Goal: Task Accomplishment & Management: Manage account settings

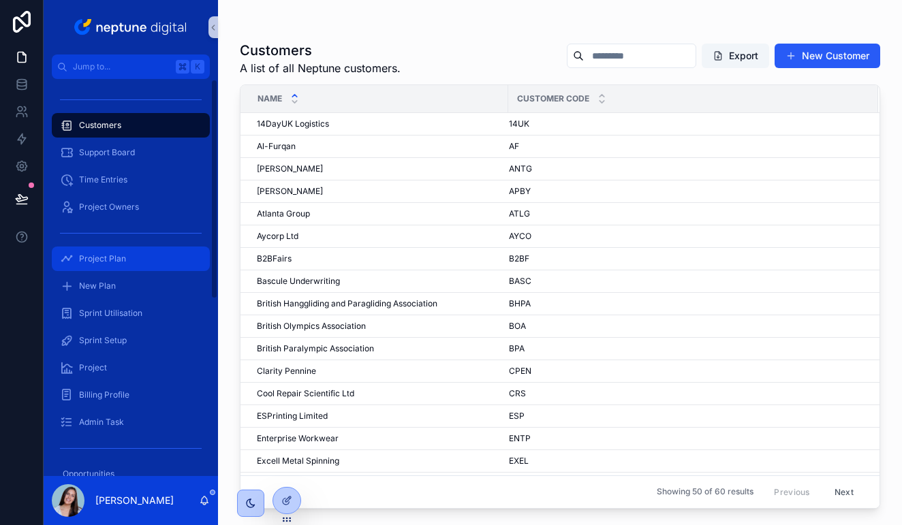
click at [117, 253] on div "Project Plan" at bounding box center [131, 259] width 142 height 22
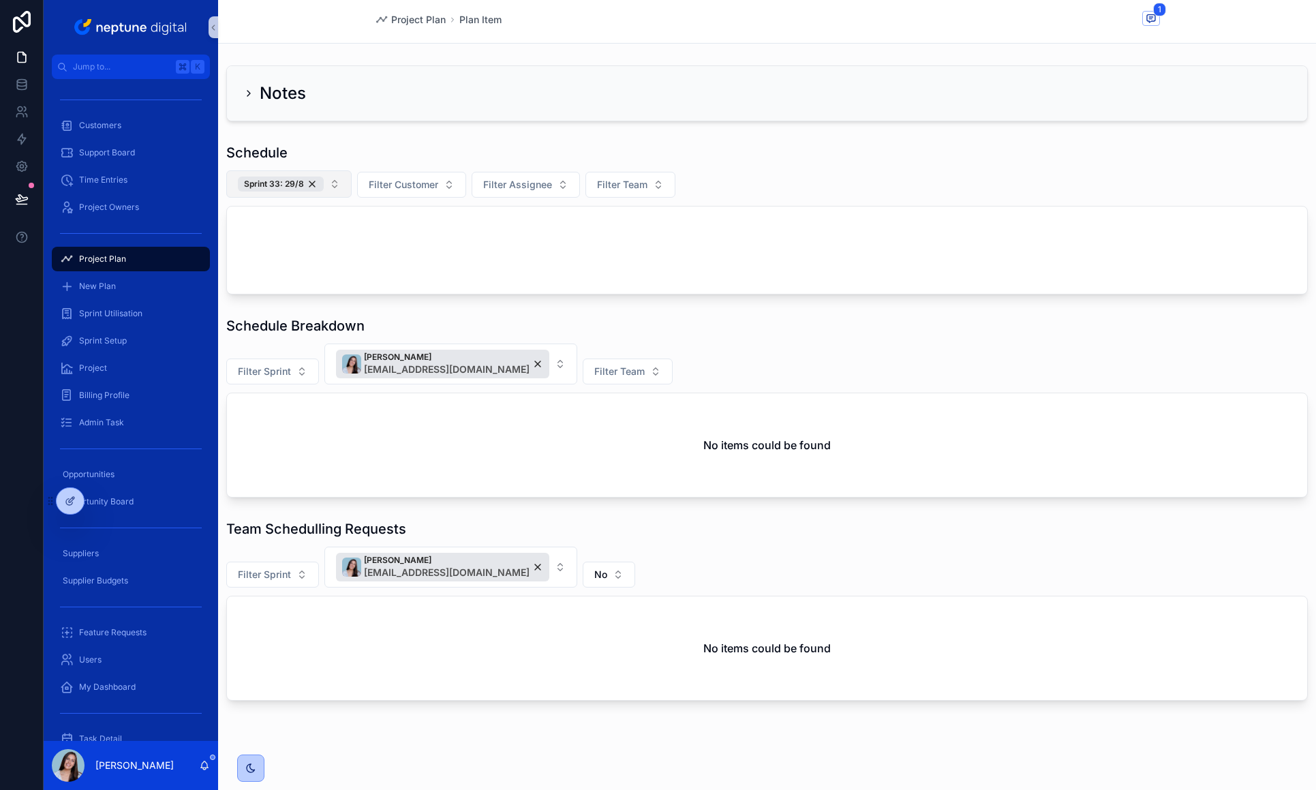
click at [311, 181] on div "Sprint 33: 29/8" at bounding box center [281, 183] width 86 height 15
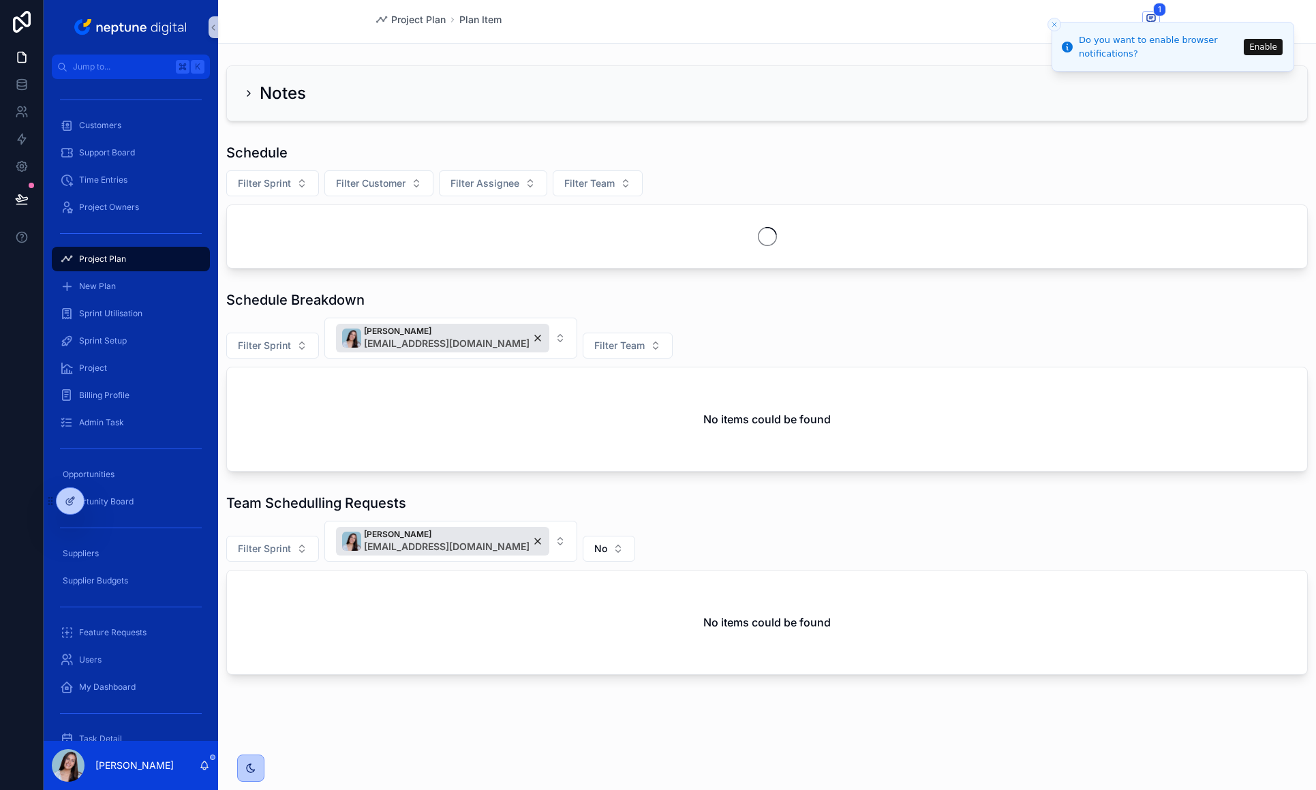
scroll to position [1, 0]
click at [901, 42] on button "Enable" at bounding box center [1262, 46] width 39 height 16
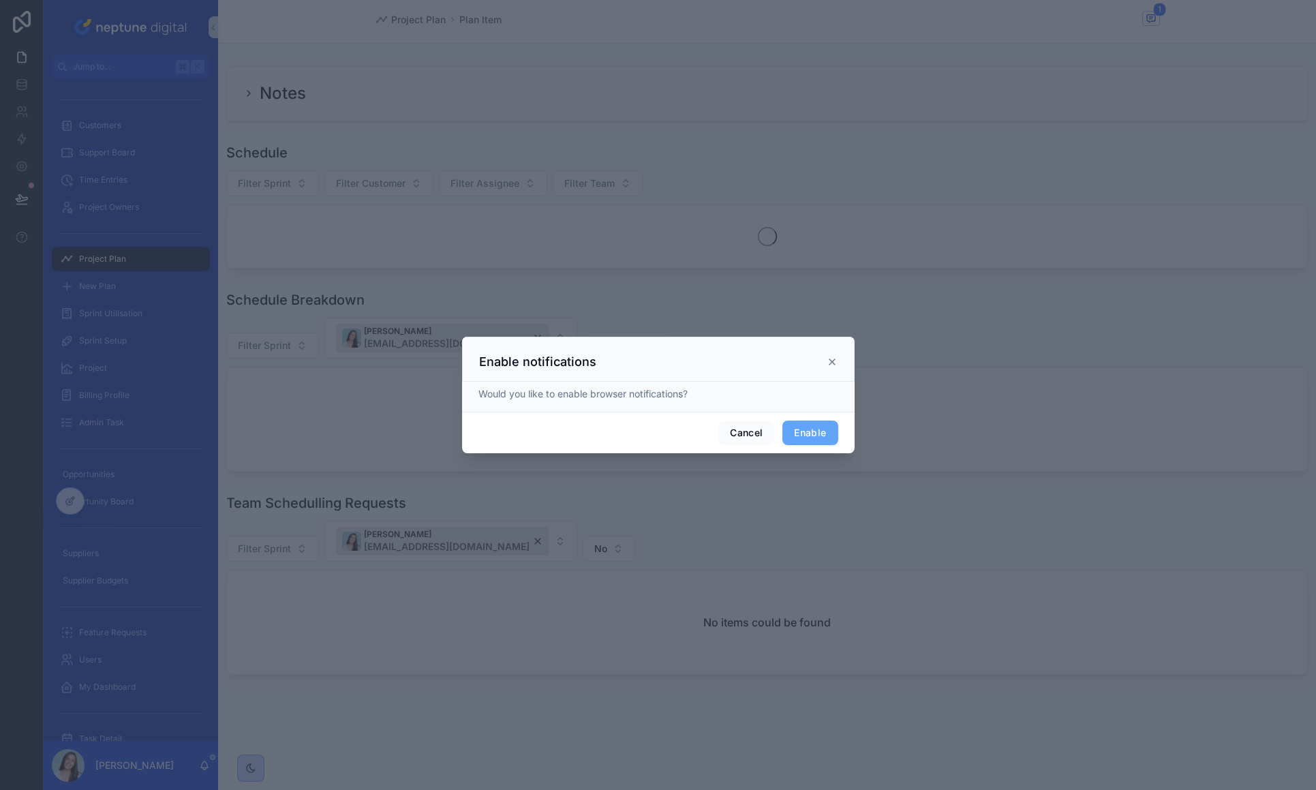
scroll to position [0, 0]
click at [824, 427] on button "Enable" at bounding box center [809, 432] width 55 height 25
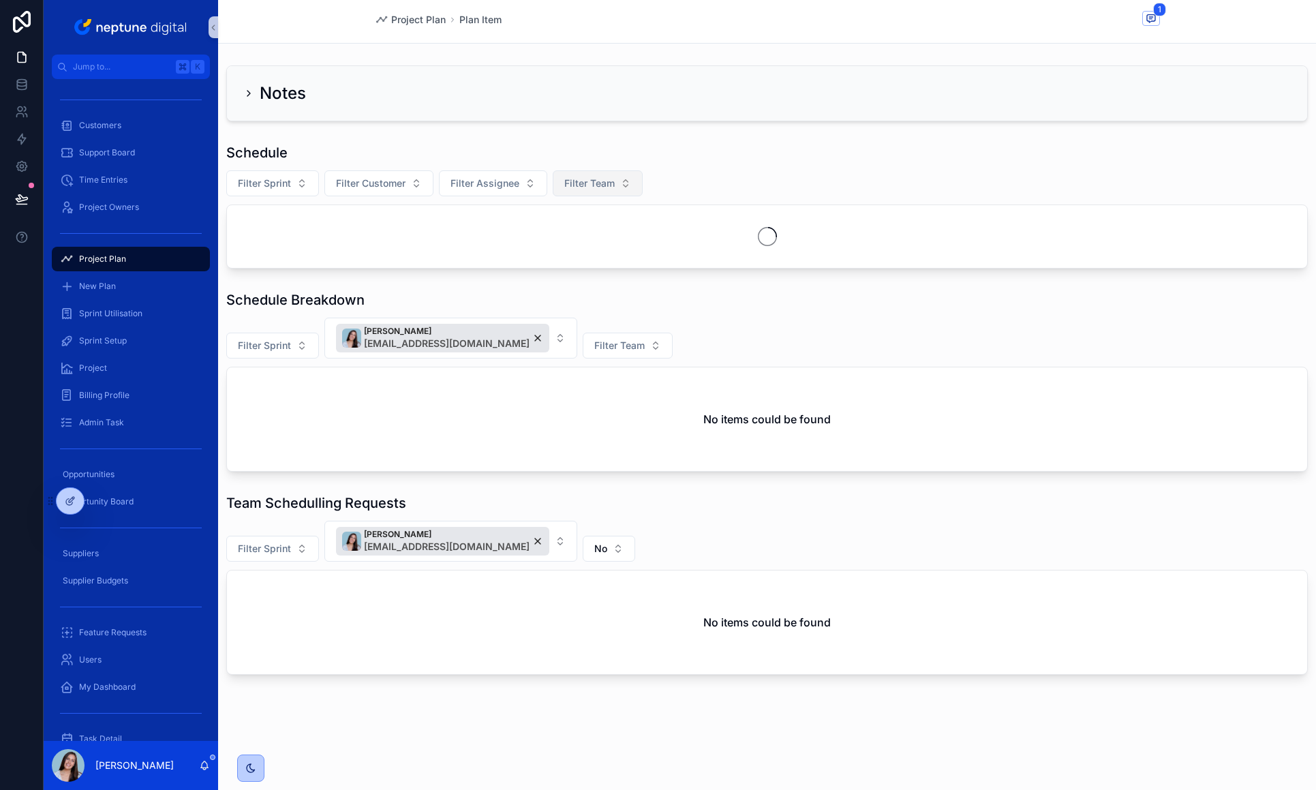
click at [564, 189] on span "Filter Team" at bounding box center [589, 183] width 50 height 14
click at [556, 240] on div "FM" at bounding box center [597, 239] width 164 height 22
click at [670, 143] on div "Schedule" at bounding box center [766, 152] width 1081 height 19
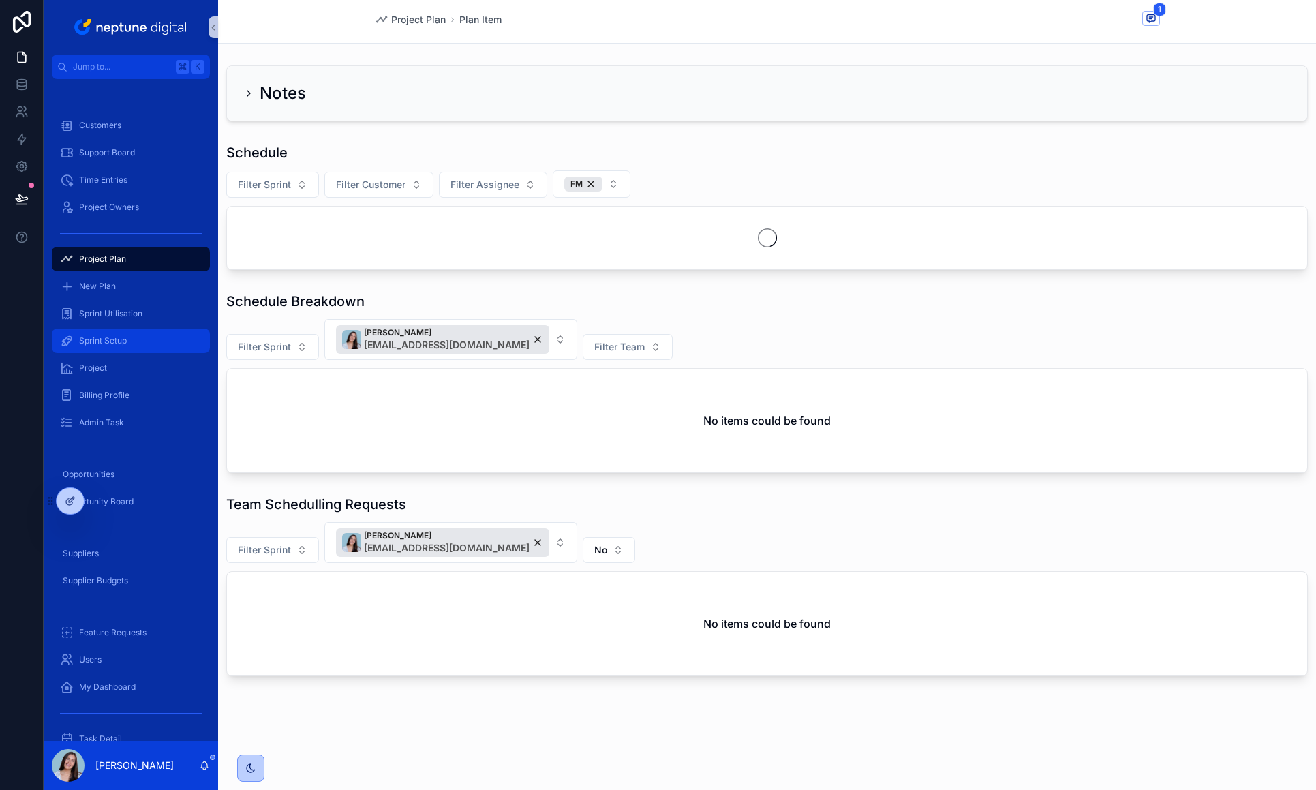
click at [106, 341] on span "Sprint Setup" at bounding box center [103, 340] width 48 height 11
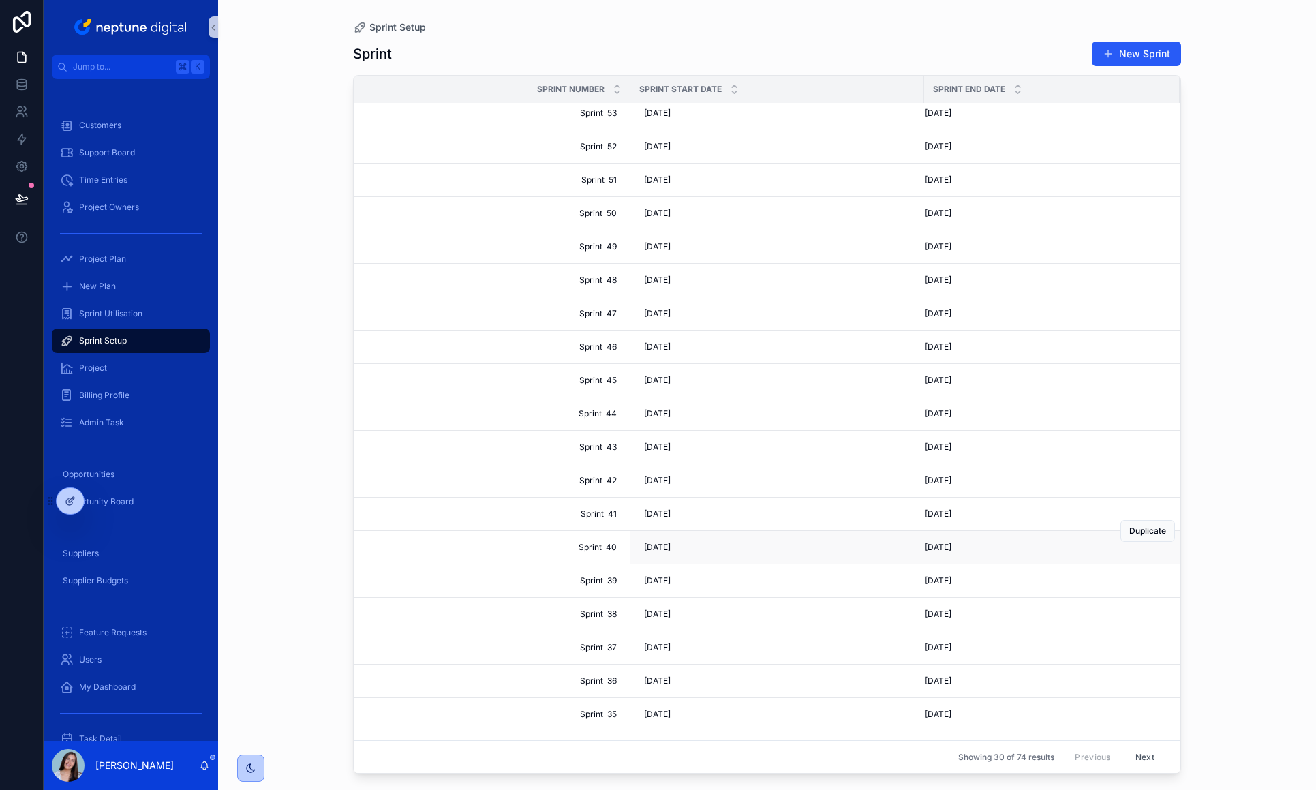
scroll to position [5, 0]
click at [669, 550] on span "[DATE]" at bounding box center [657, 548] width 27 height 11
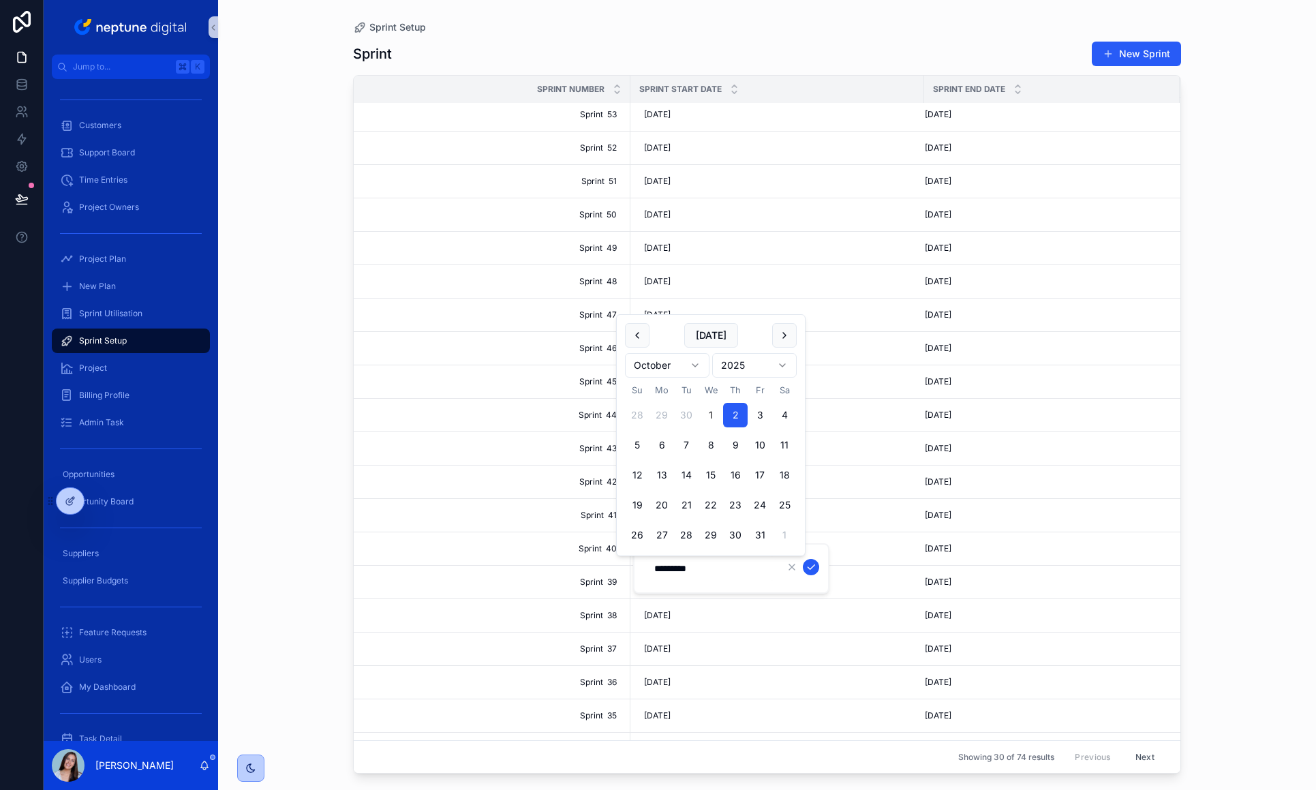
click at [711, 551] on input "*********" at bounding box center [710, 568] width 129 height 19
click at [901, 536] on div "Sprint Setup Sprint New Sprint Sprint Number Sprint Start Date Sprint End Date …" at bounding box center [767, 395] width 1098 height 790
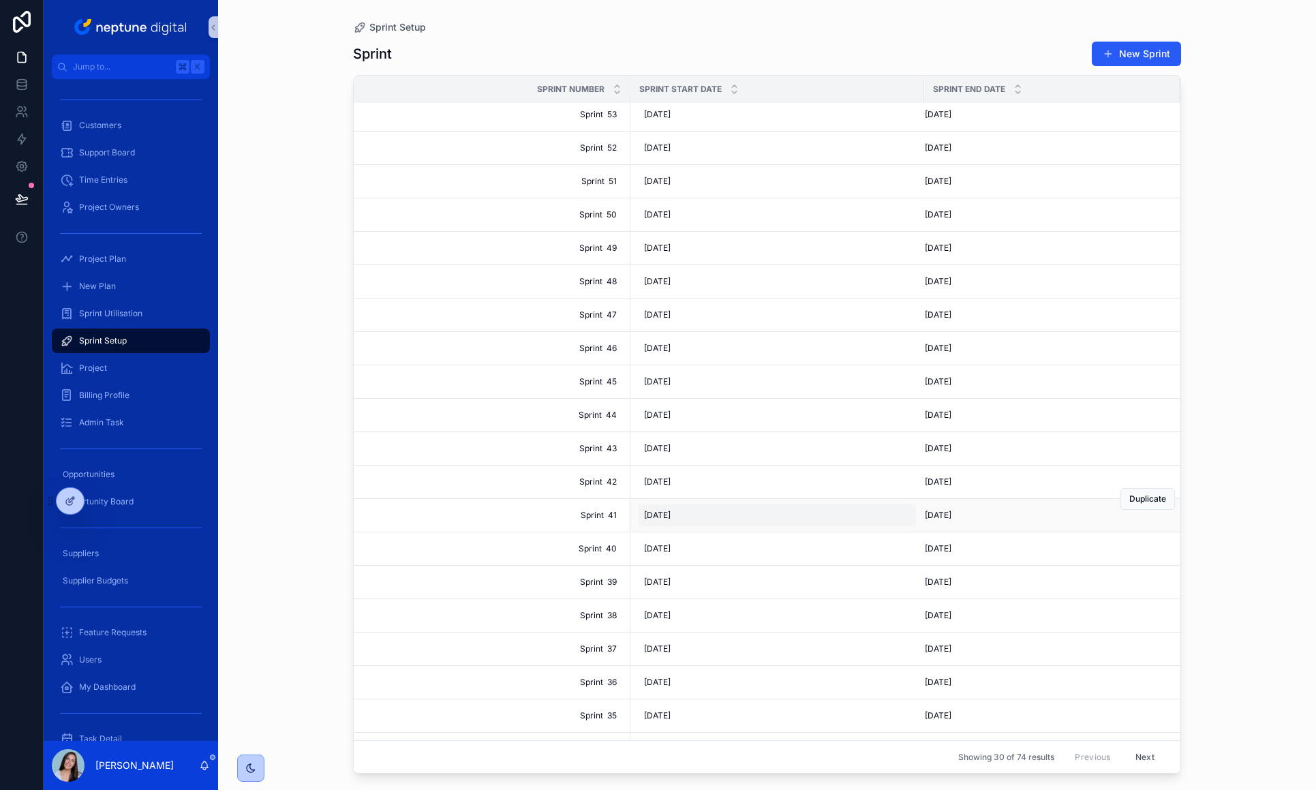
click at [657, 515] on span "[DATE]" at bounding box center [657, 515] width 27 height 11
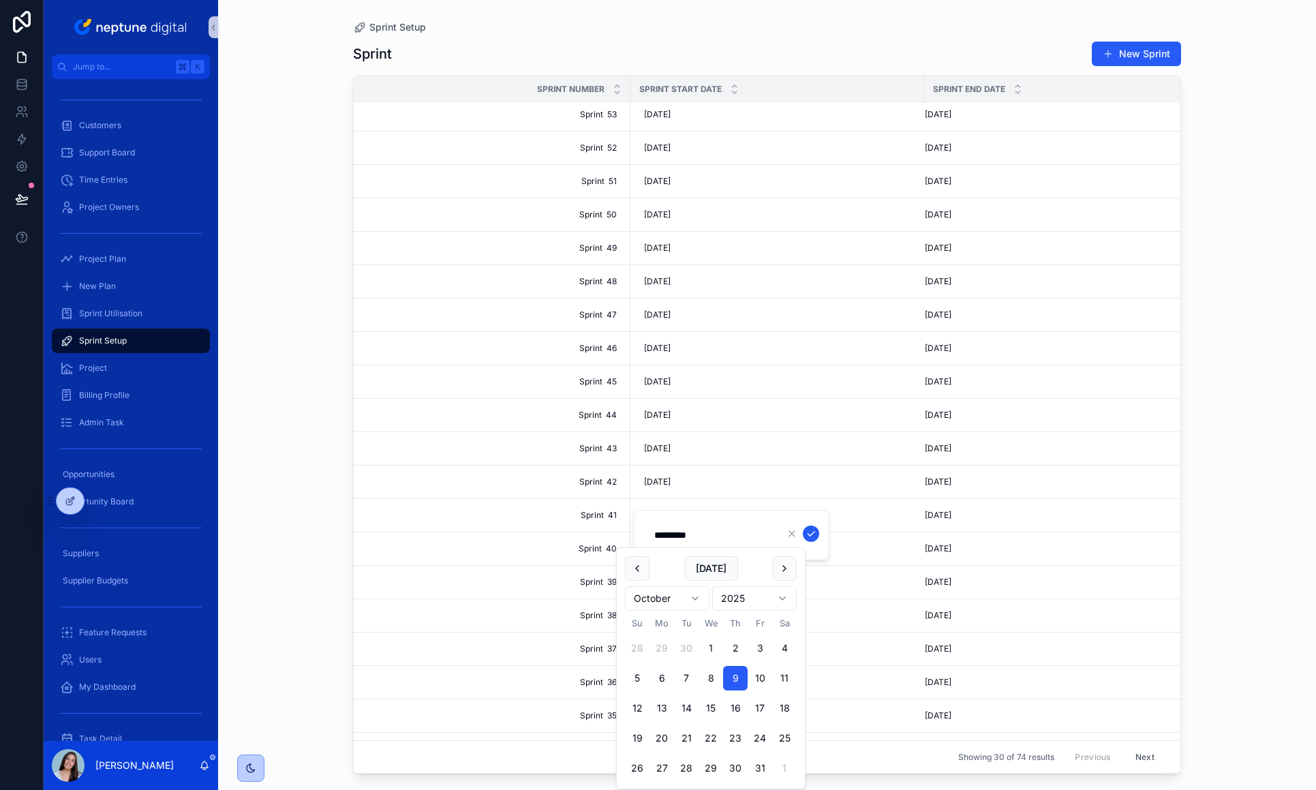
click at [901, 519] on div "Sprint Setup Sprint New Sprint Sprint Number Sprint Start Date Sprint End Date …" at bounding box center [767, 395] width 1098 height 790
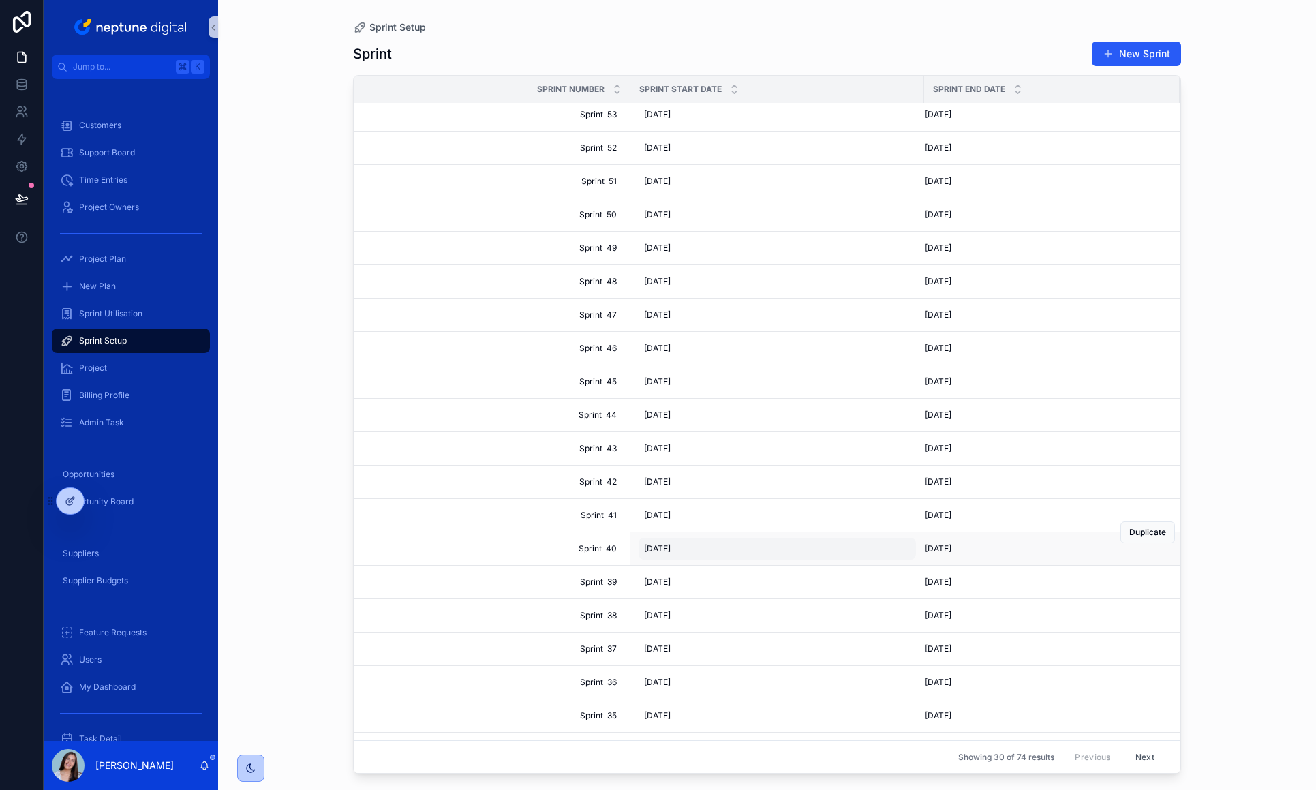
click at [670, 549] on span "[DATE]" at bounding box center [657, 548] width 27 height 11
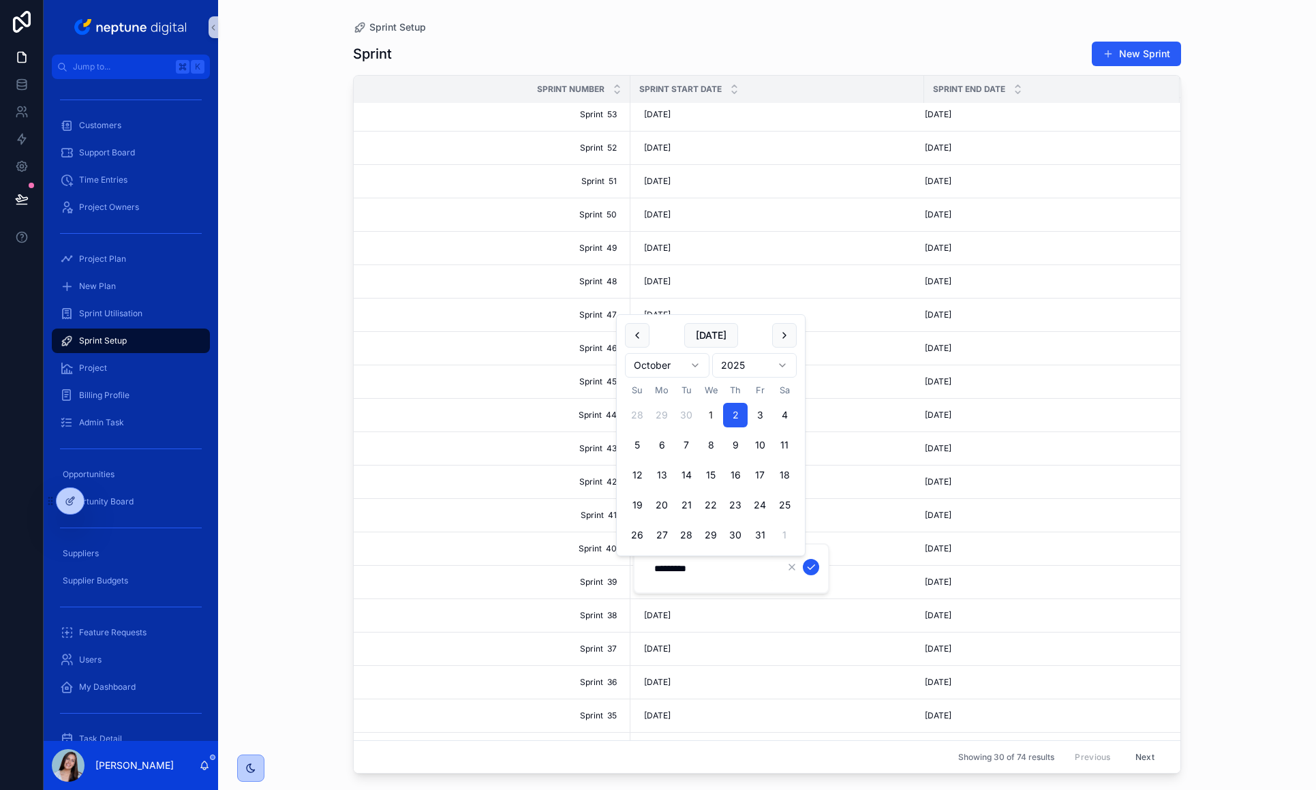
click at [901, 486] on div "Sprint Setup Sprint New Sprint Sprint Number Sprint Start Date Sprint End Date …" at bounding box center [767, 395] width 1098 height 790
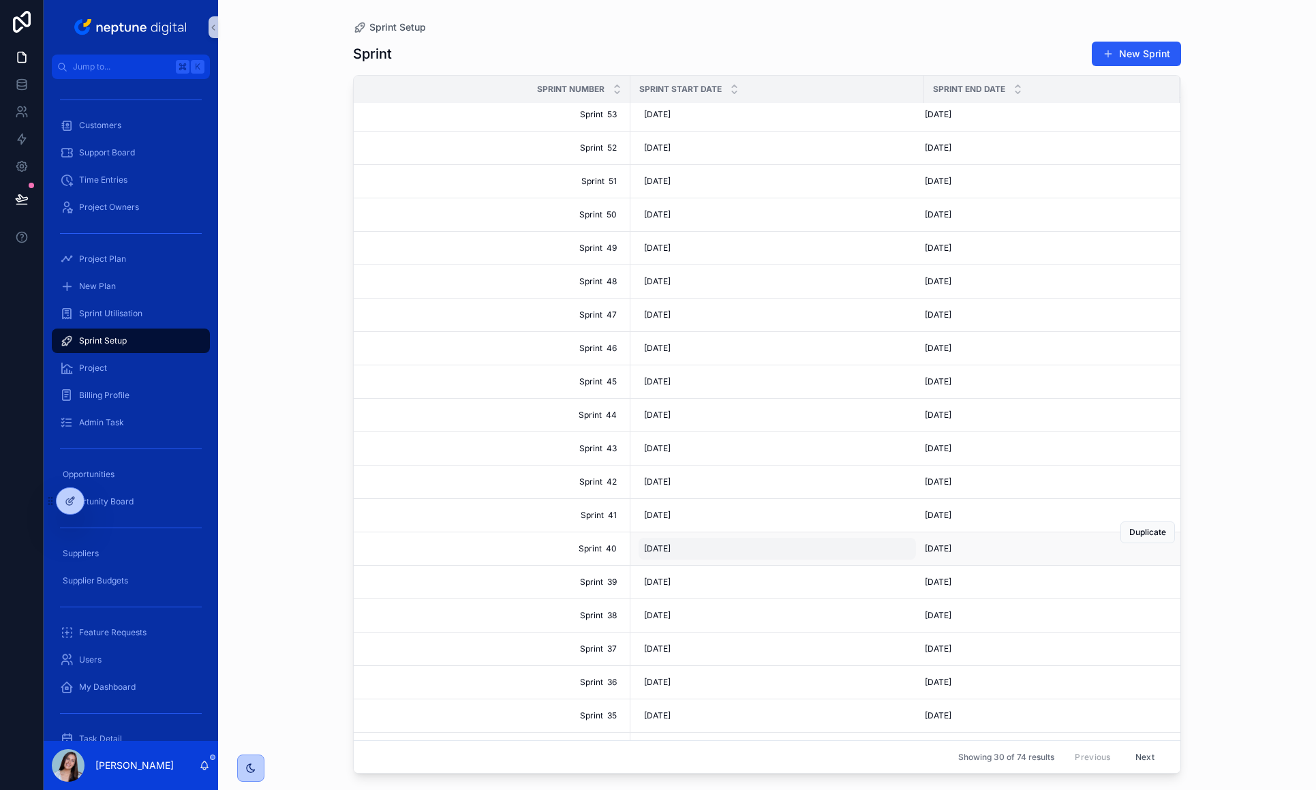
click at [651, 548] on span "[DATE]" at bounding box center [657, 548] width 27 height 11
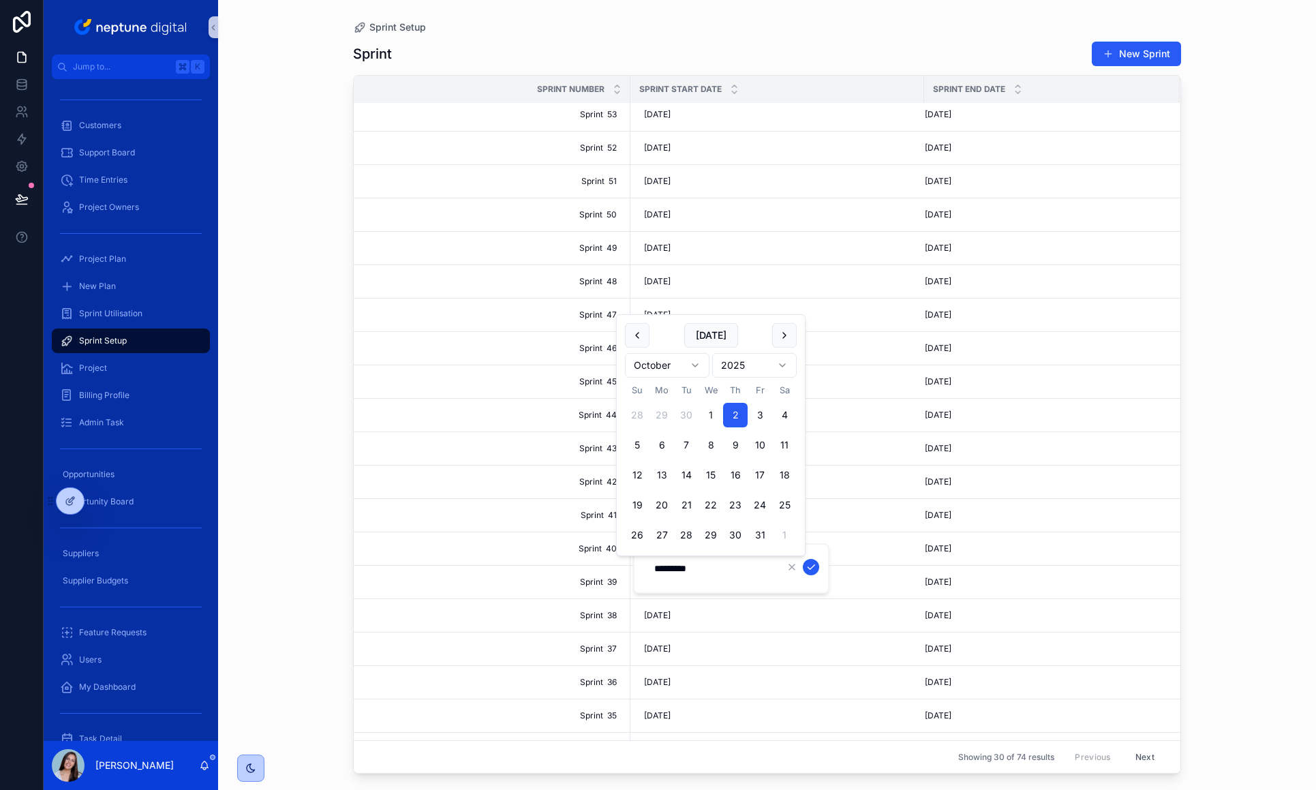
click at [901, 528] on div "Sprint Setup Sprint New Sprint Sprint Number Sprint Start Date Sprint End Date …" at bounding box center [767, 395] width 1098 height 790
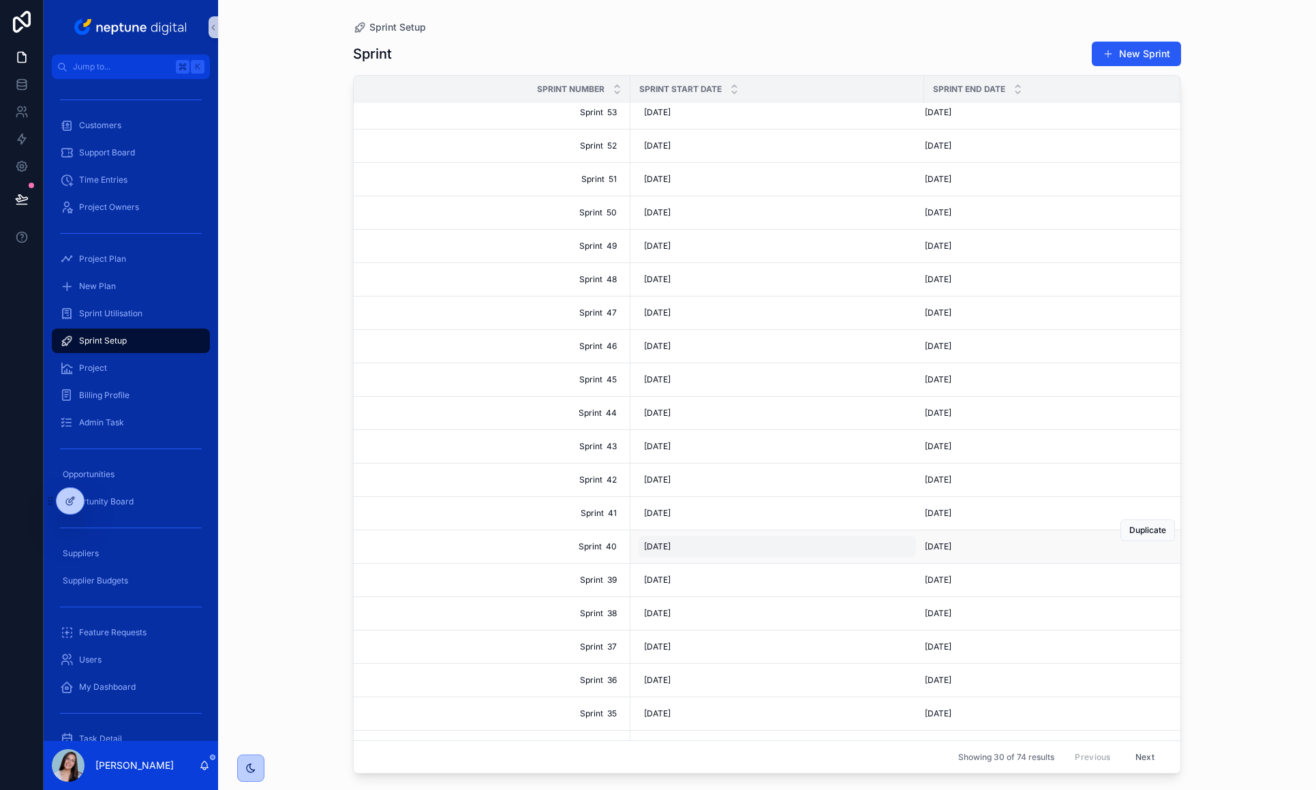
scroll to position [9, 0]
click at [660, 512] on span "[DATE]" at bounding box center [657, 511] width 27 height 11
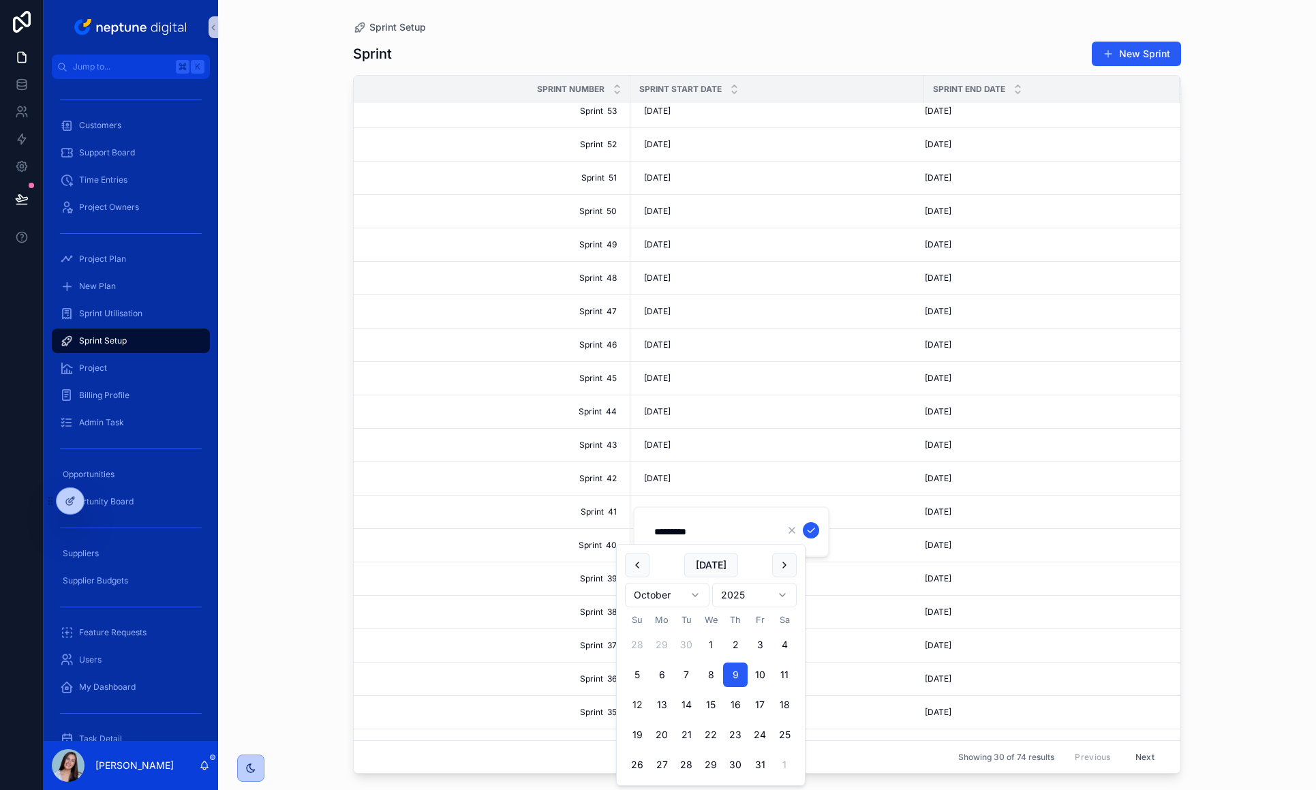
click at [636, 551] on button "12" at bounding box center [637, 704] width 25 height 25
type input "**********"
click at [814, 528] on icon "scrollable content" at bounding box center [810, 530] width 11 height 11
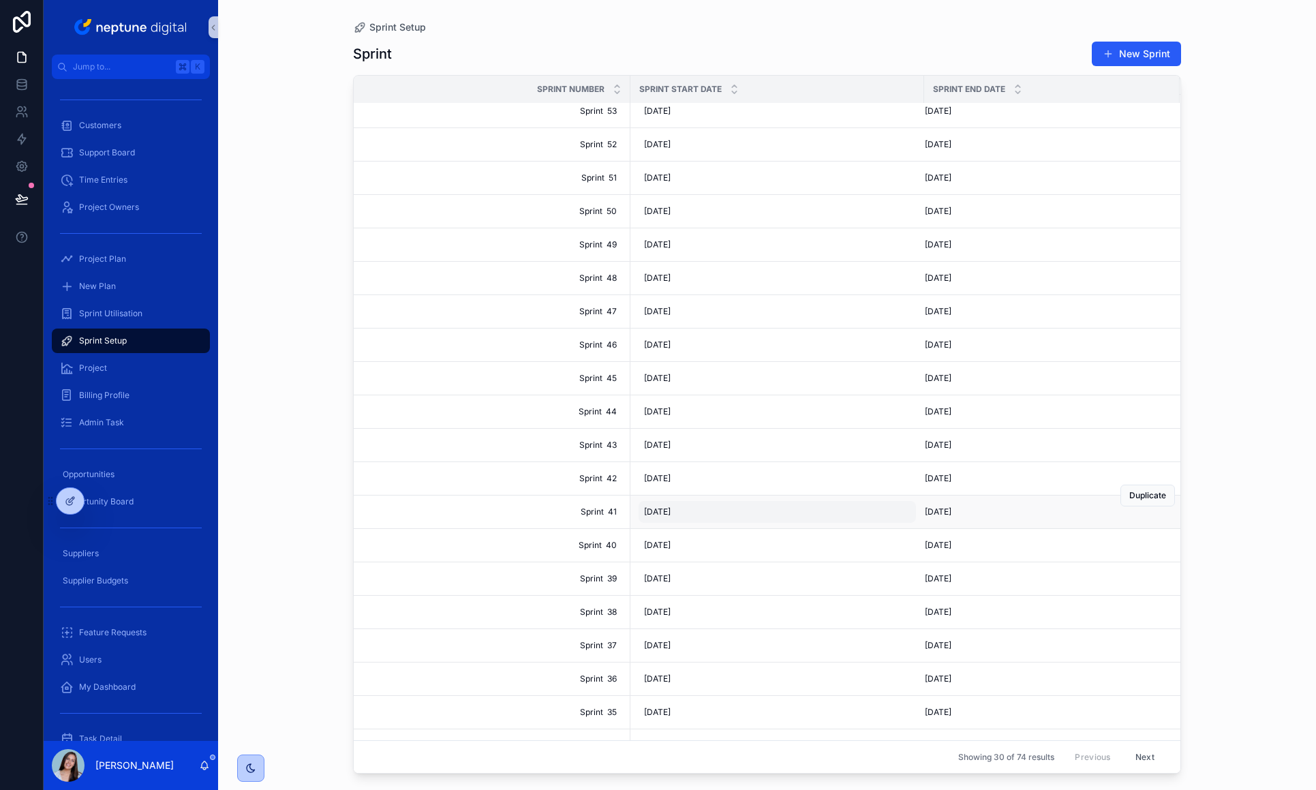
click at [660, 511] on span "[DATE]" at bounding box center [657, 511] width 27 height 11
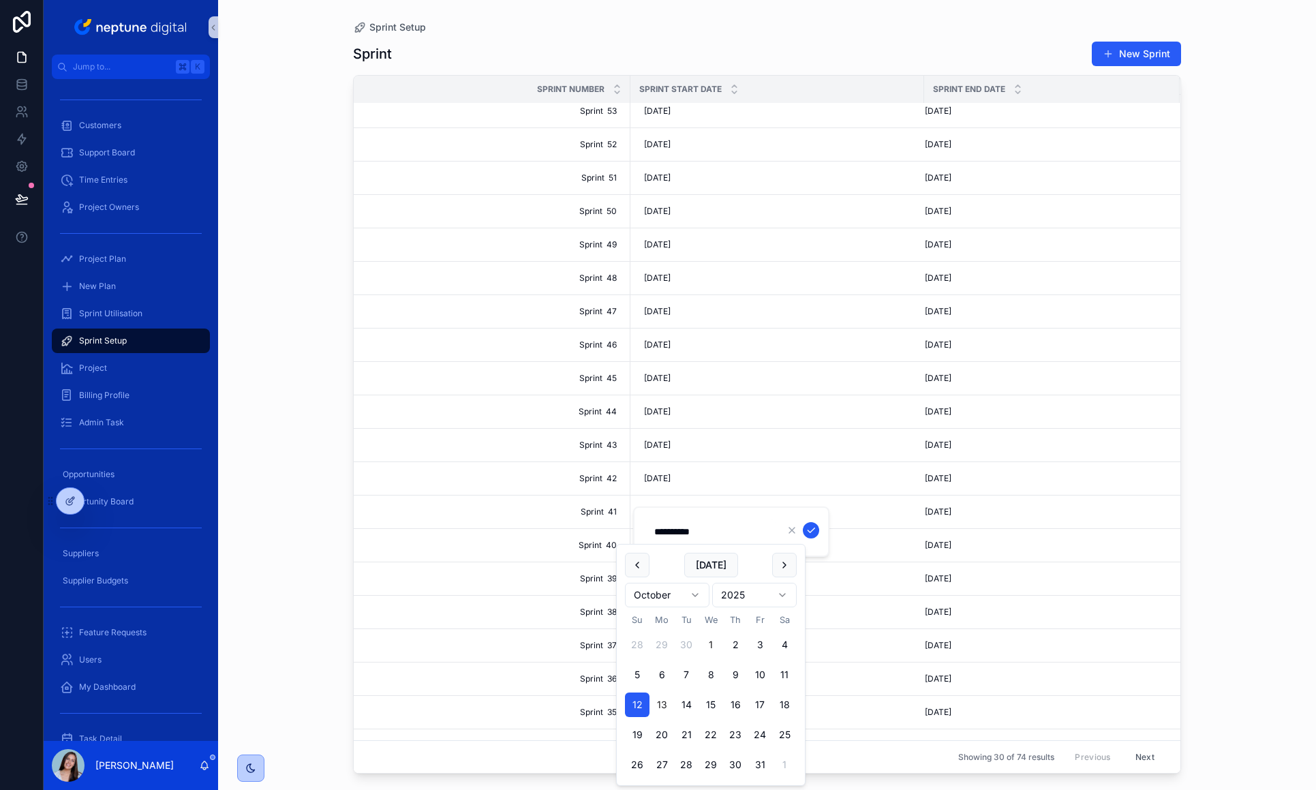
click at [663, 551] on button "13" at bounding box center [661, 704] width 25 height 25
type input "**********"
click at [901, 499] on div "Sprint Setup Sprint New Sprint Sprint Number Sprint Start Date Sprint End Date …" at bounding box center [767, 395] width 1098 height 790
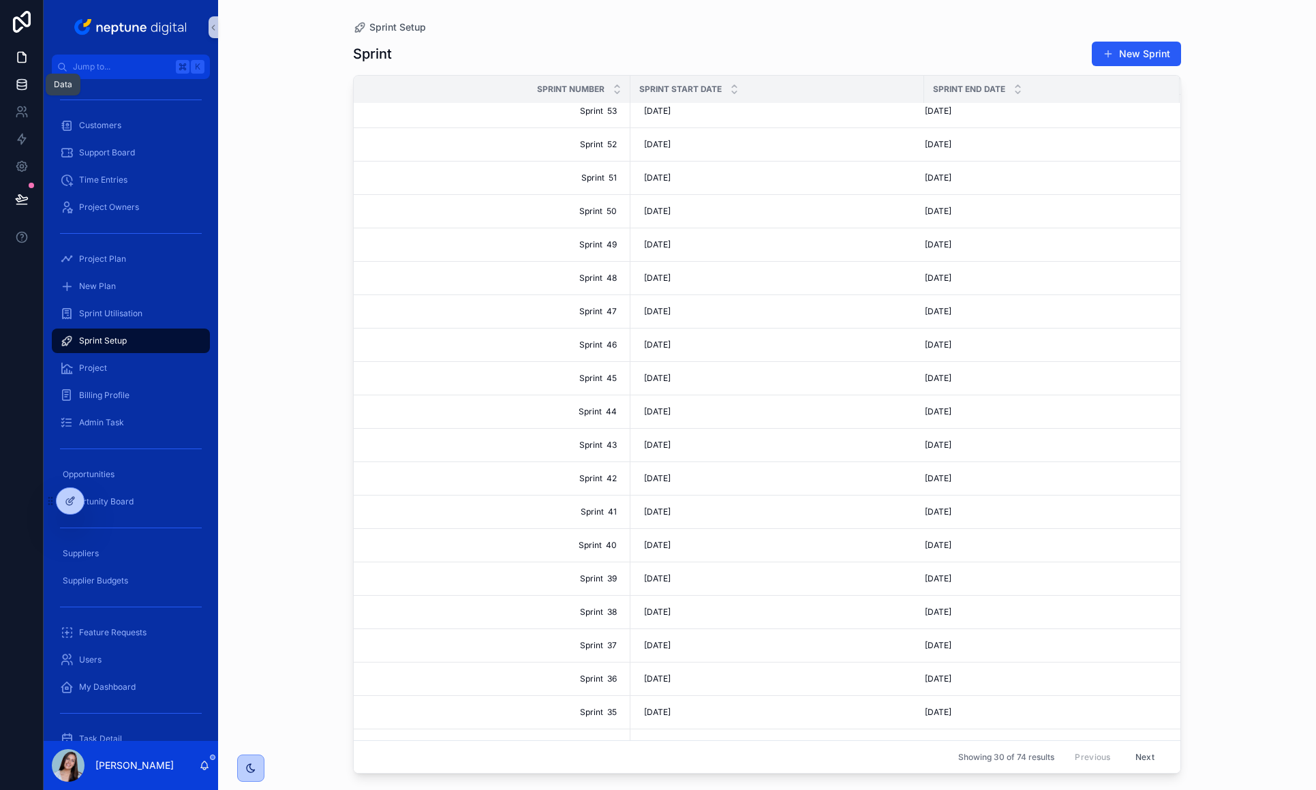
click at [18, 75] on link at bounding box center [21, 84] width 43 height 27
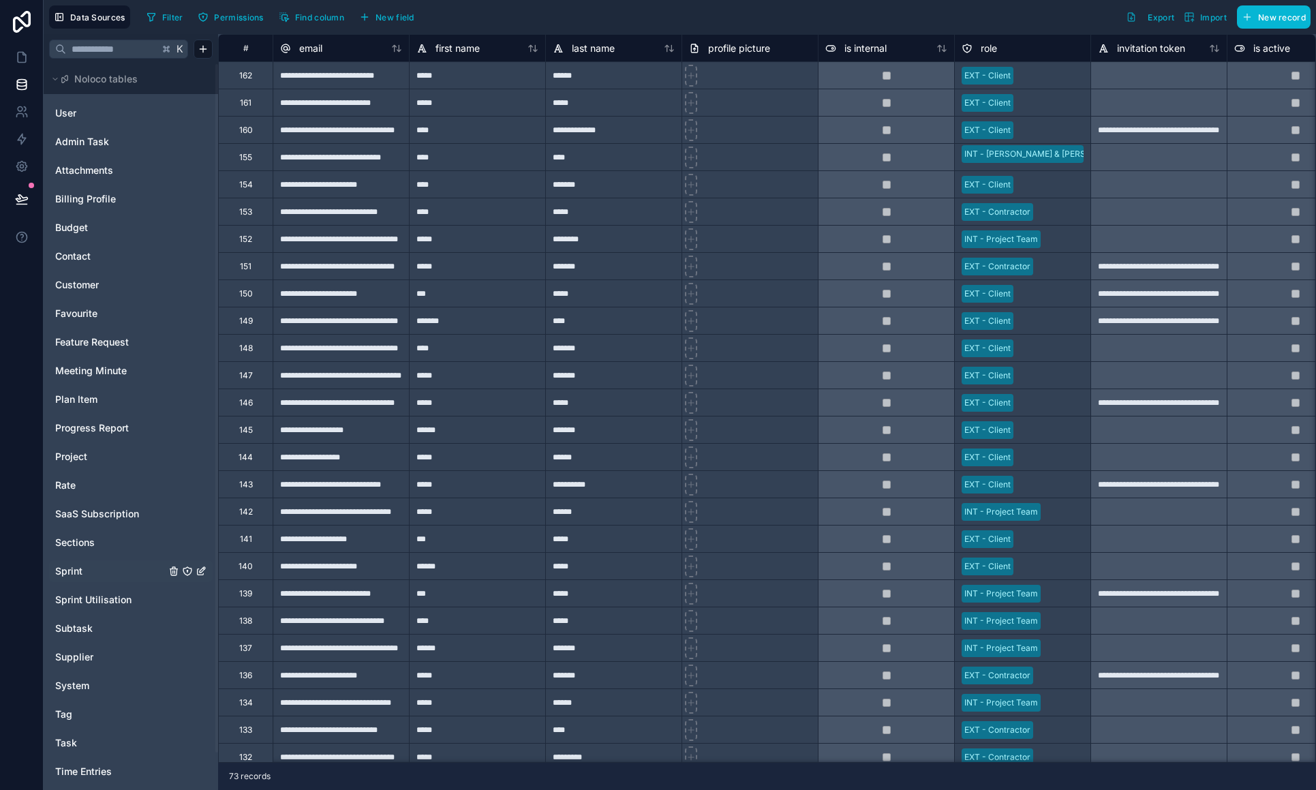
click at [84, 551] on link "Sprint" at bounding box center [110, 571] width 110 height 14
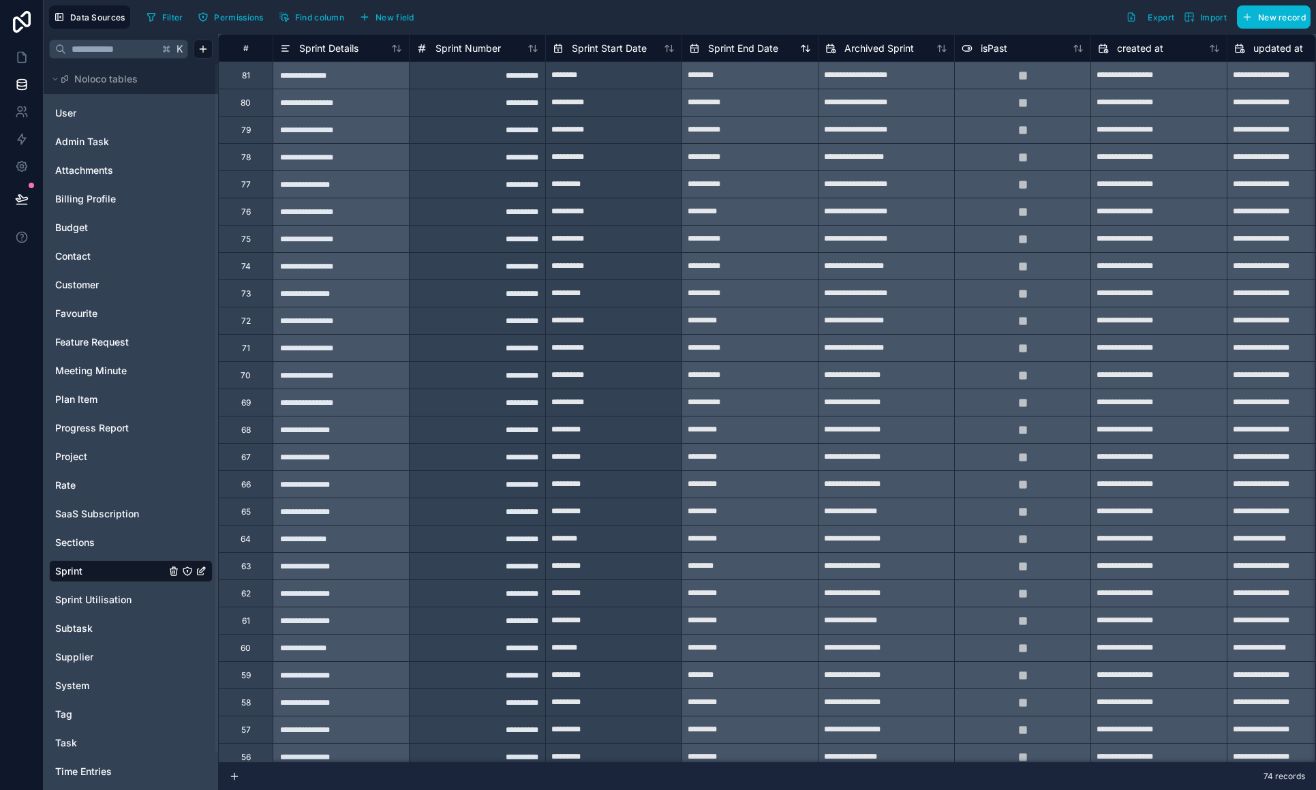
click at [726, 46] on span "Sprint End Date" at bounding box center [743, 49] width 70 height 14
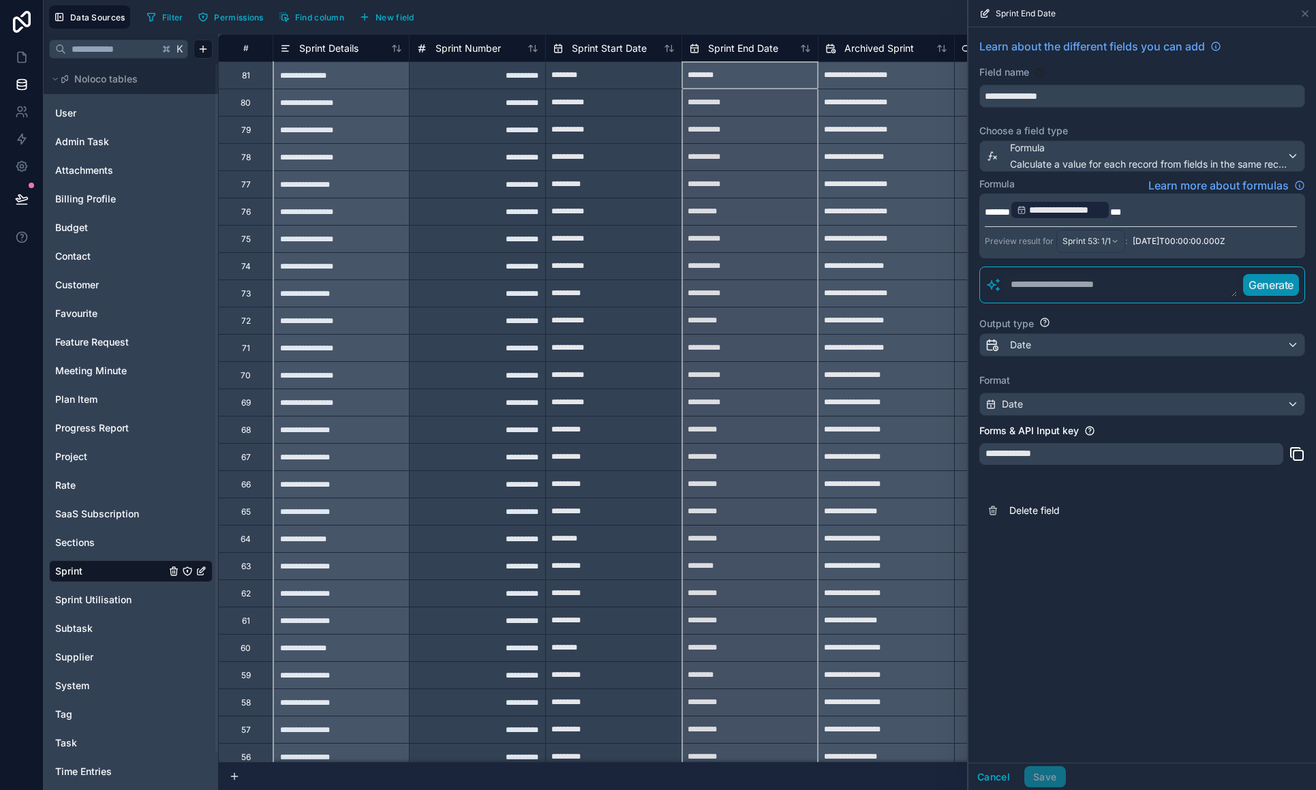
click at [901, 212] on span "***" at bounding box center [1115, 212] width 11 height 10
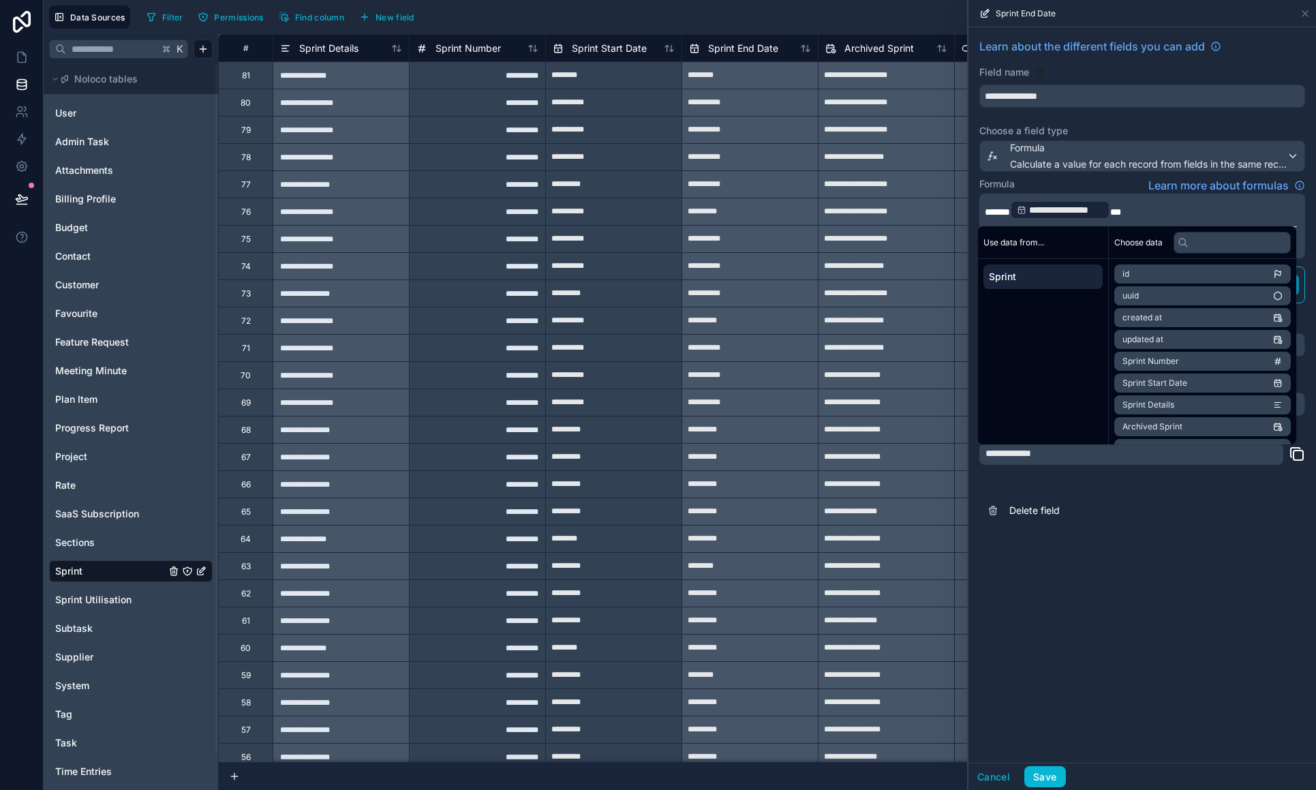
click at [901, 551] on button "Save" at bounding box center [1044, 777] width 41 height 22
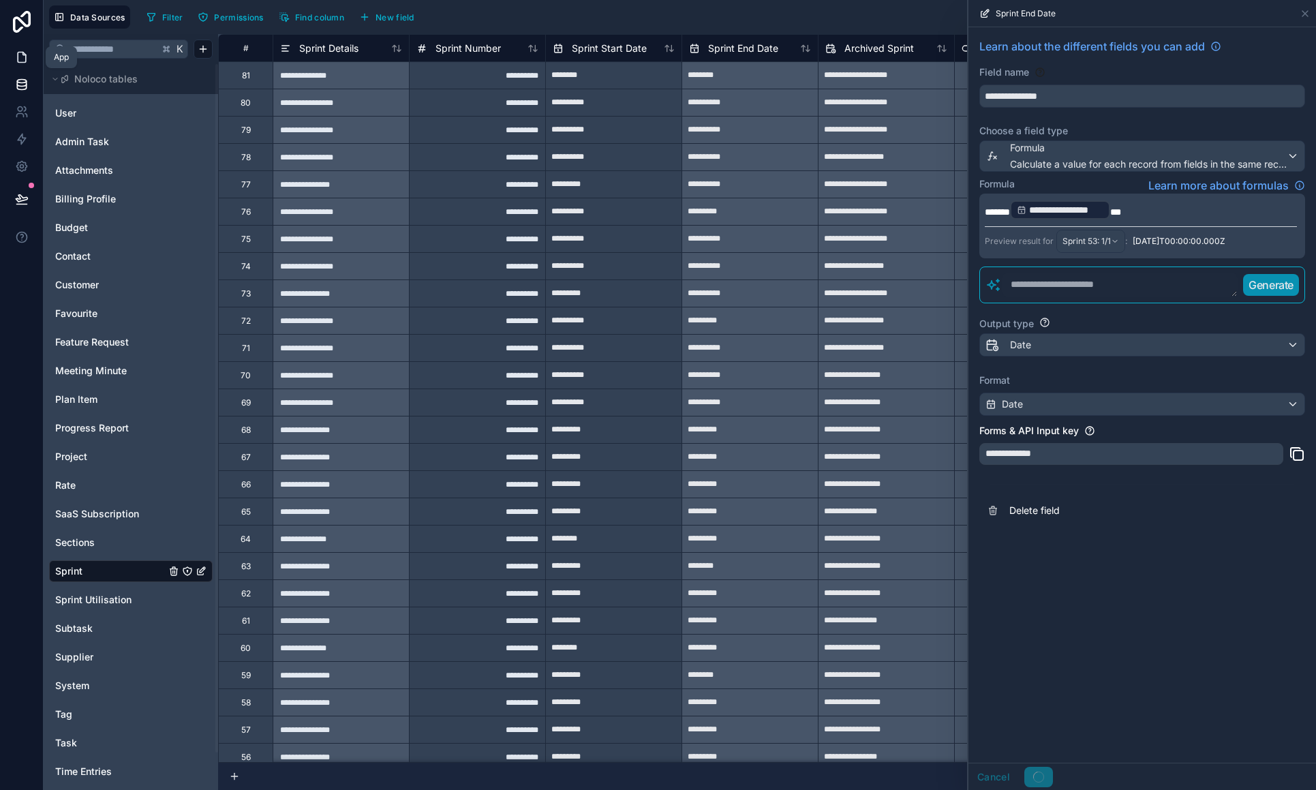
click at [26, 57] on icon at bounding box center [22, 57] width 8 height 10
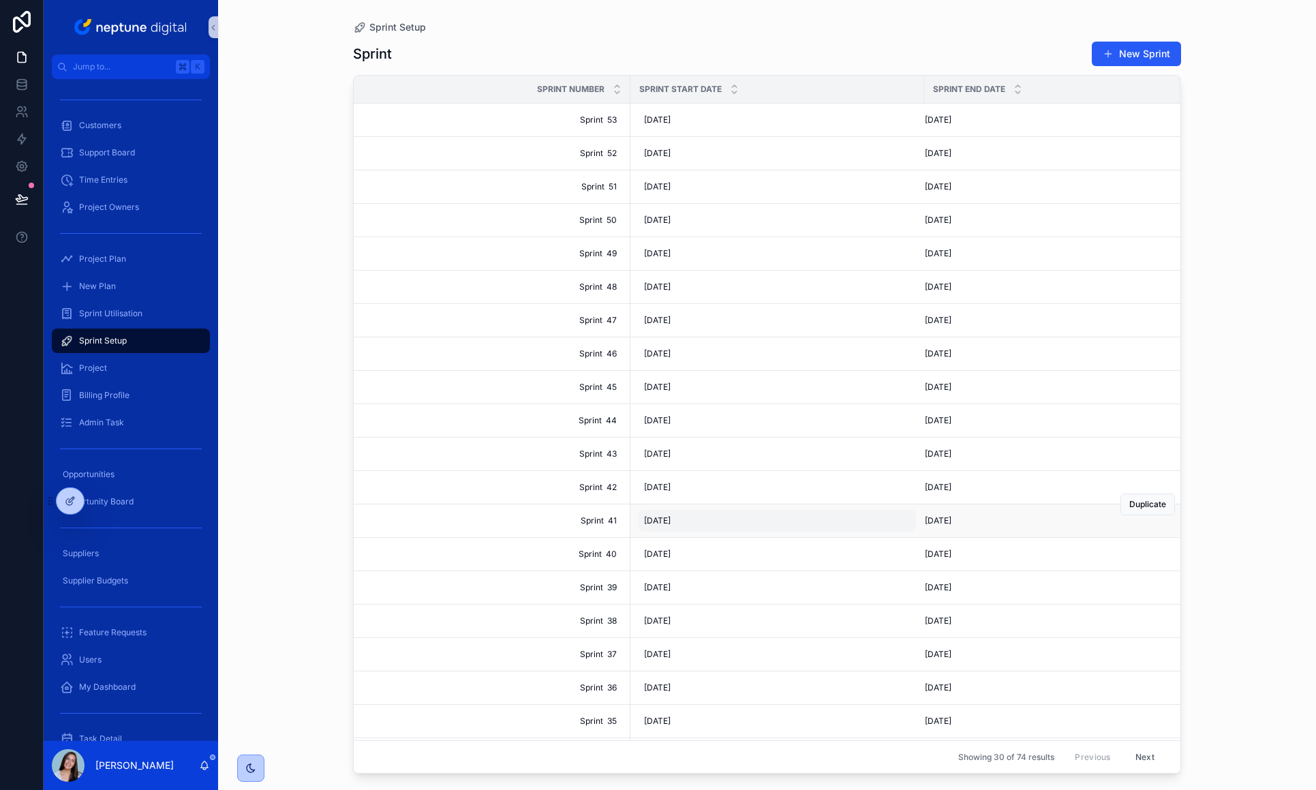
click at [669, 517] on span "[DATE]" at bounding box center [657, 520] width 27 height 11
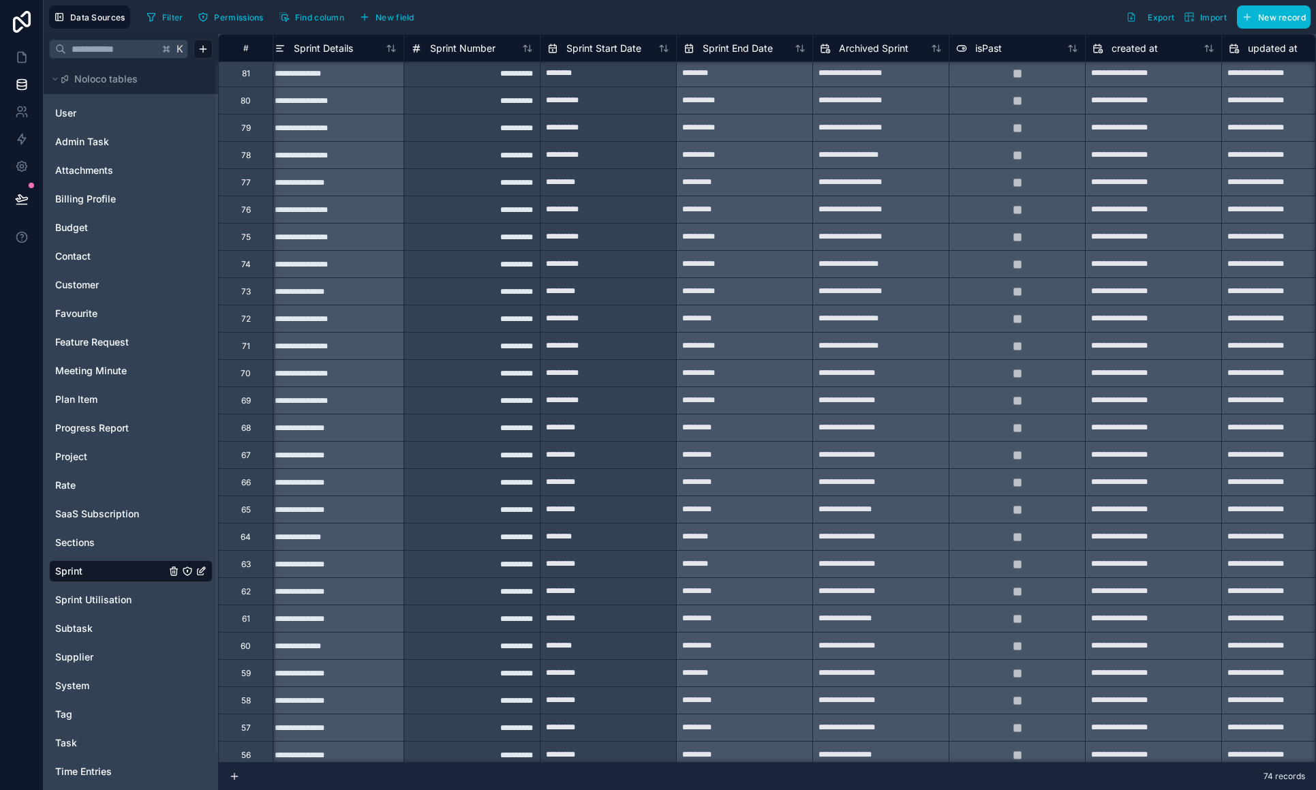
scroll to position [0, 1]
click at [18, 60] on icon at bounding box center [22, 57] width 8 height 10
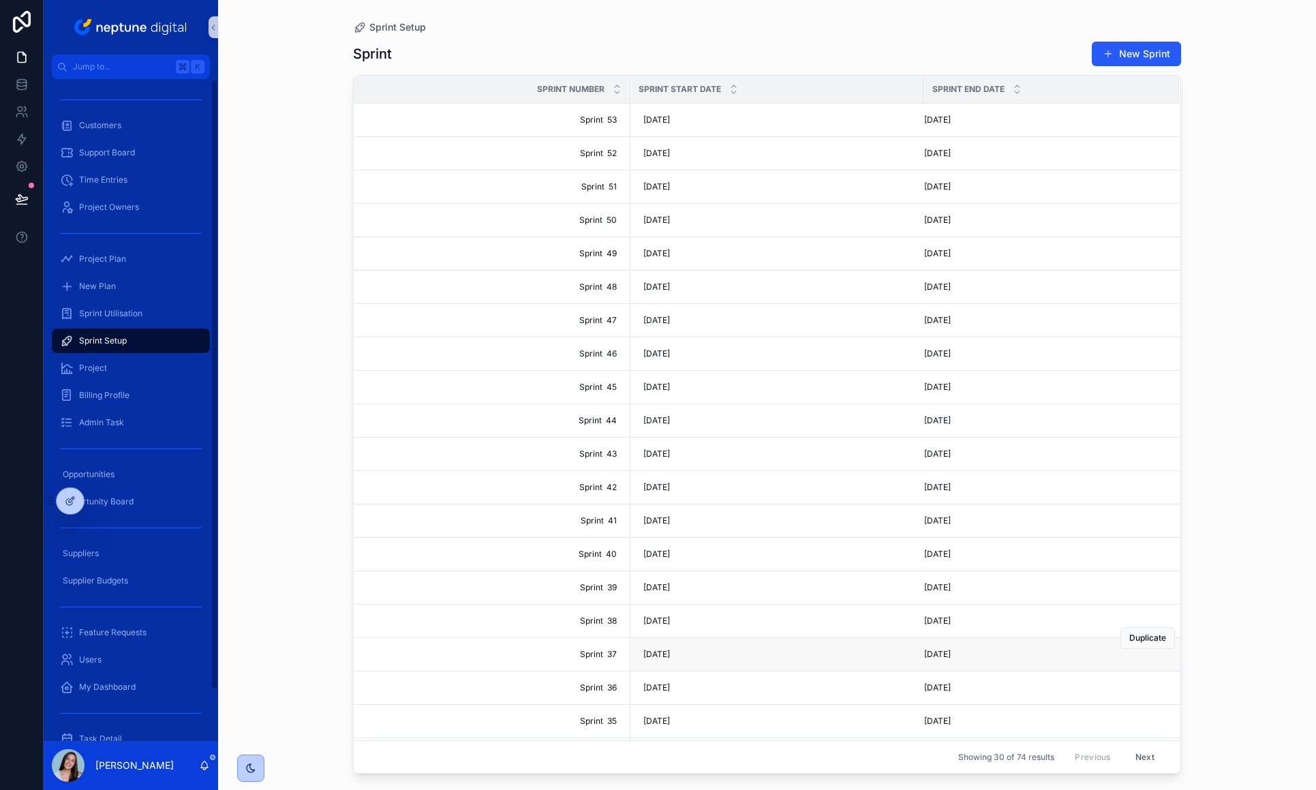
scroll to position [0, 1]
click at [661, 518] on span "[DATE]" at bounding box center [656, 520] width 27 height 11
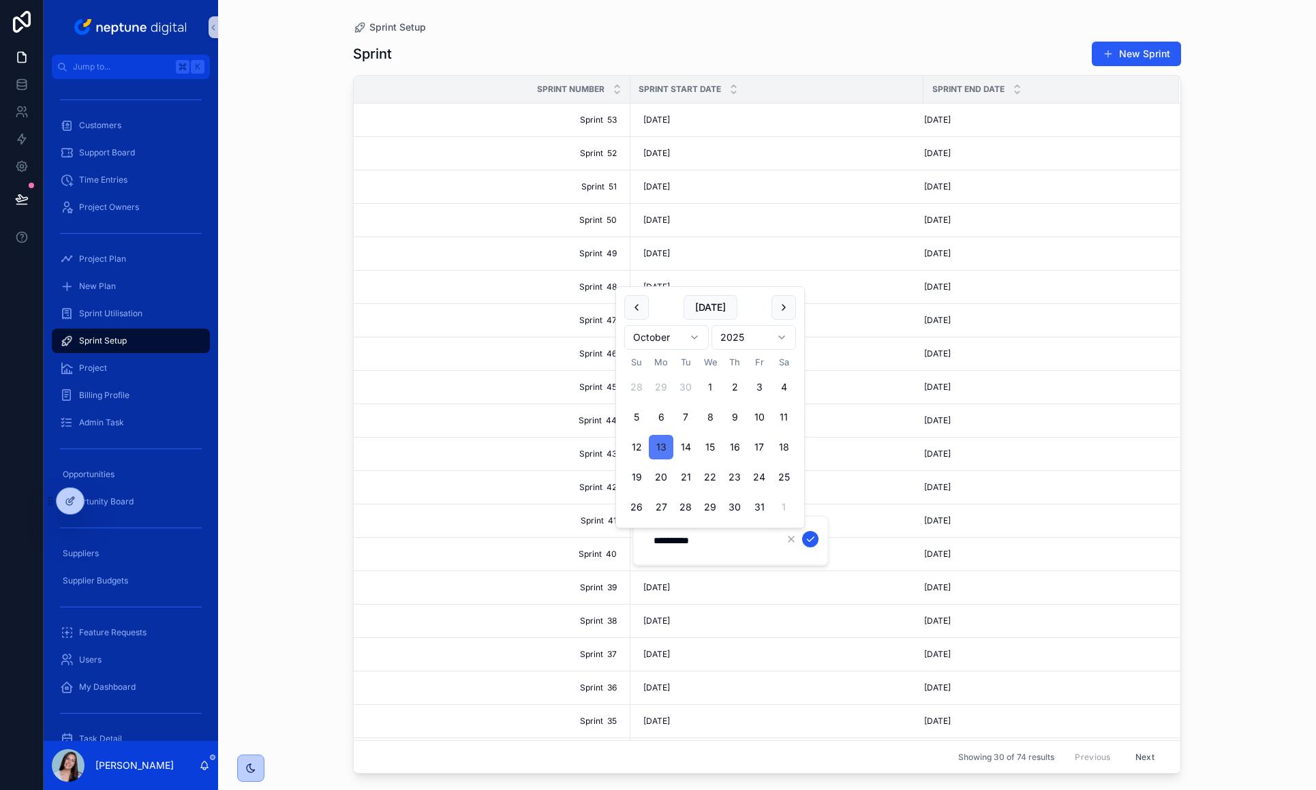
click at [661, 445] on button "13" at bounding box center [661, 447] width 25 height 25
click at [812, 538] on icon "scrollable content" at bounding box center [810, 539] width 7 height 5
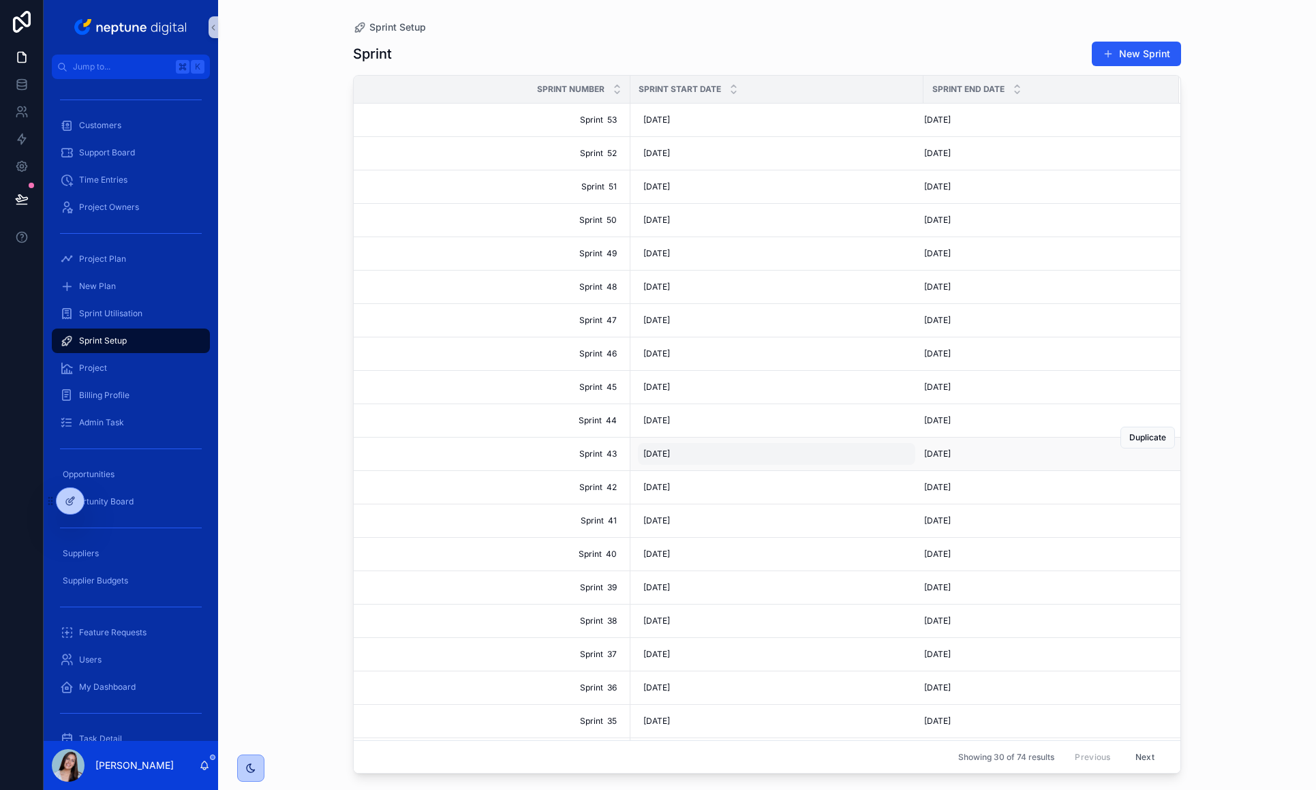
click at [660, 449] on span "[DATE]" at bounding box center [656, 453] width 27 height 11
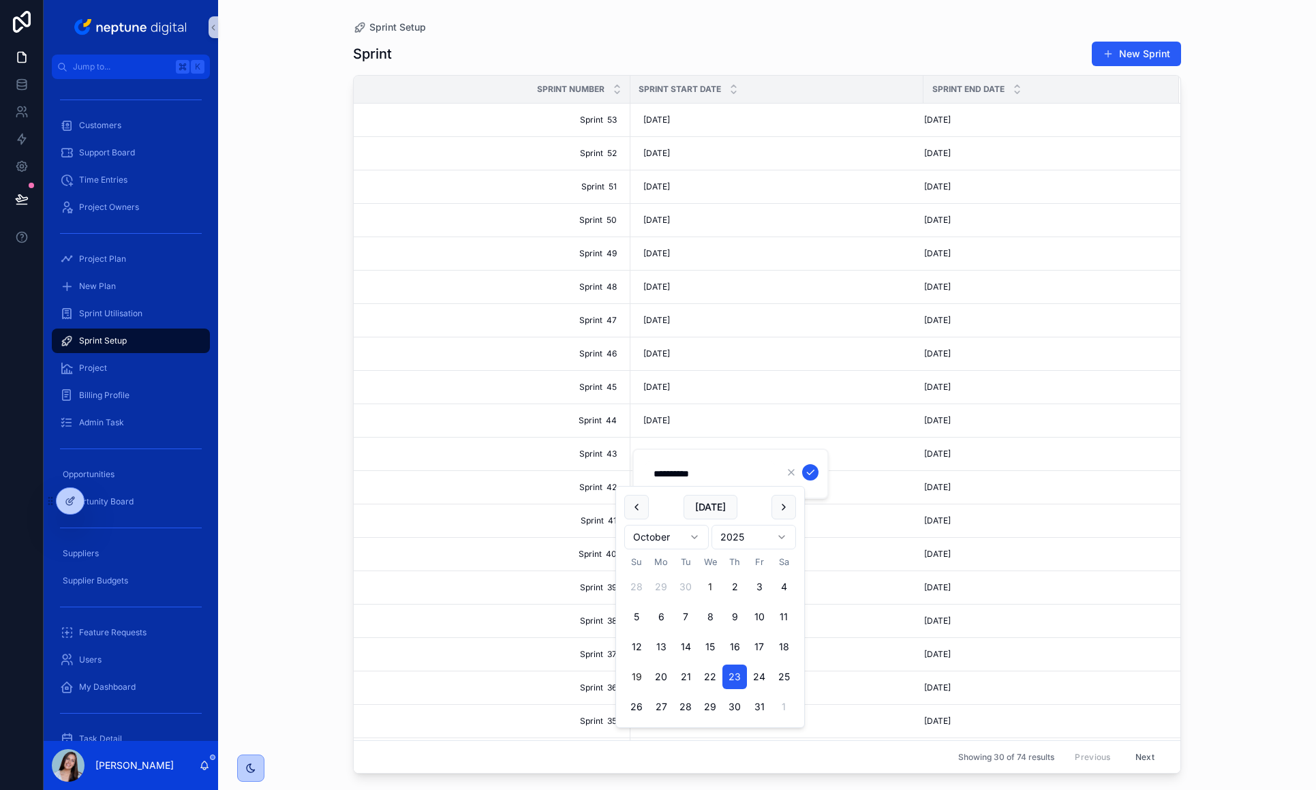
click at [637, 551] on button "19" at bounding box center [636, 676] width 25 height 25
type input "**********"
click at [809, 470] on icon "scrollable content" at bounding box center [810, 472] width 11 height 11
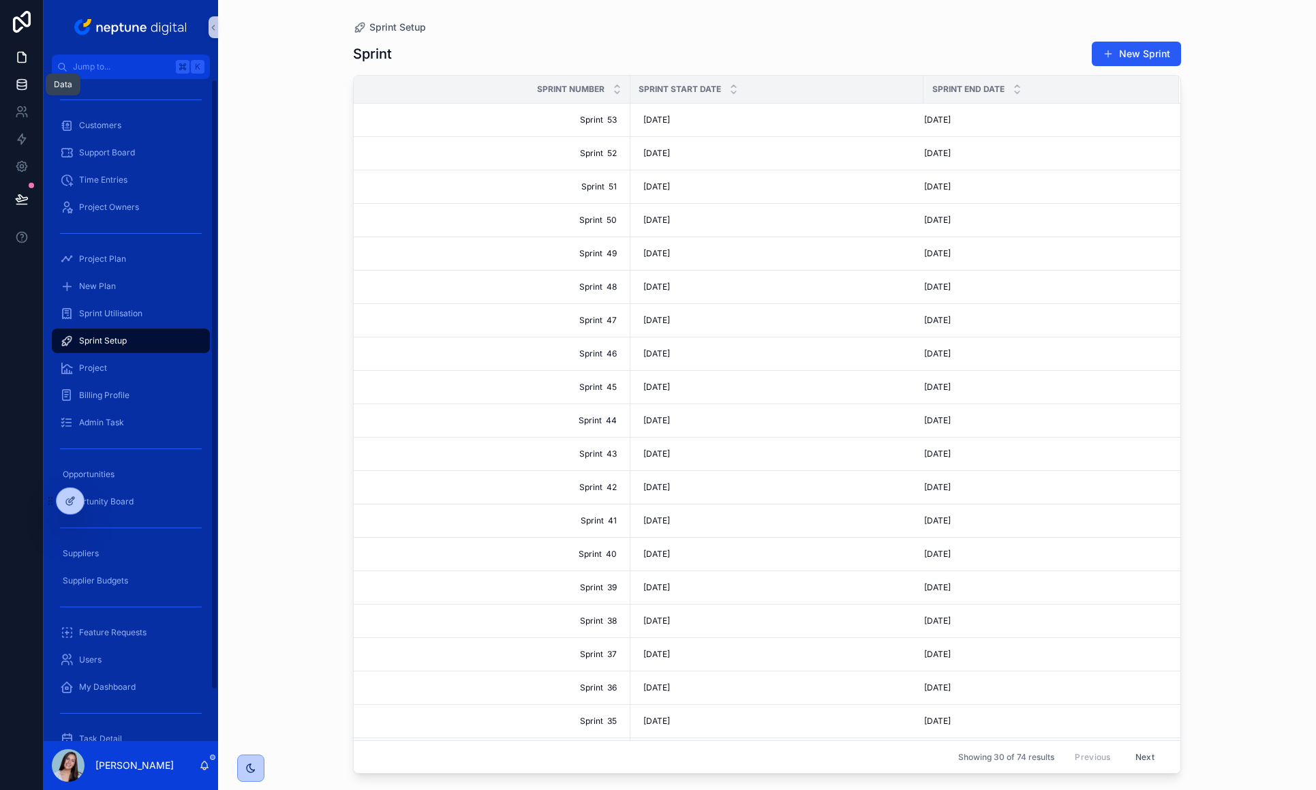
click at [15, 79] on icon at bounding box center [22, 85] width 14 height 14
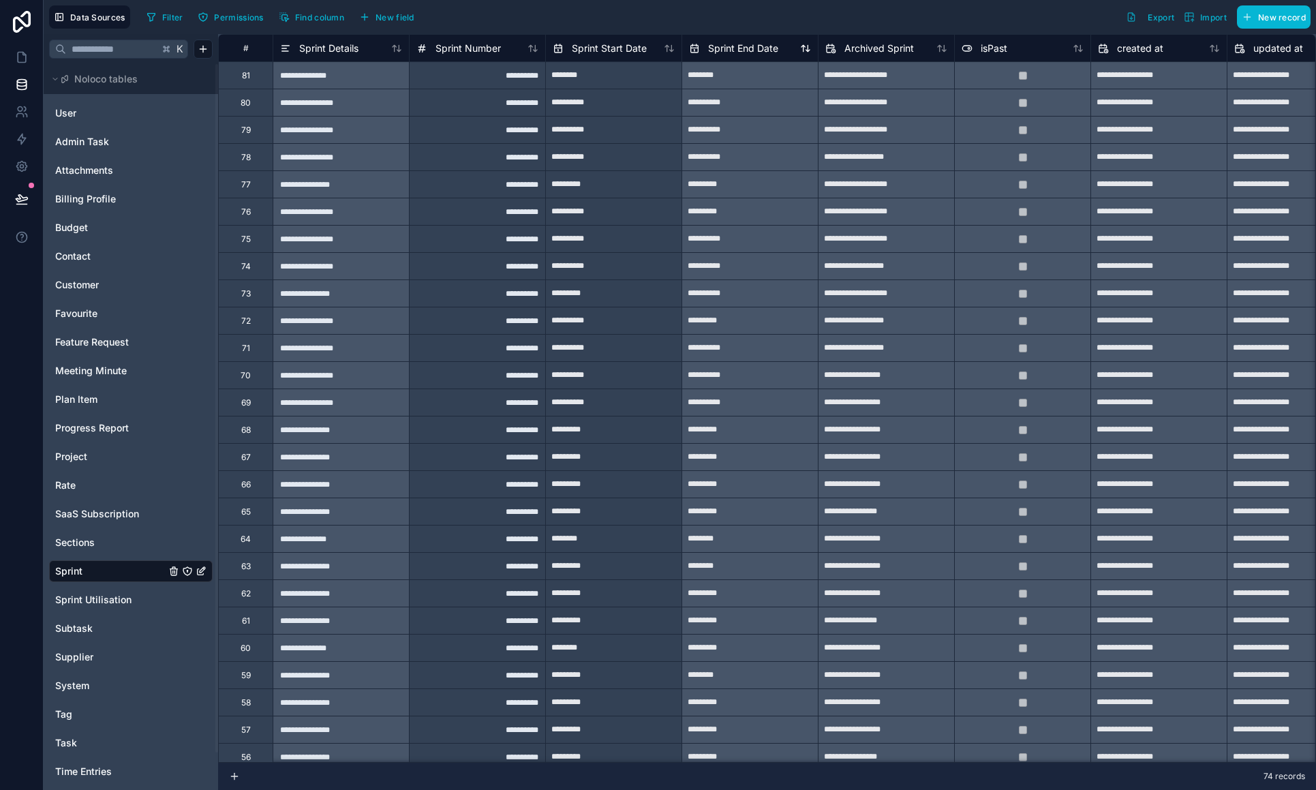
click at [735, 48] on span "Sprint End Date" at bounding box center [743, 49] width 70 height 14
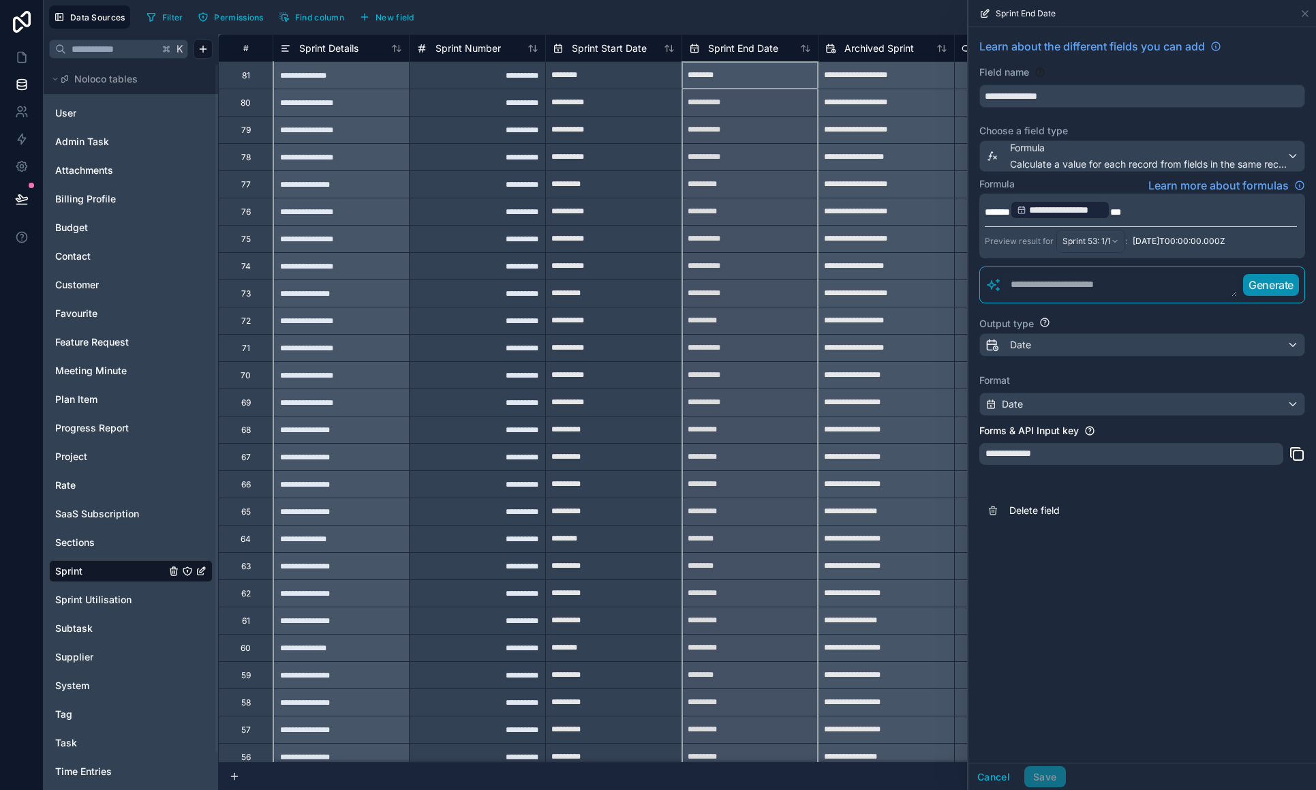
click at [901, 208] on span "***" at bounding box center [1115, 212] width 11 height 10
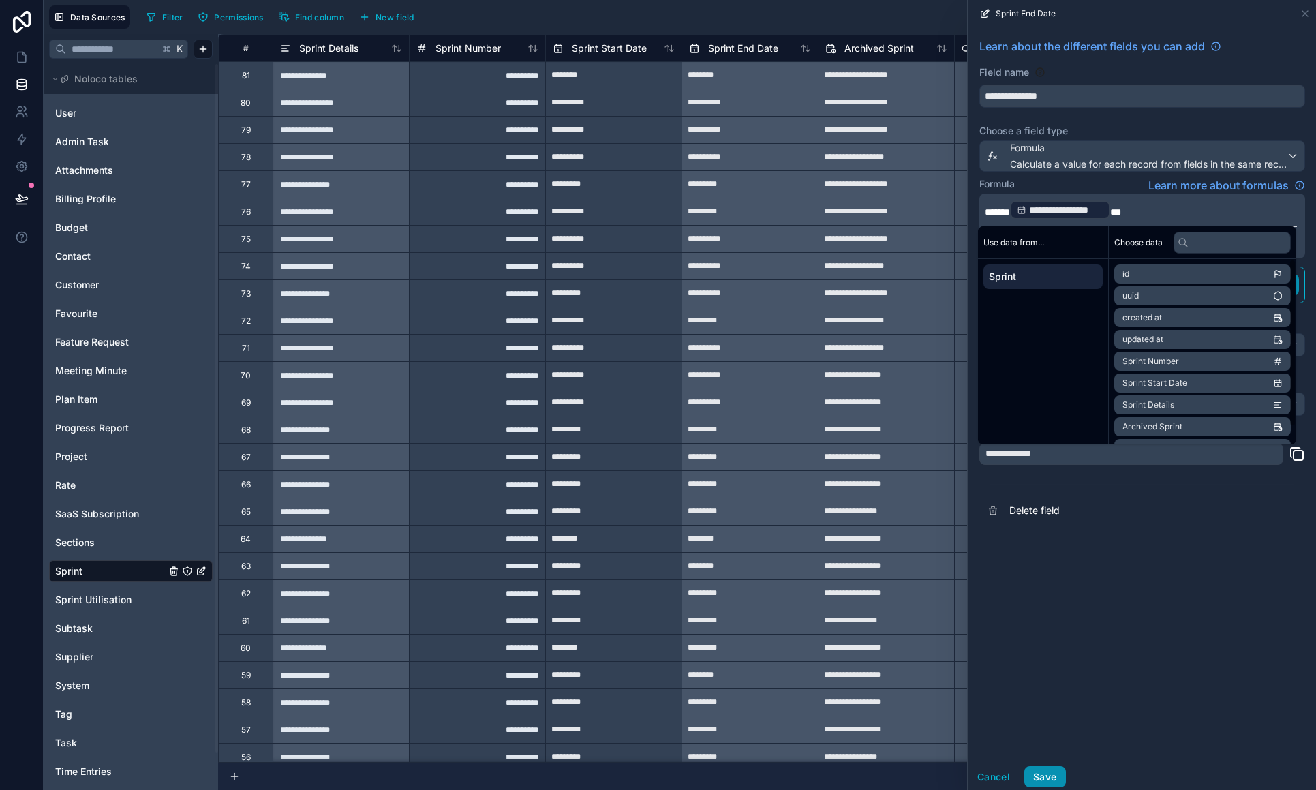
click at [901, 551] on button "Save" at bounding box center [1044, 777] width 41 height 22
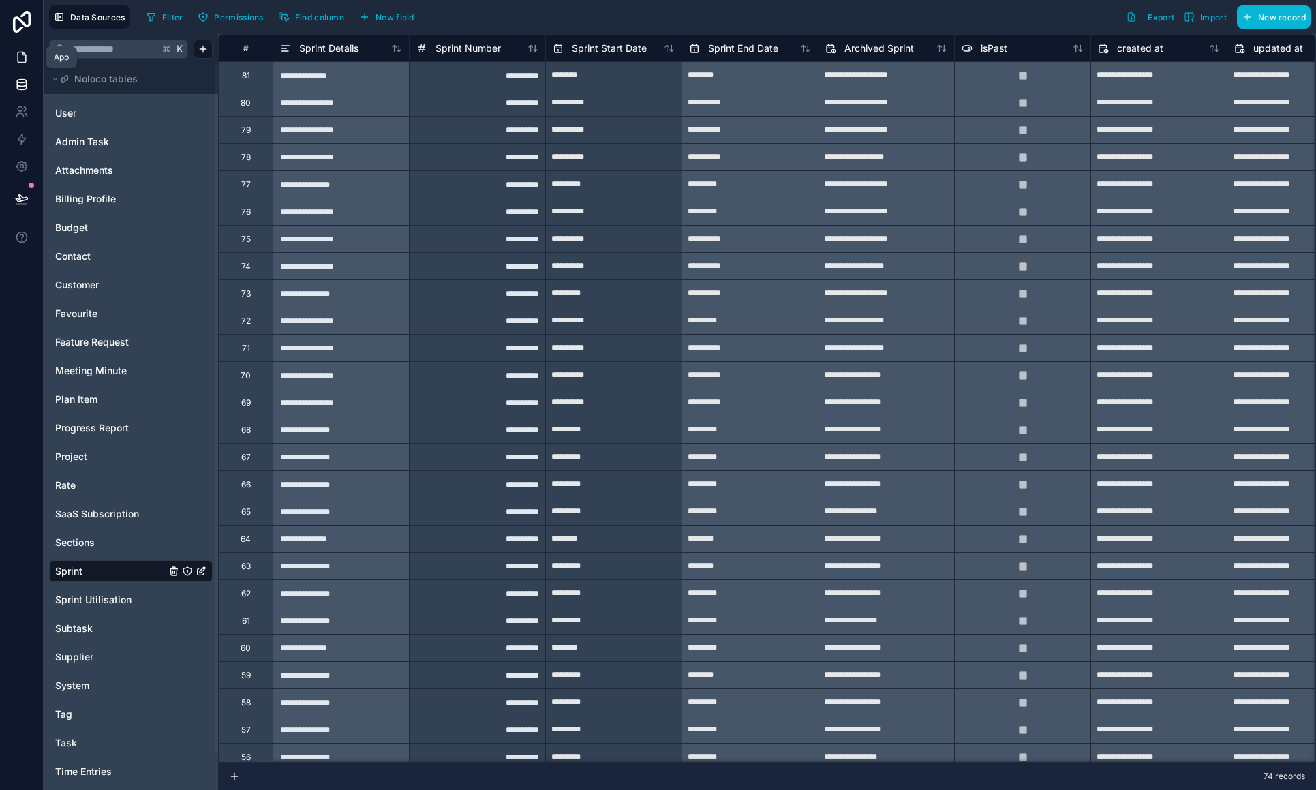
click at [18, 59] on icon at bounding box center [22, 57] width 8 height 10
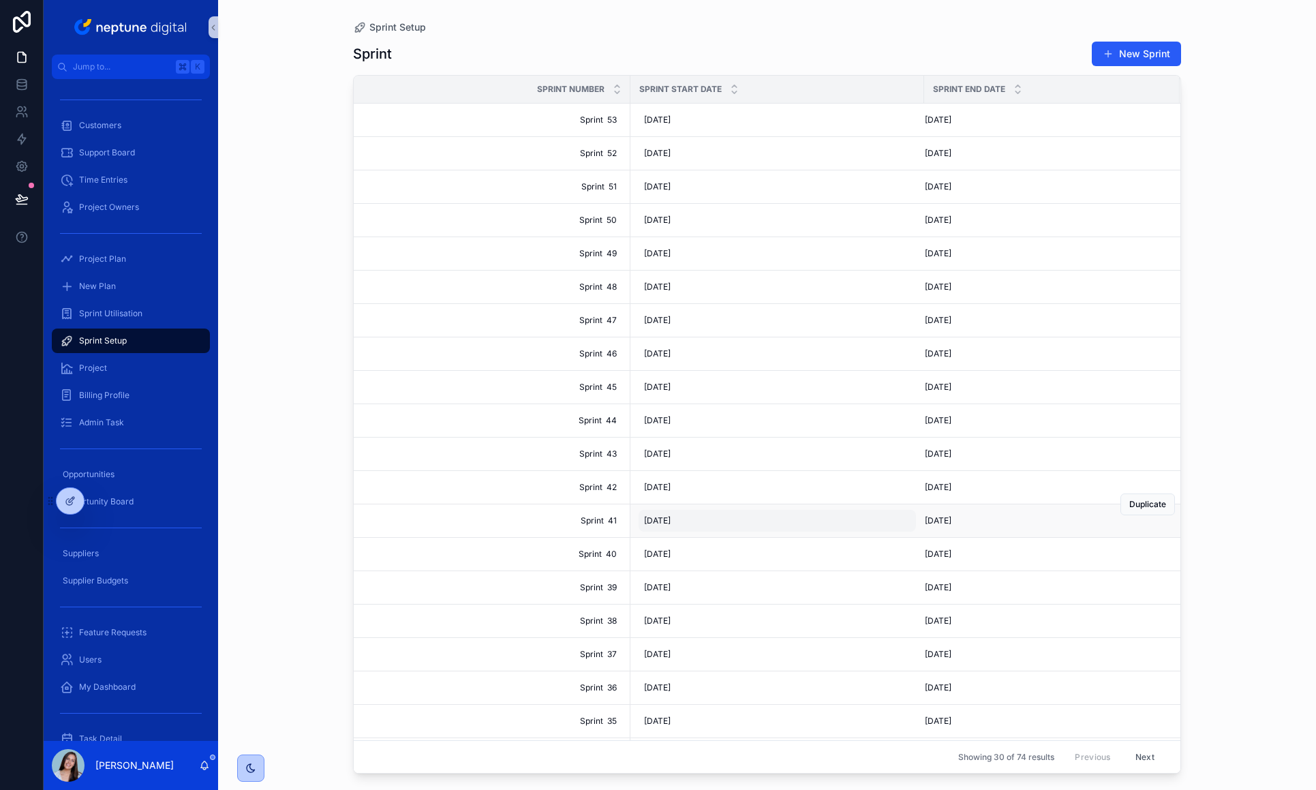
click at [664, 523] on span "[DATE]" at bounding box center [657, 520] width 27 height 11
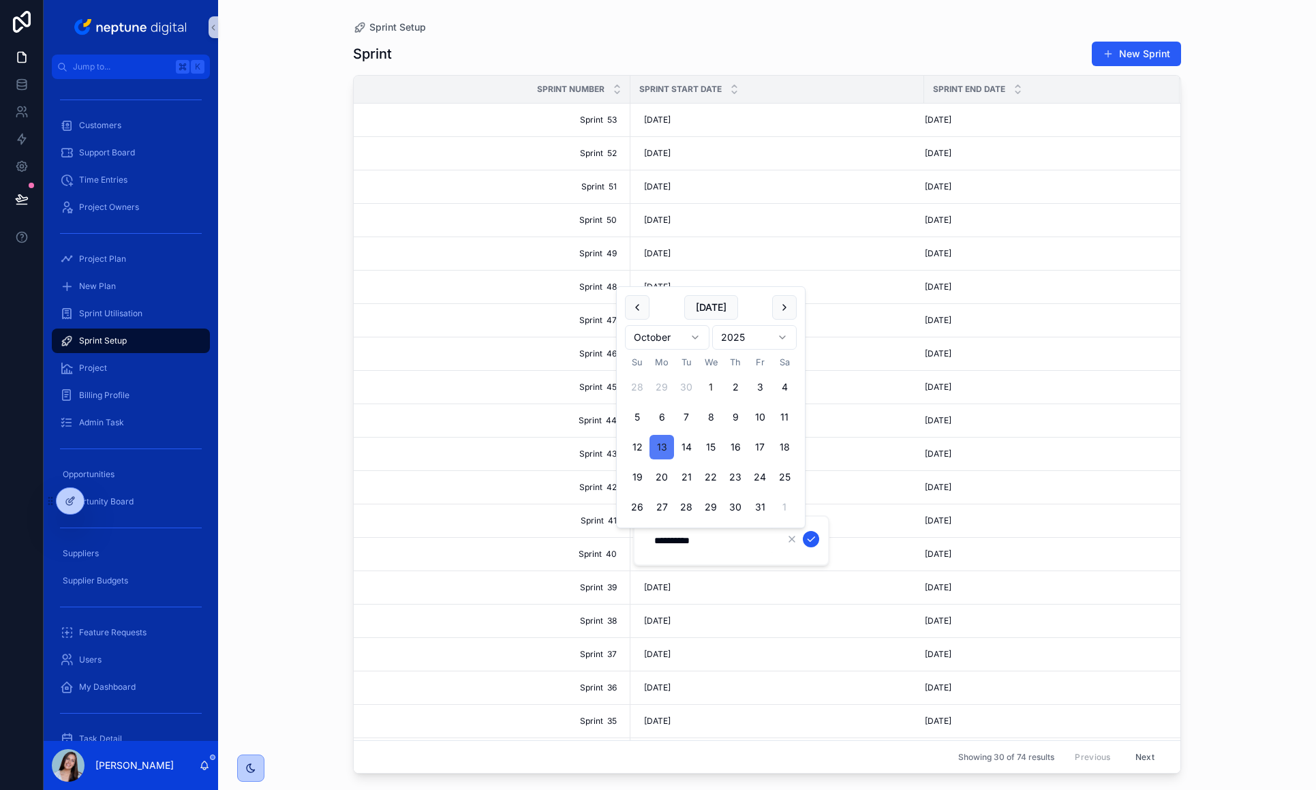
click at [662, 445] on button "13" at bounding box center [661, 447] width 25 height 25
click at [807, 534] on icon "scrollable content" at bounding box center [810, 539] width 11 height 11
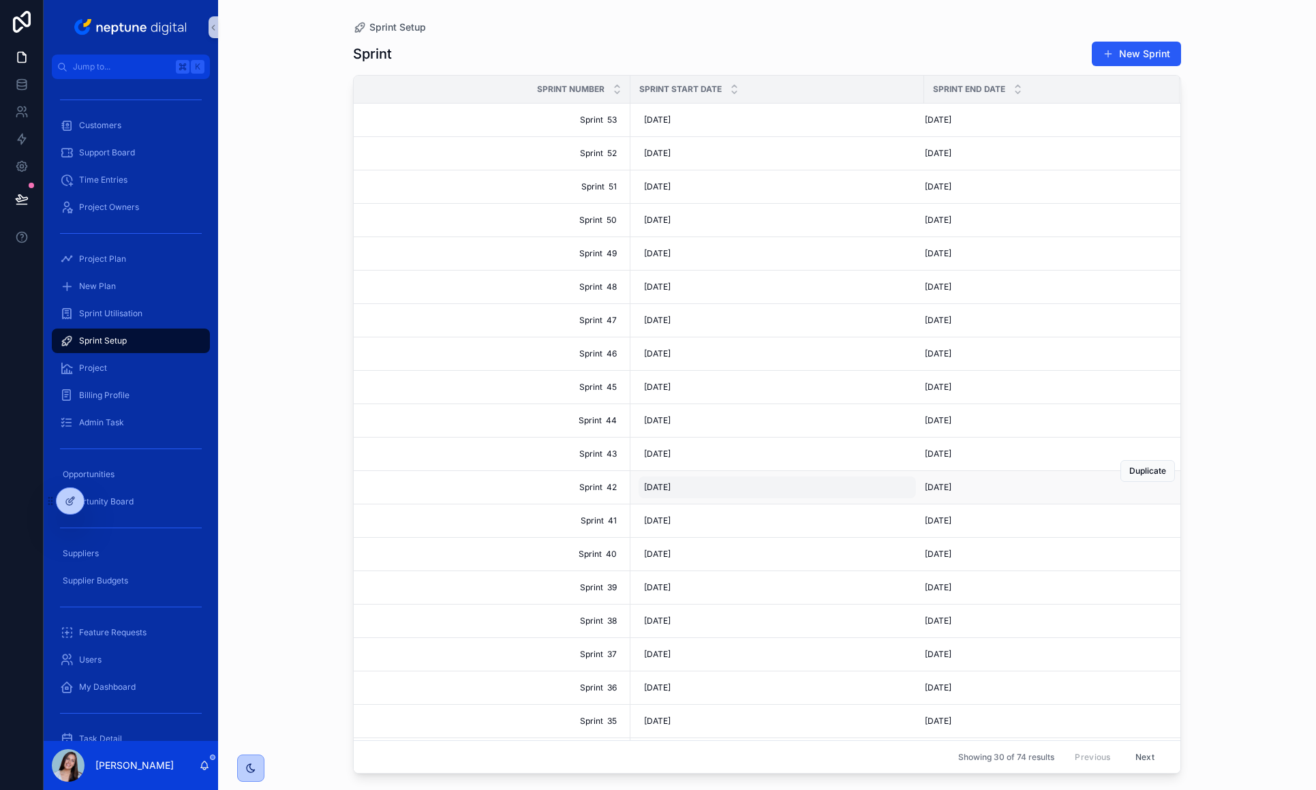
click at [670, 486] on span "[DATE]" at bounding box center [657, 487] width 27 height 11
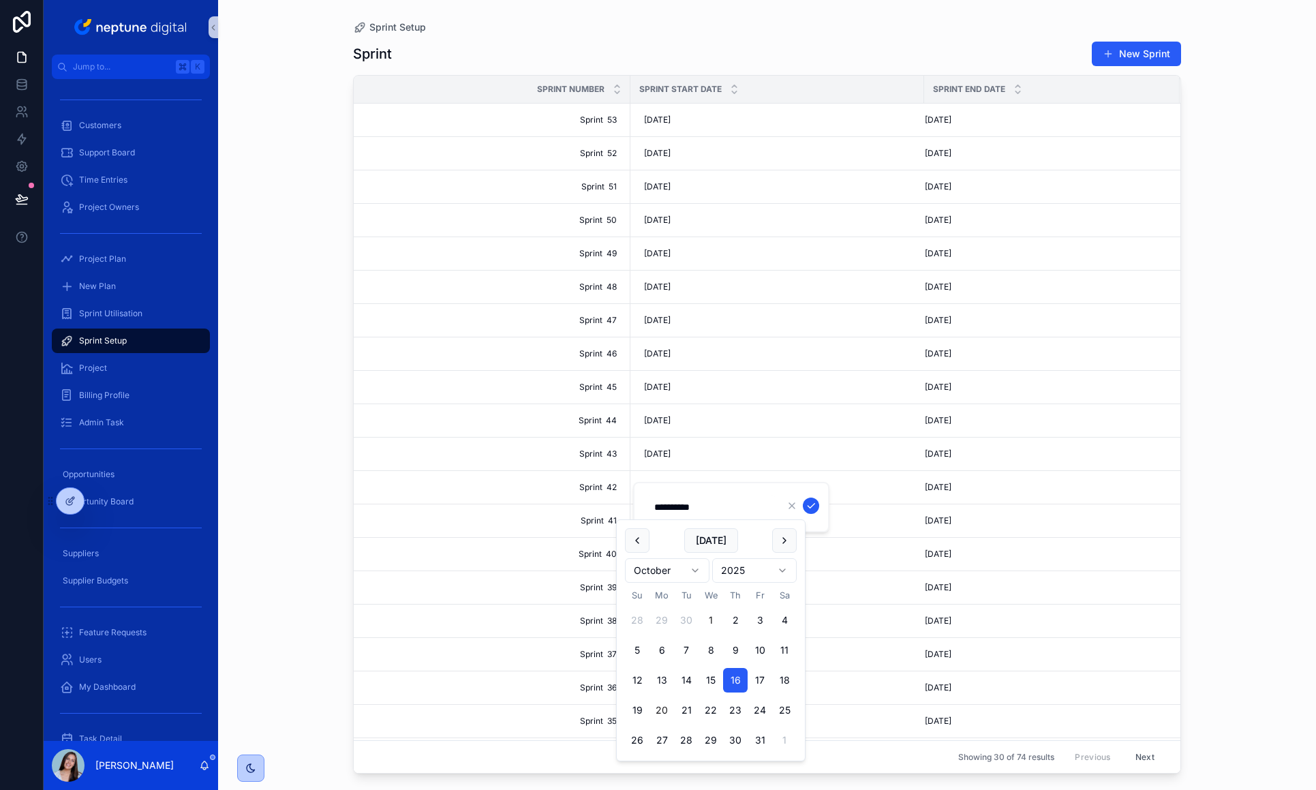
click at [663, 551] on button "20" at bounding box center [661, 710] width 25 height 25
type input "**********"
click at [813, 505] on icon "scrollable content" at bounding box center [810, 505] width 11 height 11
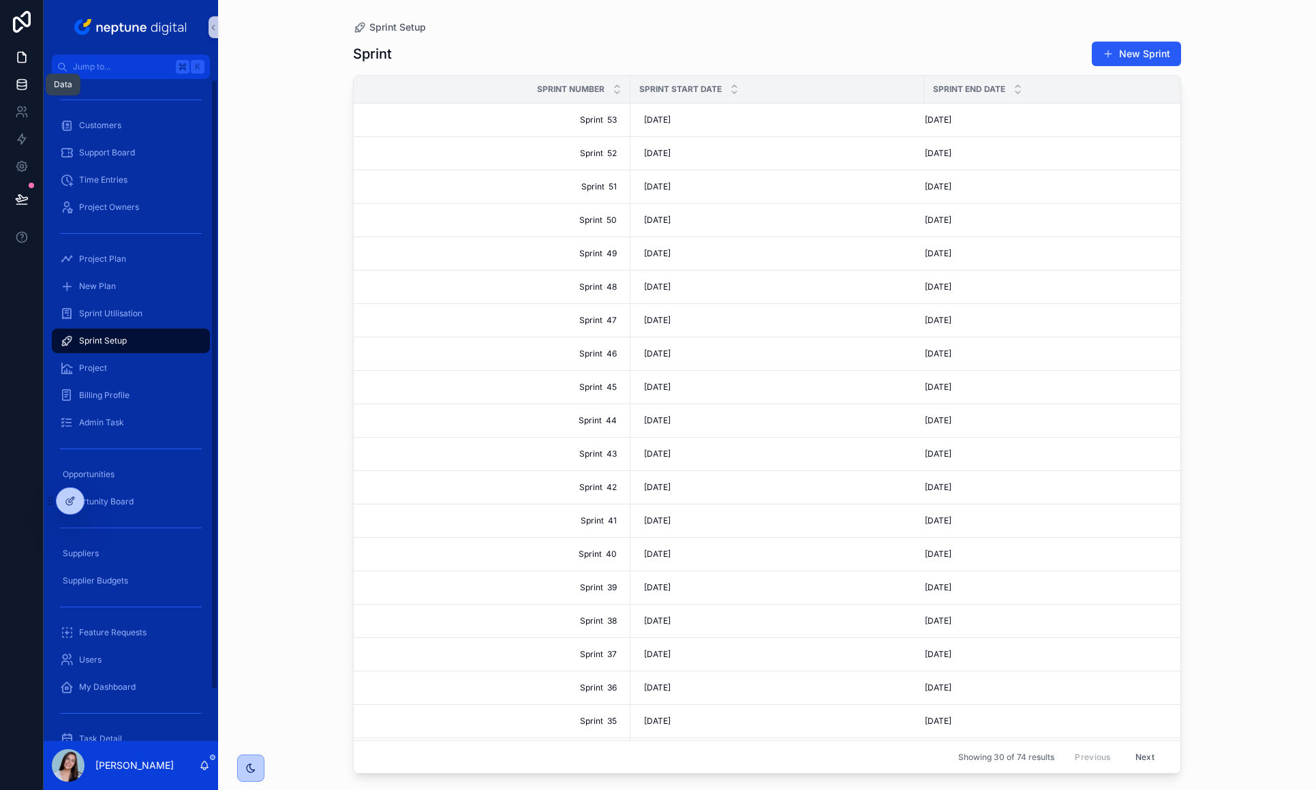
click at [21, 80] on icon at bounding box center [21, 81] width 9 height 3
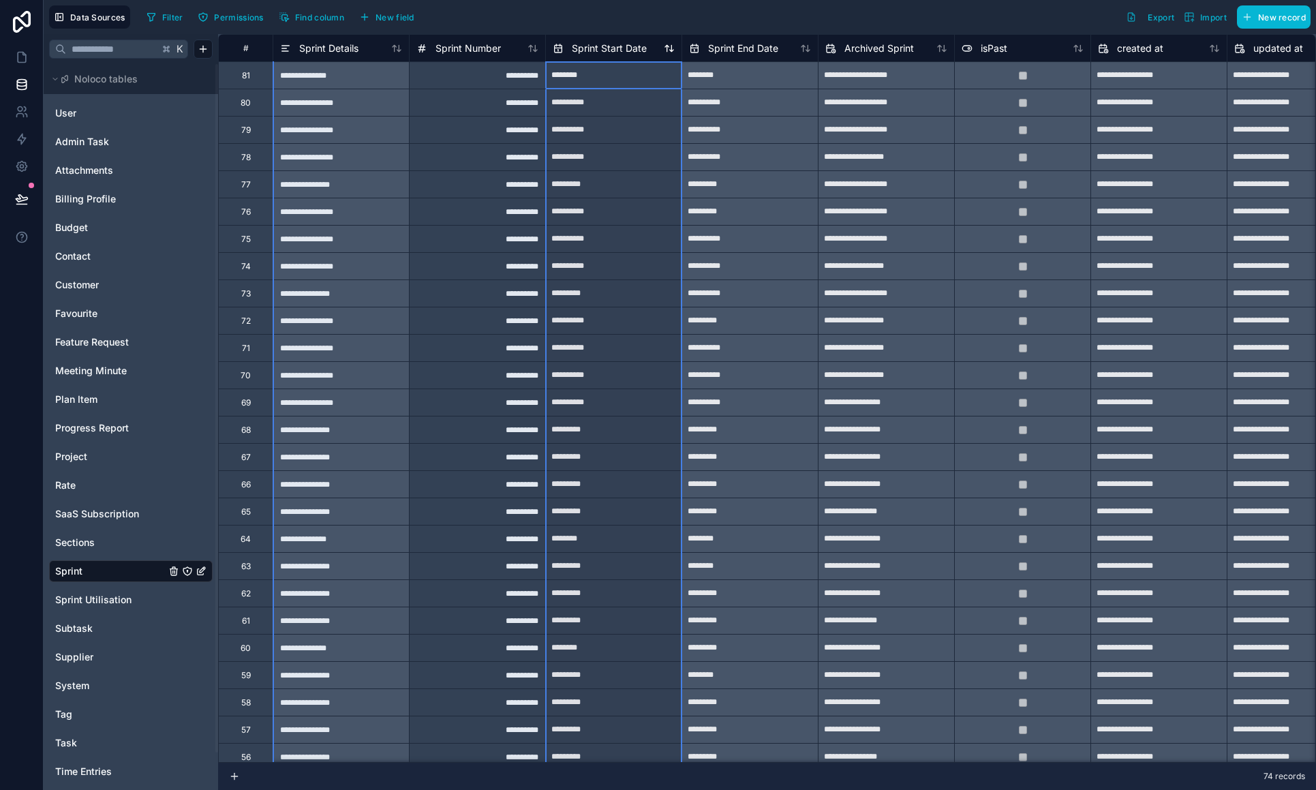
click at [608, 50] on span "Sprint Start Date" at bounding box center [609, 49] width 75 height 14
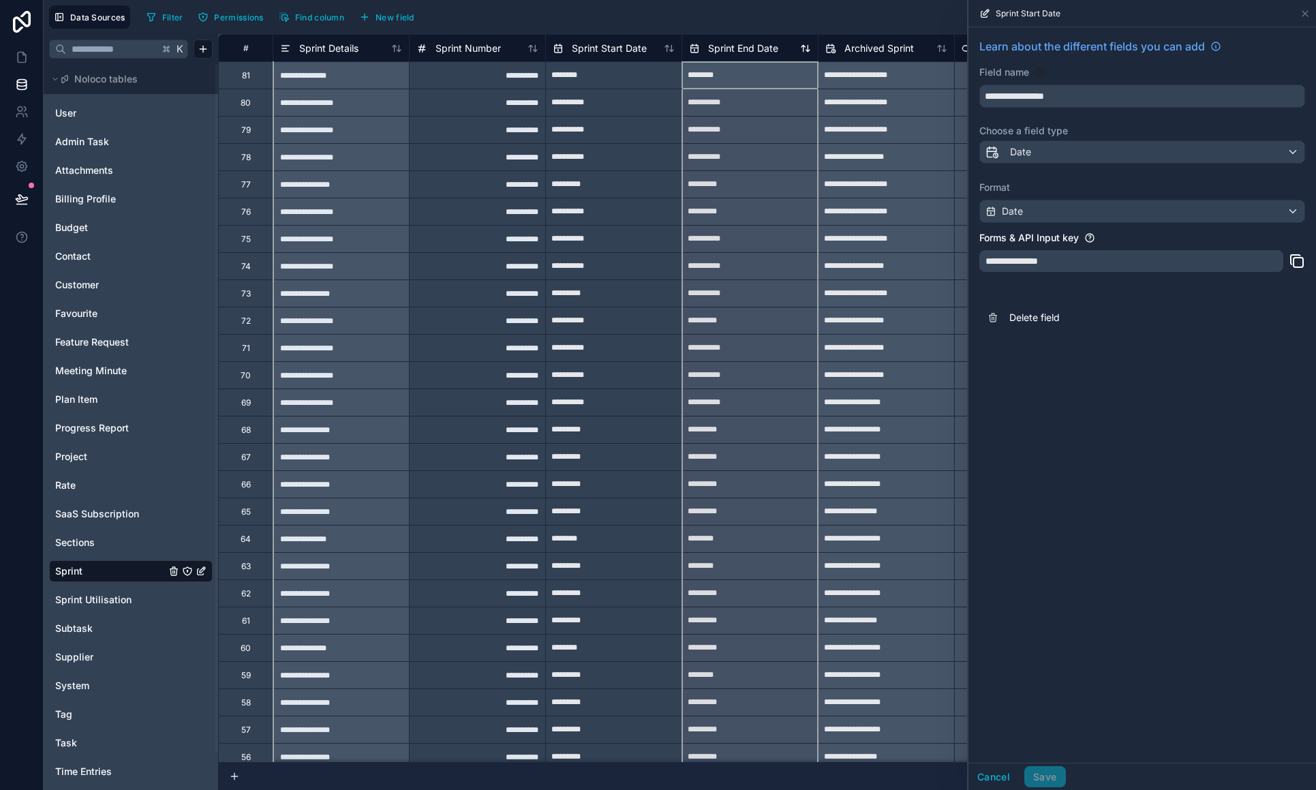
click at [719, 48] on span "Sprint End Date" at bounding box center [743, 49] width 70 height 14
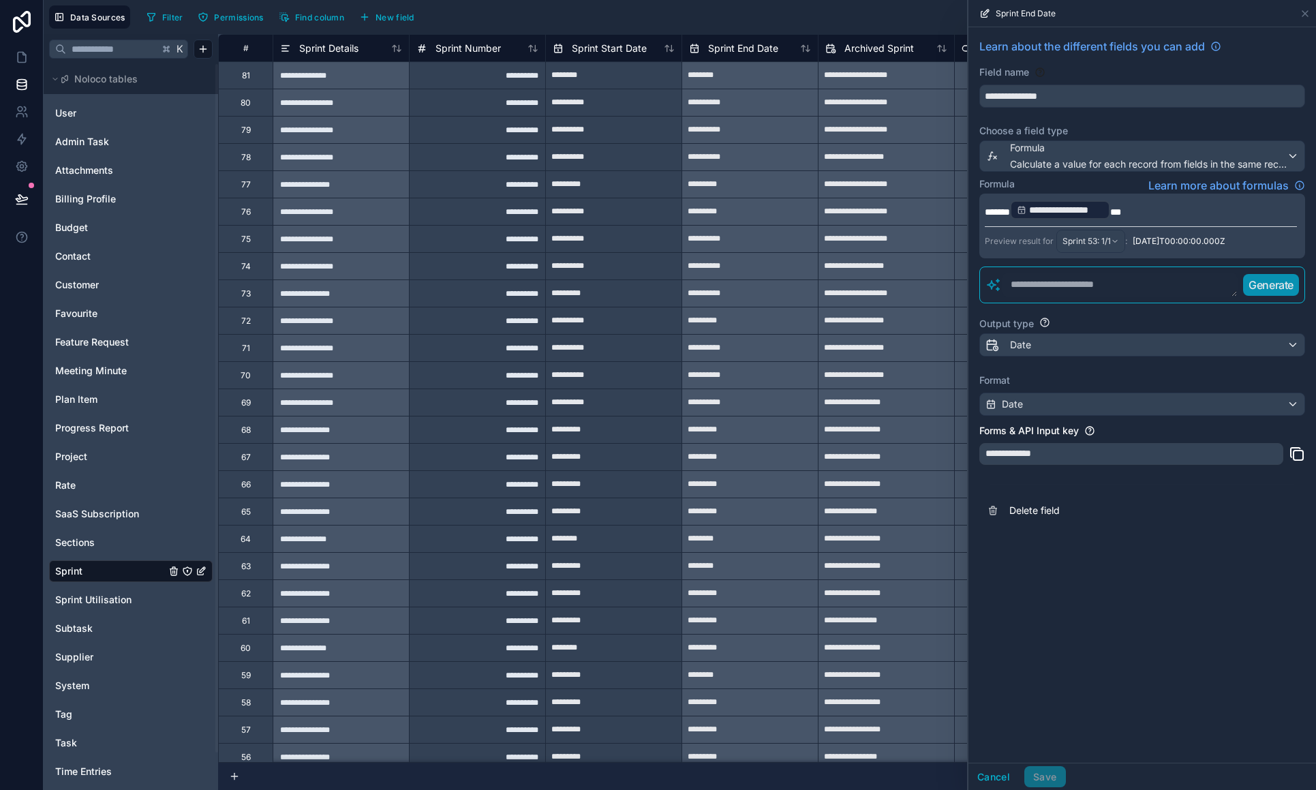
click at [901, 210] on span "***" at bounding box center [1115, 212] width 11 height 10
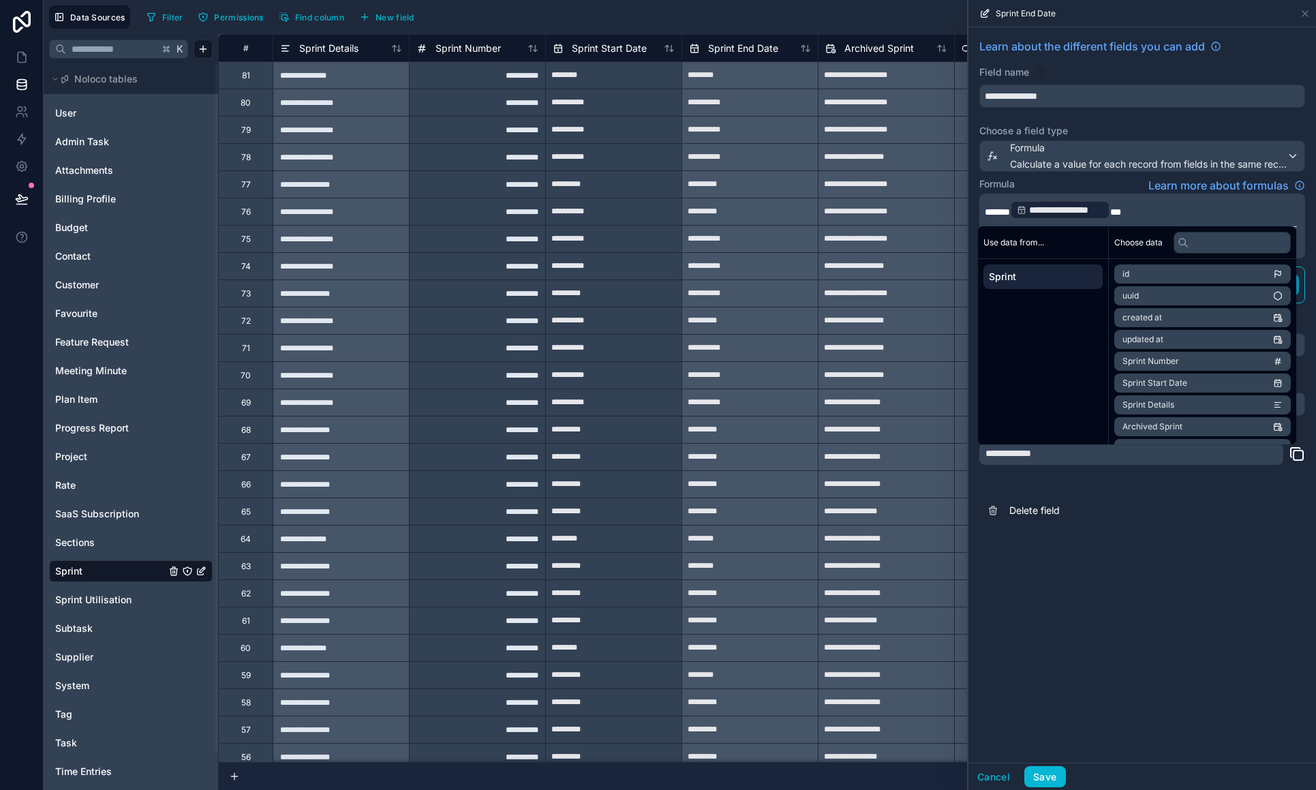
click at [901, 551] on button "Save" at bounding box center [1044, 777] width 41 height 22
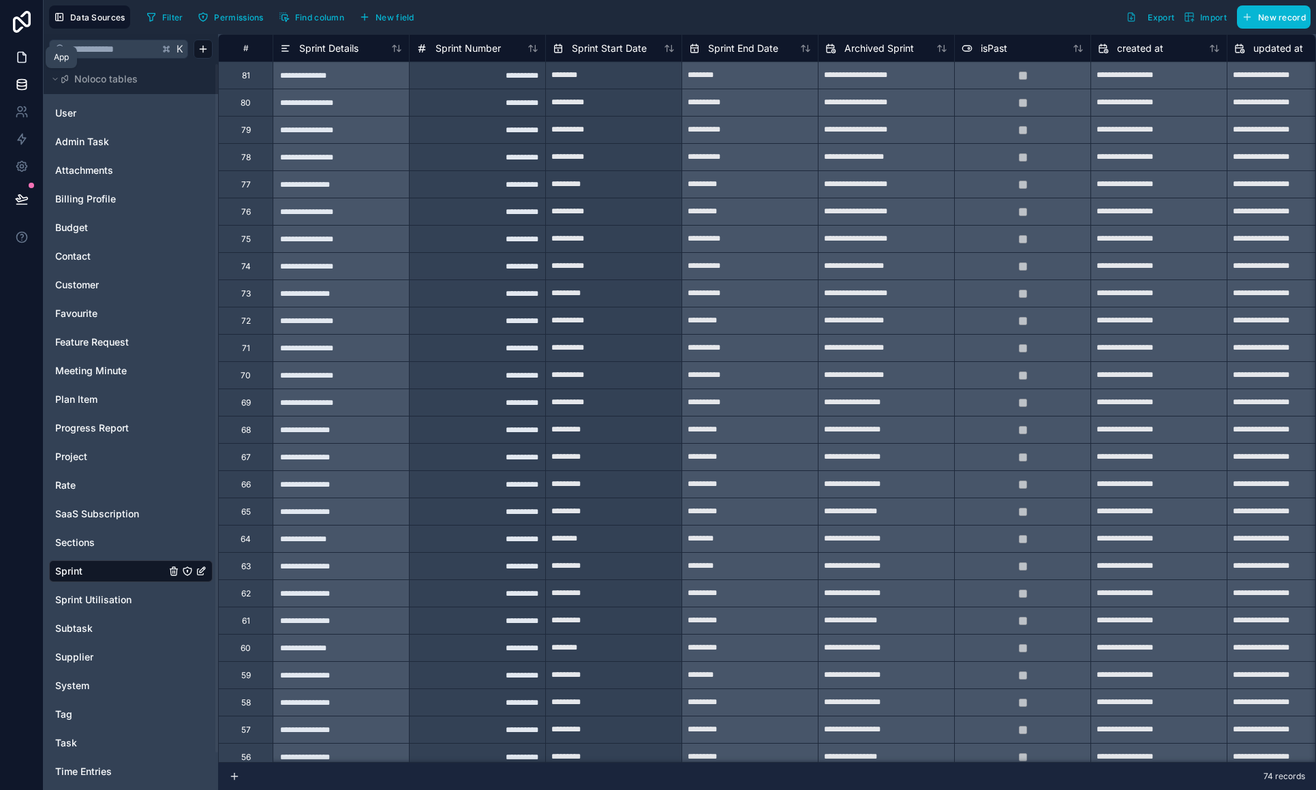
click at [16, 52] on icon at bounding box center [22, 57] width 14 height 14
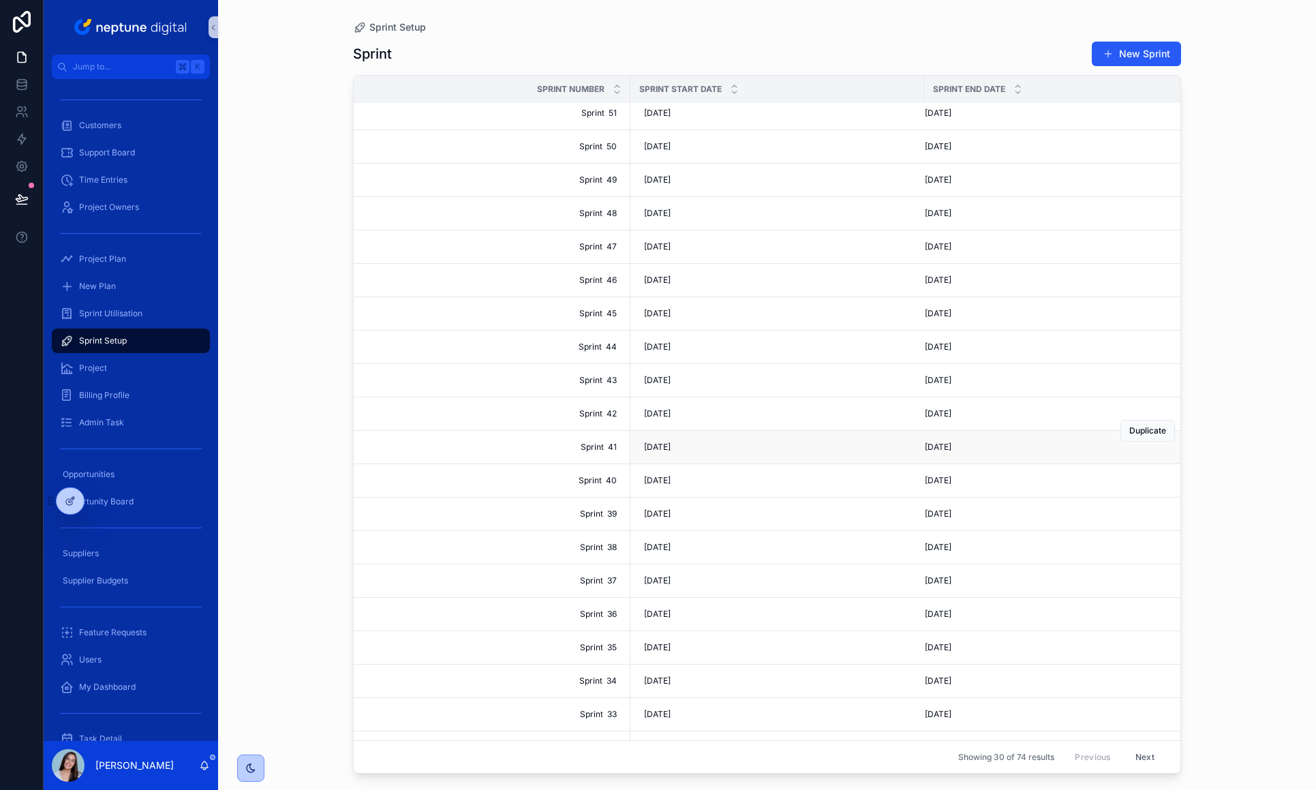
scroll to position [72, 0]
click at [663, 452] on span "[DATE]" at bounding box center [657, 449] width 27 height 11
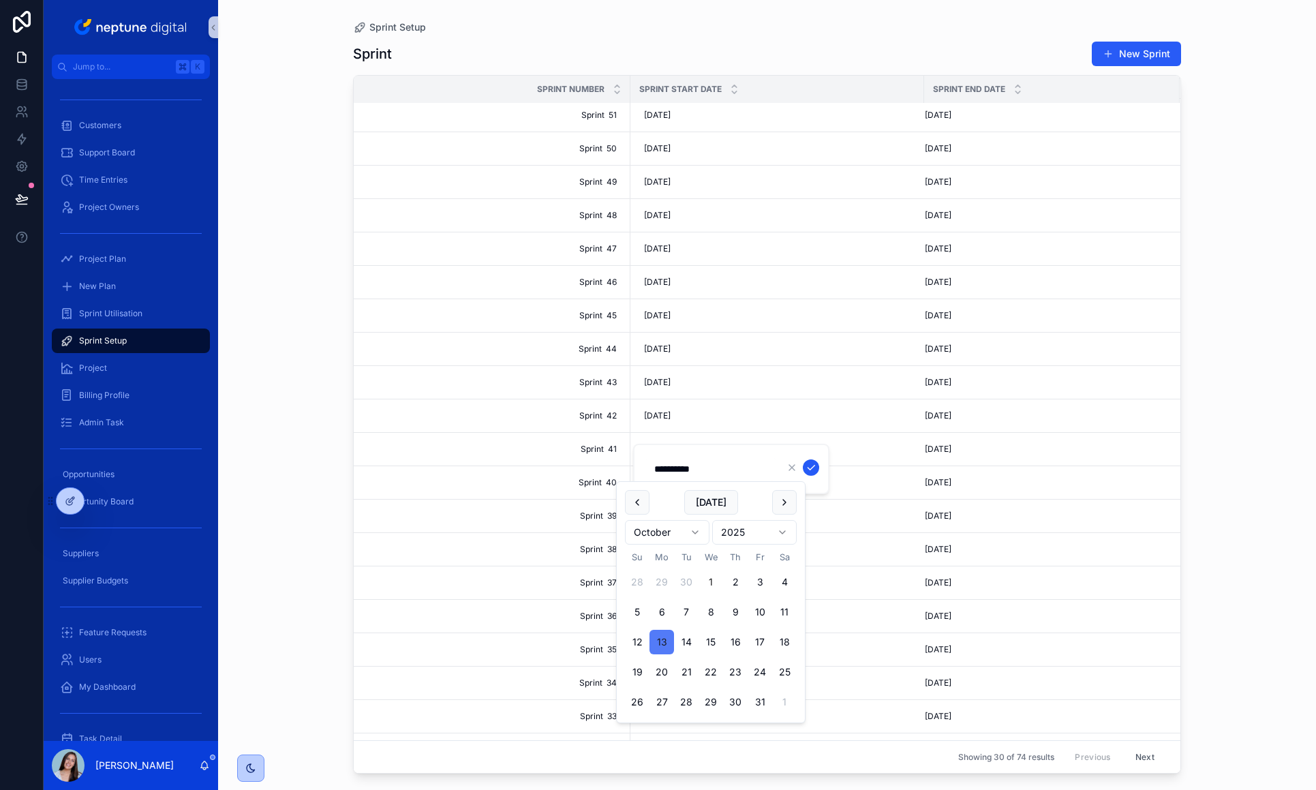
click at [661, 551] on button "13" at bounding box center [661, 642] width 25 height 25
click at [815, 467] on icon "scrollable content" at bounding box center [810, 467] width 11 height 11
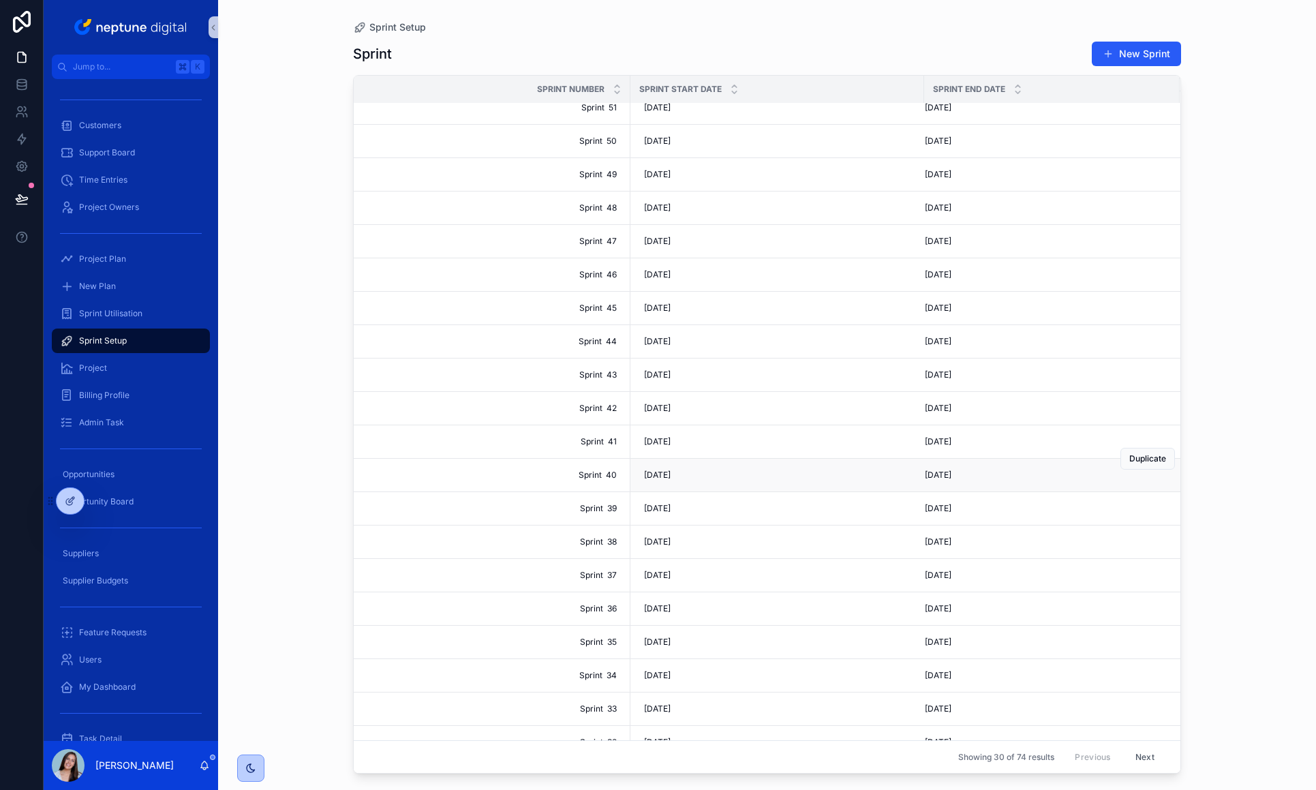
scroll to position [88, 0]
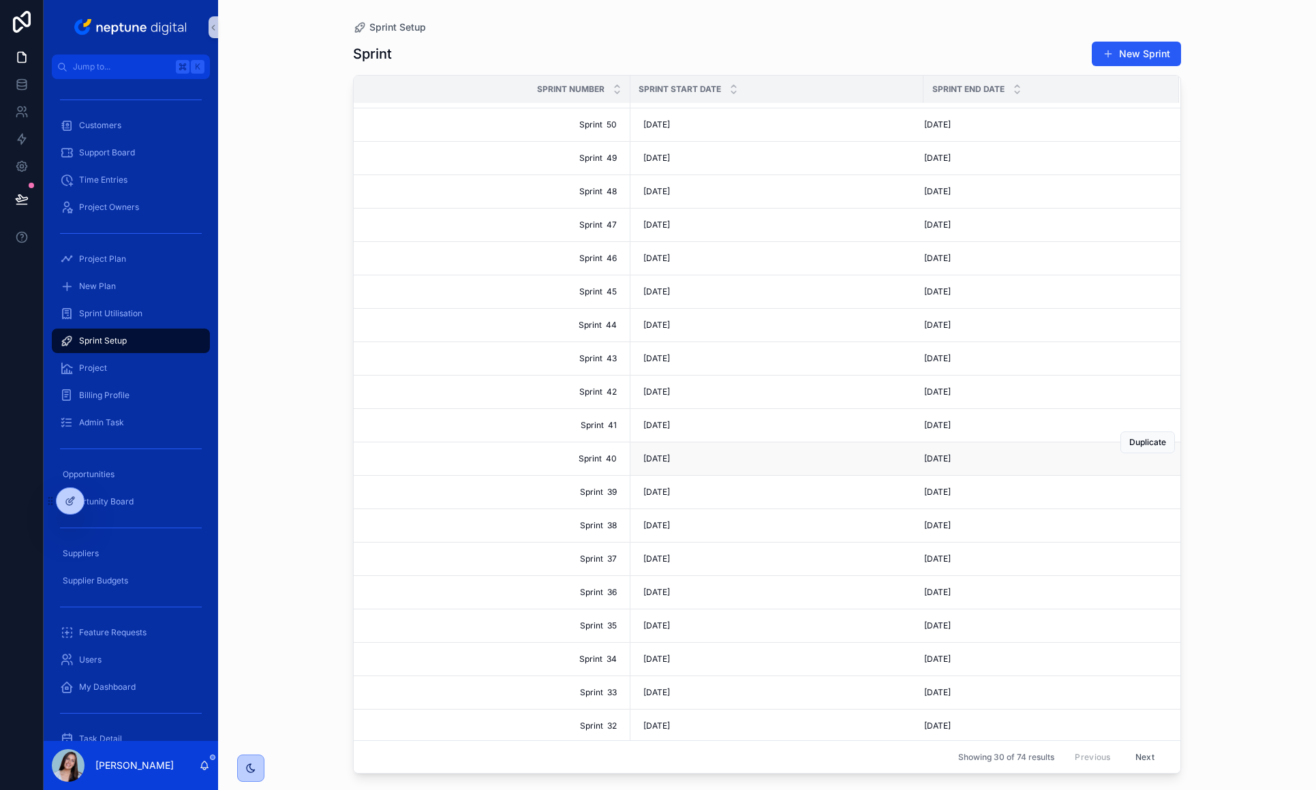
click at [901, 473] on tbody "Sprint 53 Sprint 53 [DATE] [DATE] [DATE] [DATE] Duplicate Sprint 52 Sprint 52 […" at bounding box center [766, 509] width 827 height 1002
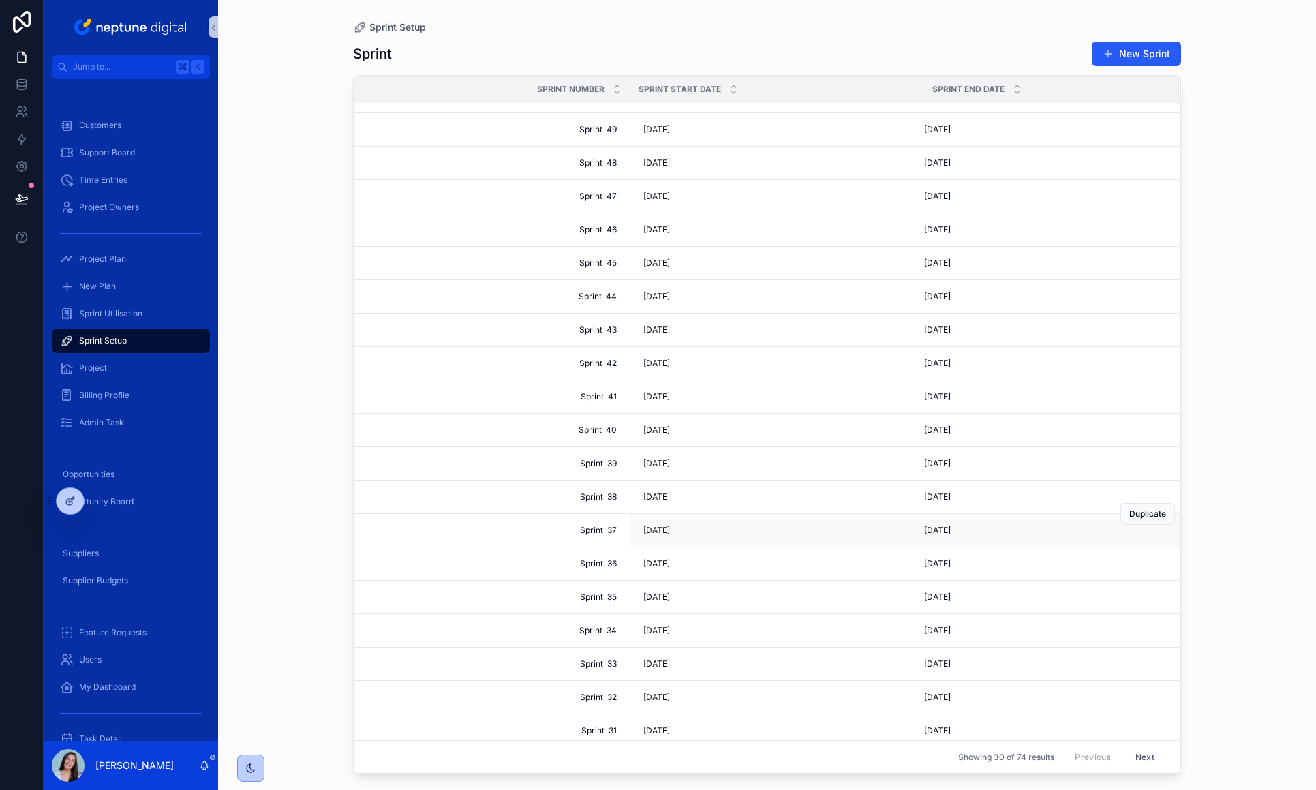
click at [901, 516] on td "[DATE] [DATE]" at bounding box center [1051, 530] width 256 height 33
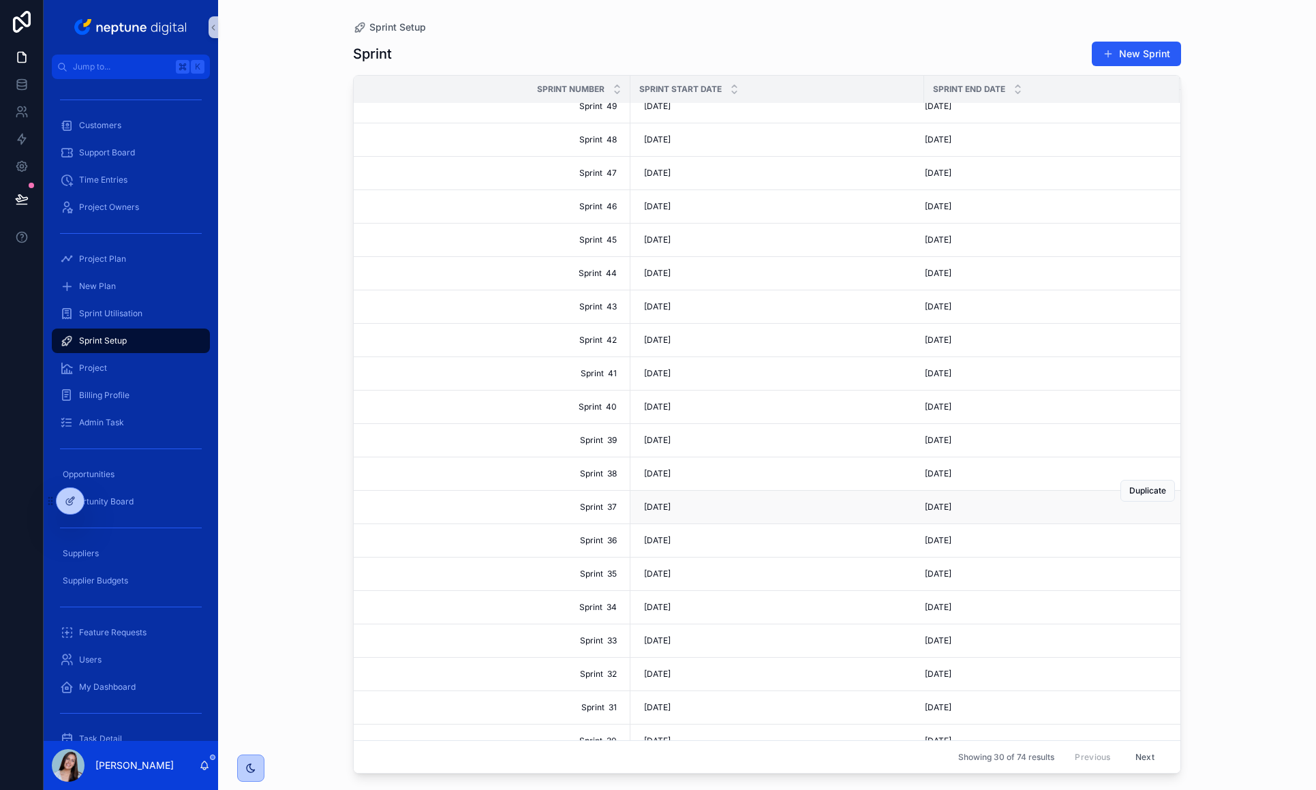
scroll to position [156, 0]
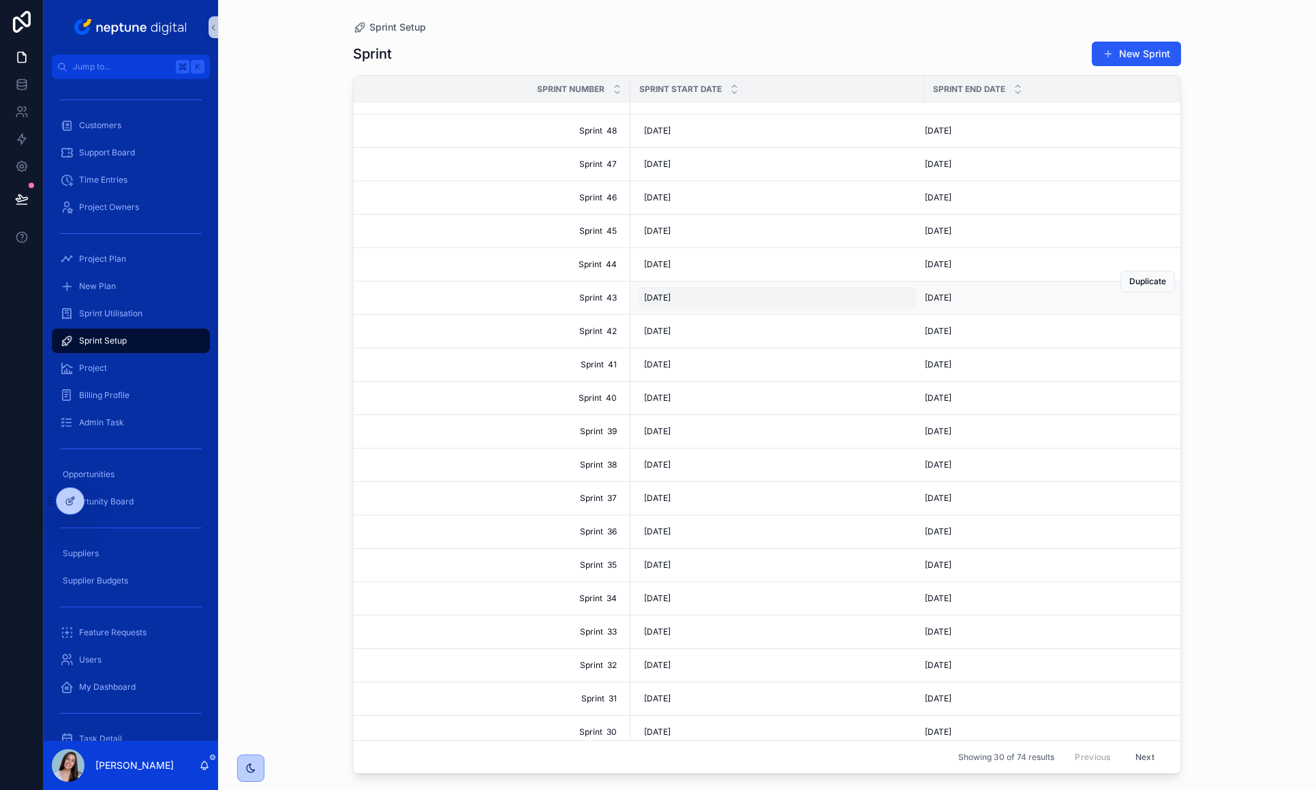
click at [646, 298] on span "[DATE]" at bounding box center [657, 297] width 27 height 11
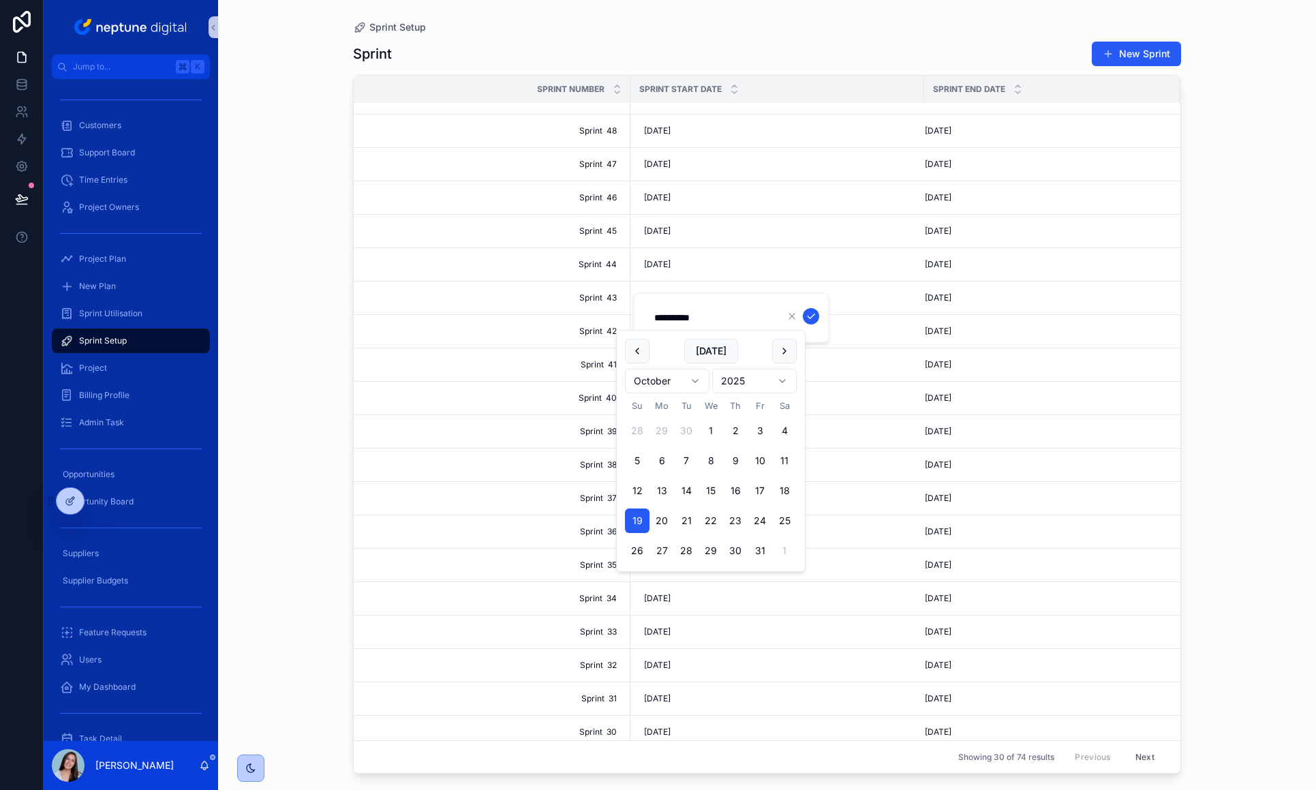
click at [658, 547] on button "27" at bounding box center [661, 550] width 25 height 25
type input "**********"
click at [812, 318] on icon "scrollable content" at bounding box center [810, 316] width 11 height 11
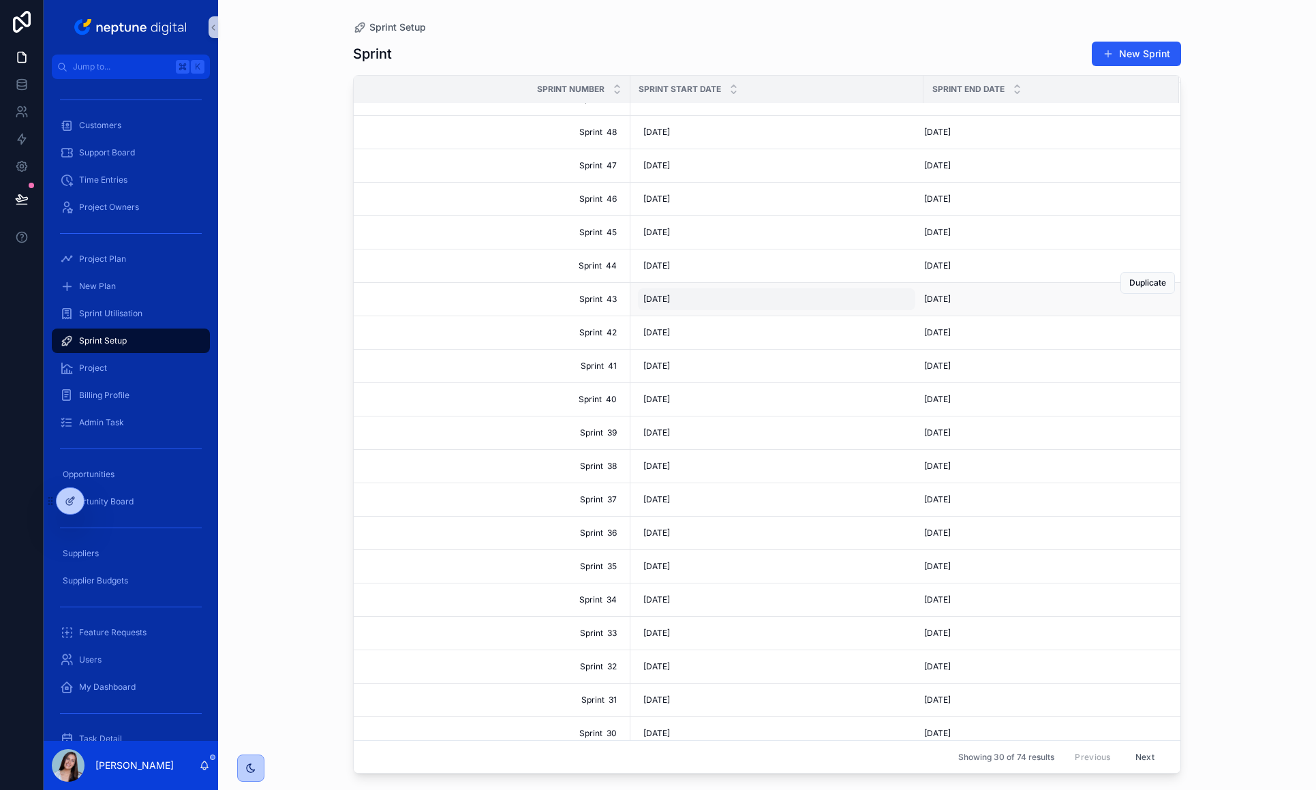
scroll to position [157, 1]
click at [660, 268] on span "[DATE]" at bounding box center [656, 263] width 27 height 11
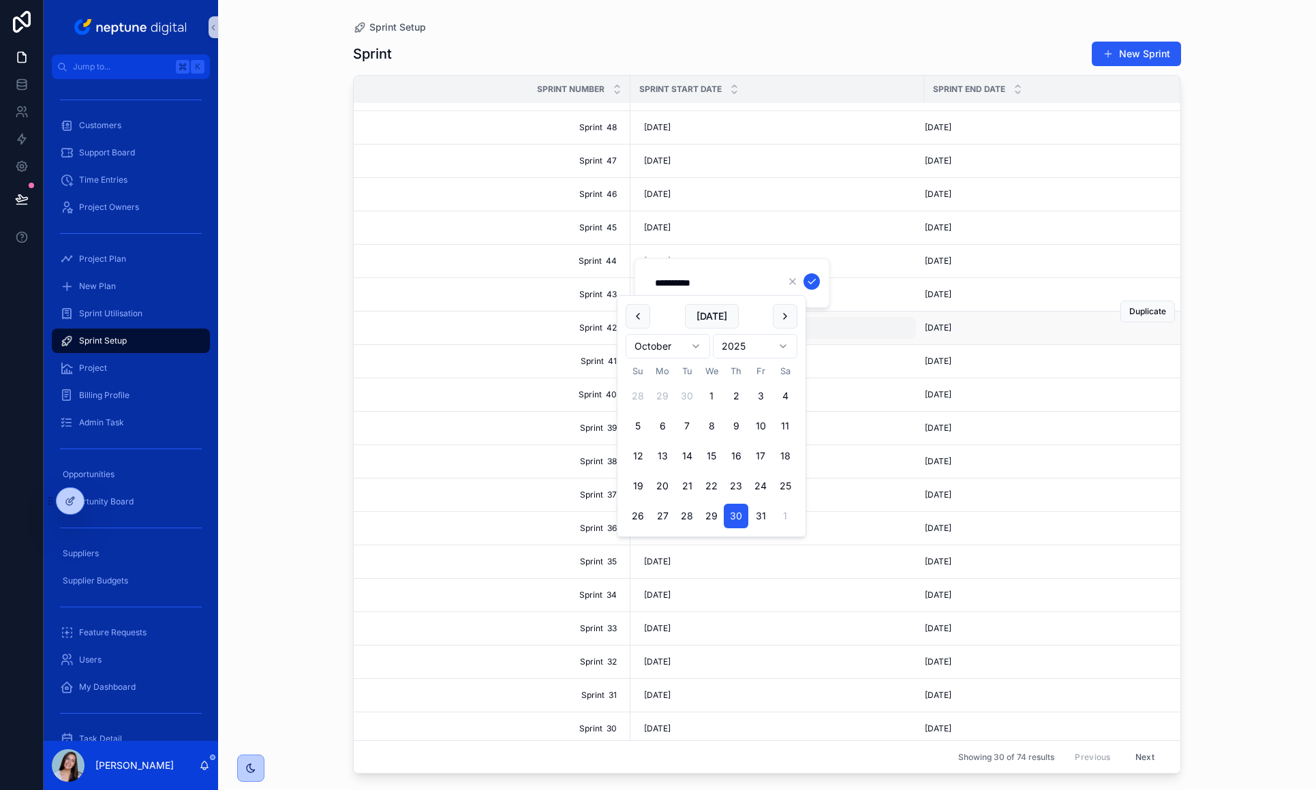
scroll to position [158, 0]
click at [779, 317] on button "scrollable content" at bounding box center [785, 316] width 25 height 25
click at [662, 427] on button "3" at bounding box center [661, 426] width 25 height 25
type input "*********"
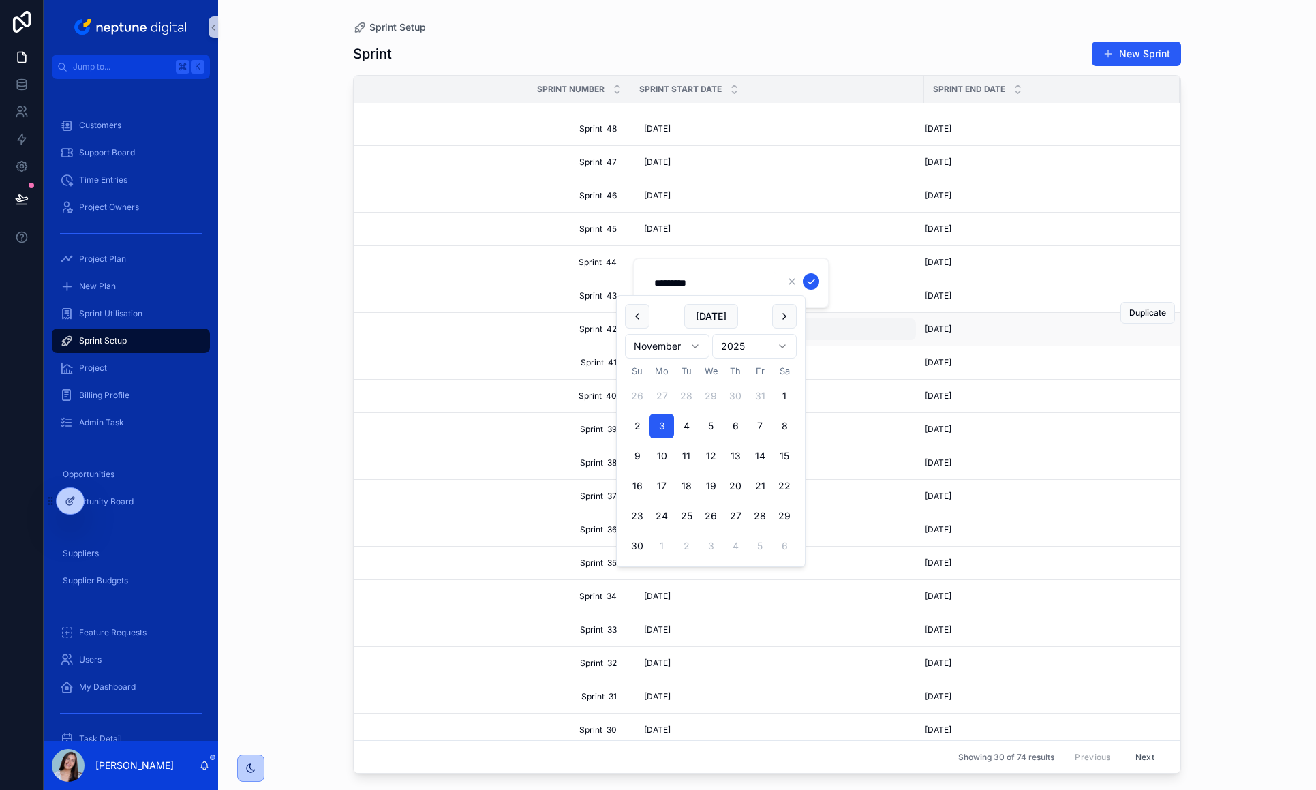
scroll to position [0, 0]
click at [812, 281] on icon "scrollable content" at bounding box center [810, 281] width 7 height 5
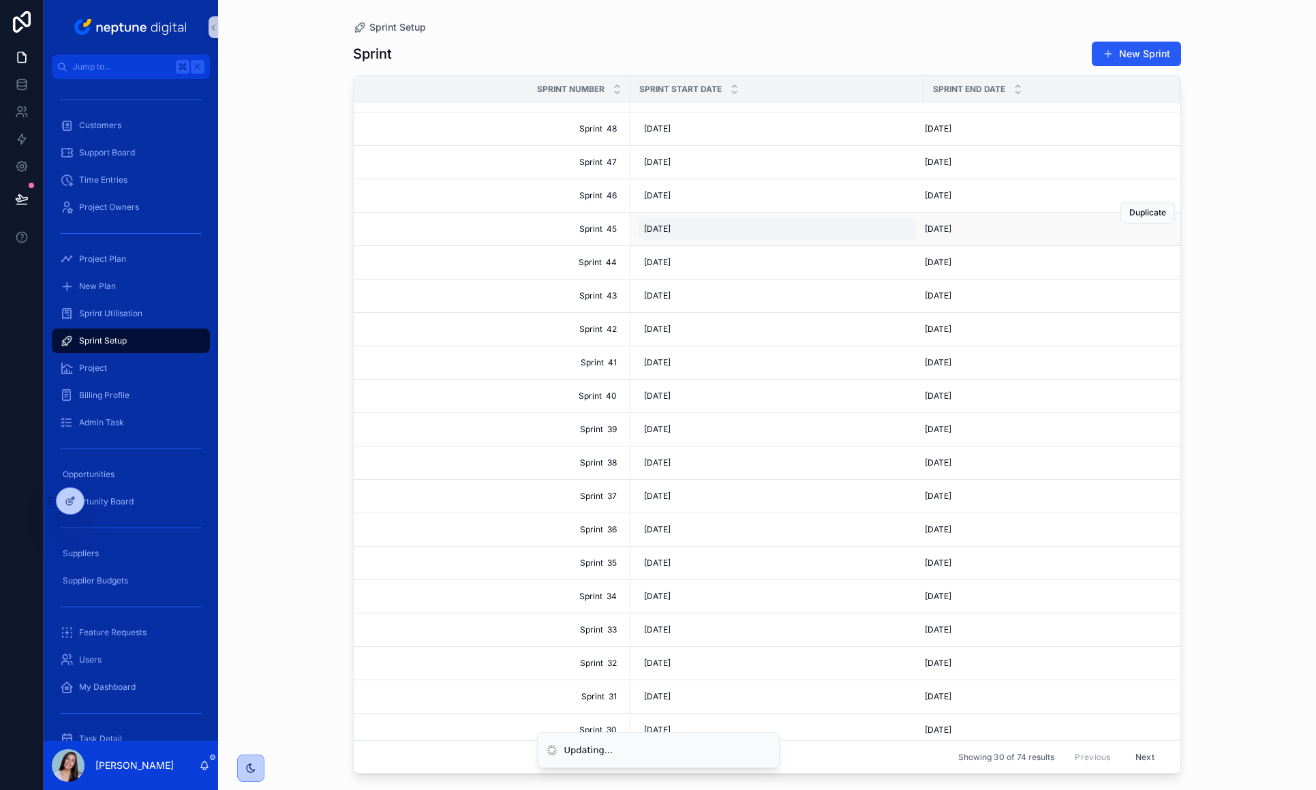
scroll to position [160, 0]
click at [660, 228] on span "[DATE]" at bounding box center [656, 226] width 27 height 11
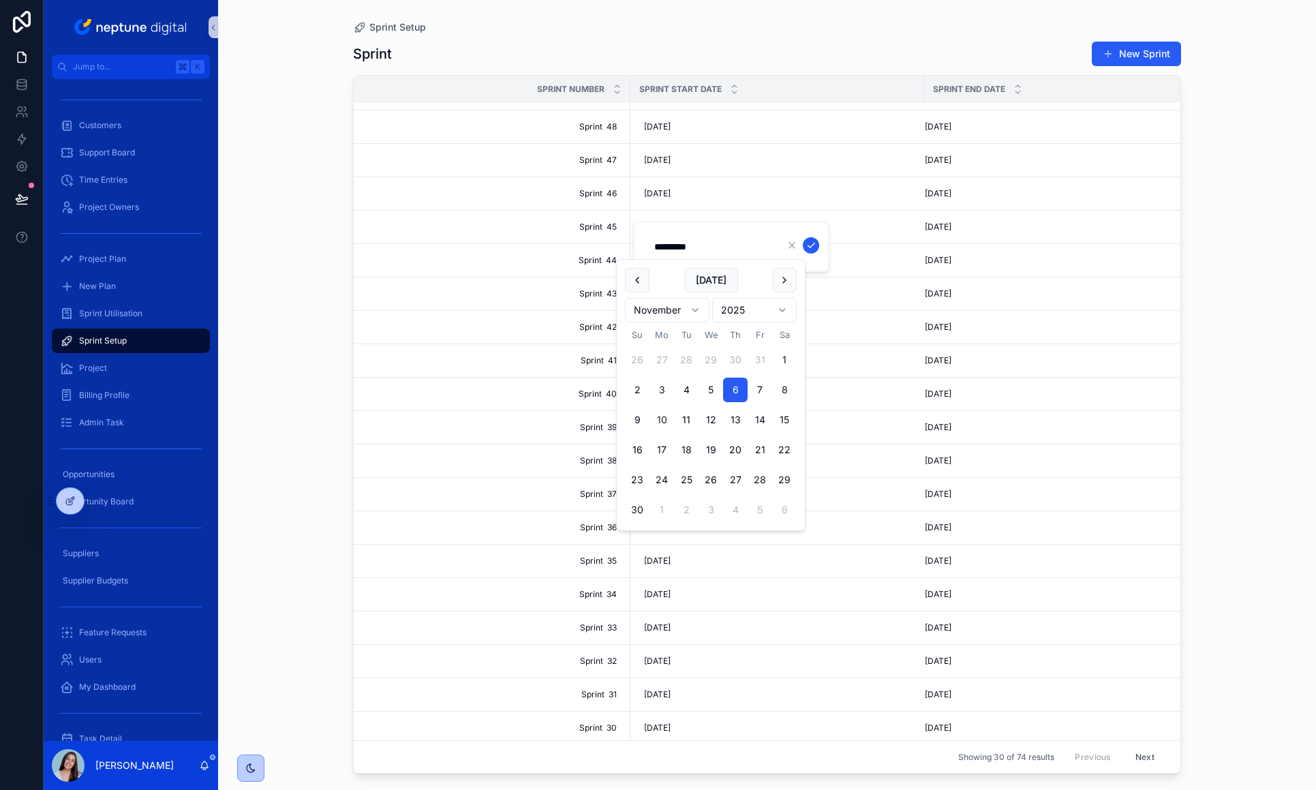
click at [660, 418] on button "10" at bounding box center [661, 419] width 25 height 25
type input "**********"
click at [814, 247] on icon "scrollable content" at bounding box center [810, 245] width 11 height 11
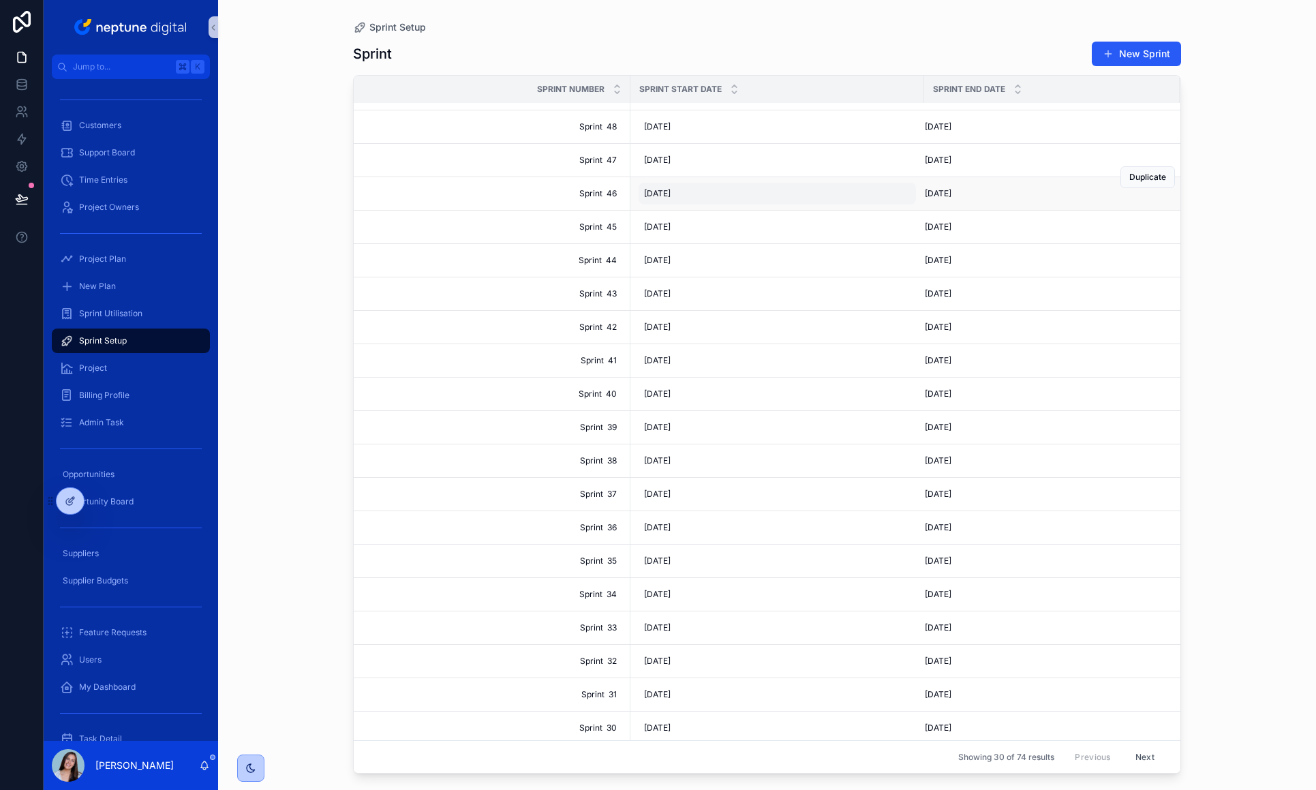
click at [664, 186] on div "[DATE] [DATE]" at bounding box center [776, 194] width 277 height 22
click at [664, 417] on div "[DATE] [DATE]" at bounding box center [776, 427] width 277 height 22
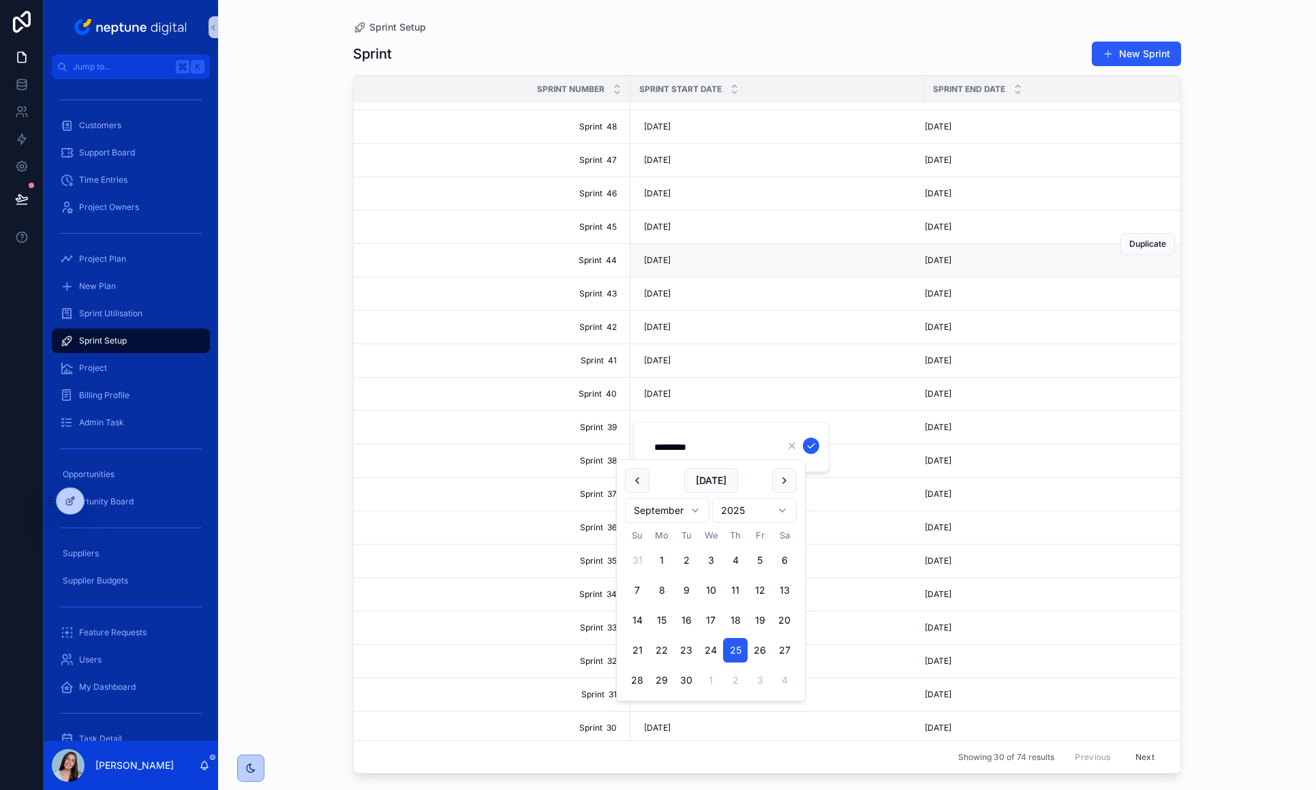
scroll to position [160, 1]
click at [658, 197] on span "[DATE]" at bounding box center [656, 193] width 27 height 11
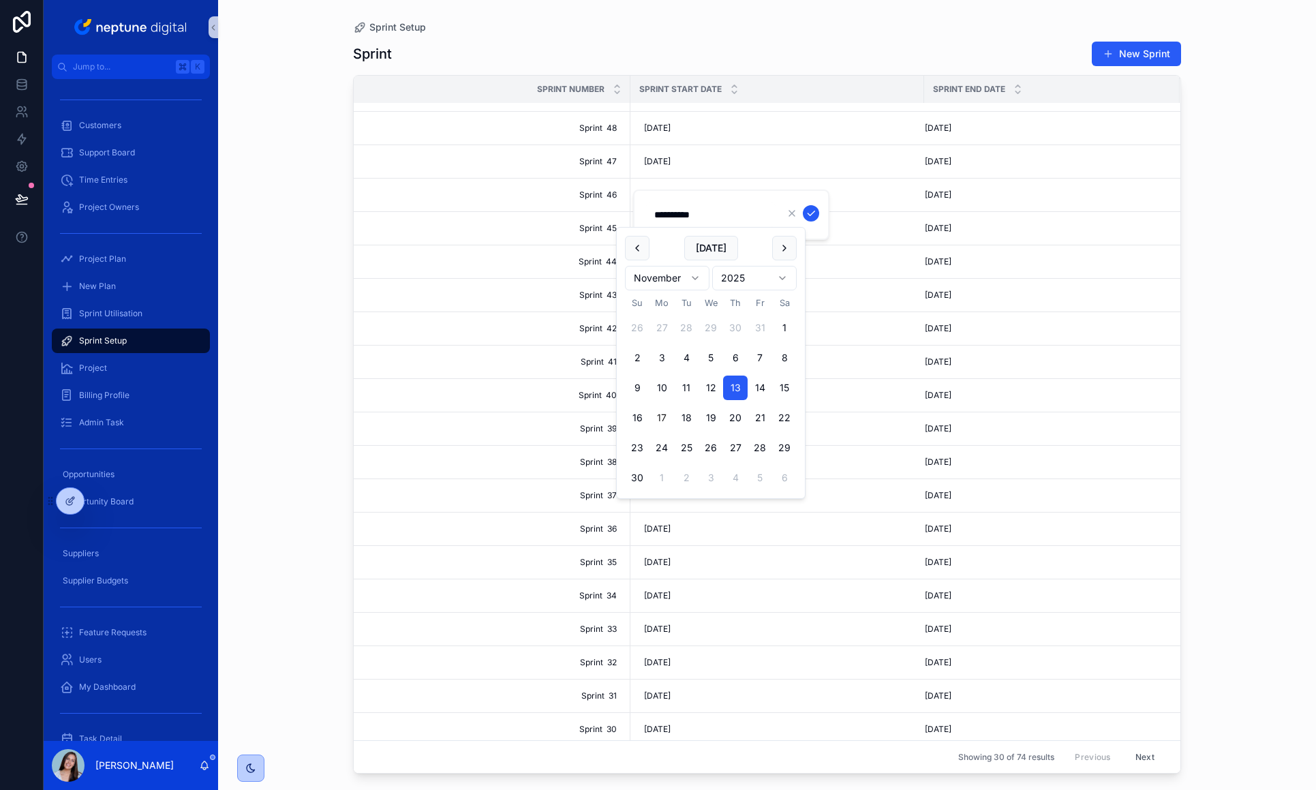
click at [663, 418] on button "17" at bounding box center [661, 417] width 25 height 25
type input "**********"
click at [810, 214] on icon "scrollable content" at bounding box center [810, 213] width 11 height 11
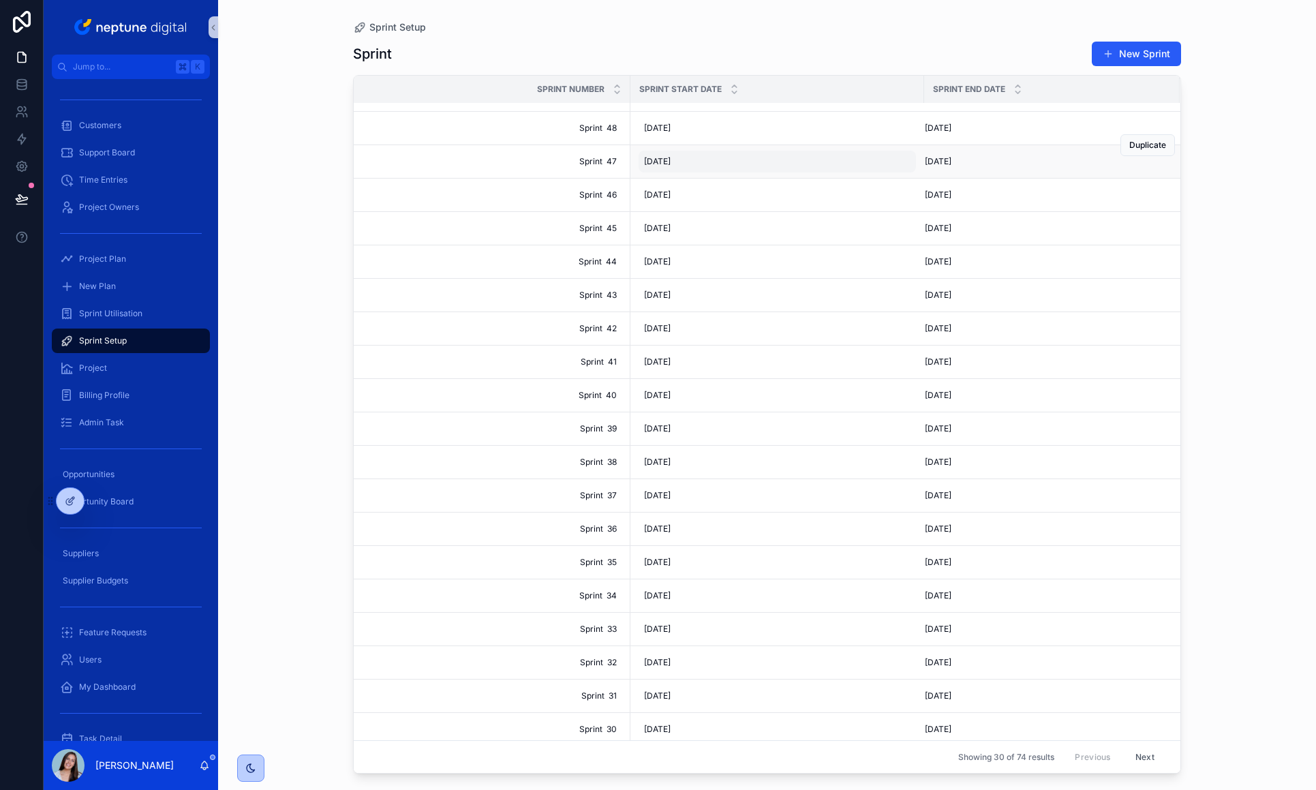
click at [651, 161] on span "[DATE]" at bounding box center [657, 161] width 27 height 11
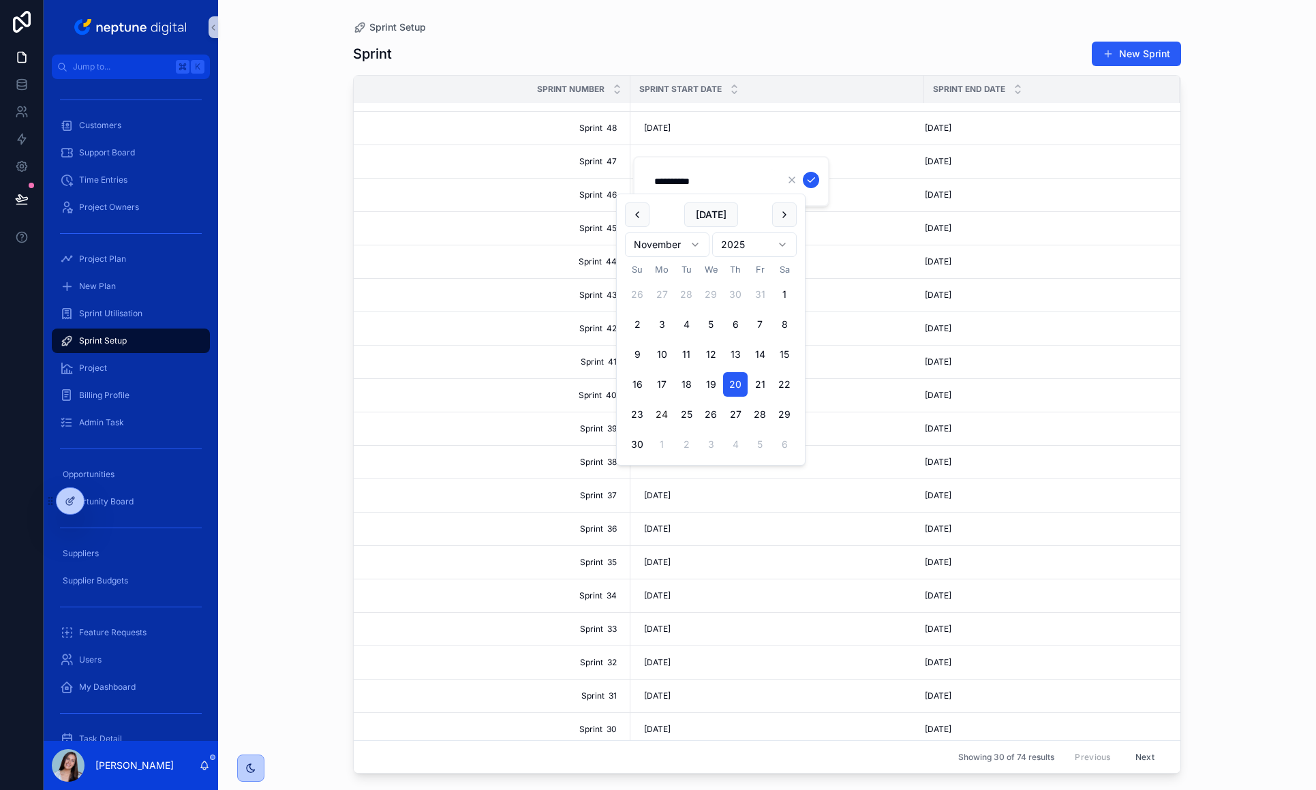
click at [664, 414] on button "24" at bounding box center [661, 414] width 25 height 25
type input "**********"
click at [808, 182] on icon "scrollable content" at bounding box center [810, 179] width 11 height 11
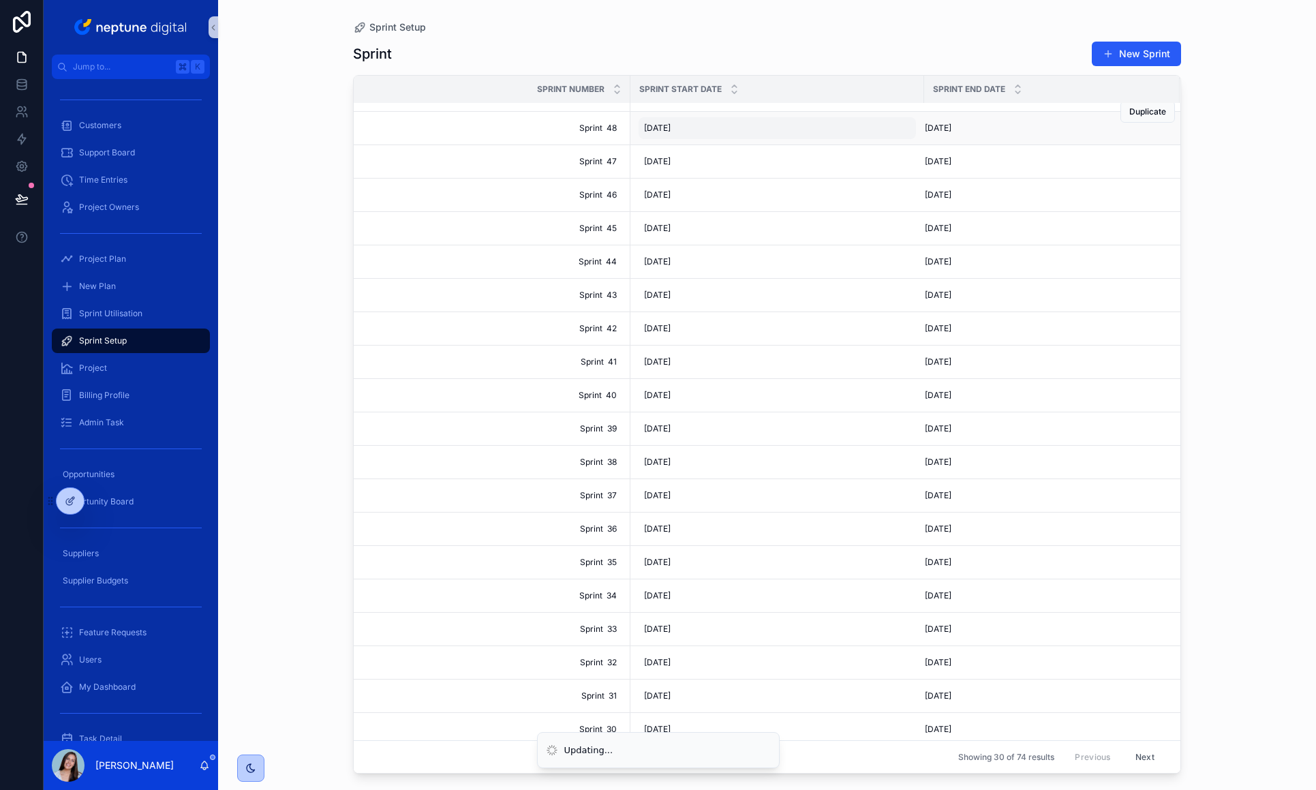
click at [662, 129] on span "[DATE]" at bounding box center [657, 128] width 27 height 11
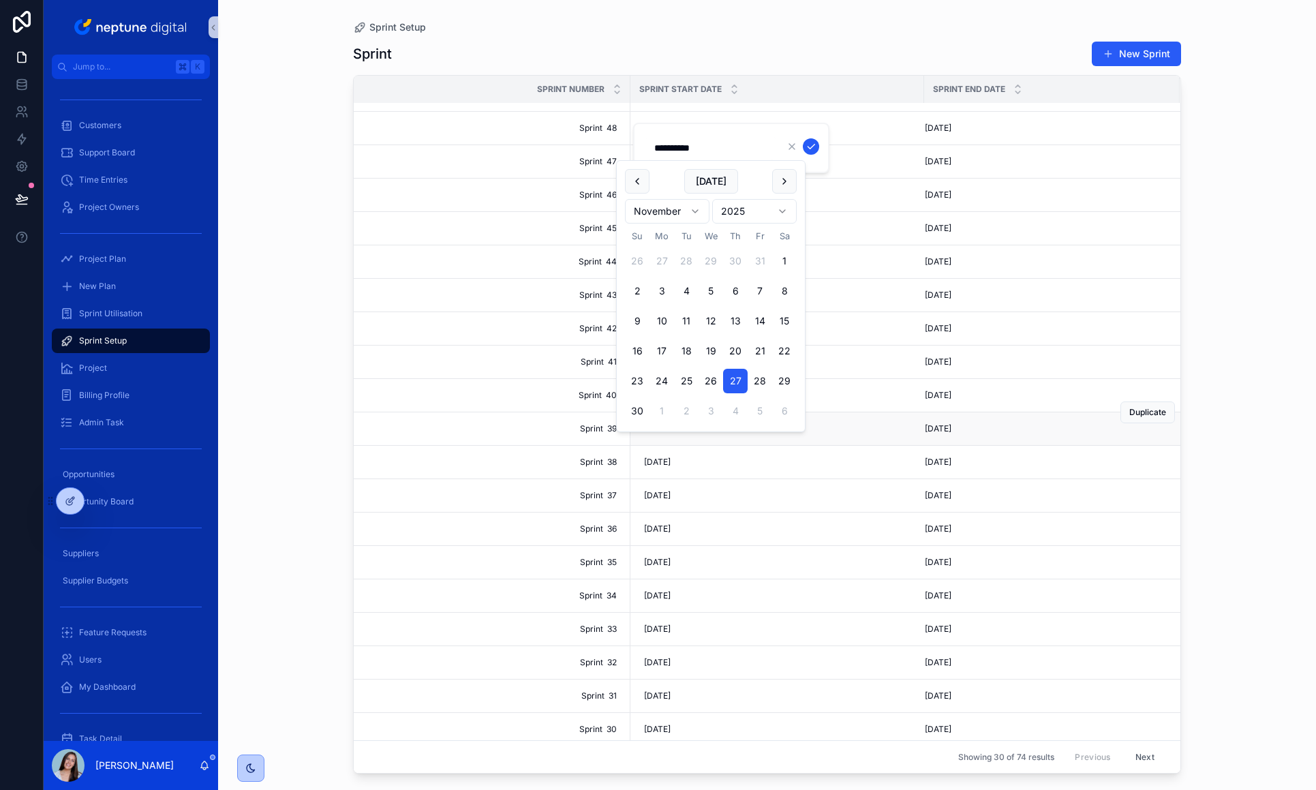
click at [664, 412] on button "1" at bounding box center [661, 411] width 25 height 25
type input "*********"
click at [814, 146] on icon "scrollable content" at bounding box center [810, 144] width 11 height 11
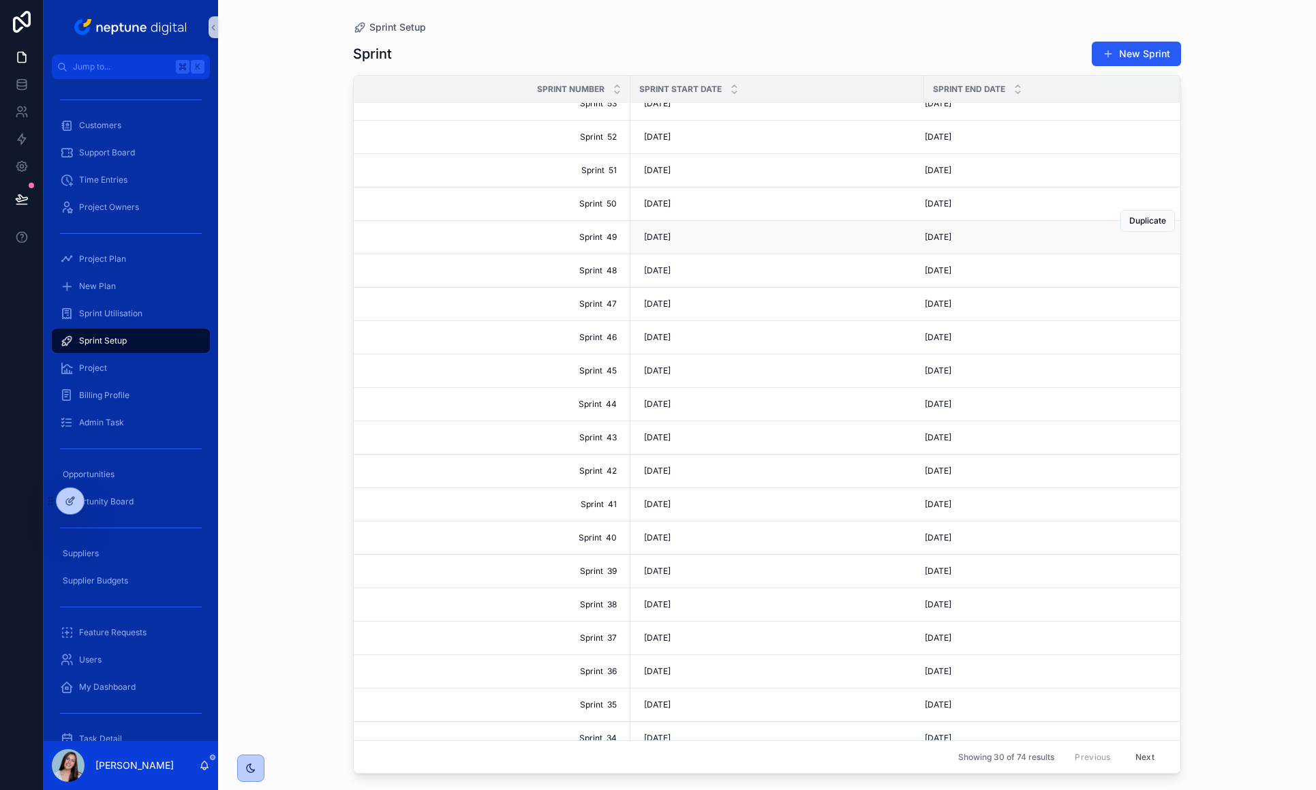
scroll to position [2, 0]
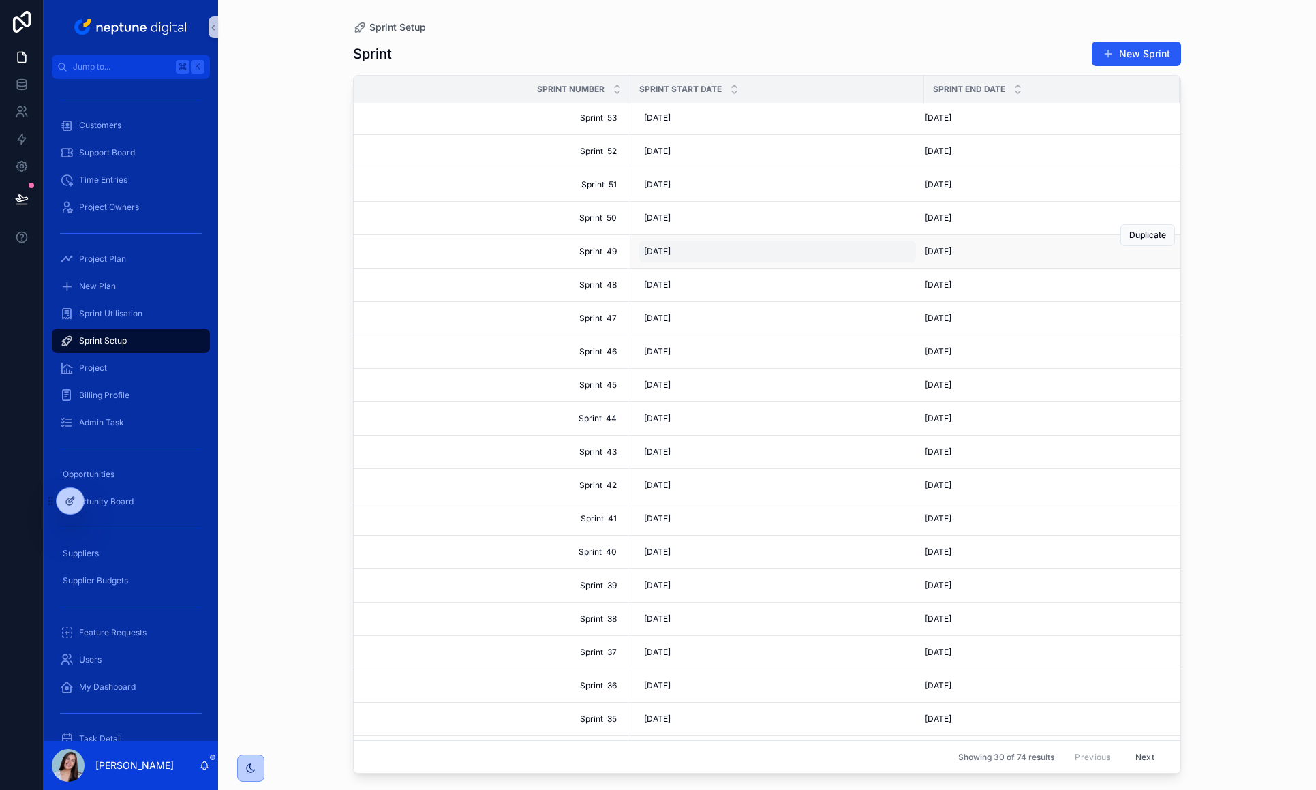
click at [668, 249] on span "[DATE]" at bounding box center [657, 251] width 27 height 11
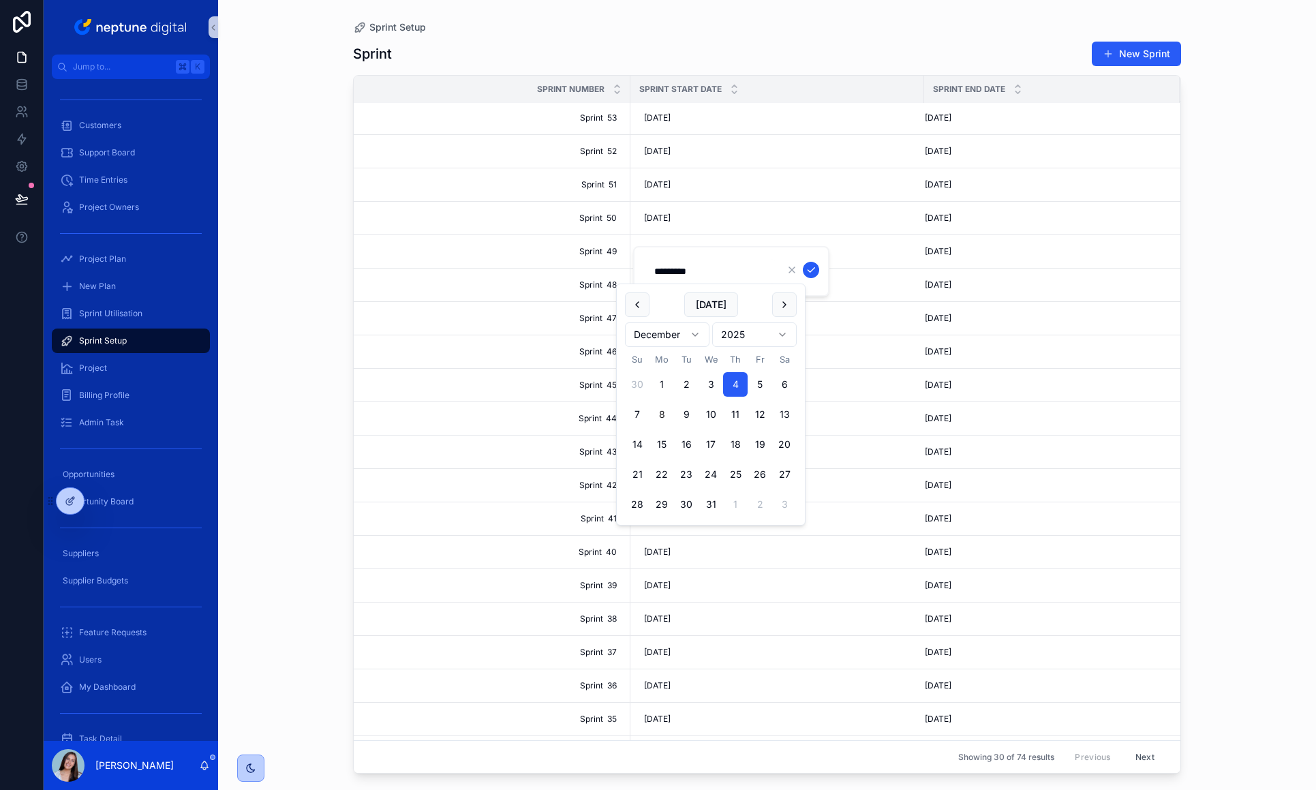
click at [658, 414] on button "8" at bounding box center [661, 414] width 25 height 25
type input "*********"
click at [813, 268] on icon "scrollable content" at bounding box center [810, 269] width 11 height 11
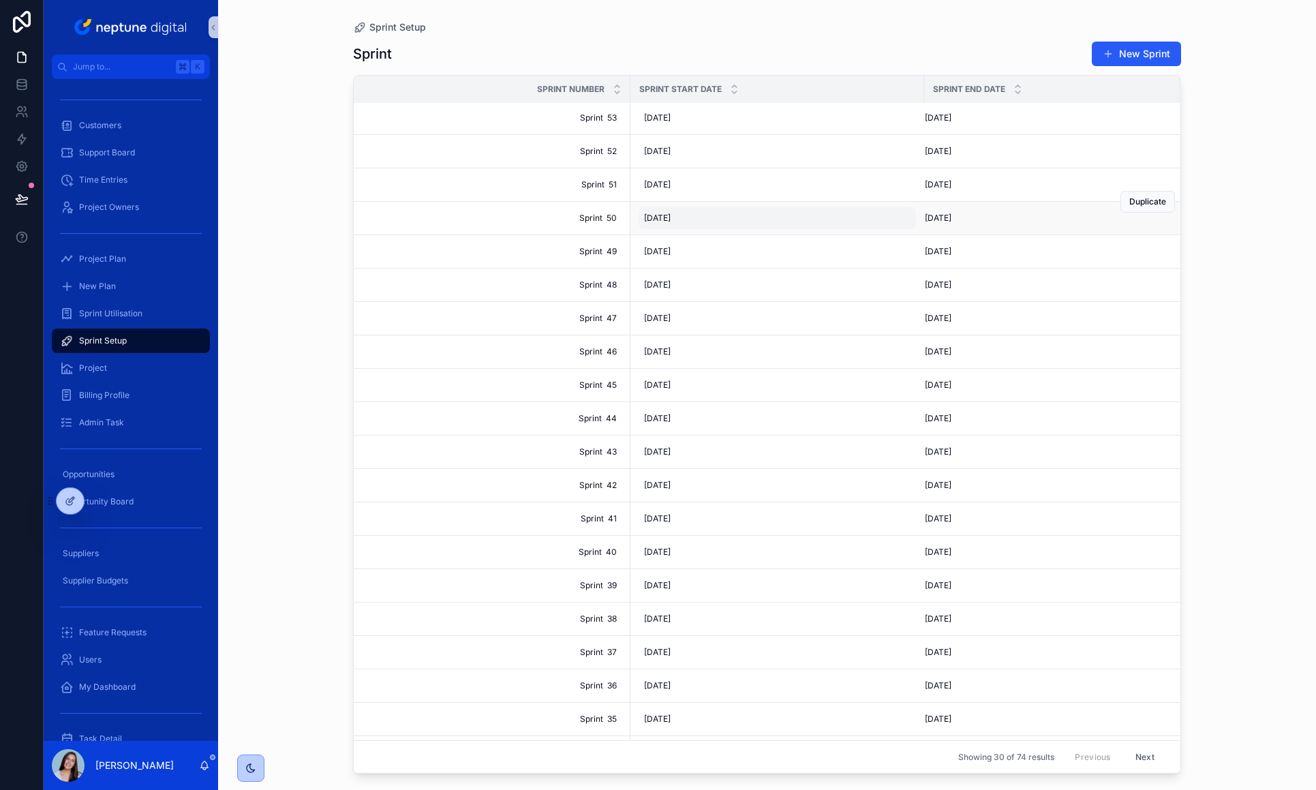
click at [658, 216] on span "[DATE]" at bounding box center [657, 218] width 27 height 11
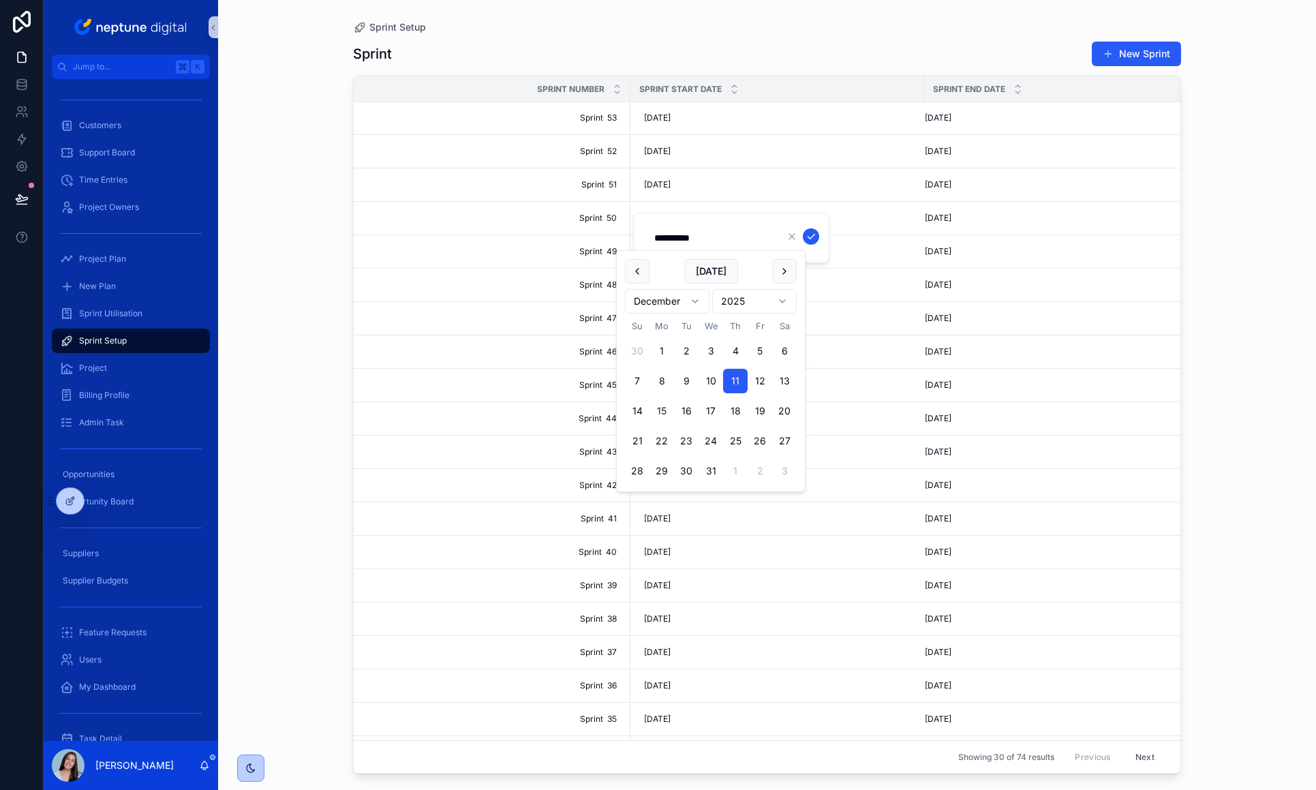
click at [660, 410] on button "15" at bounding box center [661, 411] width 25 height 25
type input "**********"
click at [808, 234] on icon "scrollable content" at bounding box center [810, 236] width 11 height 11
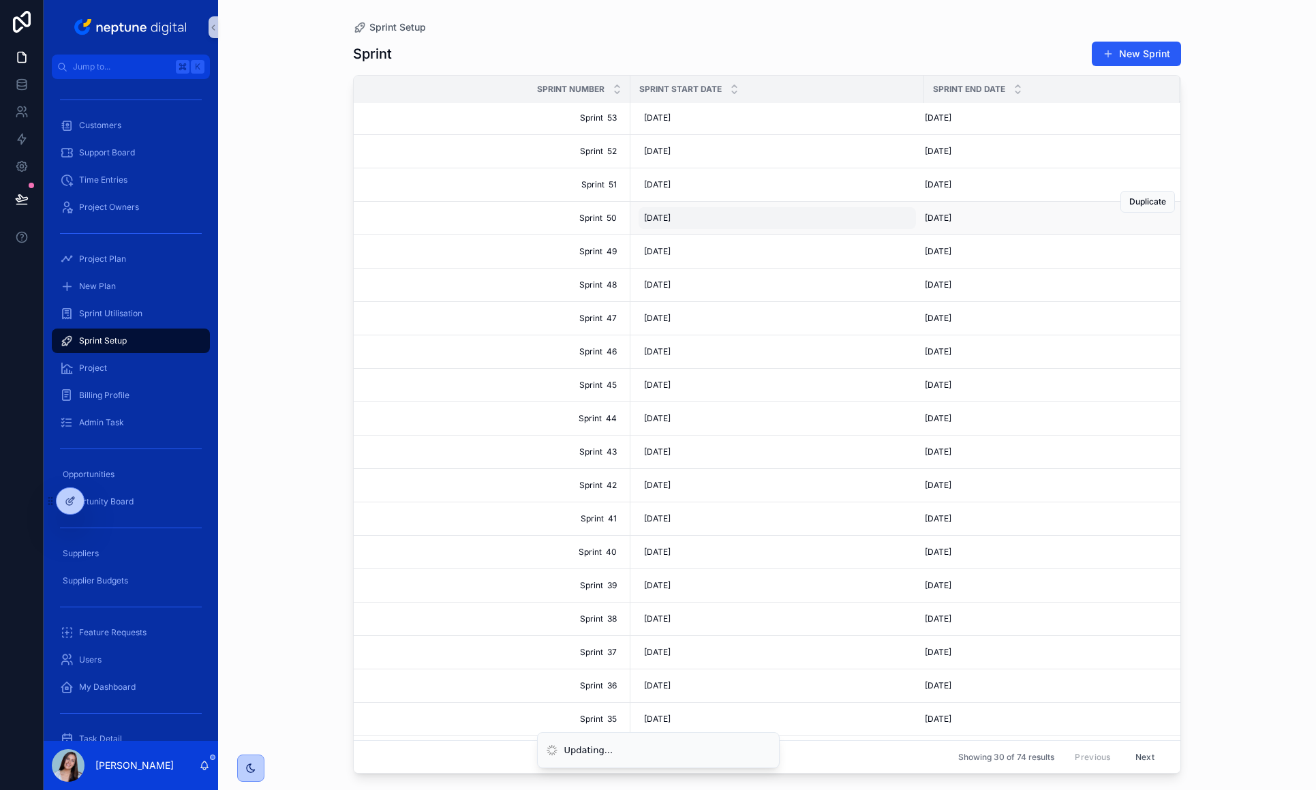
scroll to position [3, 0]
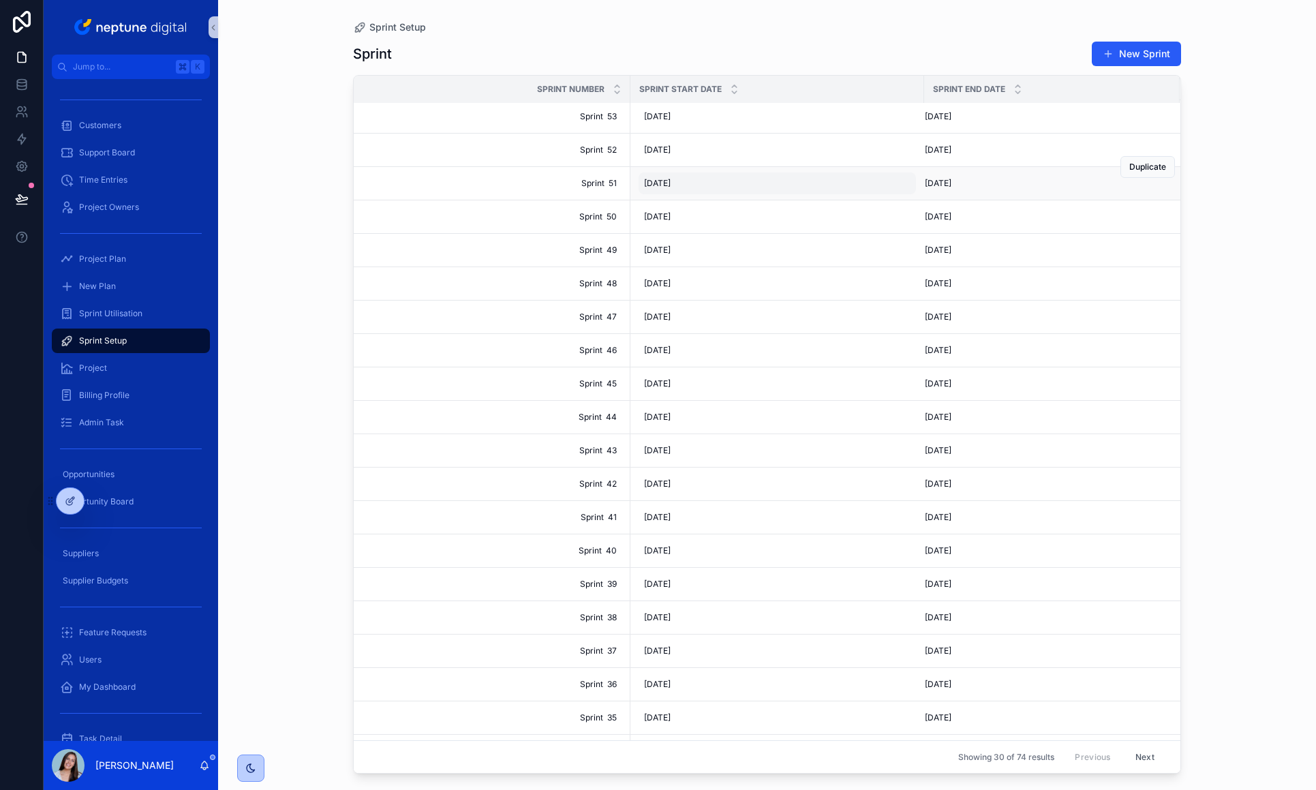
click at [660, 182] on span "[DATE]" at bounding box center [657, 183] width 27 height 11
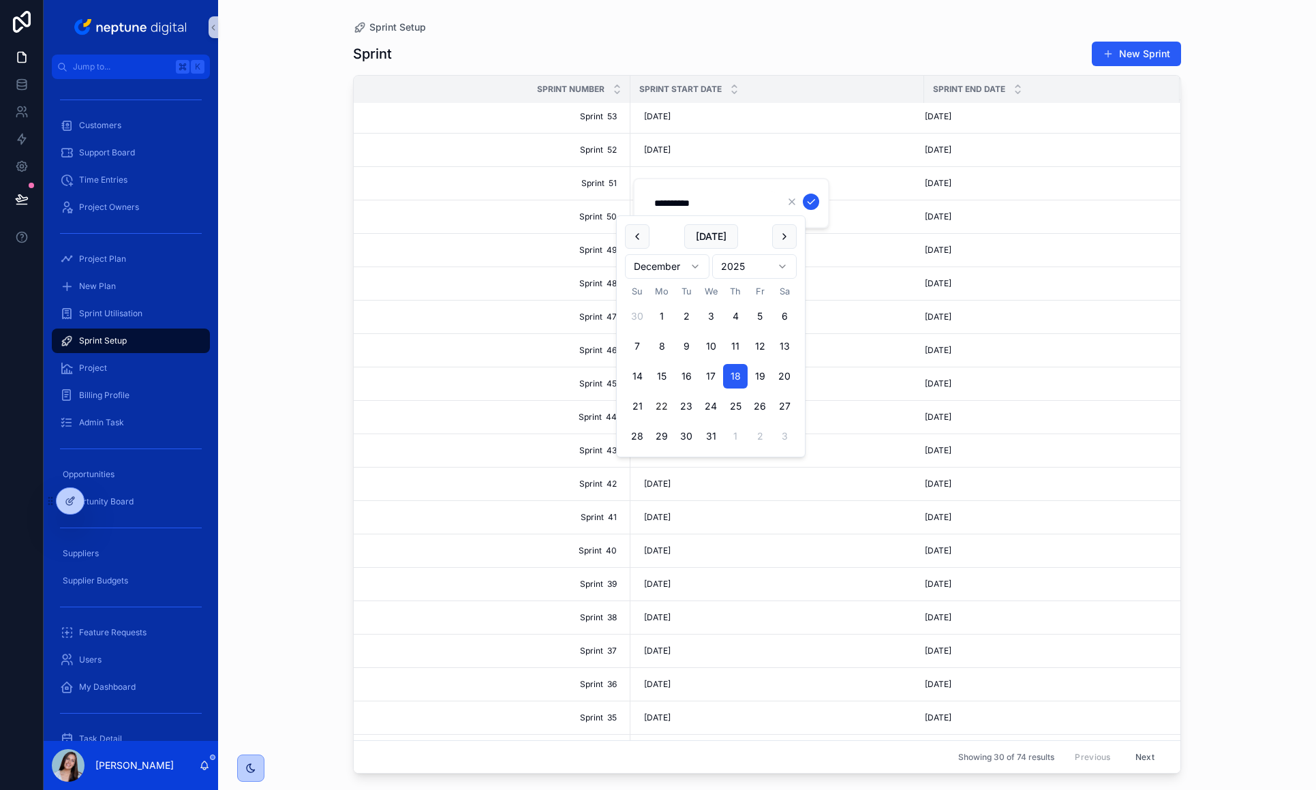
click at [658, 404] on button "22" at bounding box center [661, 406] width 25 height 25
type input "**********"
click at [809, 198] on icon "scrollable content" at bounding box center [810, 201] width 11 height 11
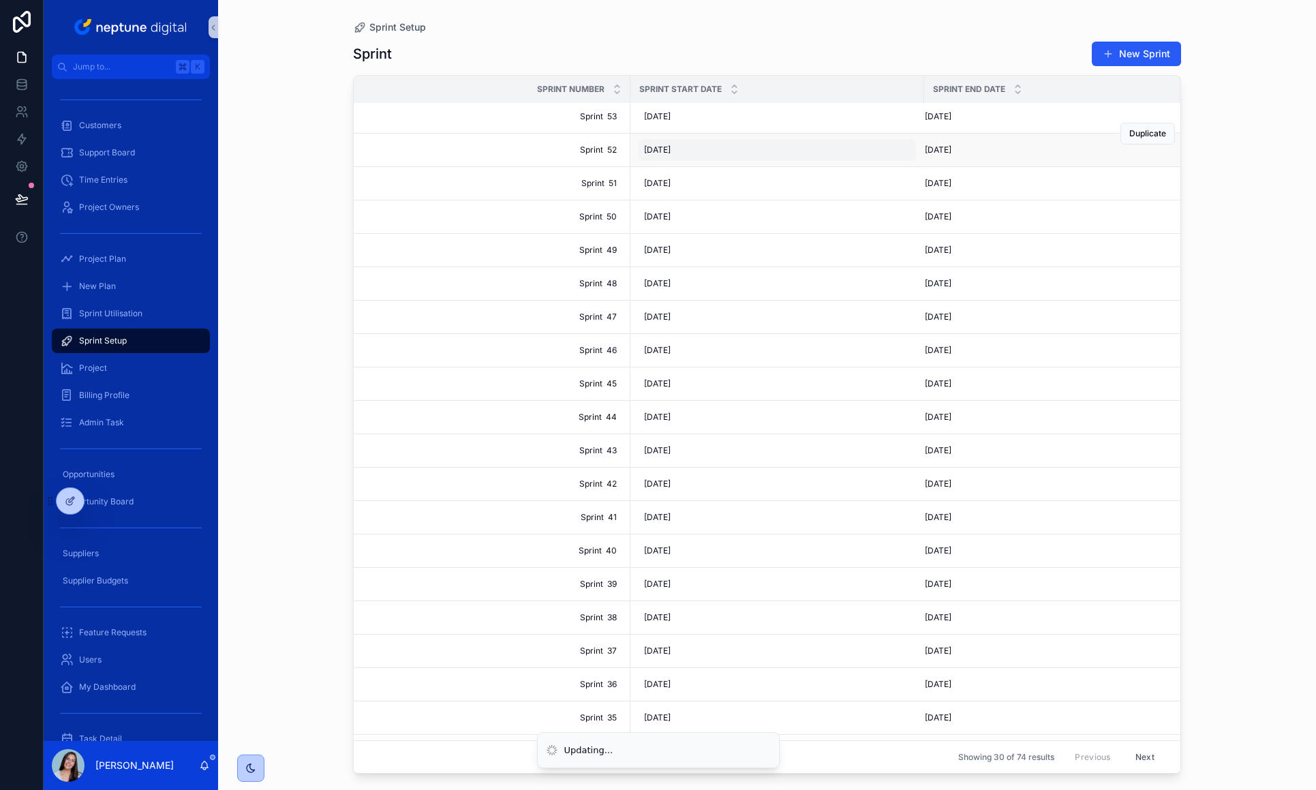
click at [642, 147] on div "[DATE] [DATE]" at bounding box center [776, 150] width 277 height 22
click at [668, 155] on span "[DATE]" at bounding box center [657, 151] width 27 height 11
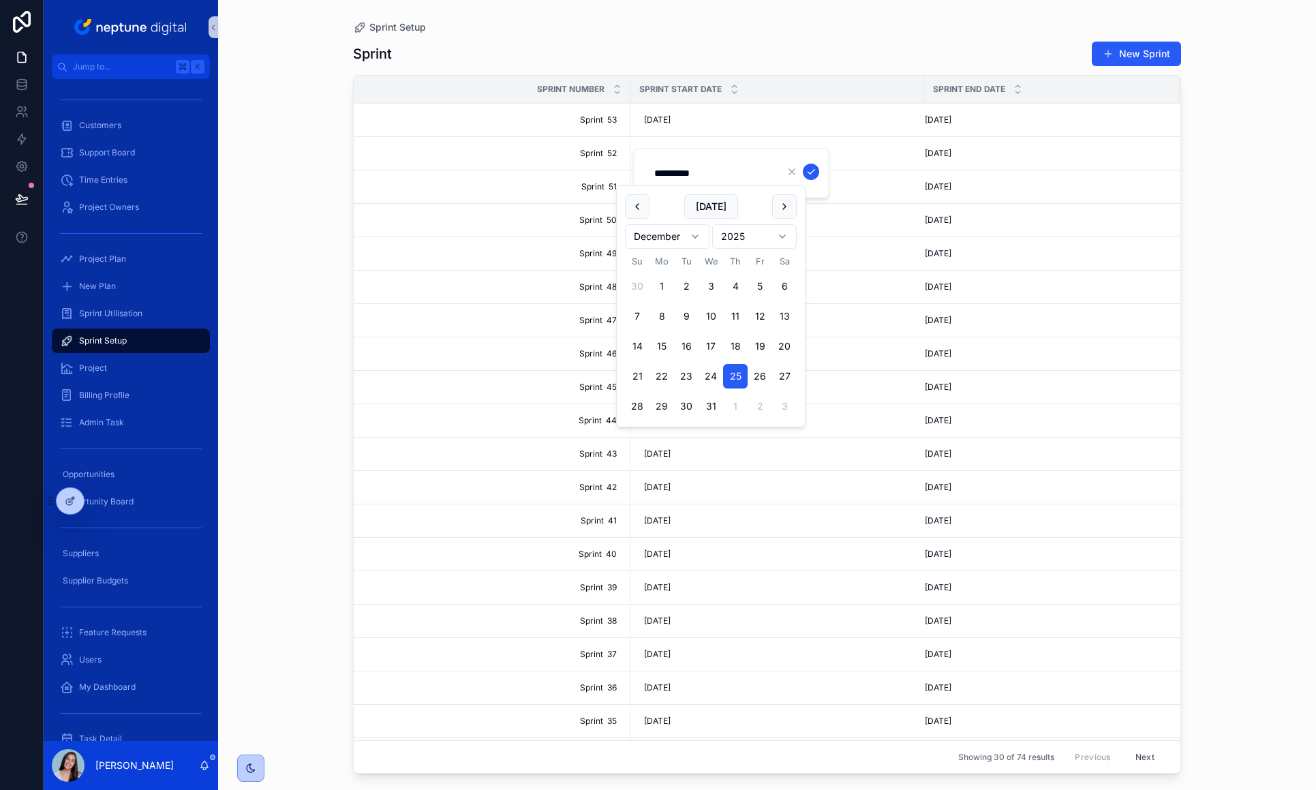
click at [660, 403] on button "29" at bounding box center [661, 406] width 25 height 25
type input "**********"
click at [811, 168] on icon "scrollable content" at bounding box center [810, 171] width 11 height 11
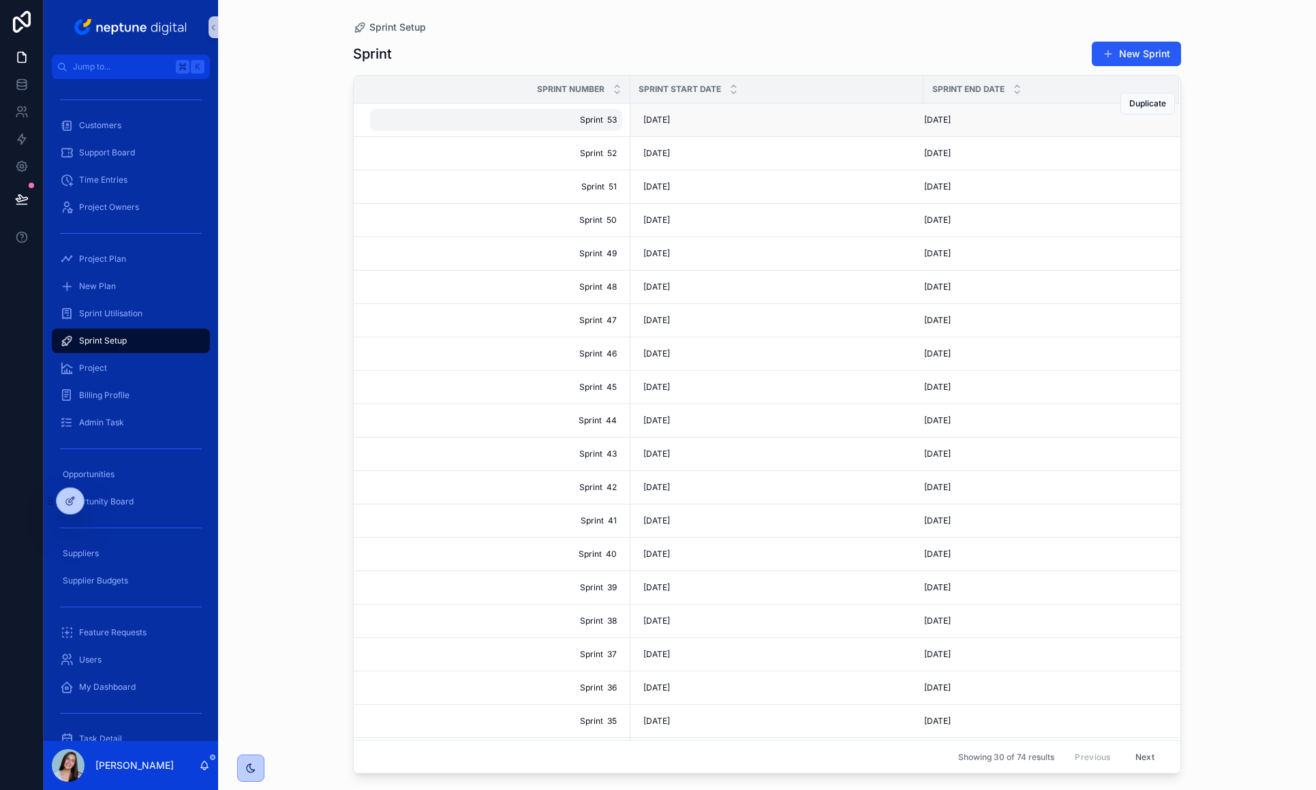
scroll to position [0, 1]
click at [601, 120] on span "Sprint 53" at bounding box center [495, 119] width 241 height 11
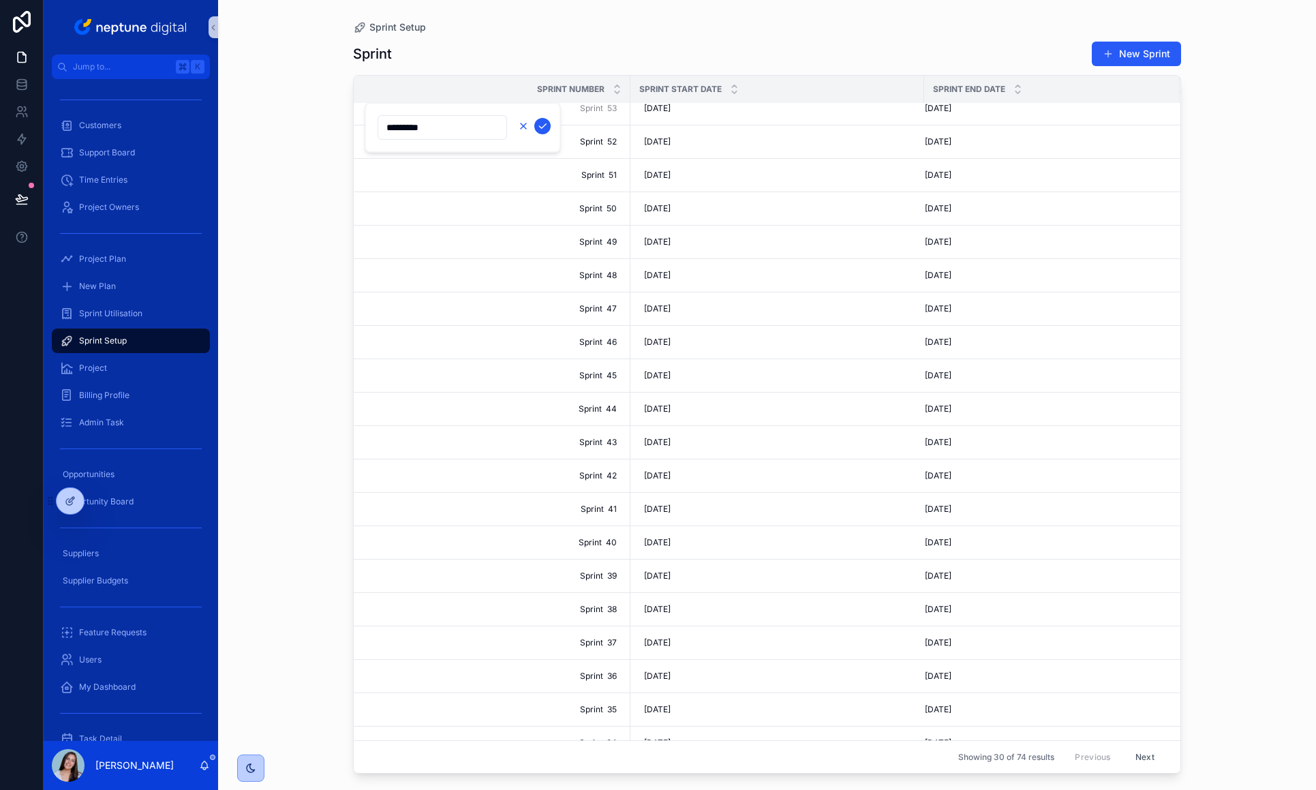
scroll to position [12, 0]
type input "********"
type input "*"
type input "**********"
type input "********"
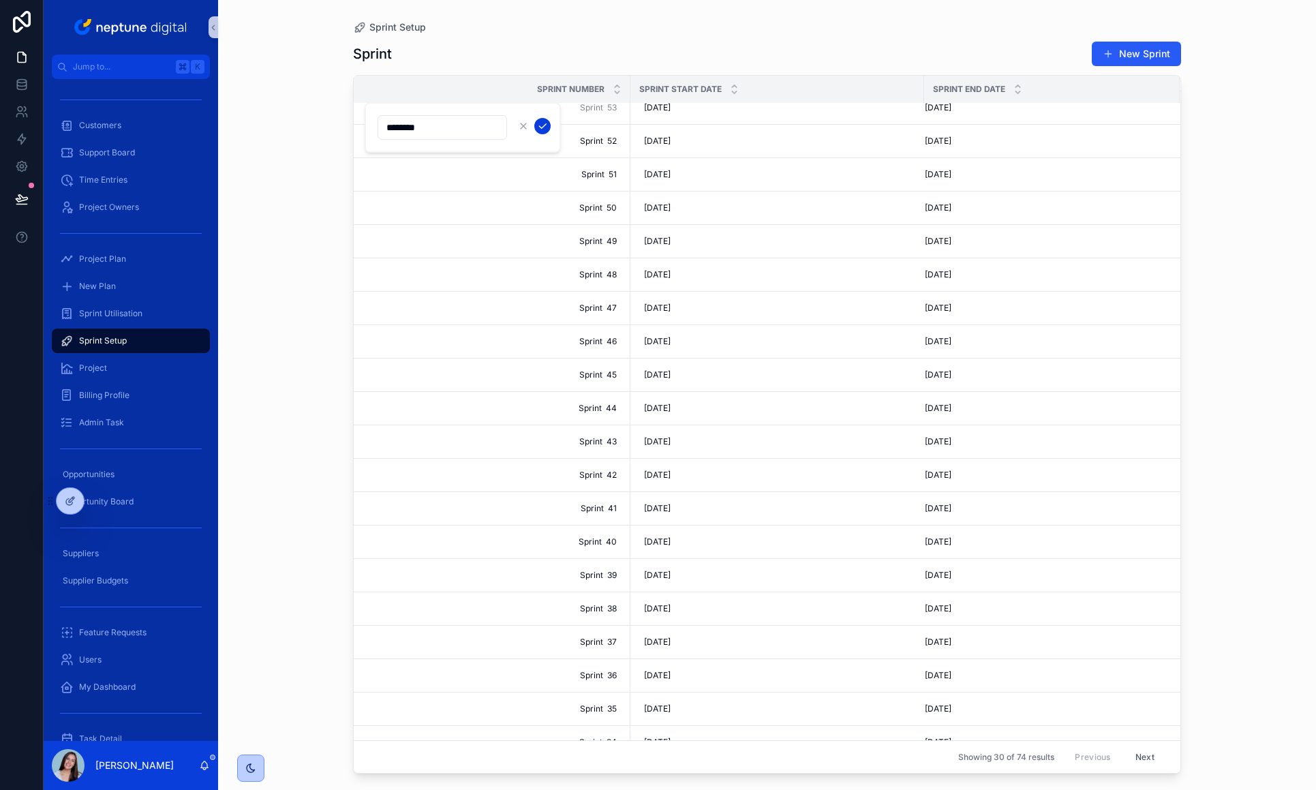
click at [544, 127] on icon "scrollable content" at bounding box center [542, 126] width 11 height 11
click at [663, 110] on span "[DATE]" at bounding box center [657, 107] width 27 height 11
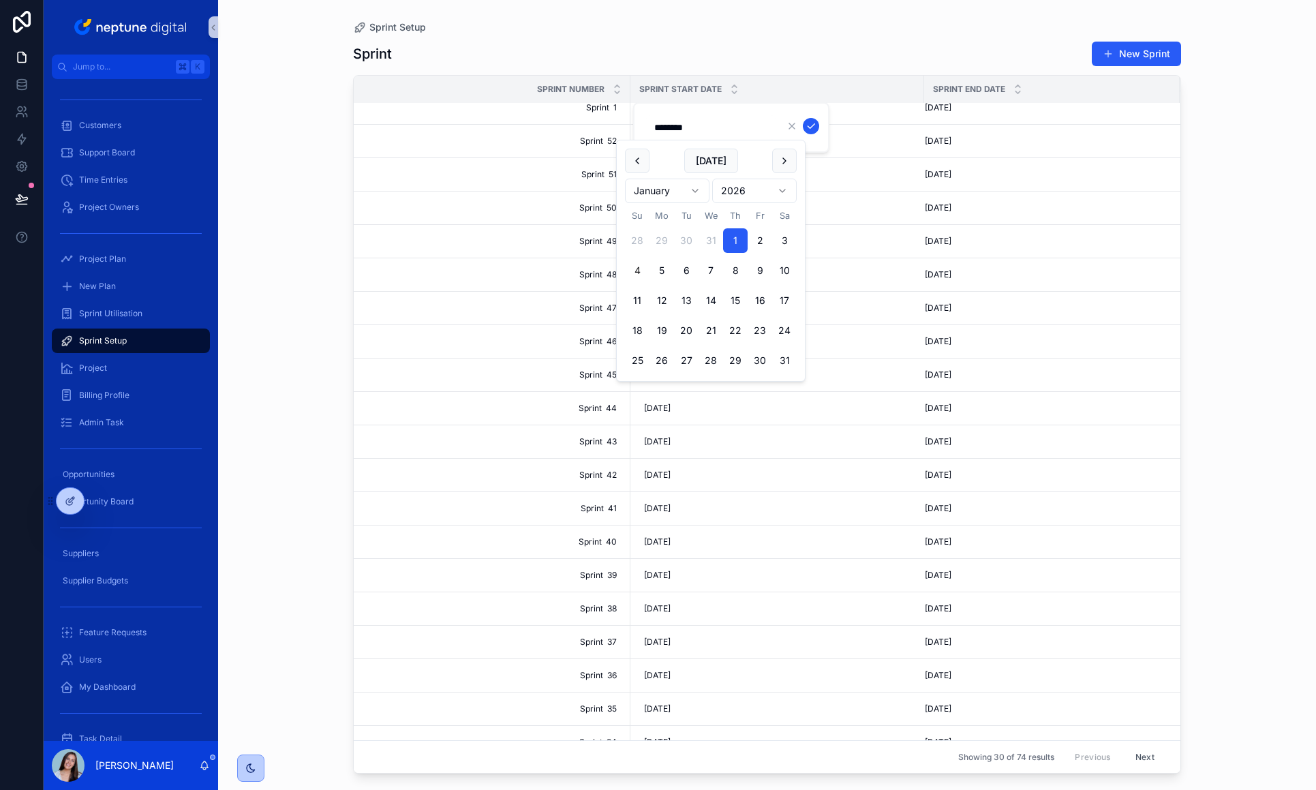
click at [639, 272] on button "4" at bounding box center [637, 270] width 25 height 25
type input "********"
click at [813, 125] on icon "scrollable content" at bounding box center [810, 126] width 7 height 5
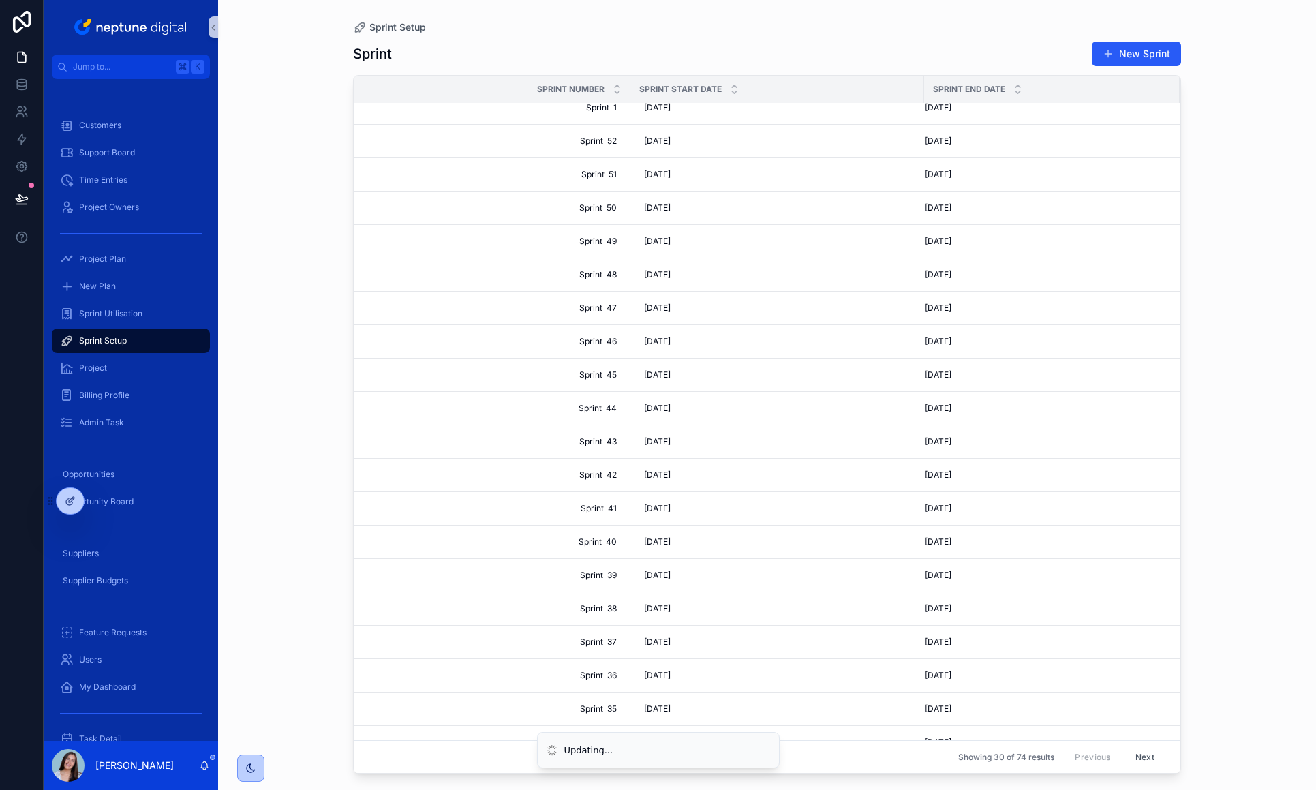
click at [811, 41] on div "Sprint New Sprint" at bounding box center [767, 54] width 828 height 26
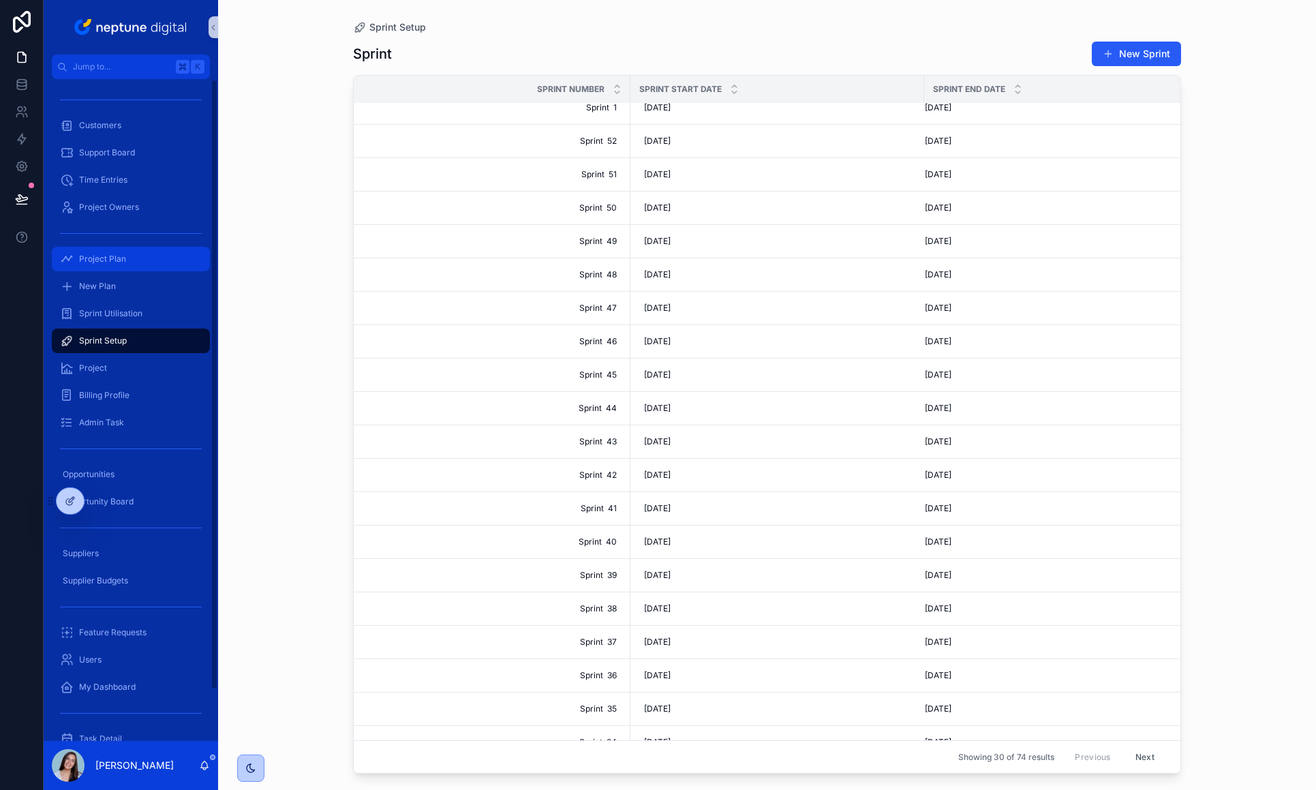
click at [99, 258] on span "Project Plan" at bounding box center [102, 258] width 47 height 11
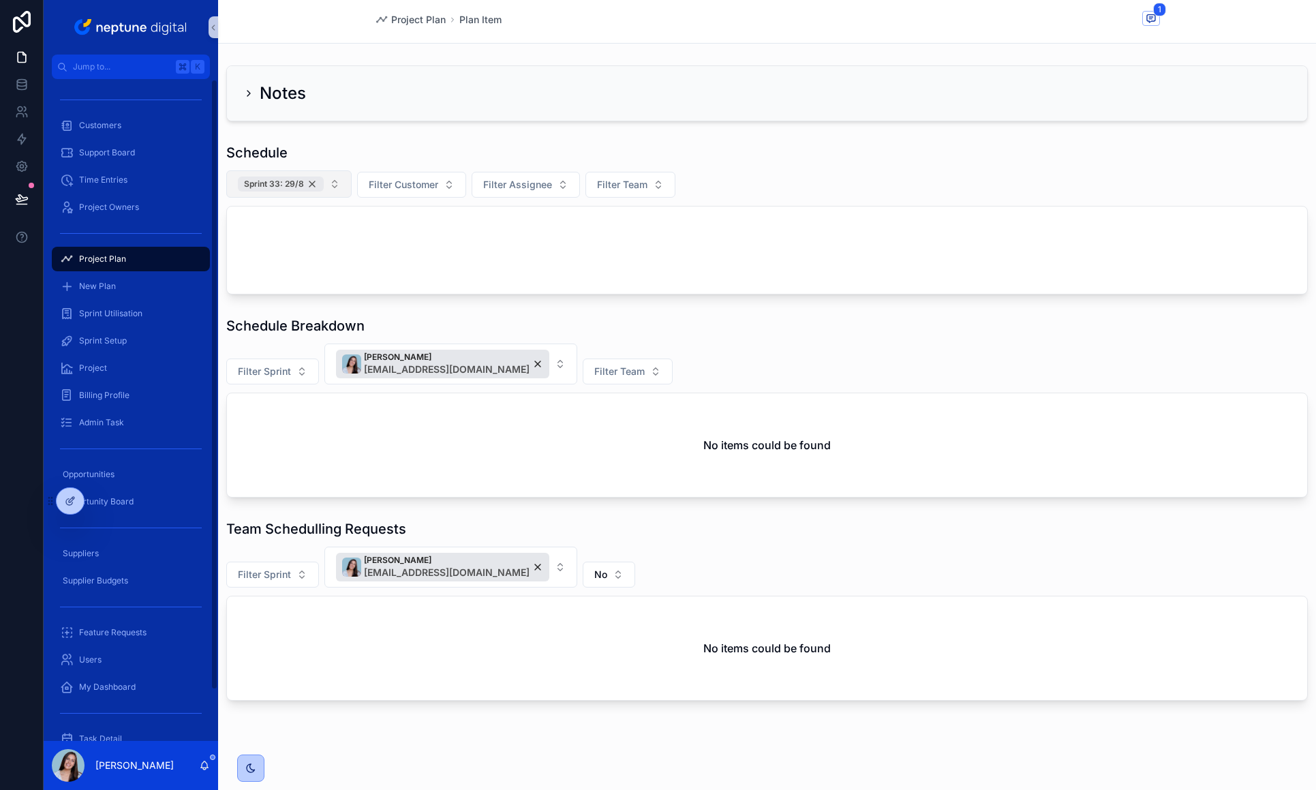
click at [312, 184] on div "Sprint 33: 29/8" at bounding box center [281, 183] width 86 height 15
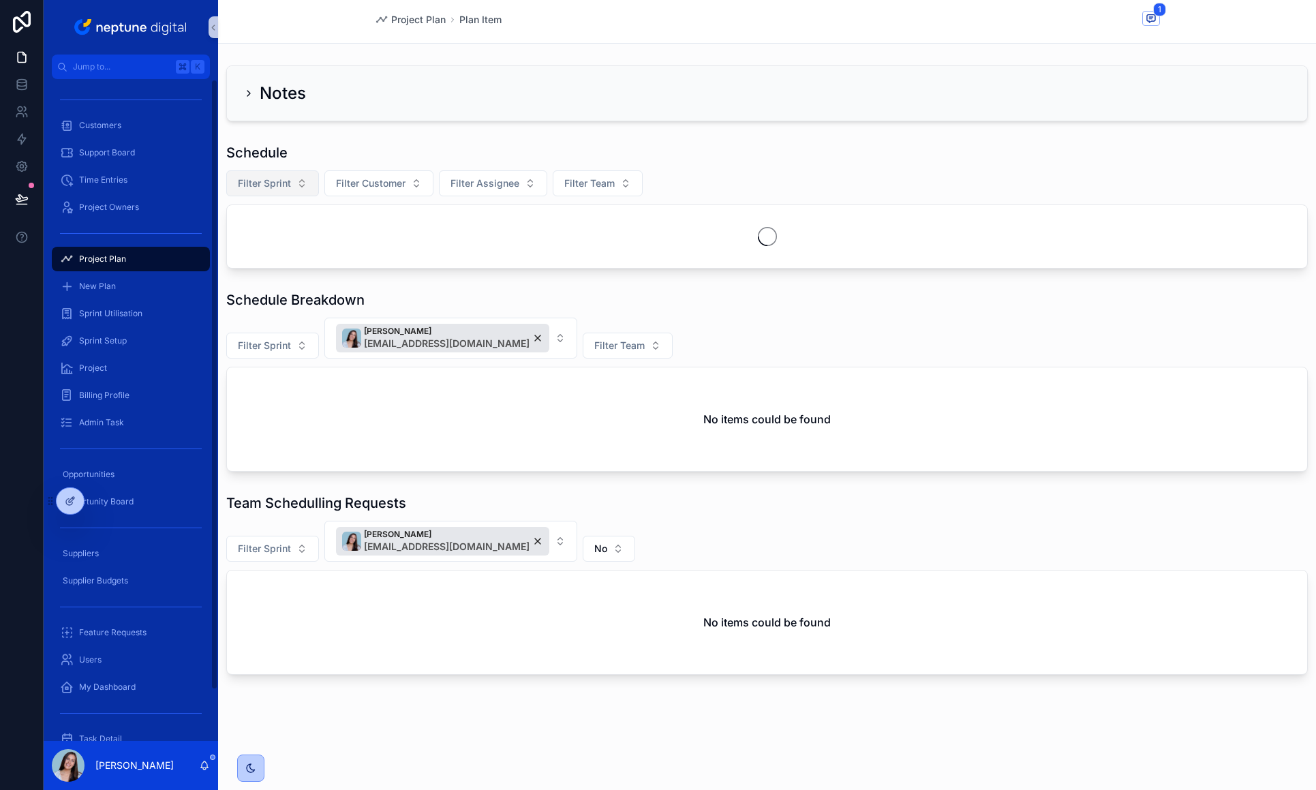
click at [514, 129] on div "Notes Schedule Filter Sprint Filter Customer Filter Assignee Filter Team Schedu…" at bounding box center [767, 370] width 1098 height 620
click at [901, 175] on div "Filter Sprint Filter Customer Filter Assignee Filter Team" at bounding box center [766, 183] width 1081 height 26
click at [275, 182] on span "Filter Sprint" at bounding box center [264, 183] width 53 height 14
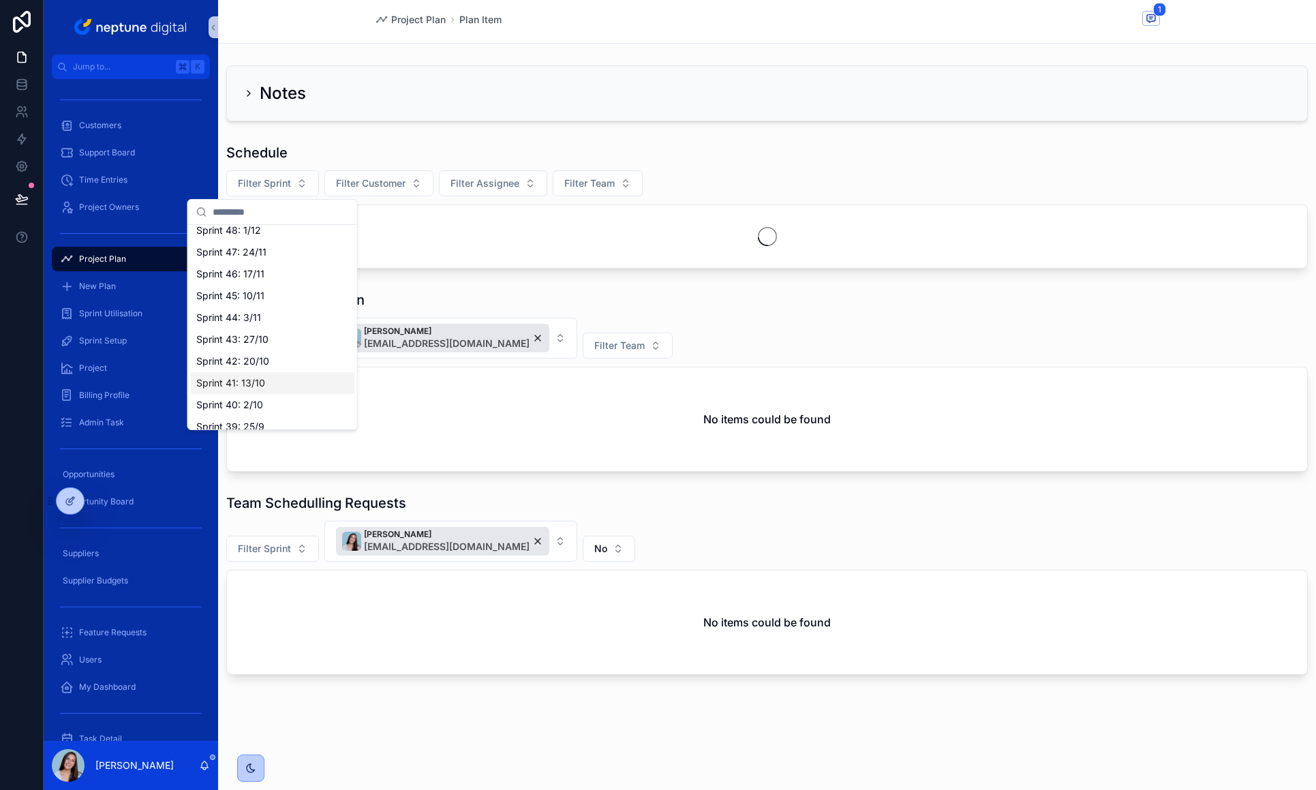
scroll to position [115, 0]
click at [263, 401] on div "Sprint 40: 2/10" at bounding box center [273, 407] width 164 height 22
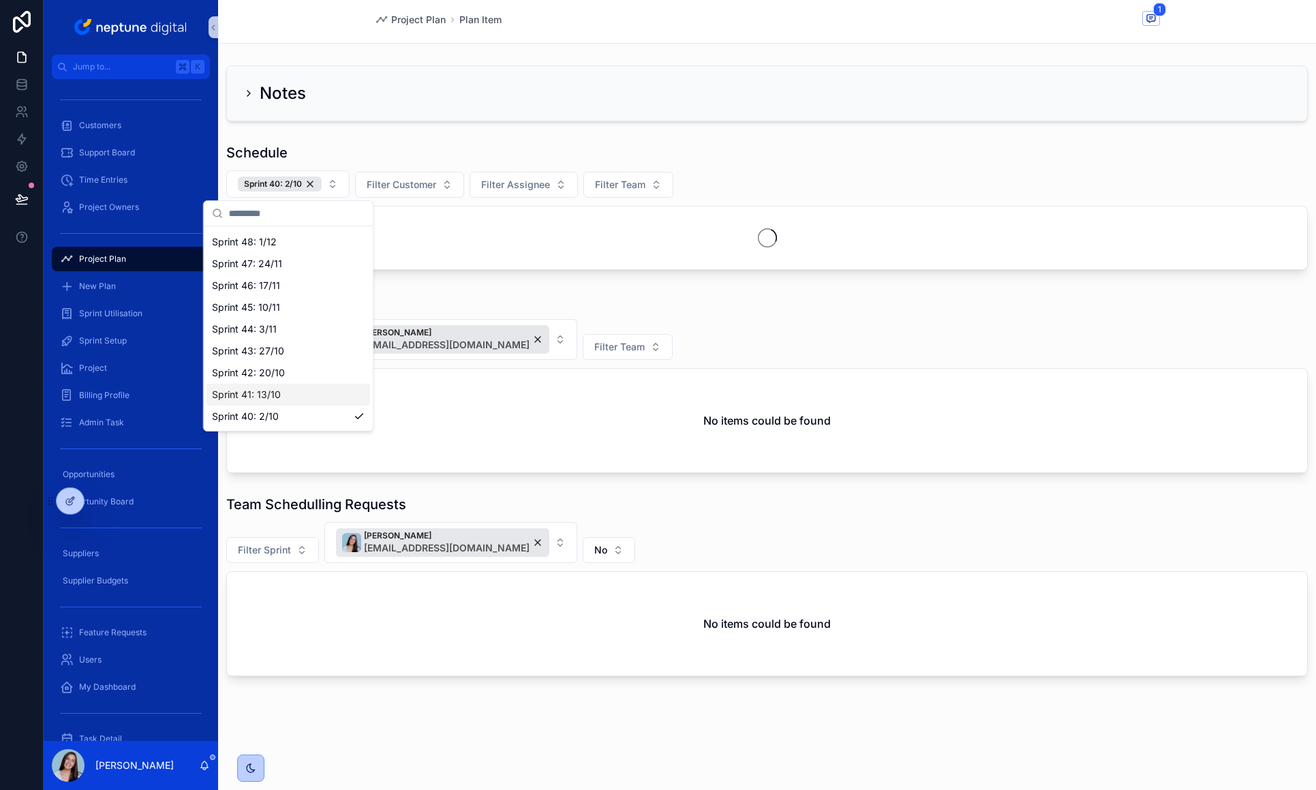
scroll to position [134, 0]
click at [264, 395] on span "Sprint 41: 13/10" at bounding box center [246, 390] width 69 height 14
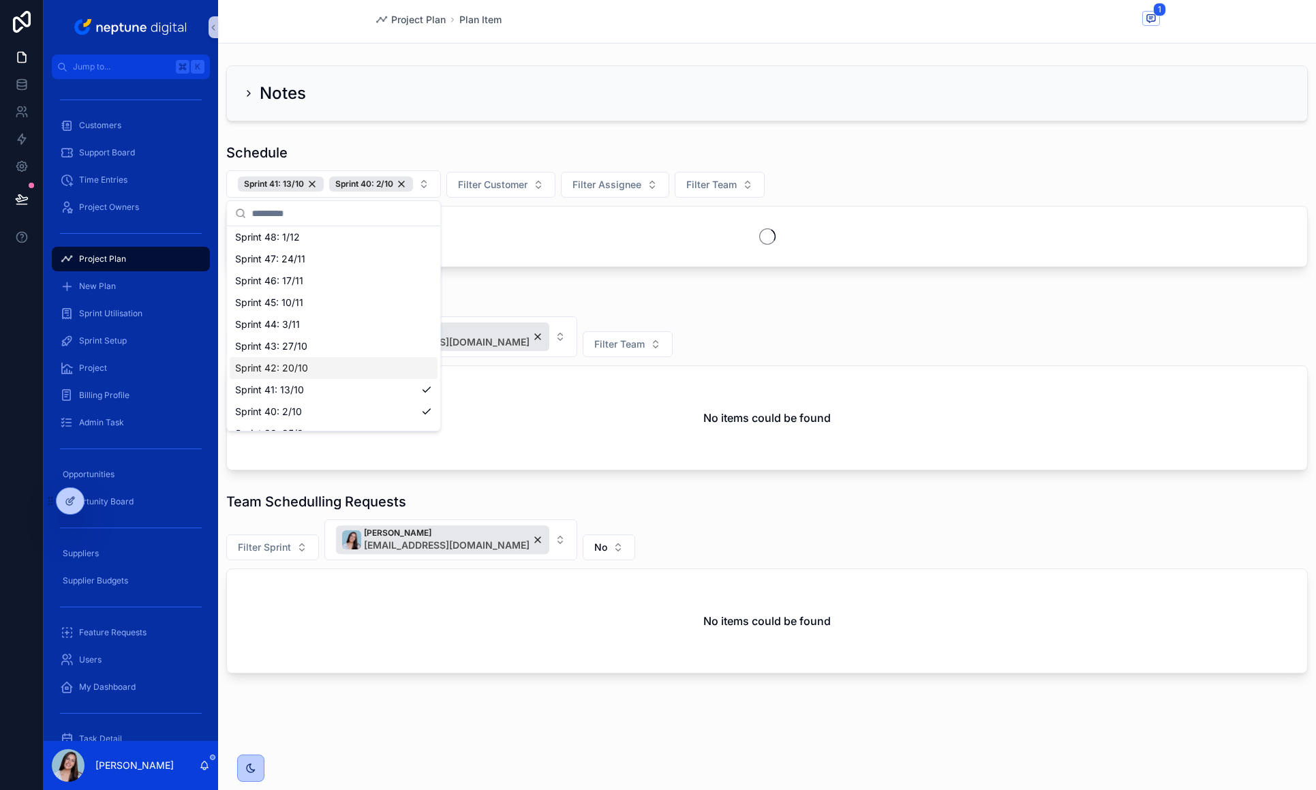
click at [275, 374] on span "Sprint 42: 20/10" at bounding box center [271, 368] width 73 height 14
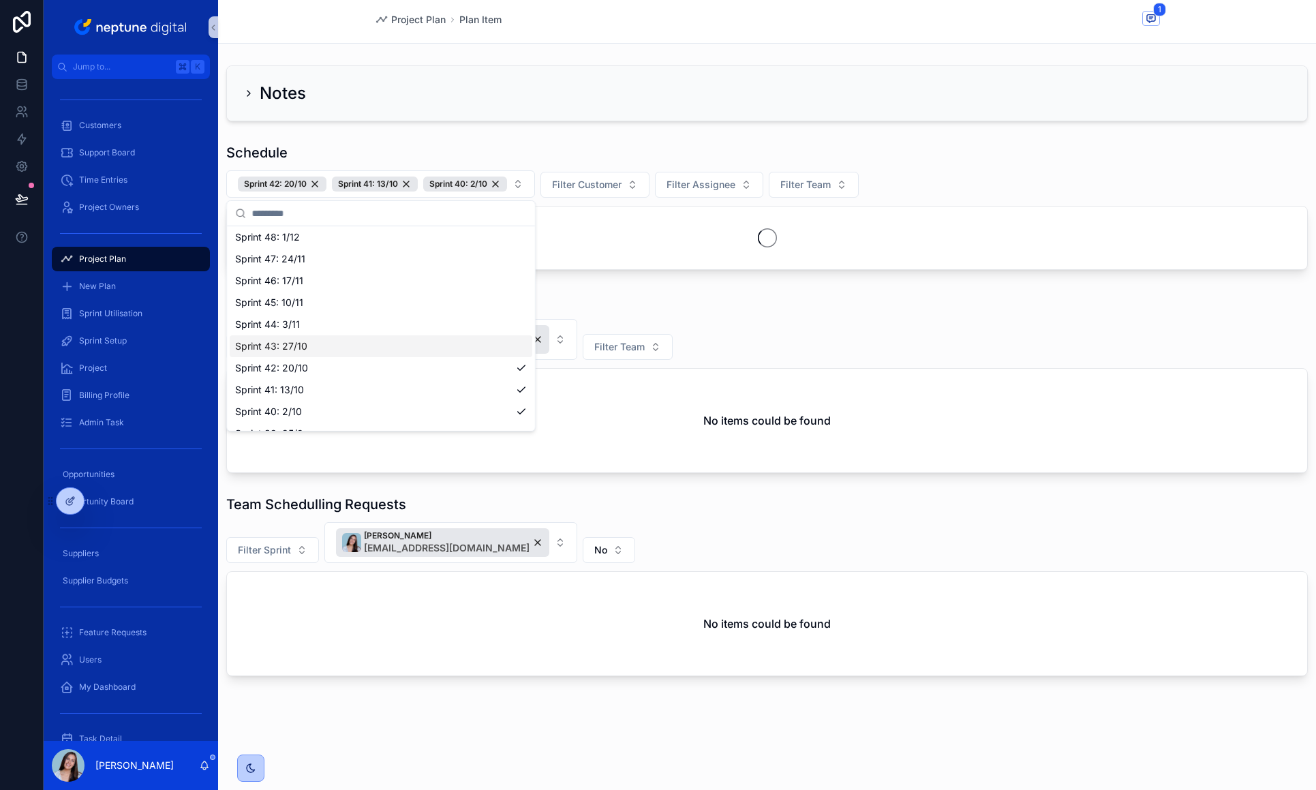
click at [280, 350] on span "Sprint 43: 27/10" at bounding box center [271, 346] width 72 height 14
click at [474, 127] on div "Notes Schedule Sprint 43: 27/10 Sprint 42: 20/10 Sprint 41: 13/10 Sprint 40: 2/…" at bounding box center [767, 370] width 1098 height 621
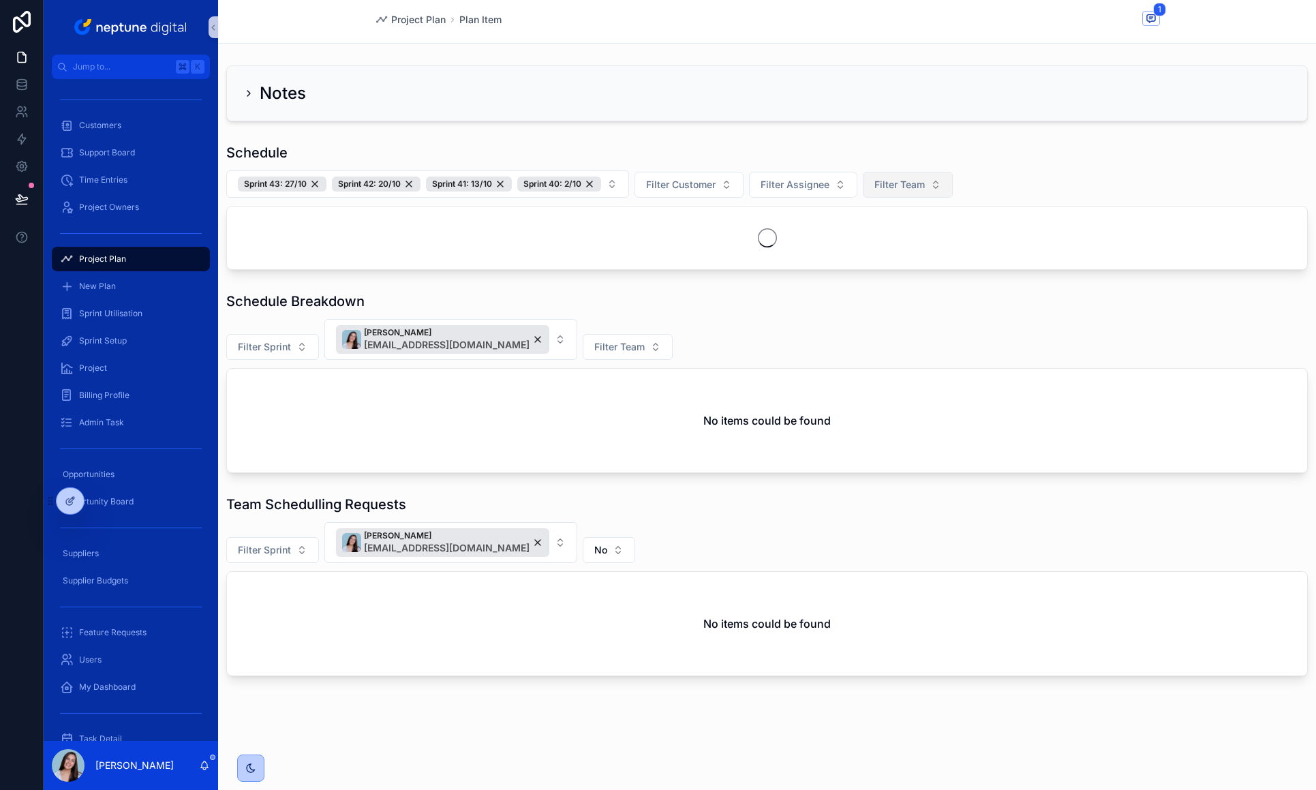
click at [892, 186] on span "Filter Team" at bounding box center [899, 185] width 50 height 14
click at [882, 241] on div "FM" at bounding box center [909, 240] width 164 height 22
click at [971, 149] on div "Schedule" at bounding box center [766, 152] width 1081 height 19
click at [69, 501] on icon at bounding box center [71, 499] width 5 height 5
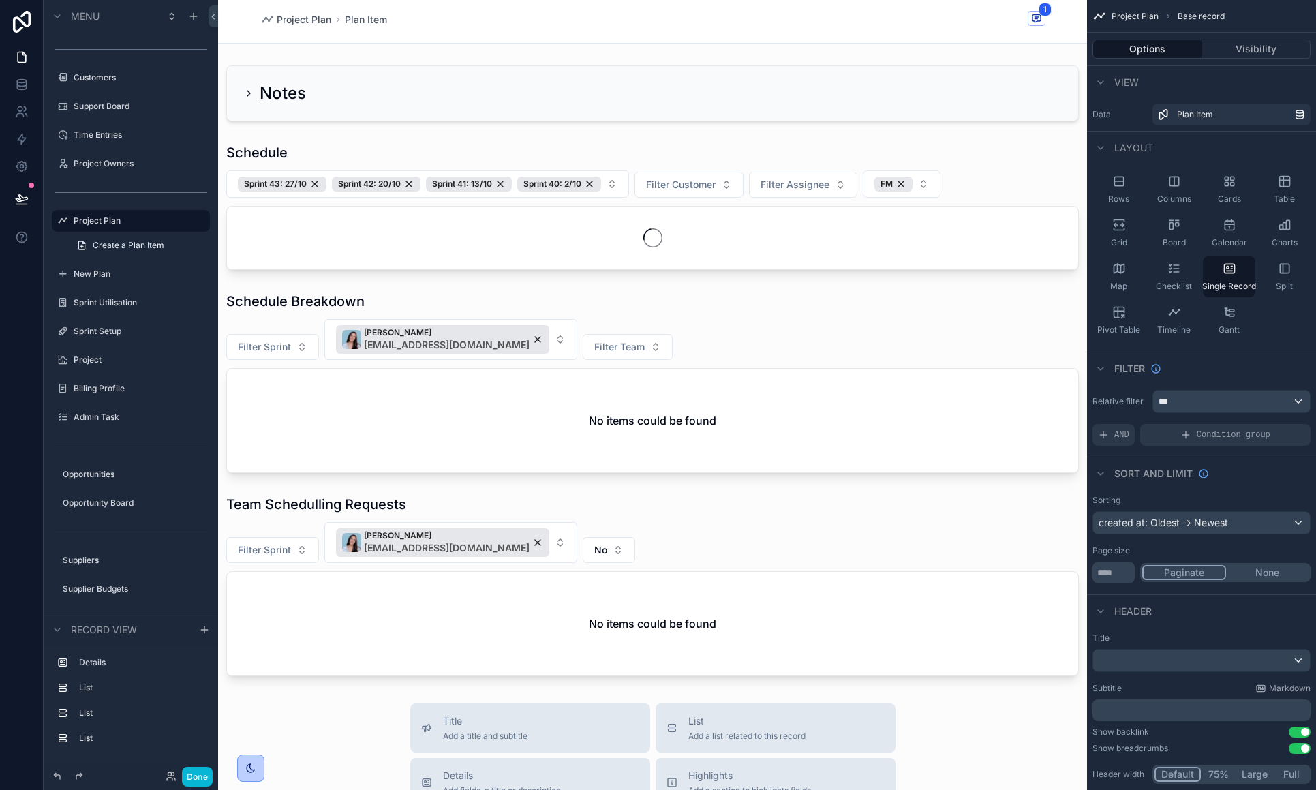
click at [747, 262] on div "scrollable content" at bounding box center [652, 648] width 869 height 1297
click at [936, 235] on div "scrollable content" at bounding box center [652, 207] width 869 height 138
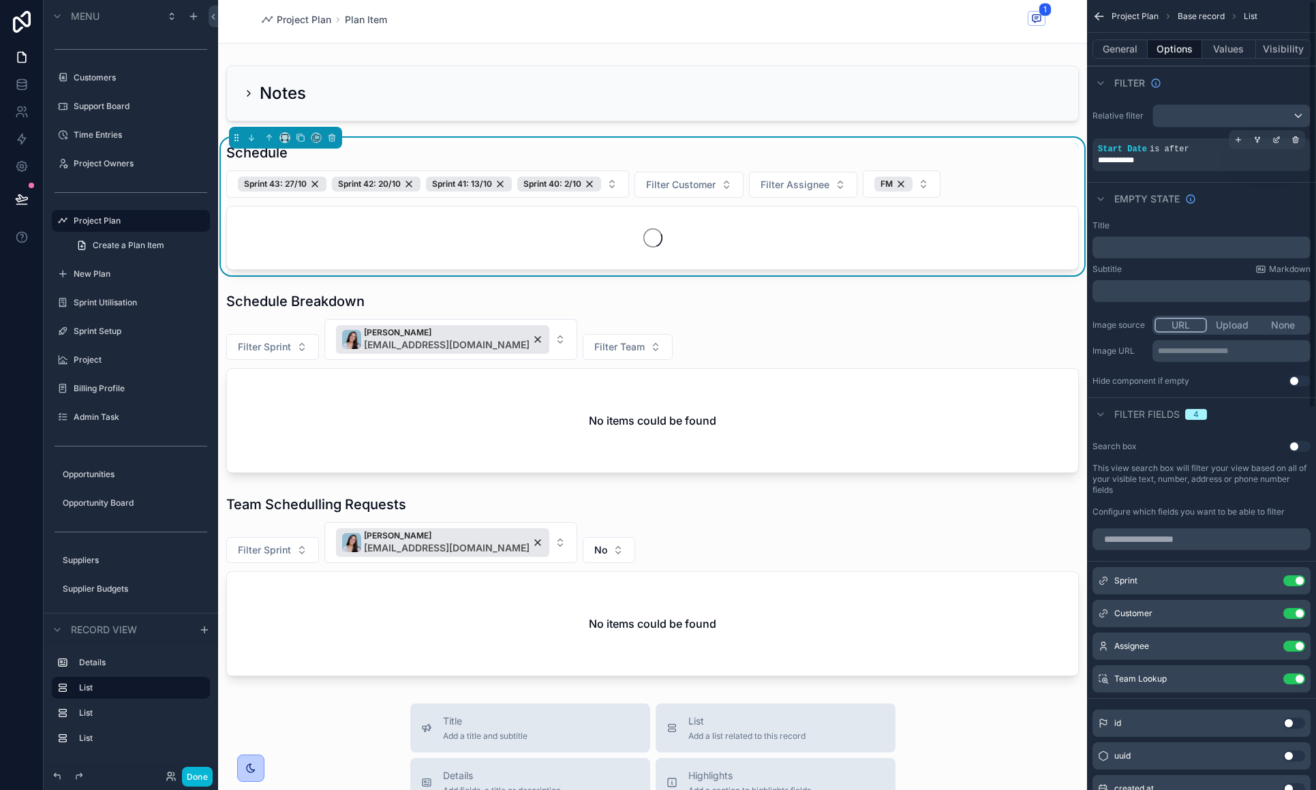
click at [1243, 155] on div "**********" at bounding box center [1201, 160] width 207 height 11
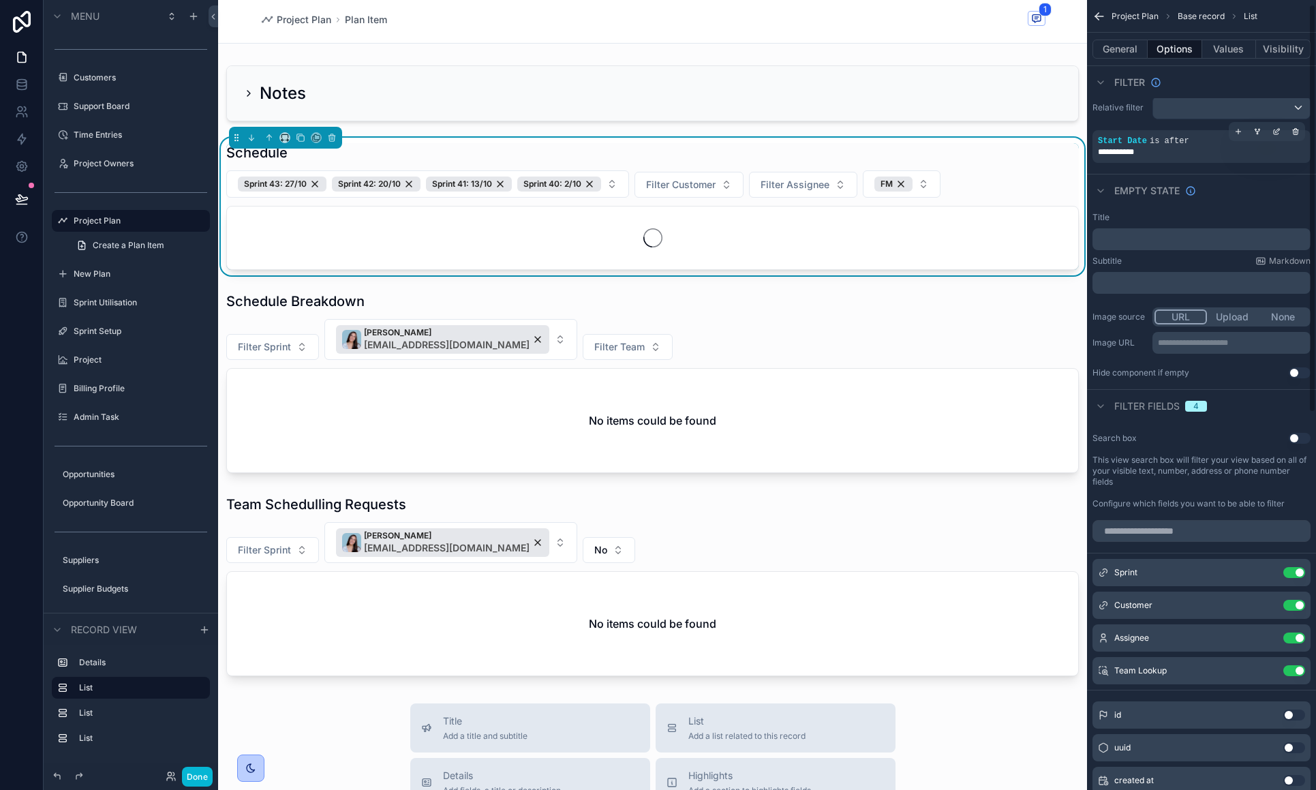
scroll to position [6, 0]
click at [303, 137] on icon "scrollable content" at bounding box center [301, 138] width 10 height 10
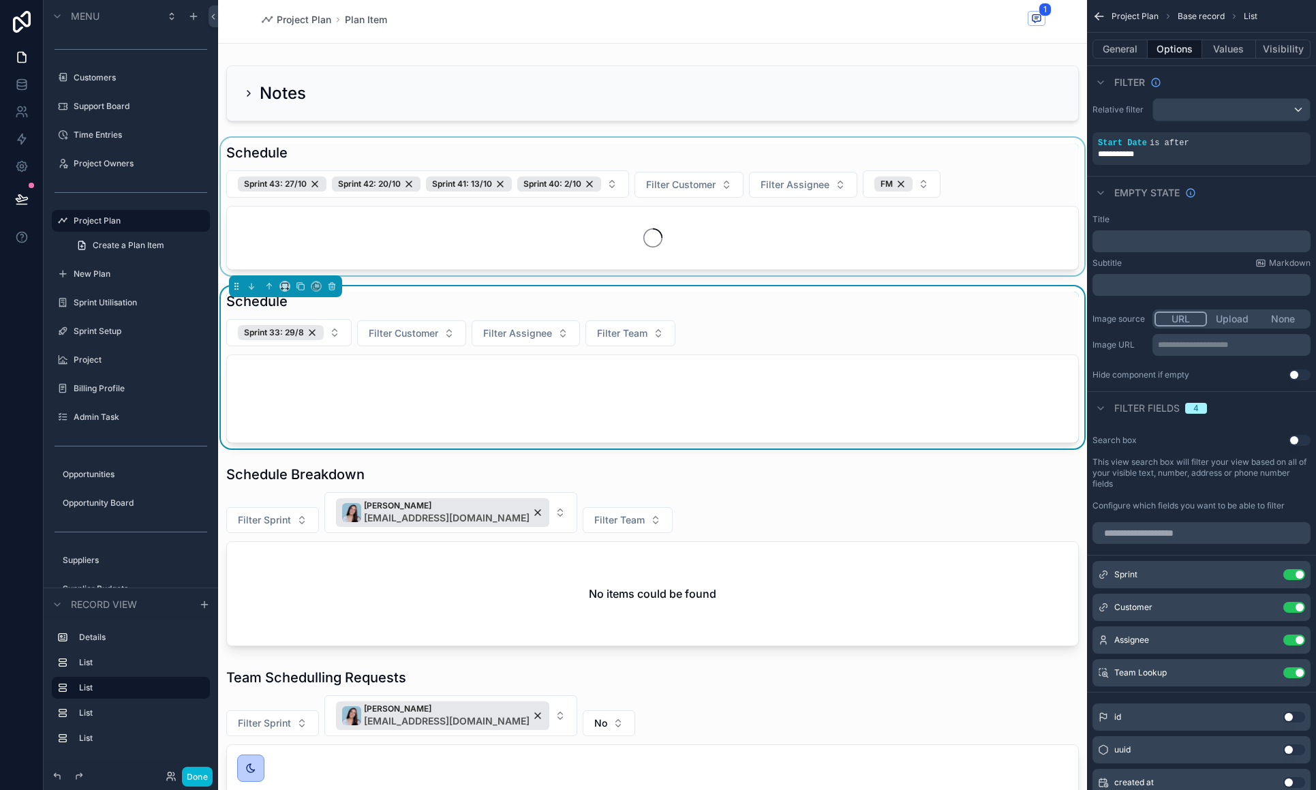
click at [324, 220] on div "scrollable content" at bounding box center [652, 207] width 869 height 138
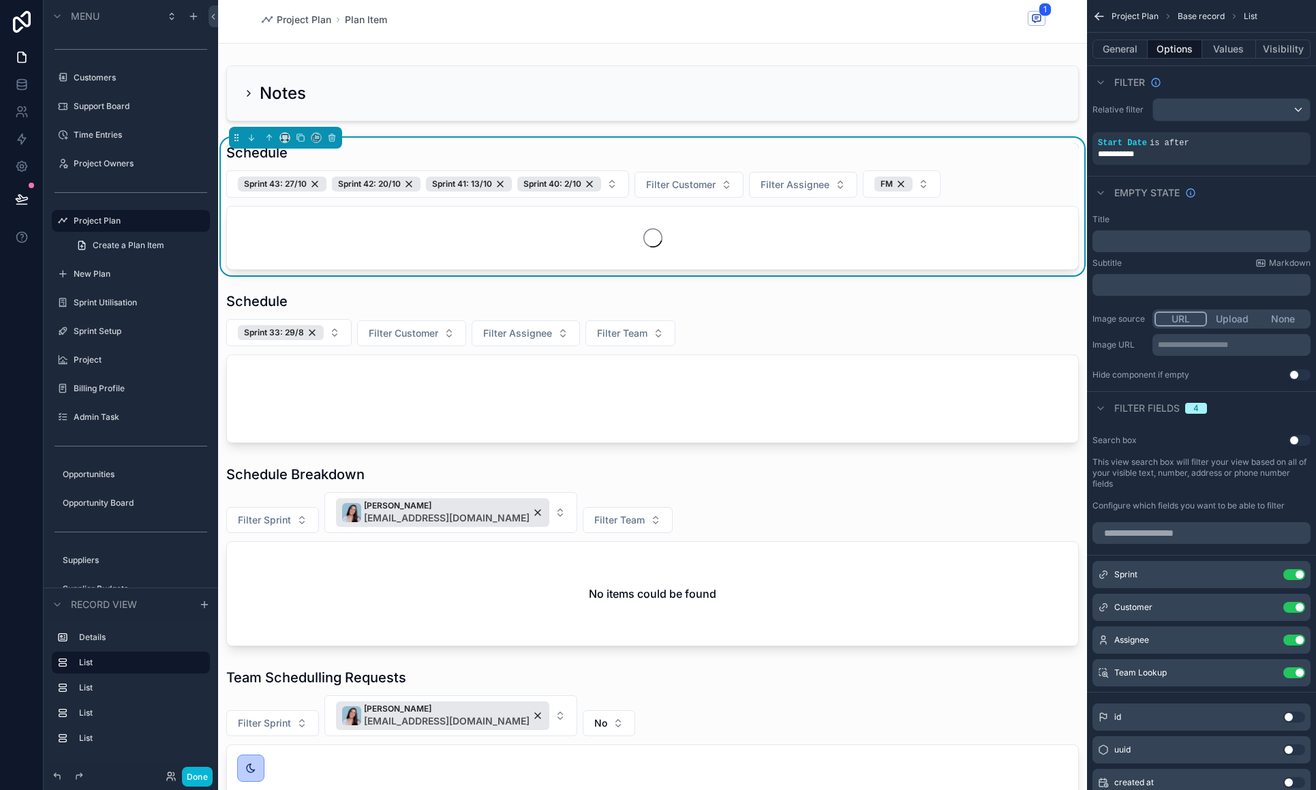
scroll to position [0, 0]
click at [330, 136] on icon "scrollable content" at bounding box center [332, 138] width 10 height 10
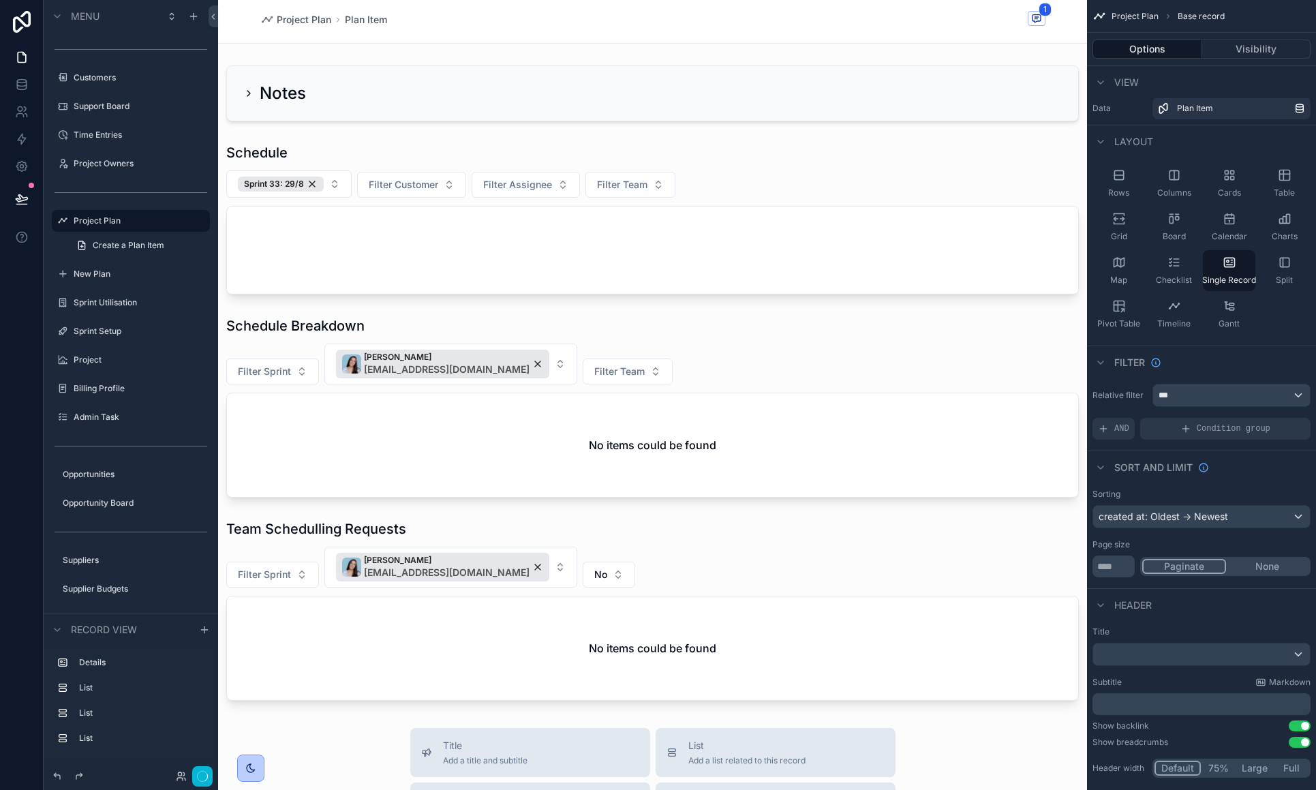
scroll to position [2, 0]
click at [427, 245] on div "scrollable content" at bounding box center [652, 659] width 869 height 1322
click at [735, 268] on div "scrollable content" at bounding box center [652, 217] width 869 height 162
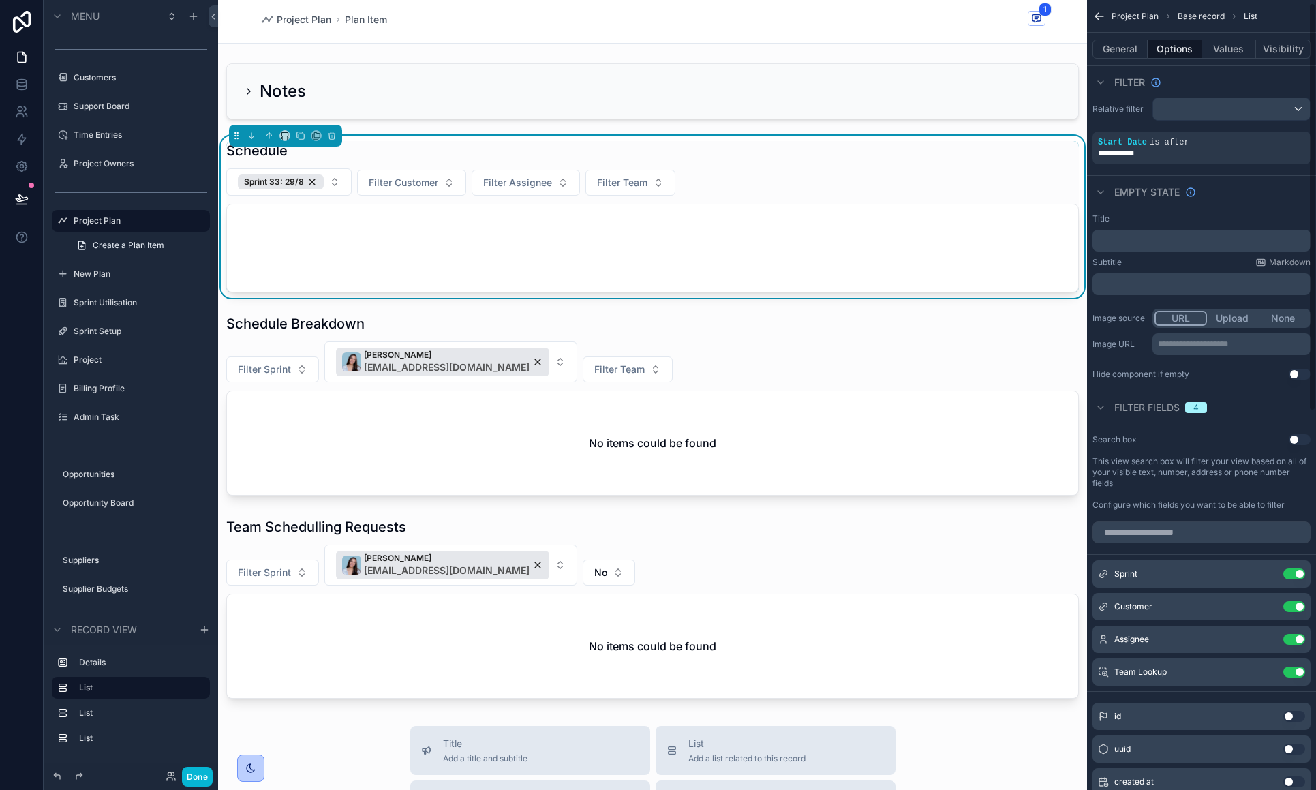
scroll to position [5, 0]
click at [1207, 110] on div "scrollable content" at bounding box center [1231, 110] width 157 height 22
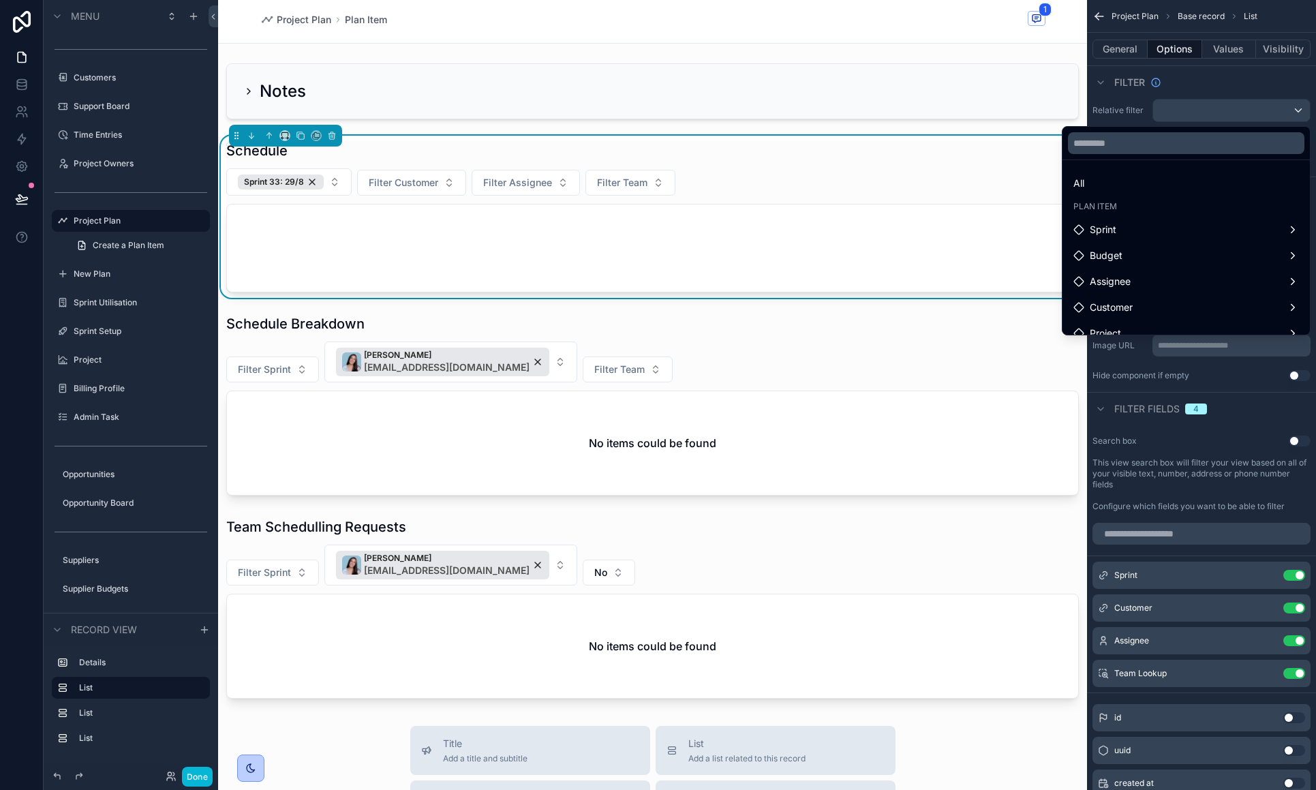
click at [1208, 86] on div "scrollable content" at bounding box center [658, 395] width 1316 height 790
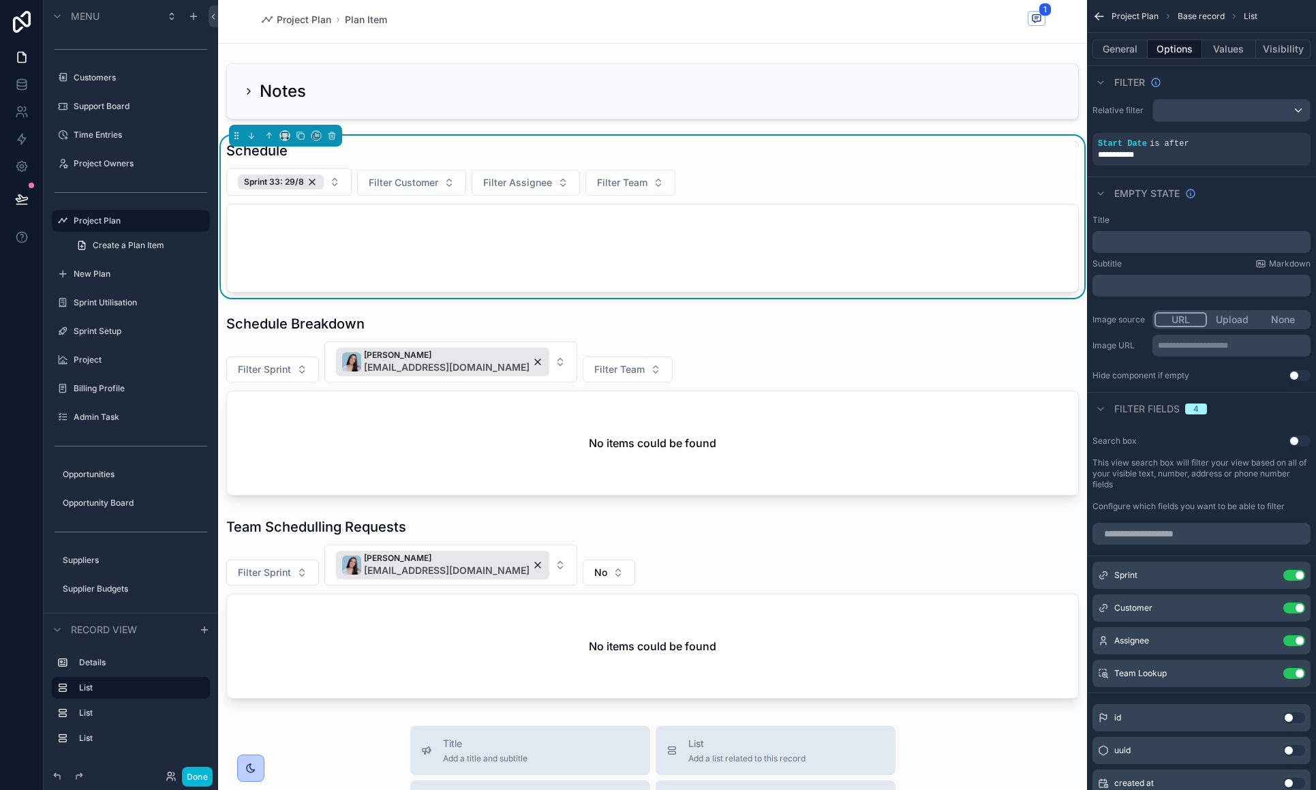
click at [1225, 101] on div "scrollable content" at bounding box center [1231, 110] width 157 height 22
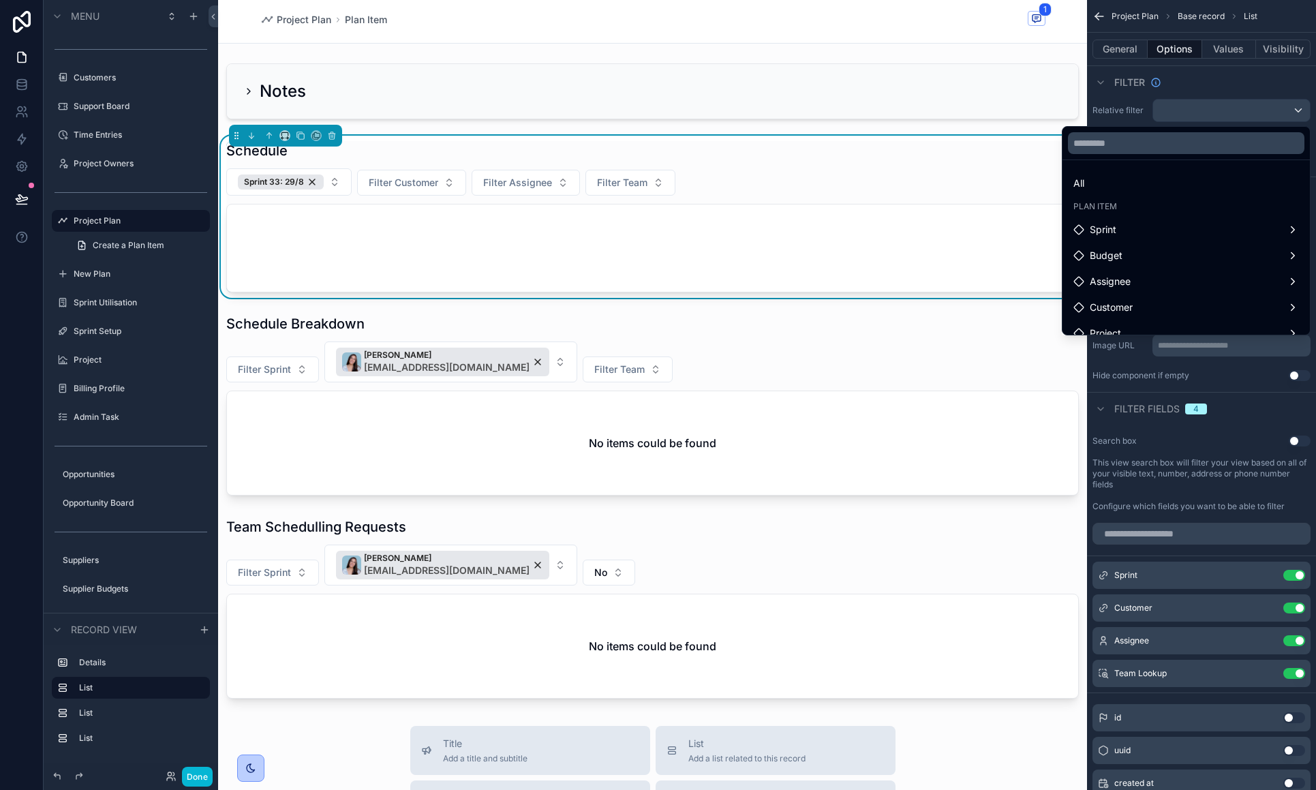
click at [1224, 89] on div "scrollable content" at bounding box center [658, 395] width 1316 height 790
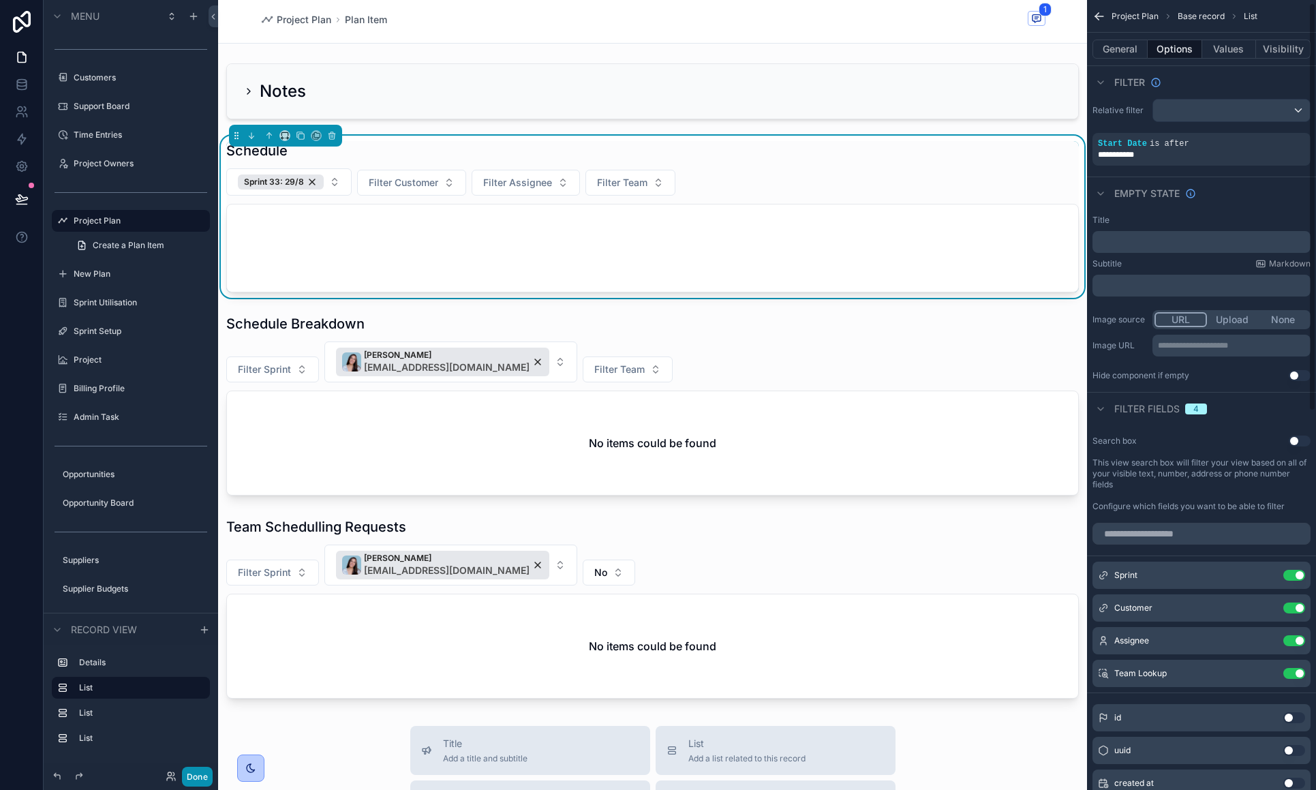
click at [202, 772] on button "Done" at bounding box center [197, 777] width 31 height 20
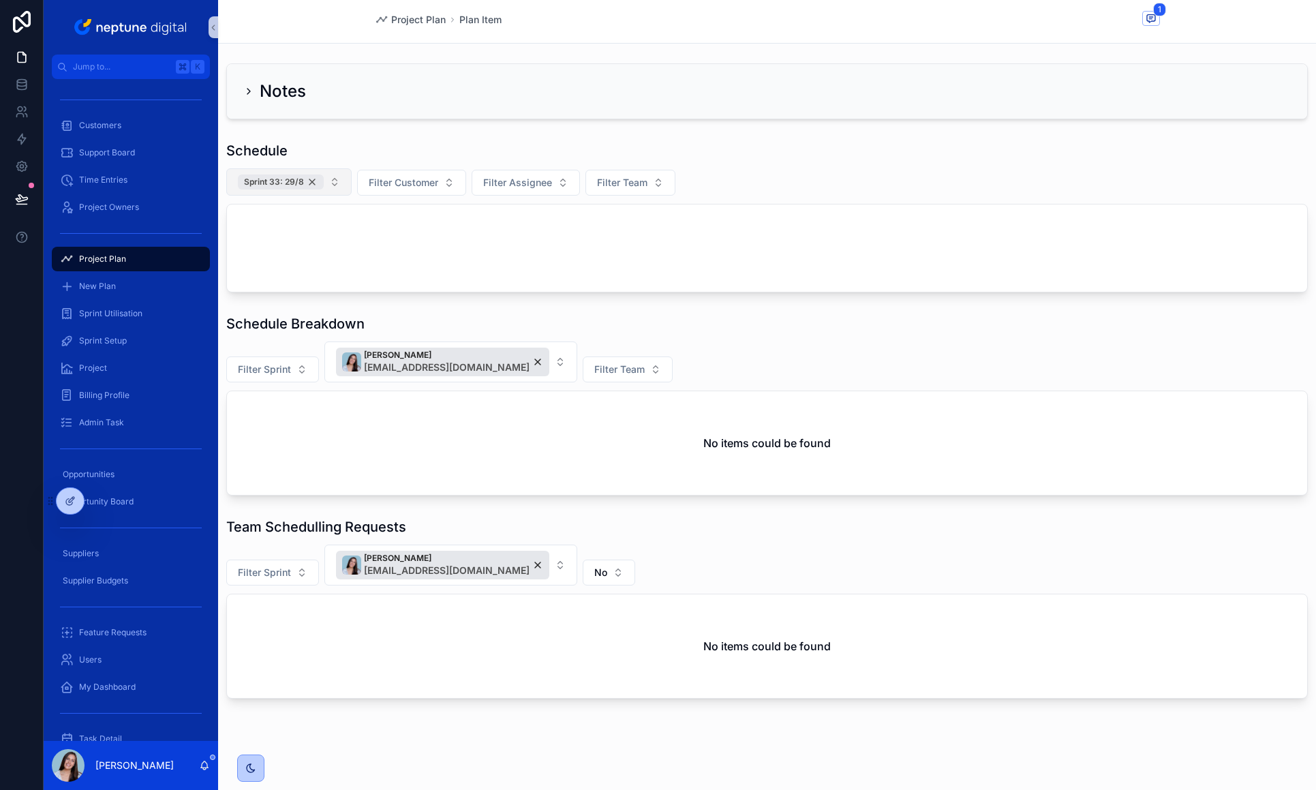
click at [312, 181] on div "Sprint 33: 29/8" at bounding box center [281, 181] width 86 height 15
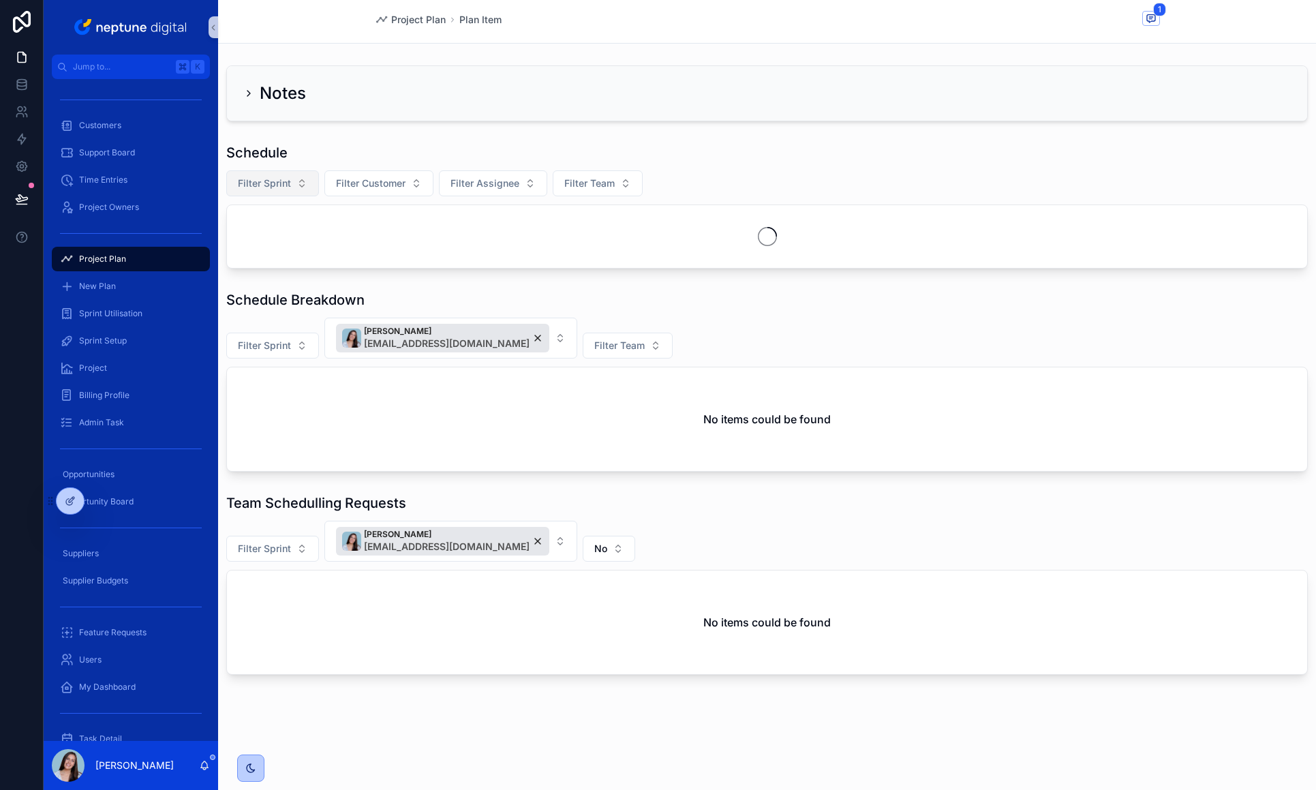
scroll to position [1, 0]
click at [75, 506] on icon at bounding box center [70, 500] width 11 height 11
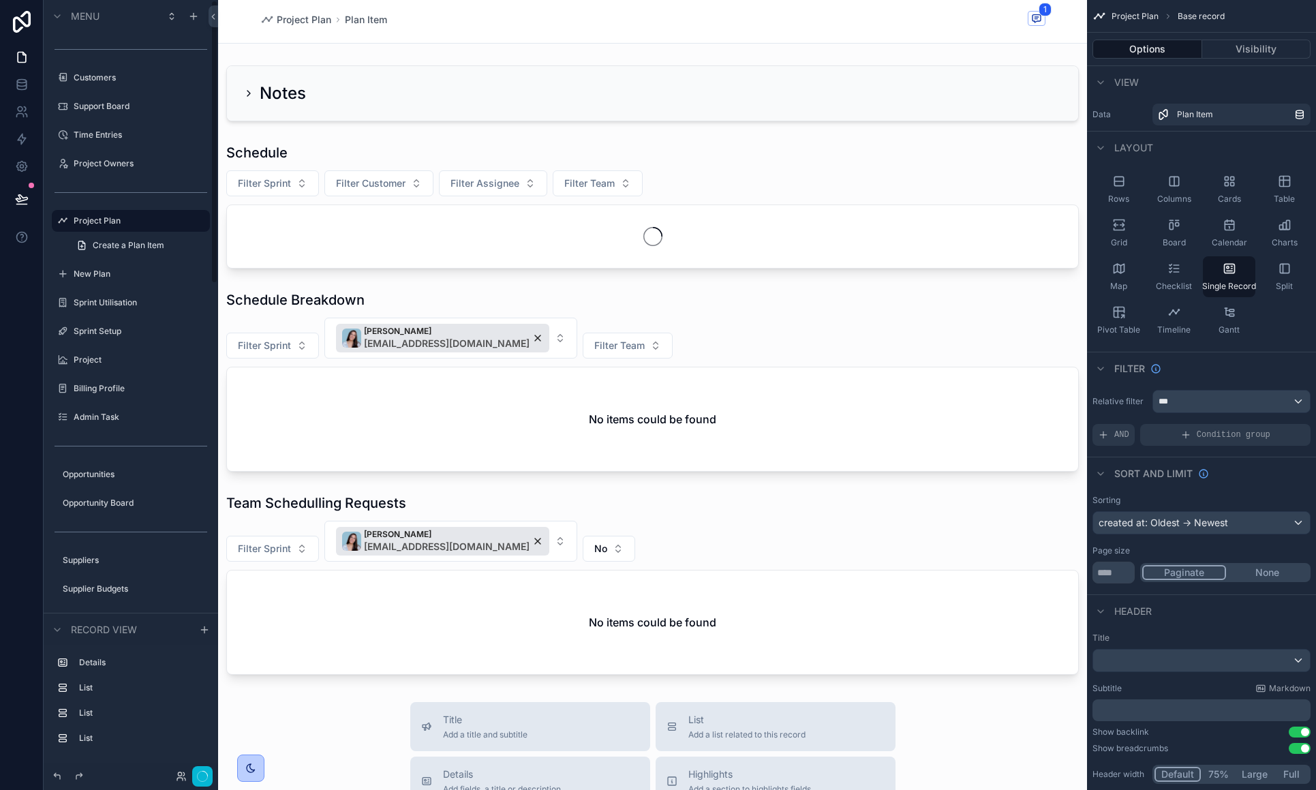
click at [843, 180] on div "scrollable content" at bounding box center [652, 648] width 869 height 1296
click at [841, 172] on div "scrollable content" at bounding box center [652, 206] width 869 height 136
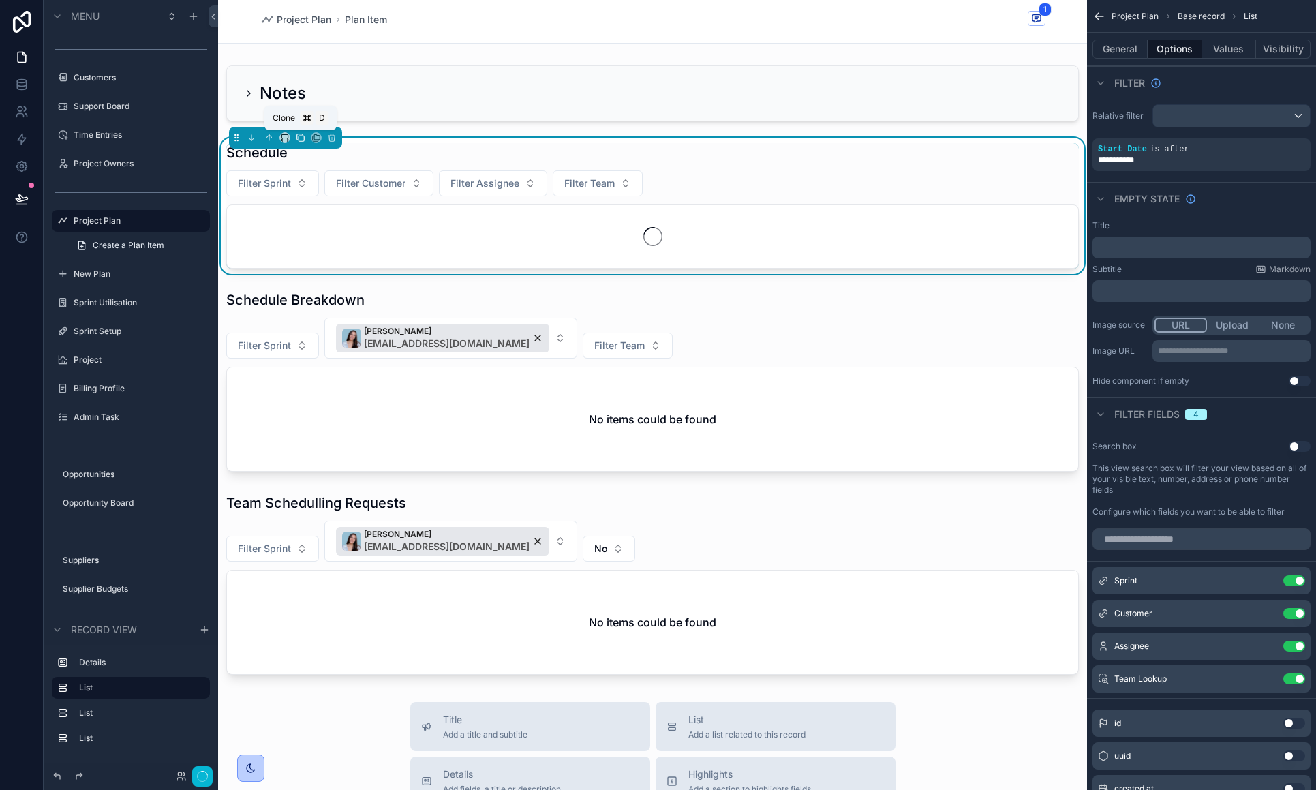
click at [300, 136] on icon "scrollable content" at bounding box center [300, 138] width 5 height 5
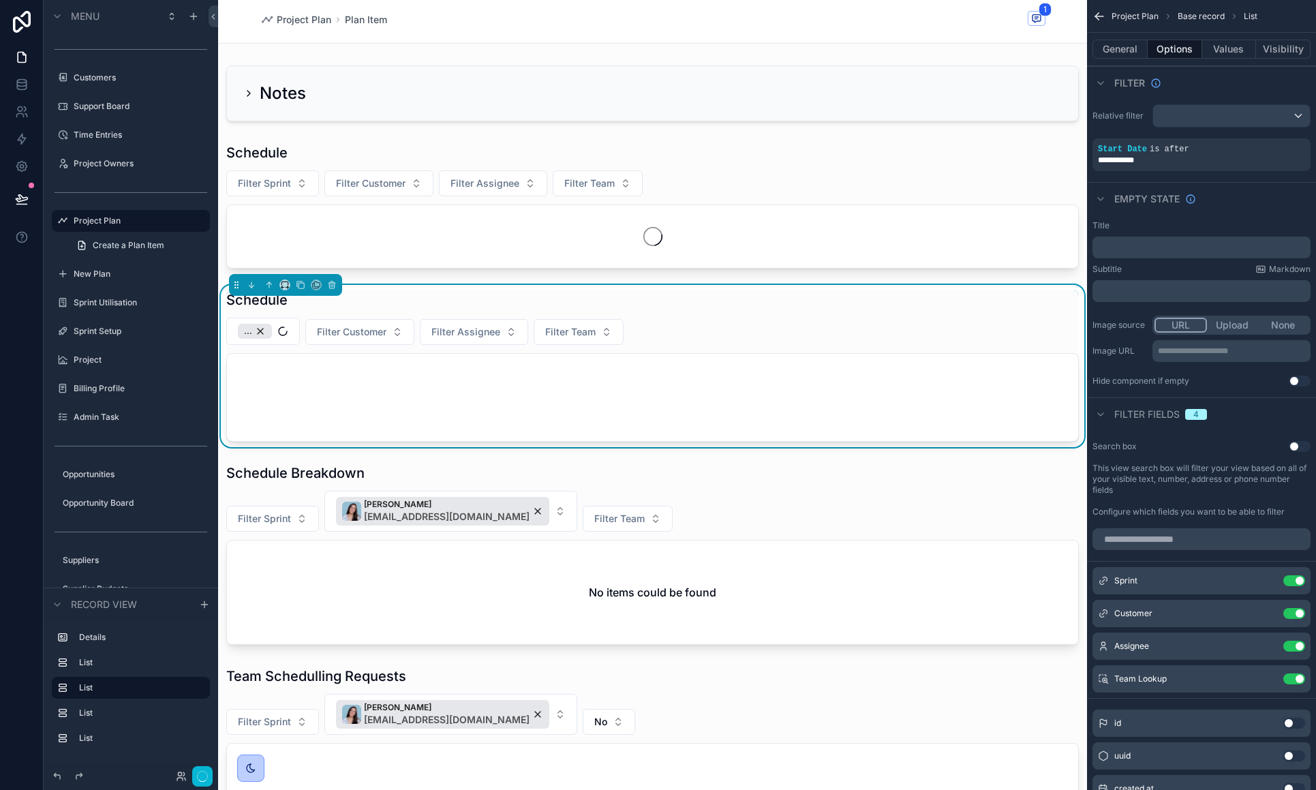
click at [544, 307] on div "Schedule" at bounding box center [652, 299] width 852 height 19
click at [1239, 116] on div "scrollable content" at bounding box center [1231, 116] width 157 height 22
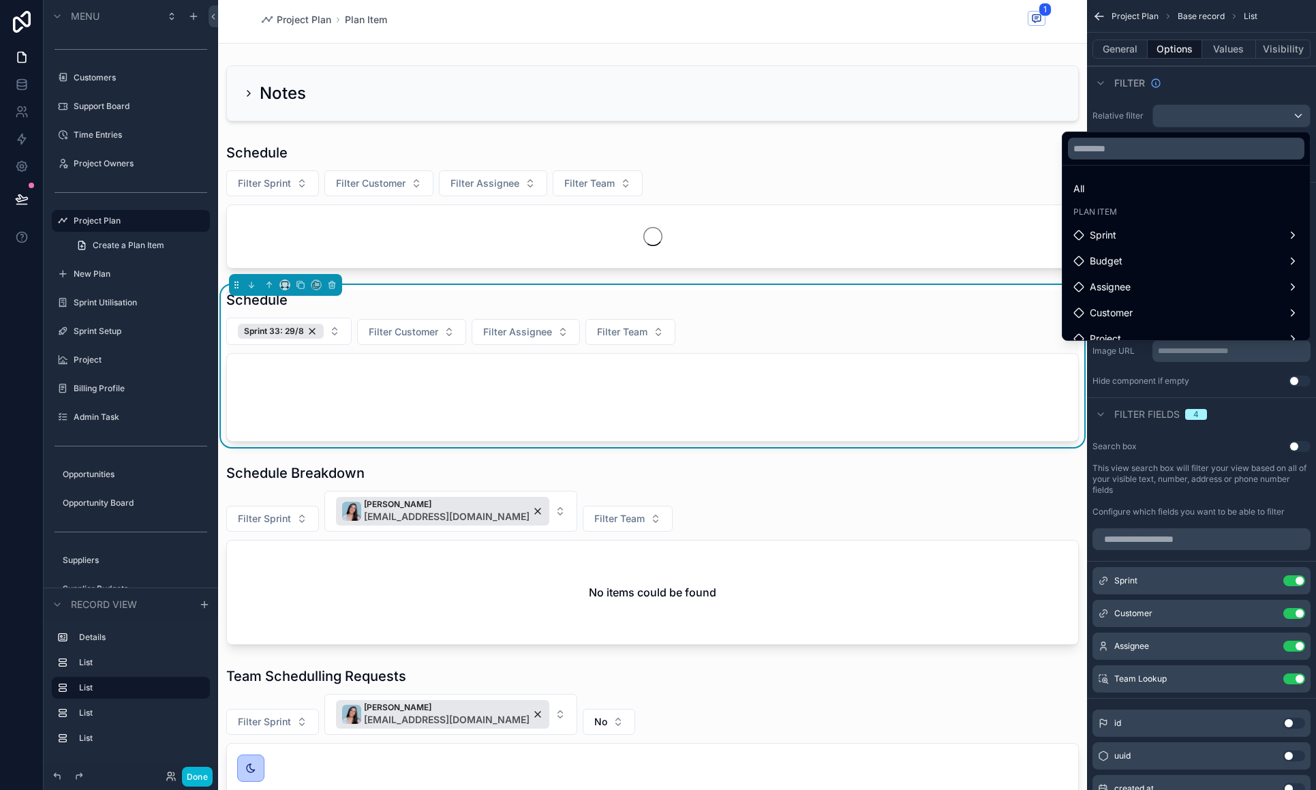
click at [1232, 81] on div "scrollable content" at bounding box center [658, 395] width 1316 height 790
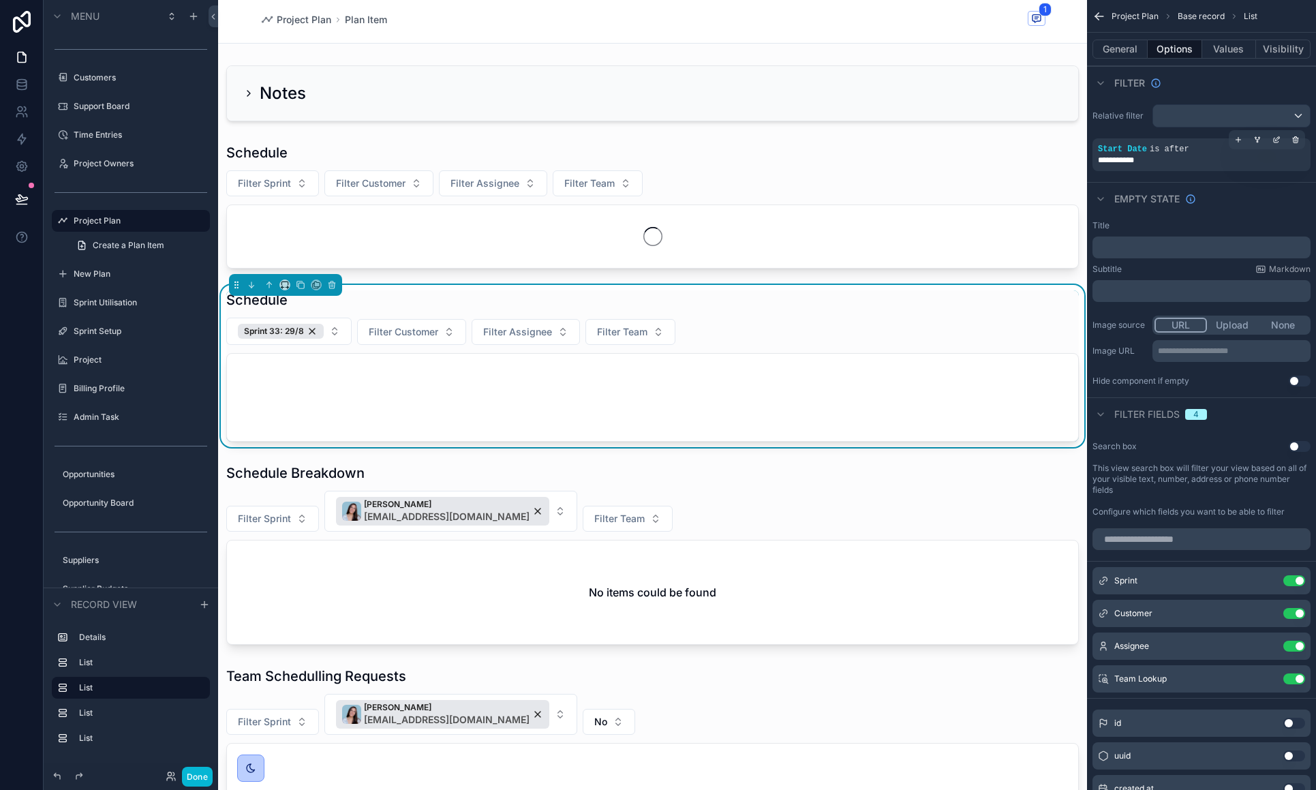
click at [1196, 158] on div "**********" at bounding box center [1201, 160] width 207 height 11
click at [1278, 140] on icon "scrollable content" at bounding box center [1278, 138] width 4 height 4
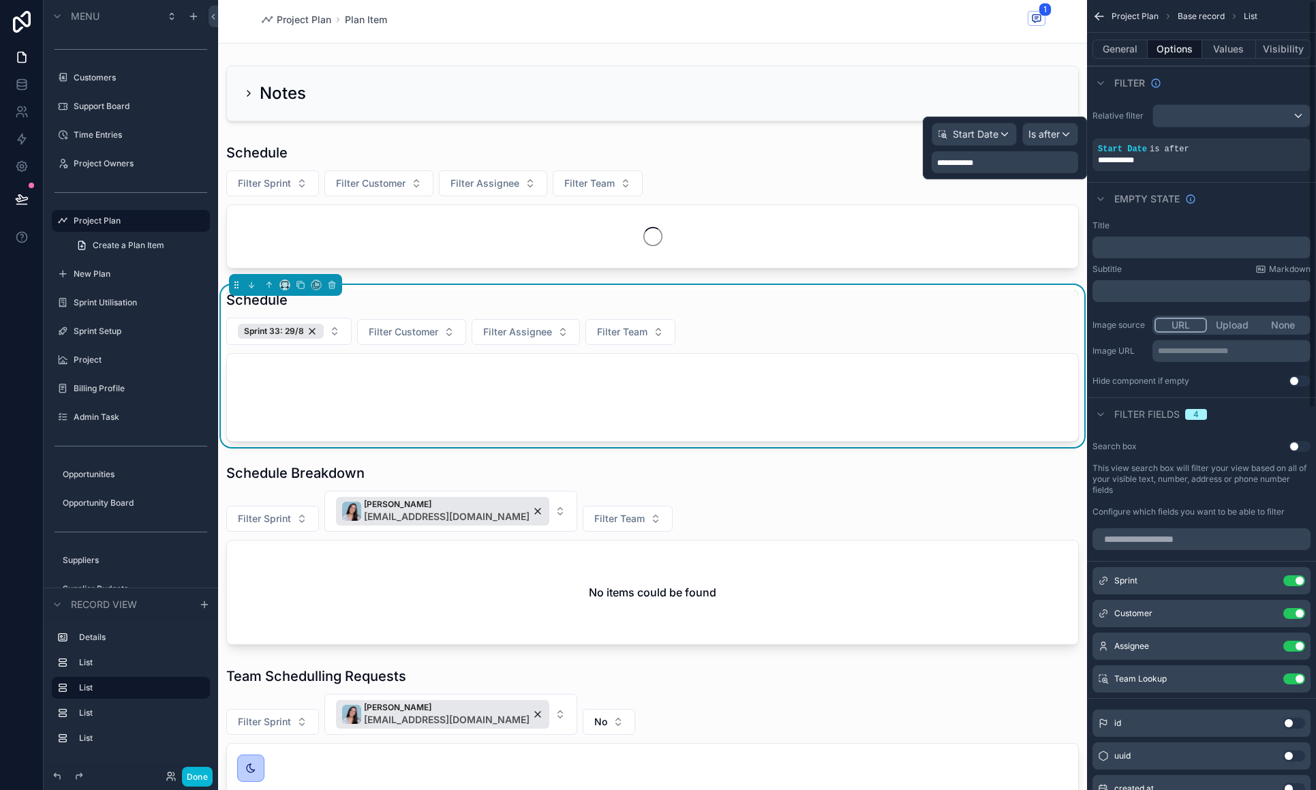
click at [1200, 183] on div "Empty state" at bounding box center [1201, 198] width 229 height 33
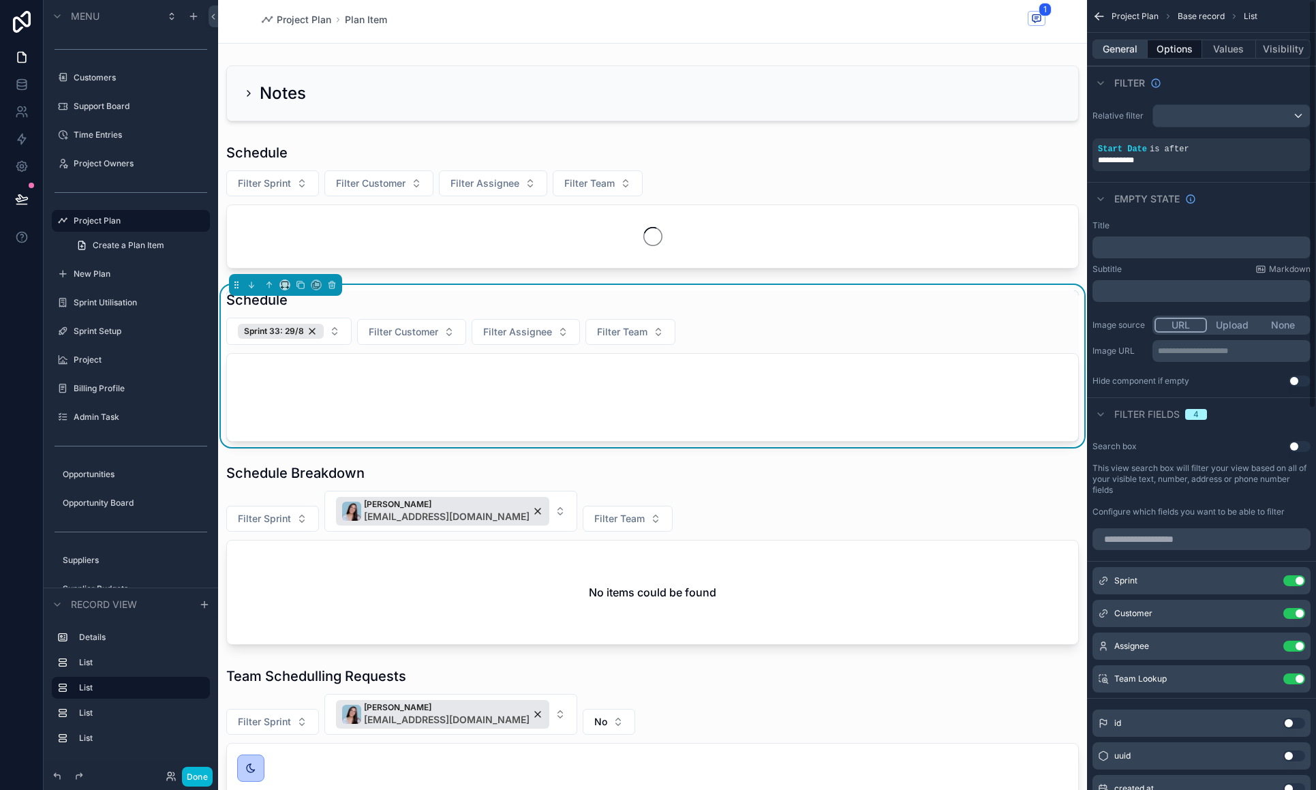
click at [1133, 55] on button "General" at bounding box center [1119, 49] width 55 height 19
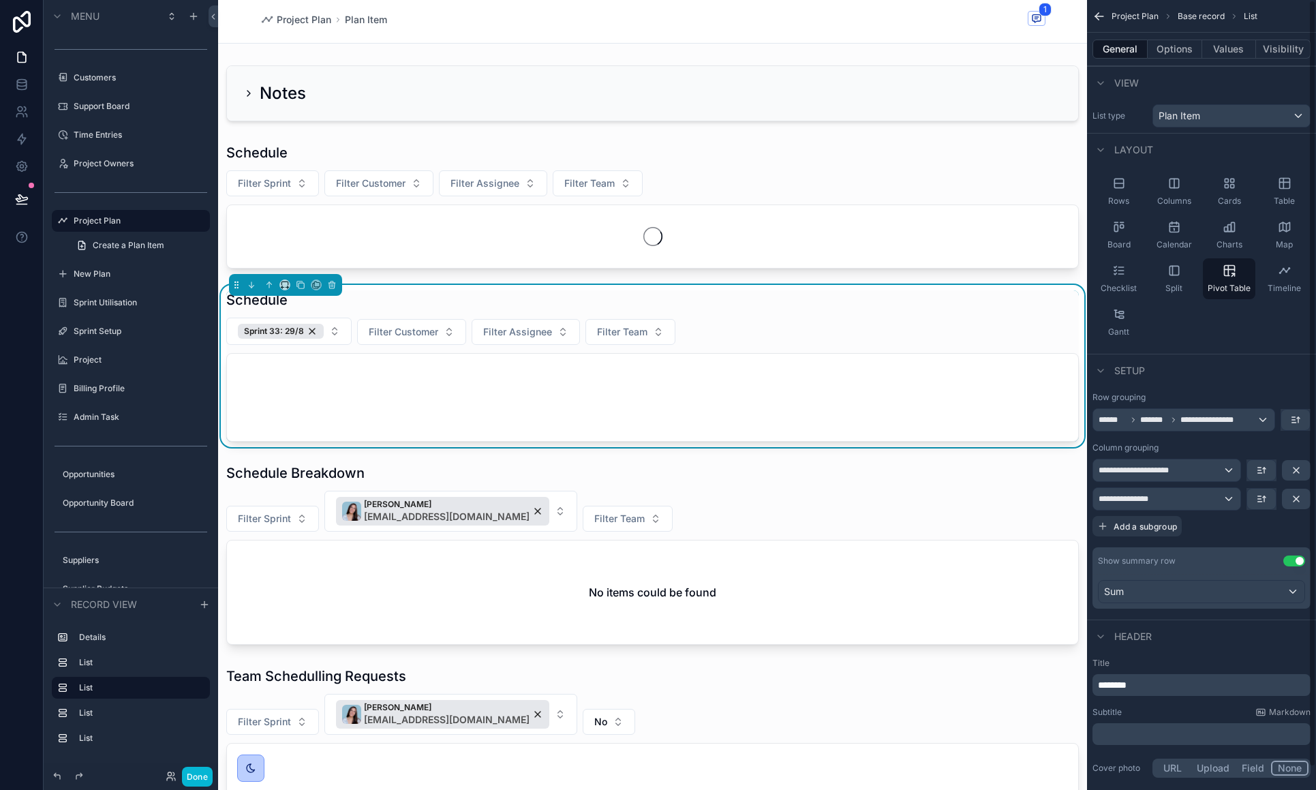
click at [1209, 419] on span "**********" at bounding box center [1213, 419] width 67 height 11
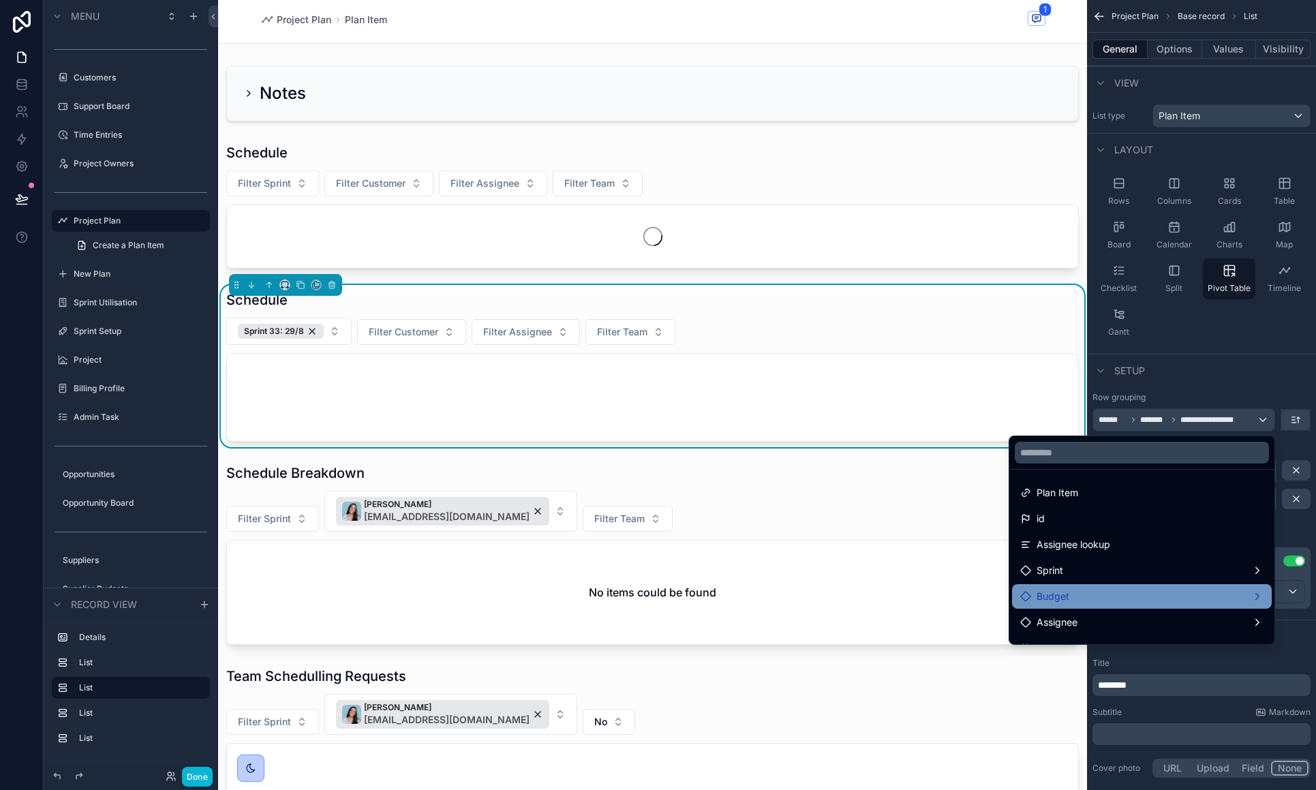
click at [1128, 589] on div "Budget" at bounding box center [1141, 596] width 243 height 16
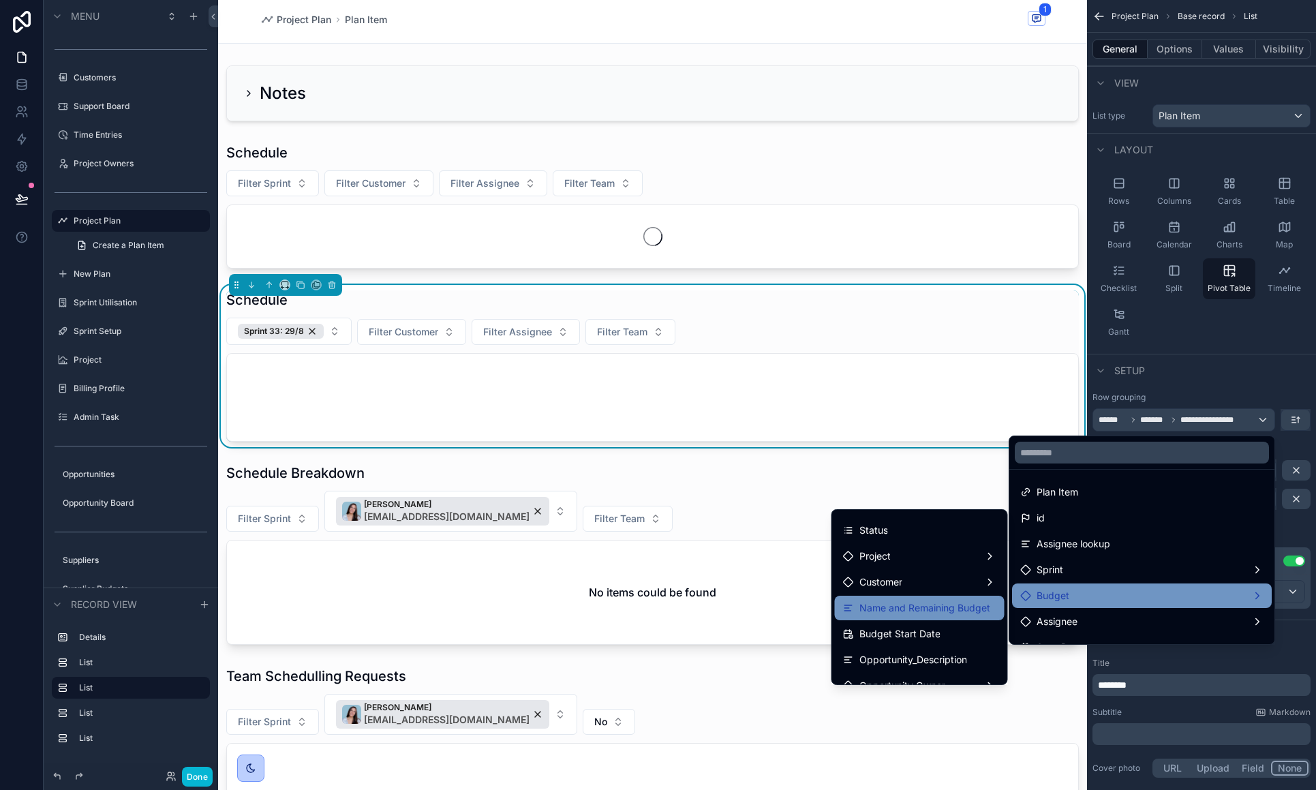
scroll to position [110, 0]
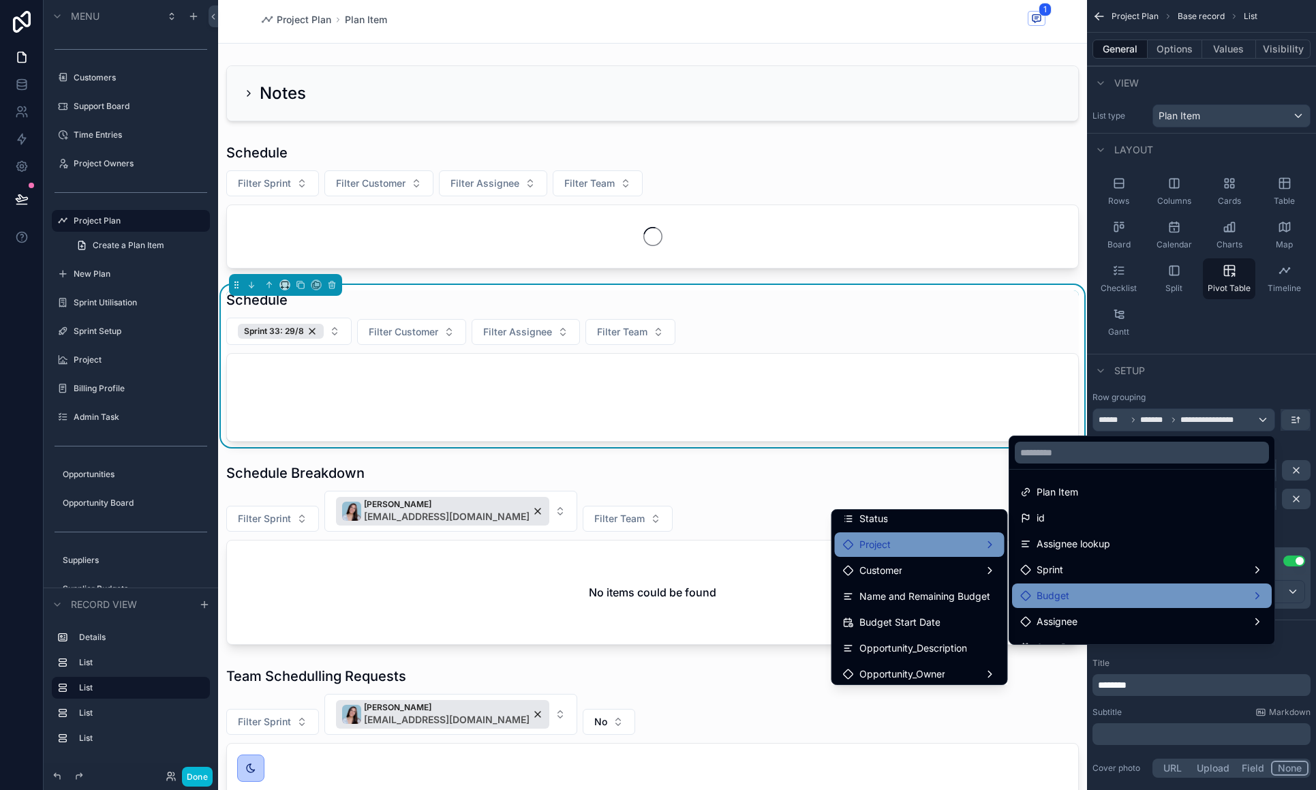
click at [886, 546] on span "Project" at bounding box center [874, 544] width 31 height 16
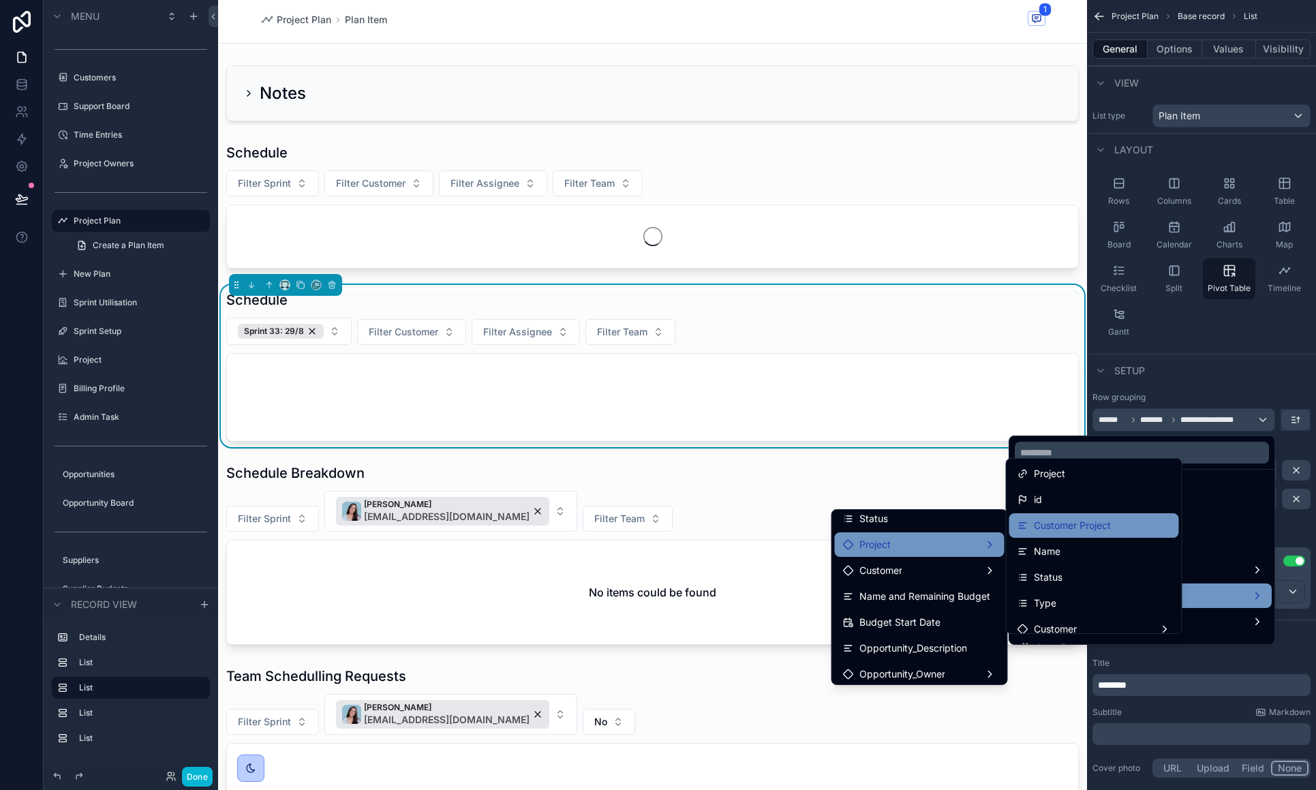
click at [1089, 527] on span "Customer Project" at bounding box center [1072, 525] width 77 height 16
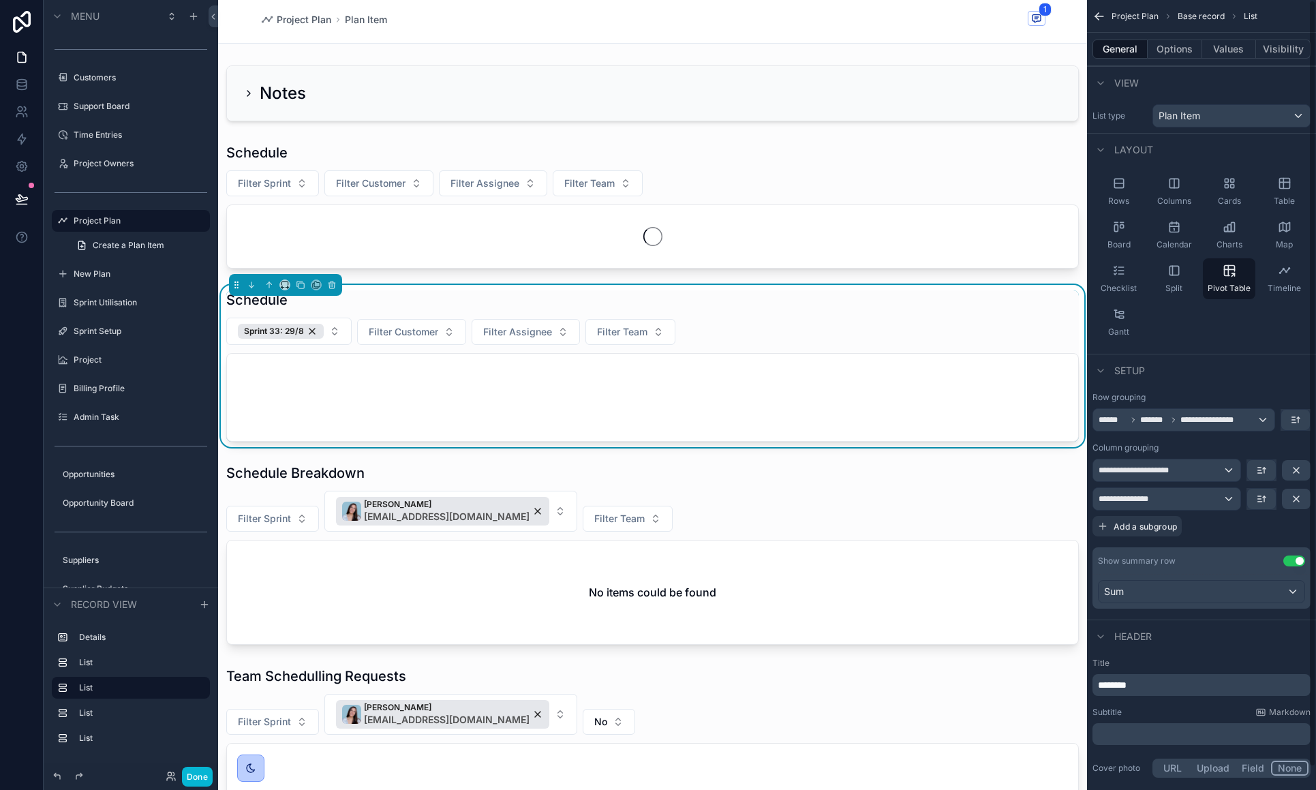
click at [1205, 468] on div "**********" at bounding box center [1166, 470] width 147 height 22
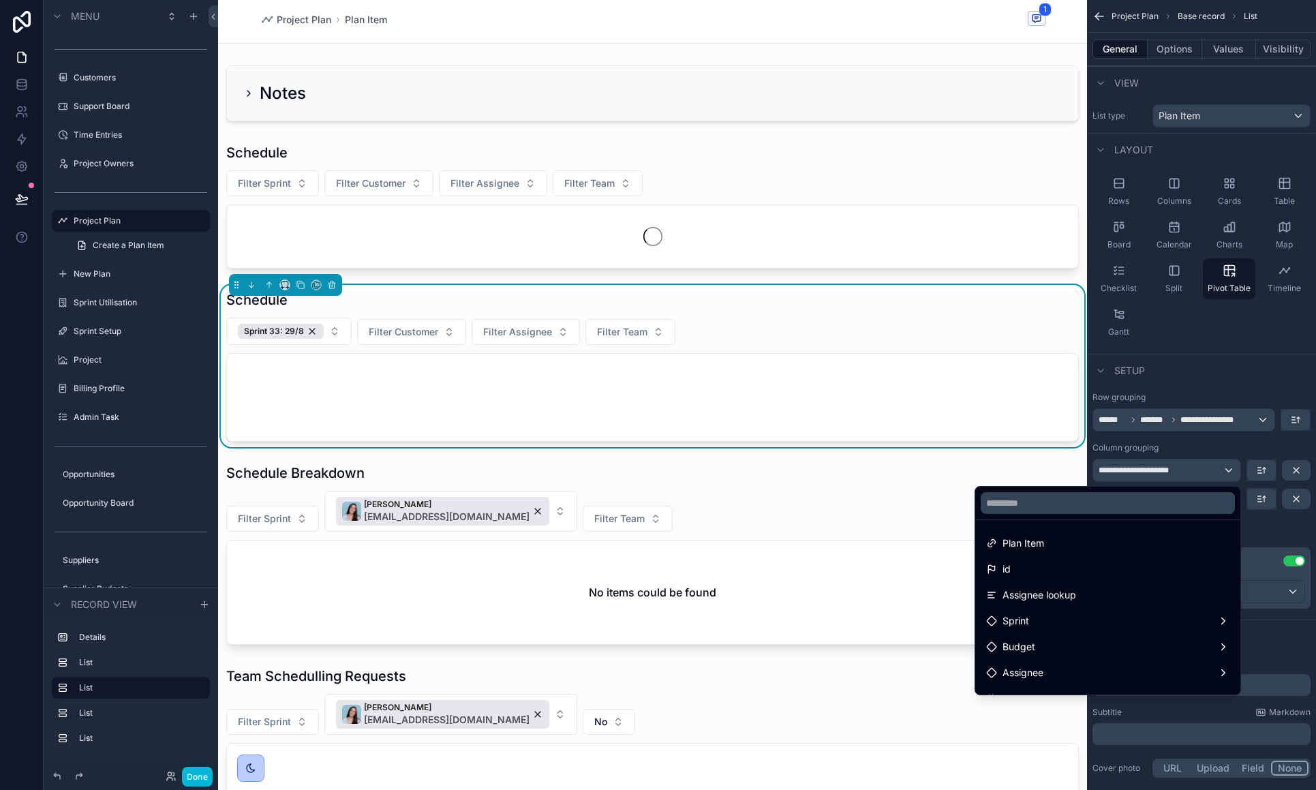
drag, startPoint x: 1214, startPoint y: 469, endPoint x: 1227, endPoint y: 469, distance: 13.6
click at [1214, 469] on div "scrollable content" at bounding box center [658, 395] width 1316 height 790
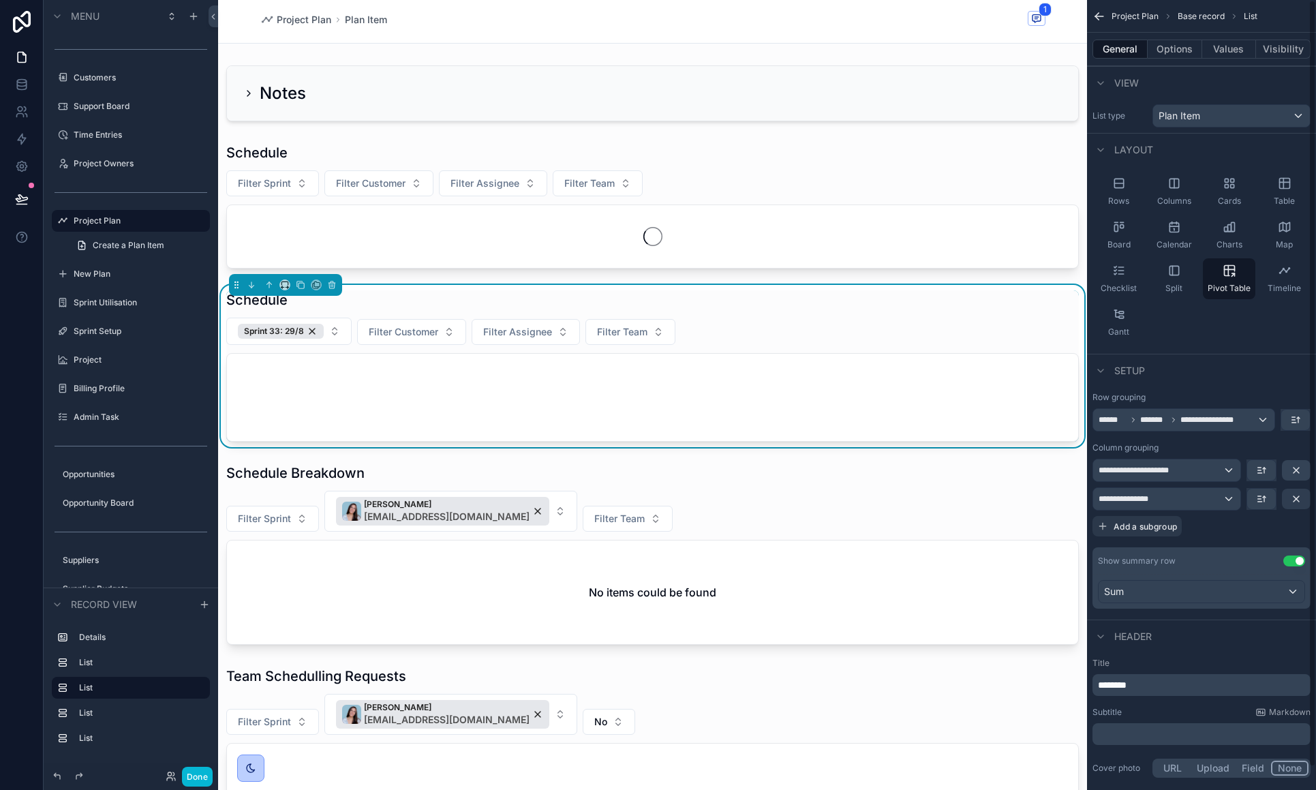
scroll to position [3, 0]
click at [1297, 498] on icon "scrollable content" at bounding box center [1296, 495] width 11 height 11
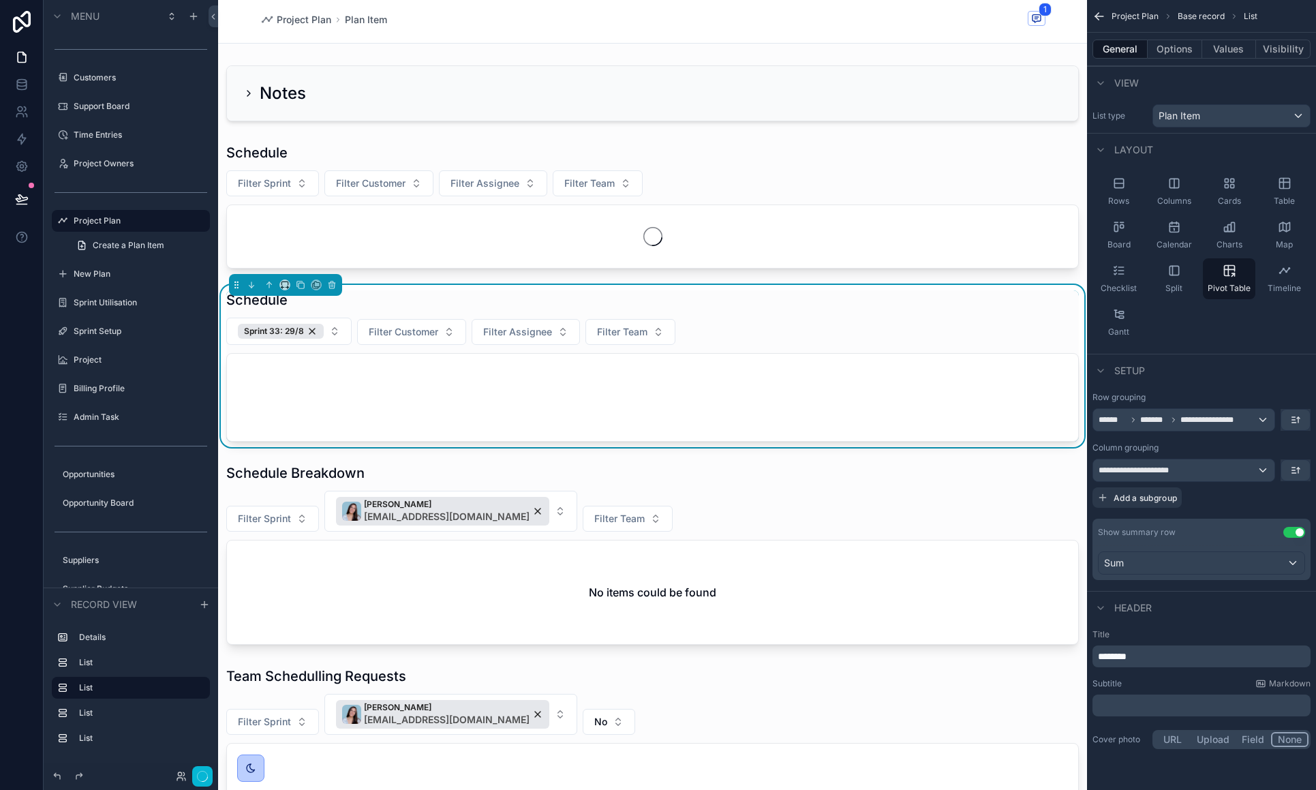
scroll to position [0, 0]
click at [1259, 471] on div "**********" at bounding box center [1183, 470] width 181 height 22
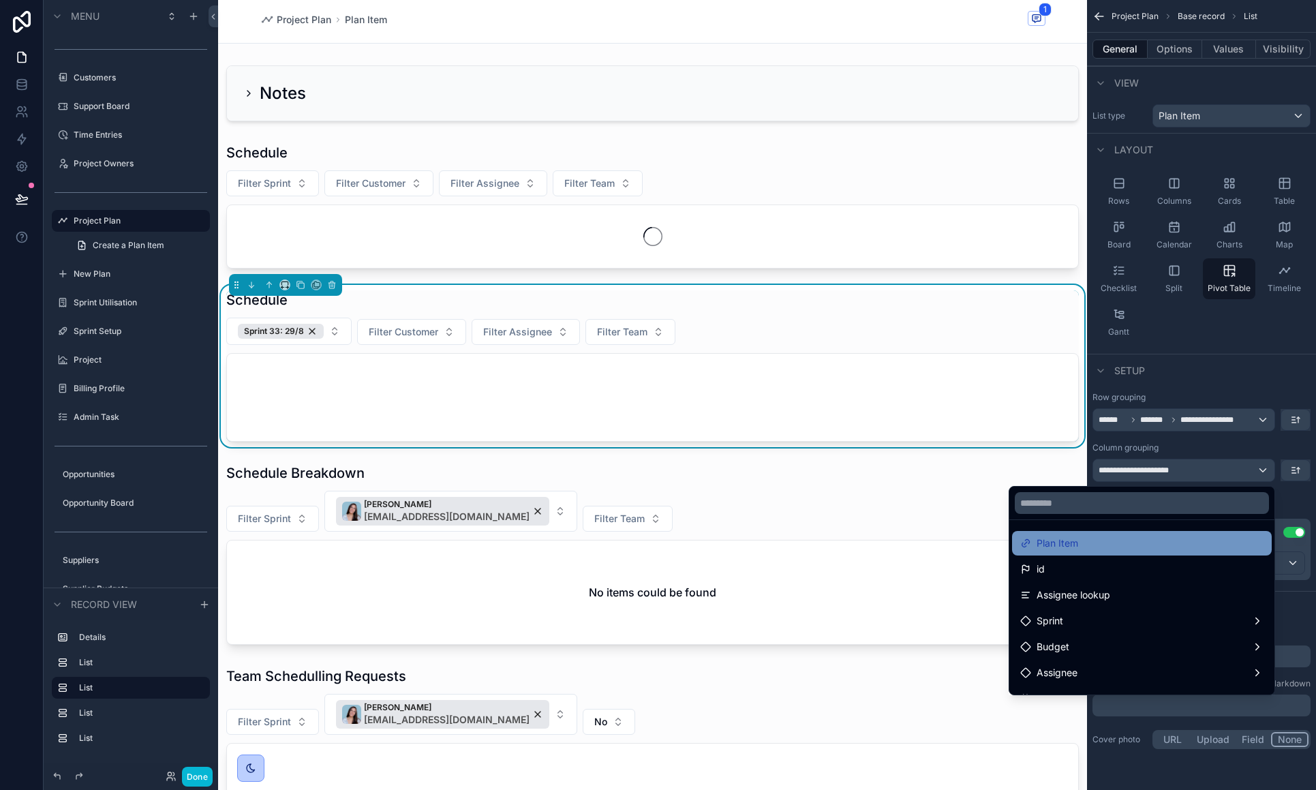
click at [1105, 542] on div "Plan Item" at bounding box center [1141, 543] width 243 height 16
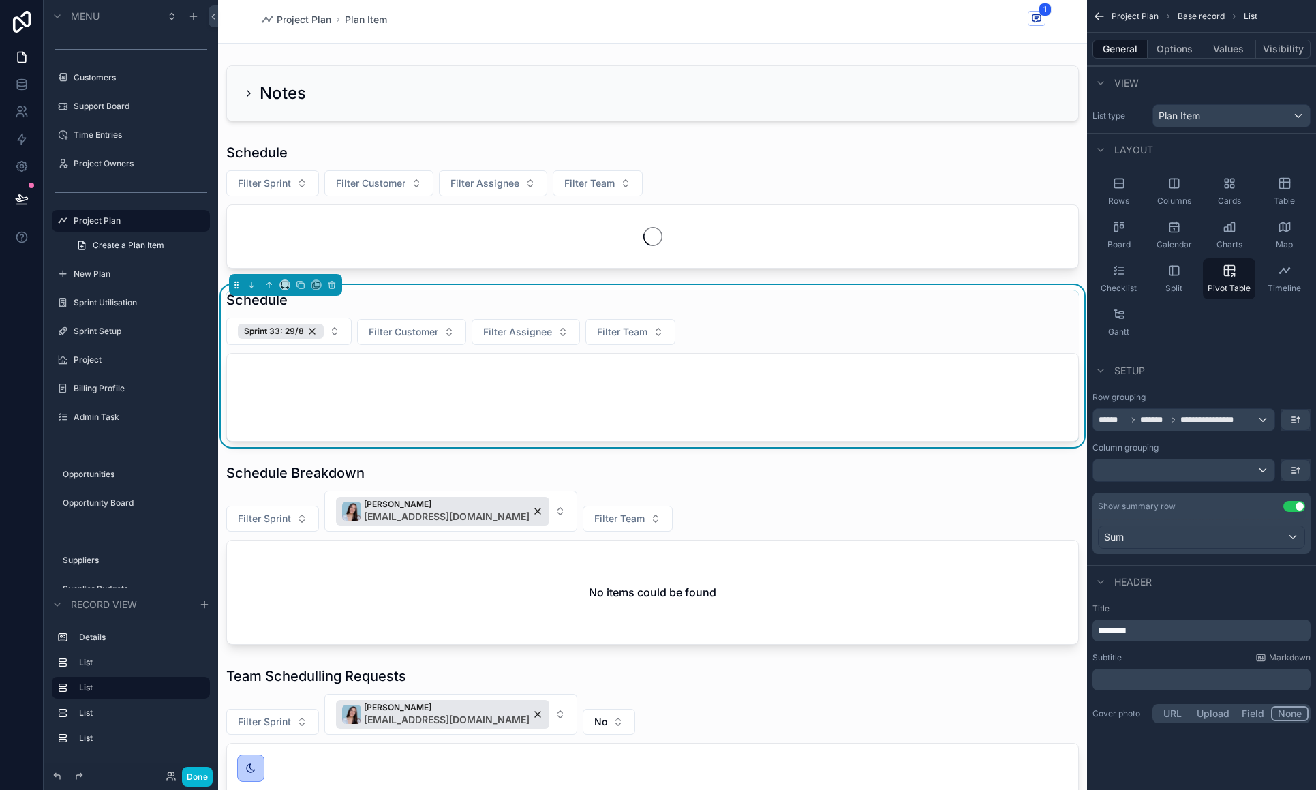
click at [1260, 474] on div "scrollable content" at bounding box center [1183, 470] width 181 height 22
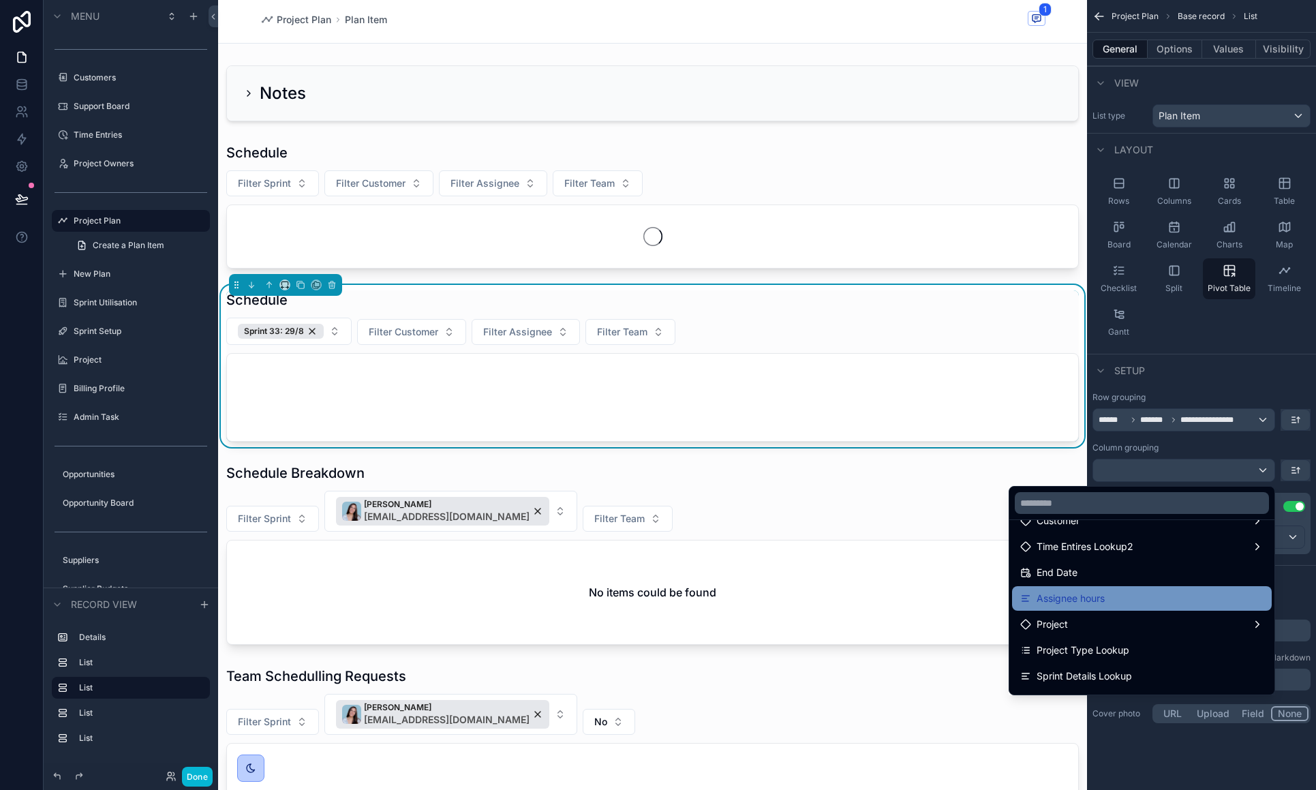
scroll to position [233, 0]
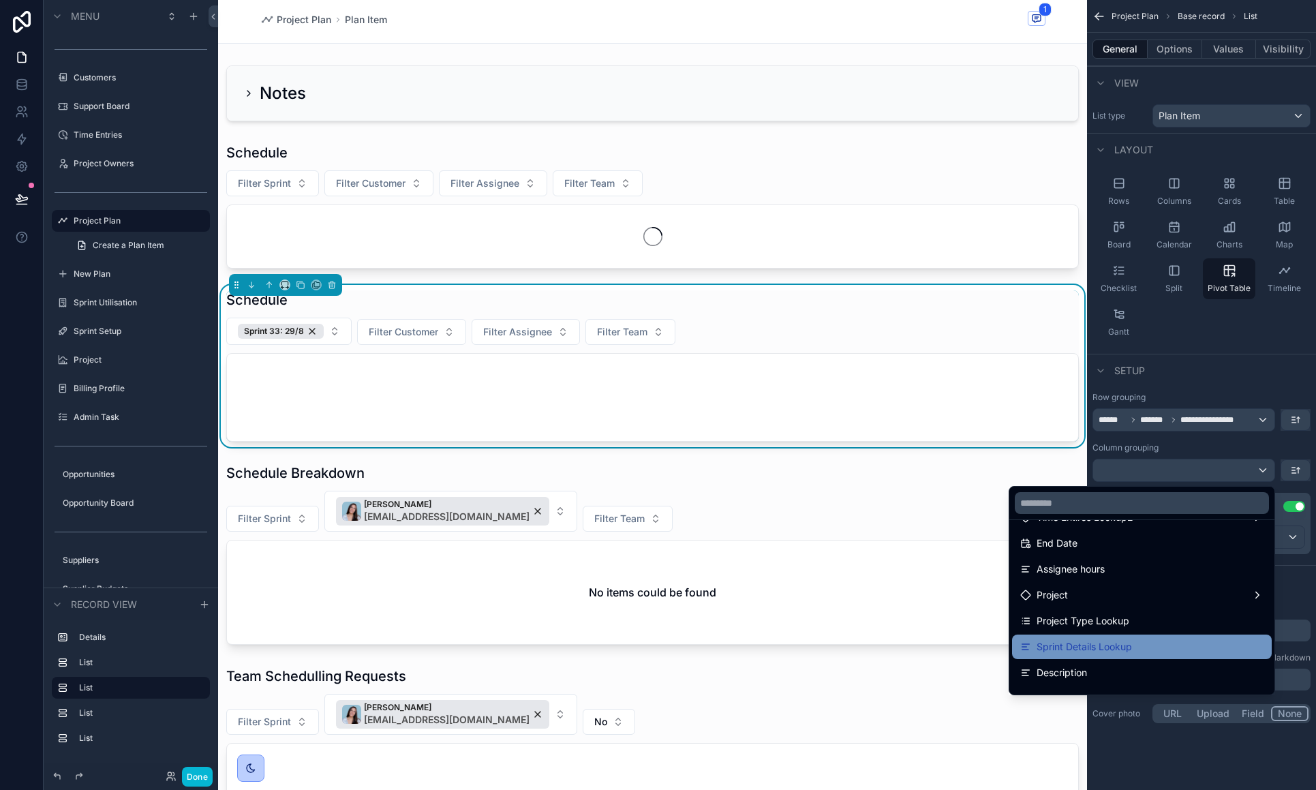
click at [1115, 645] on span "Sprint Details Lookup" at bounding box center [1083, 646] width 95 height 16
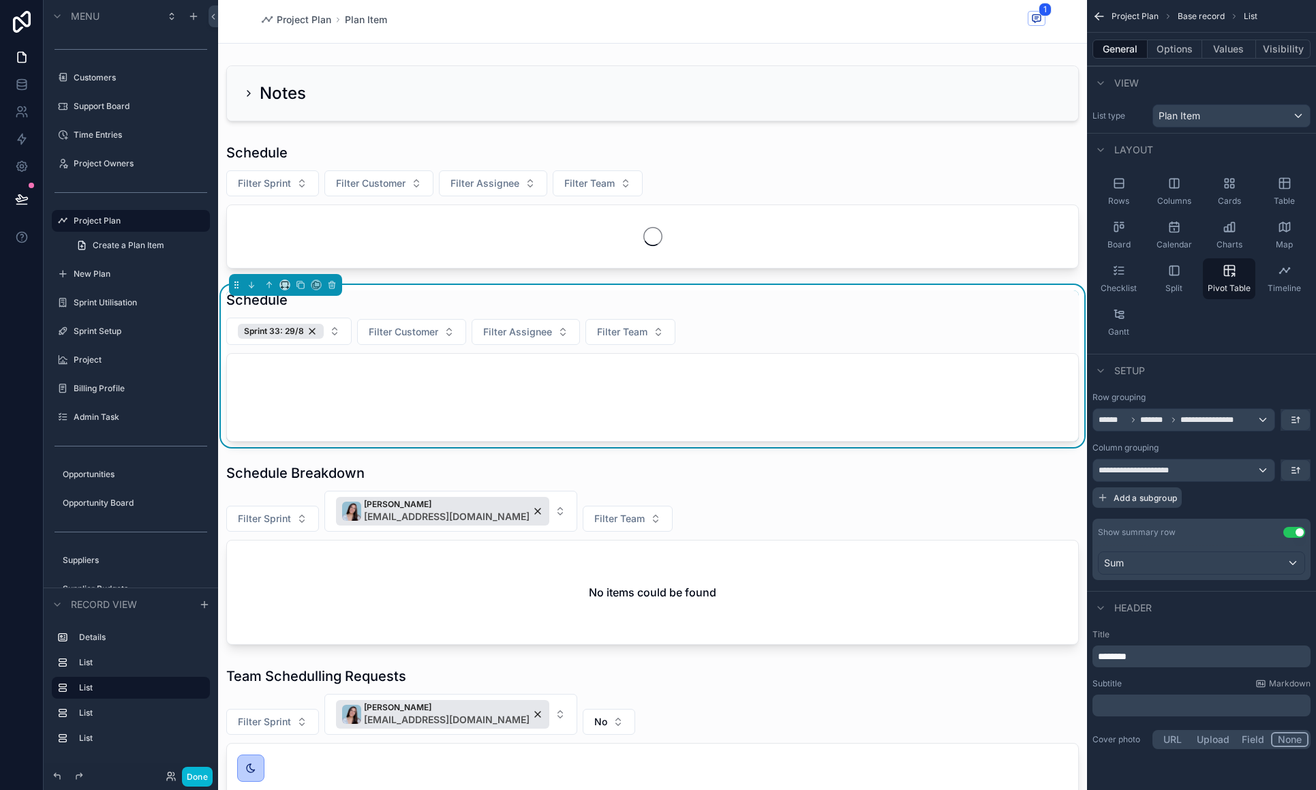
click at [1146, 493] on span "Add a subgroup" at bounding box center [1144, 498] width 63 height 10
click at [1155, 501] on span "Choose a field" at bounding box center [1129, 499] width 63 height 12
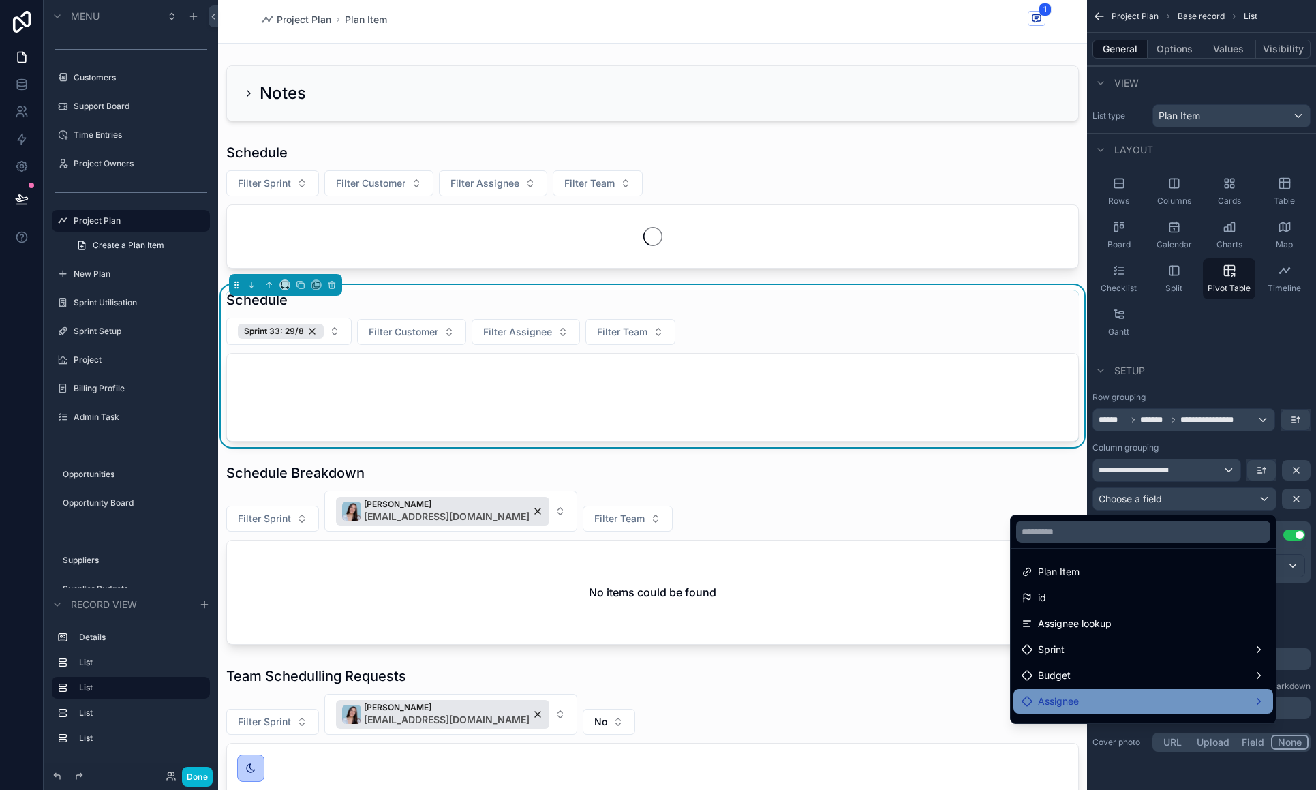
click at [1149, 697] on div "Assignee" at bounding box center [1142, 701] width 243 height 16
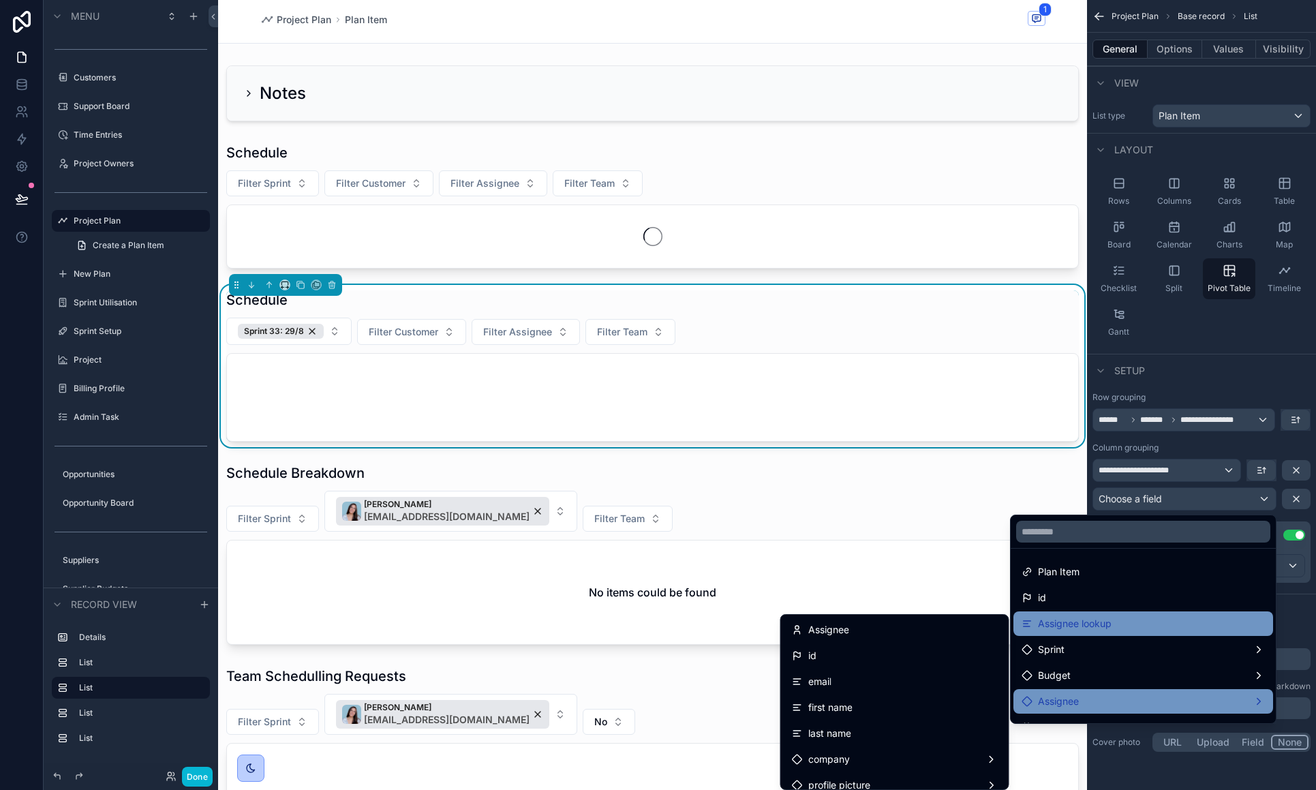
click at [1117, 635] on div "Assignee lookup" at bounding box center [1143, 623] width 260 height 25
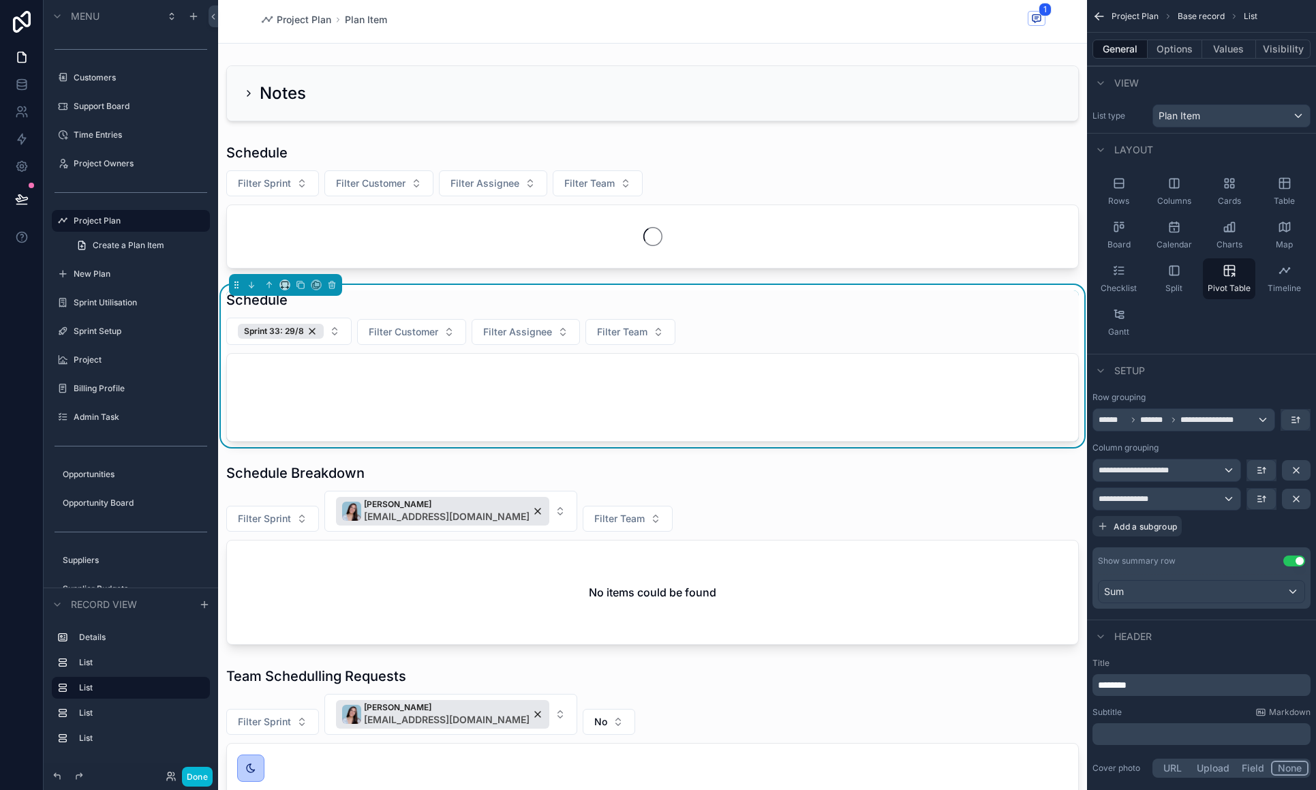
click at [598, 395] on div "scrollable content" at bounding box center [652, 397] width 851 height 87
click at [1277, 53] on button "Visibility" at bounding box center [1283, 49] width 55 height 19
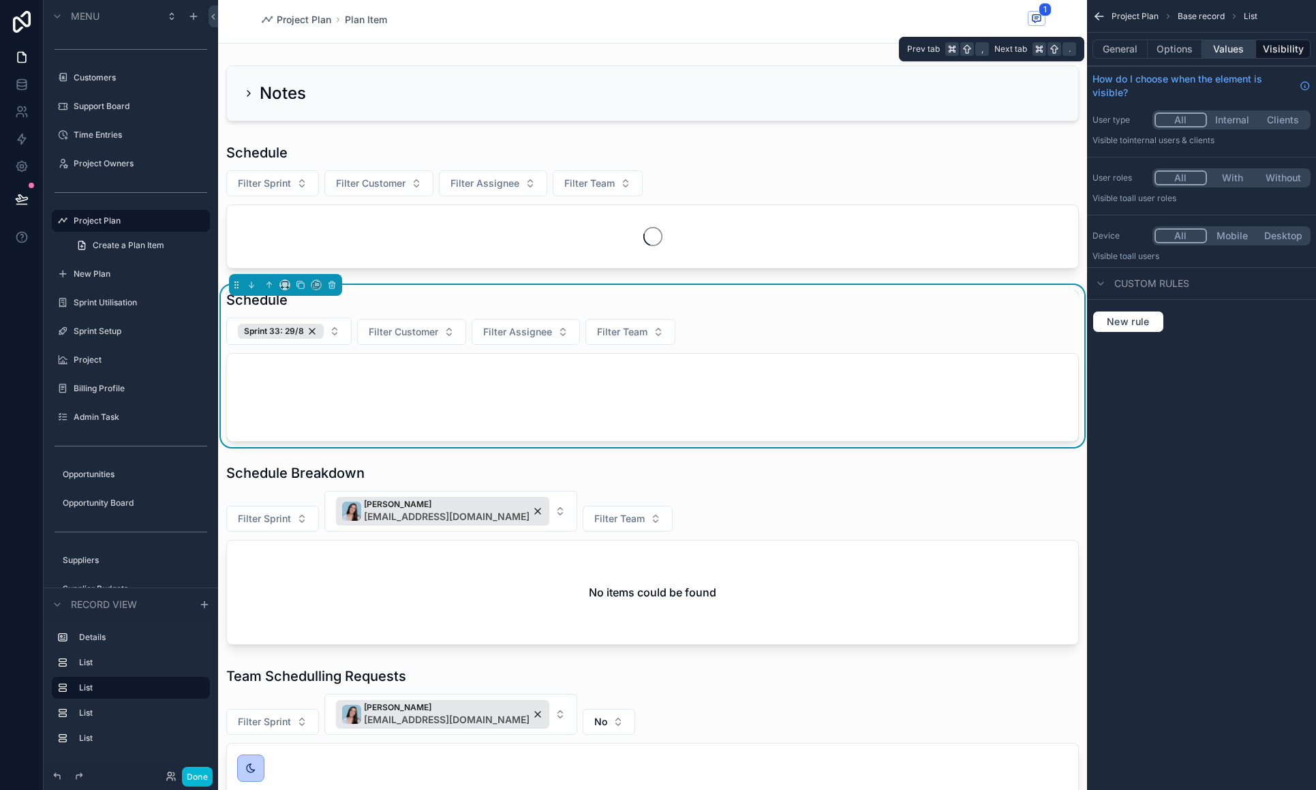
click at [1231, 49] on button "Values" at bounding box center [1229, 49] width 55 height 19
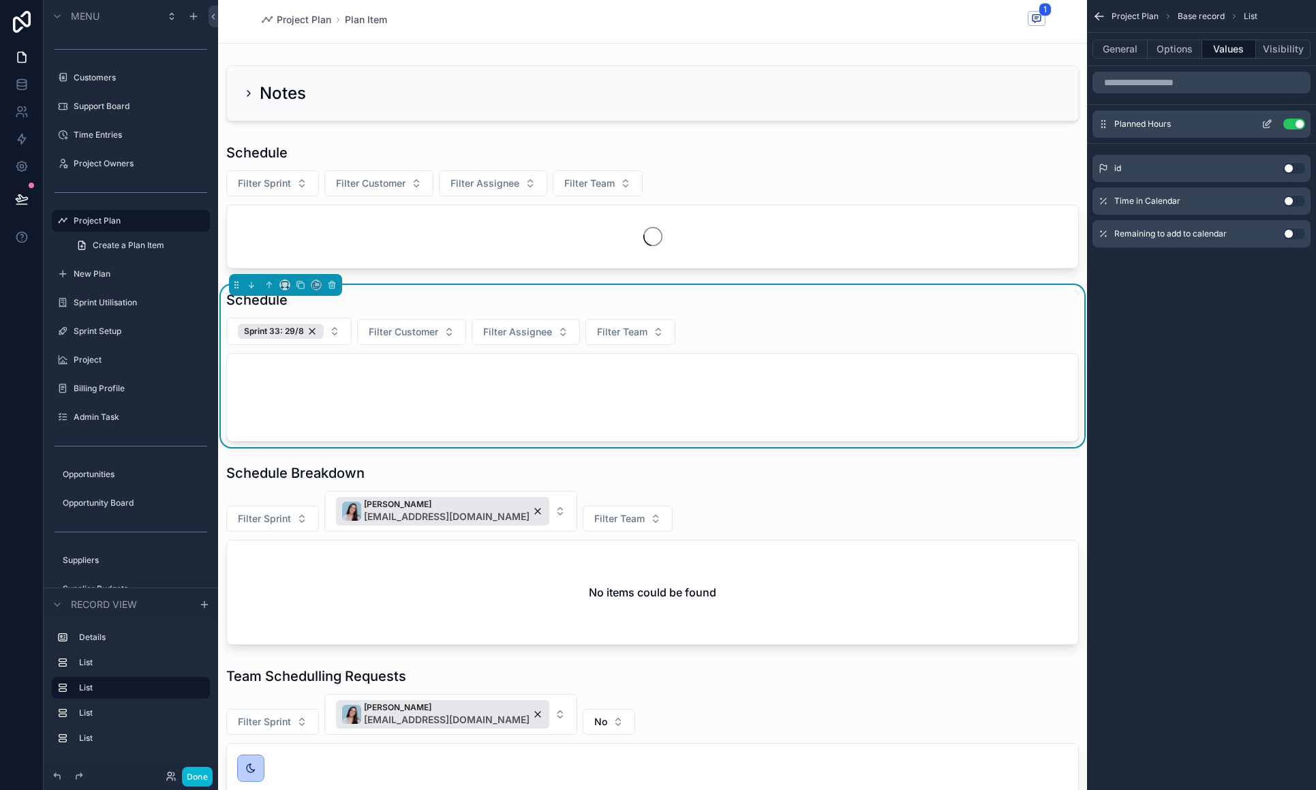
click at [1297, 128] on button "Use setting" at bounding box center [1294, 124] width 22 height 11
click at [1295, 125] on button "Use setting" at bounding box center [1294, 129] width 22 height 11
click at [1294, 125] on button "Use setting" at bounding box center [1294, 124] width 22 height 11
click at [1290, 159] on button "Use setting" at bounding box center [1294, 162] width 22 height 11
click at [1167, 55] on button "Options" at bounding box center [1174, 49] width 55 height 19
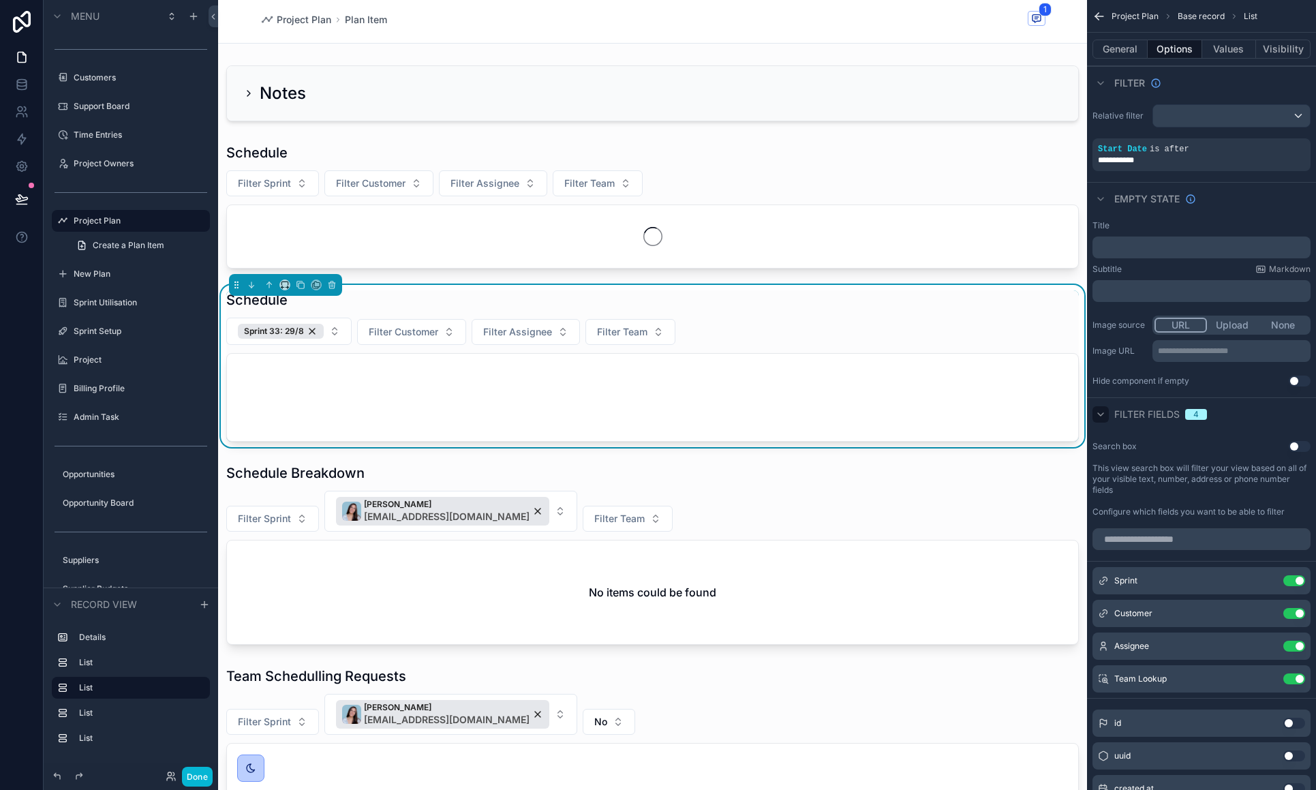
click at [1102, 414] on icon "scrollable content" at bounding box center [1100, 414] width 5 height 3
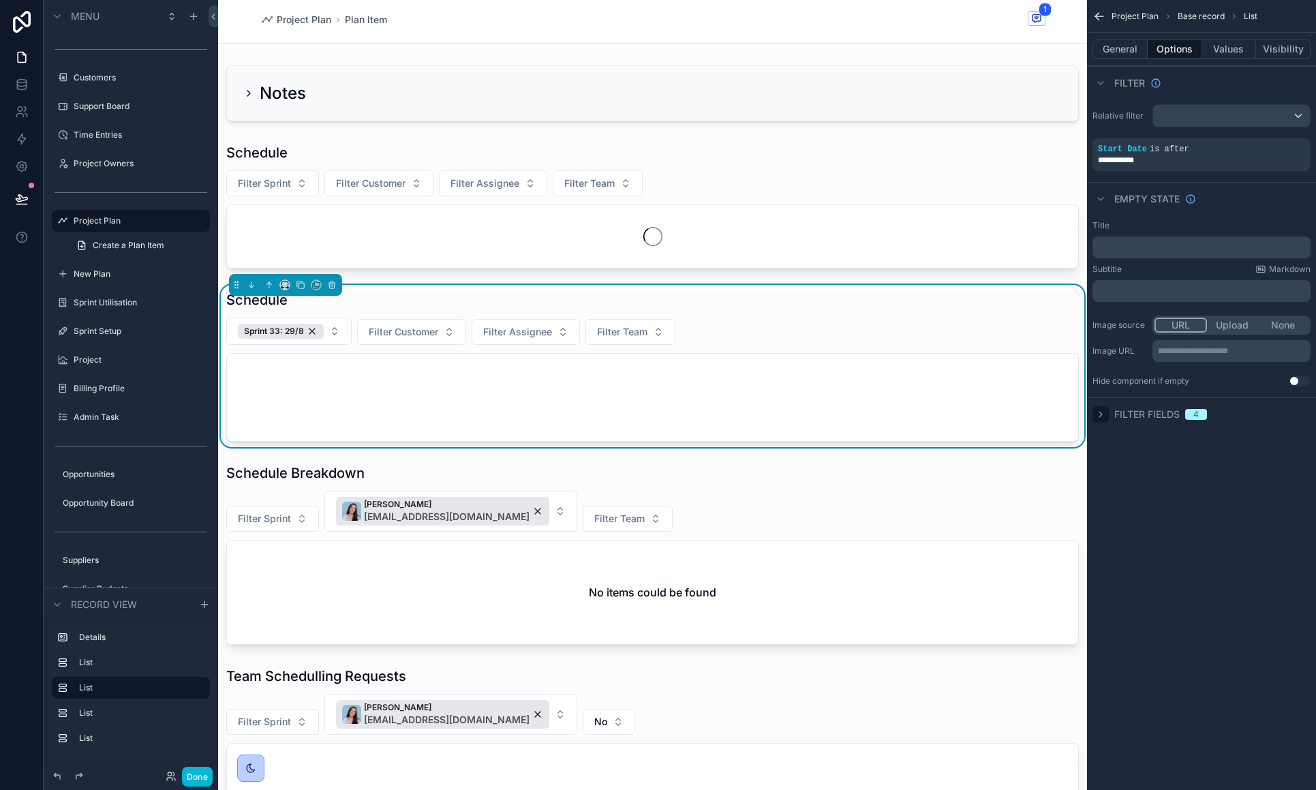
click at [1102, 414] on icon "scrollable content" at bounding box center [1100, 414] width 11 height 11
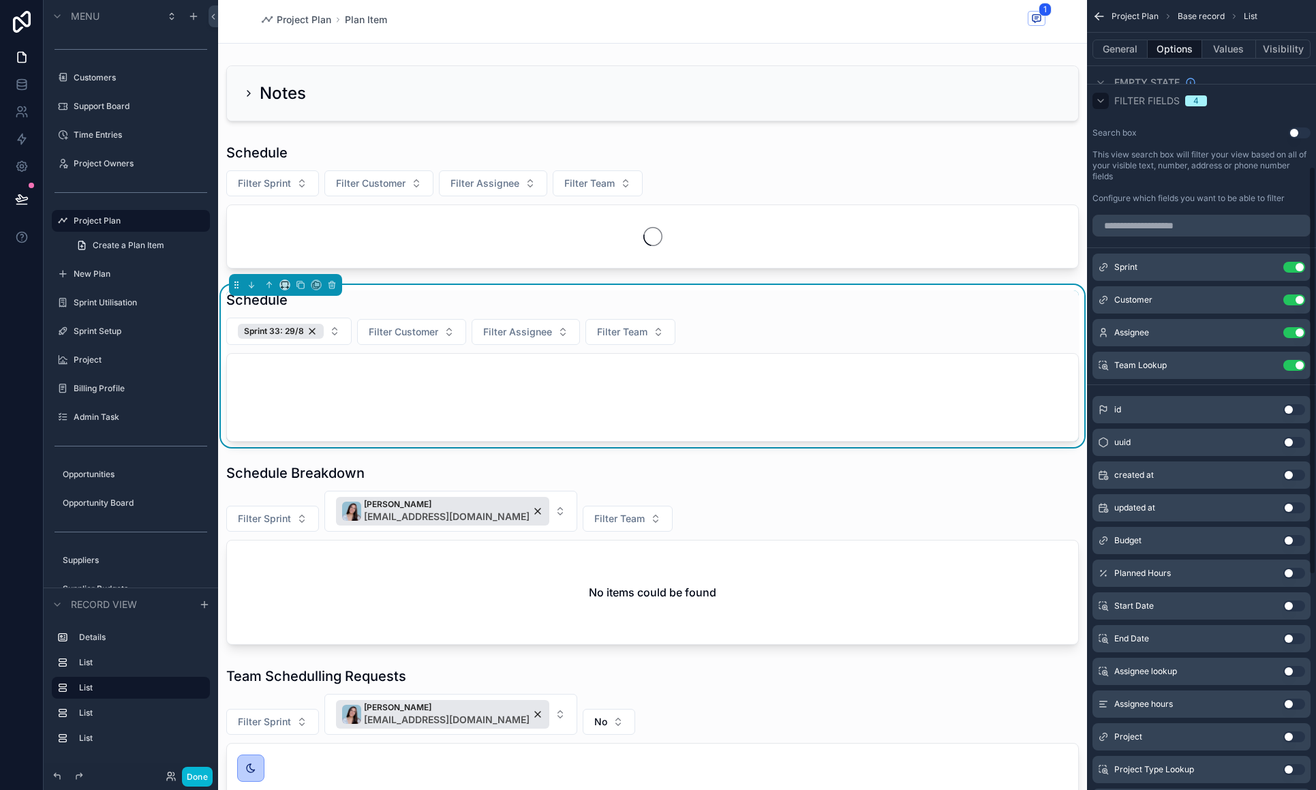
scroll to position [331, 0]
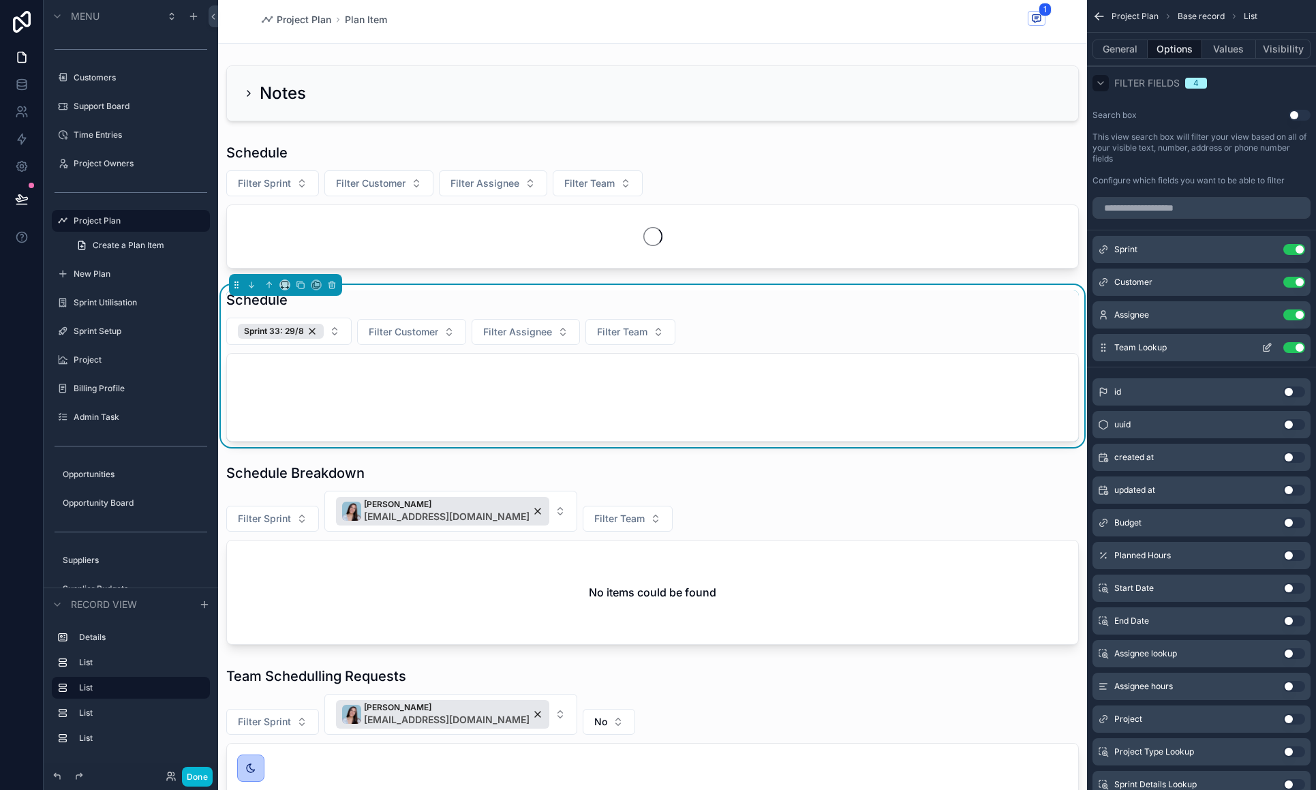
click at [1298, 347] on button "Use setting" at bounding box center [1294, 347] width 22 height 11
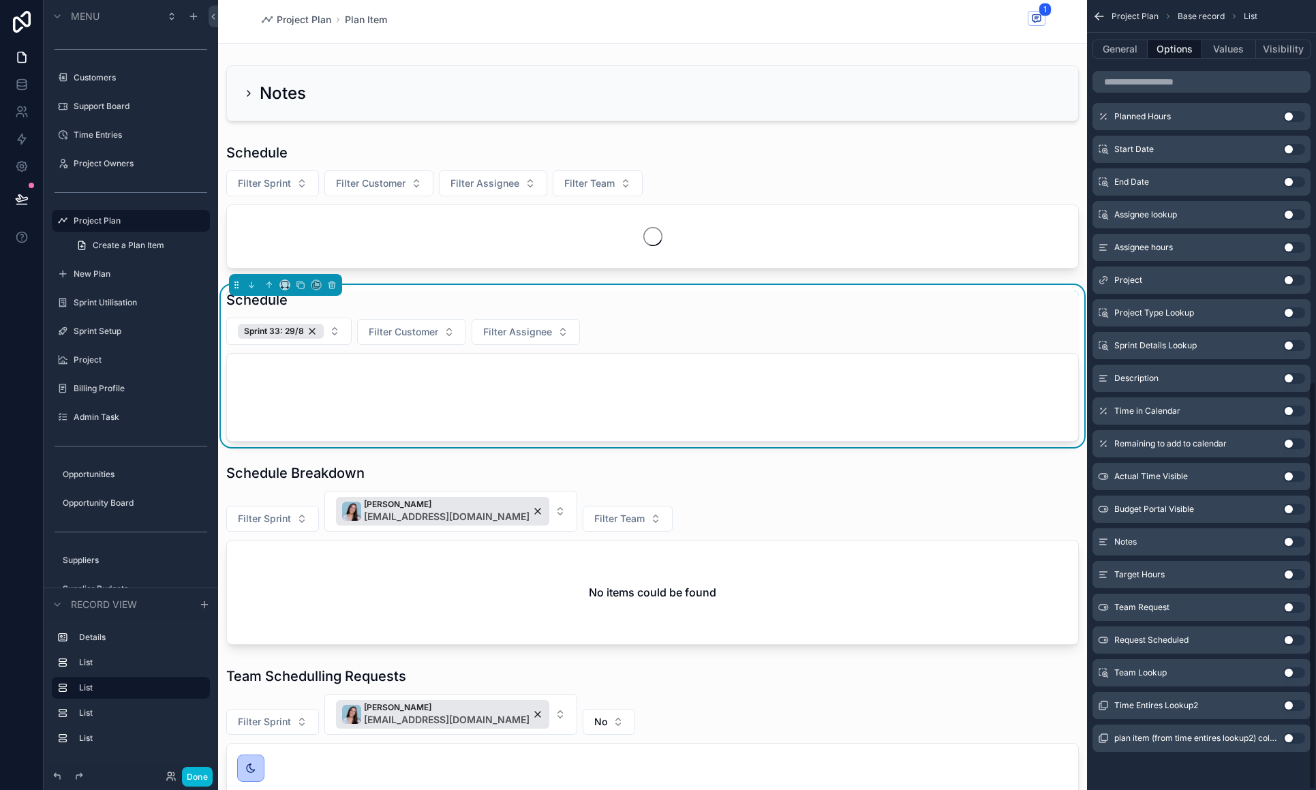
scroll to position [737, 0]
click at [1291, 672] on button "Use setting" at bounding box center [1294, 672] width 22 height 11
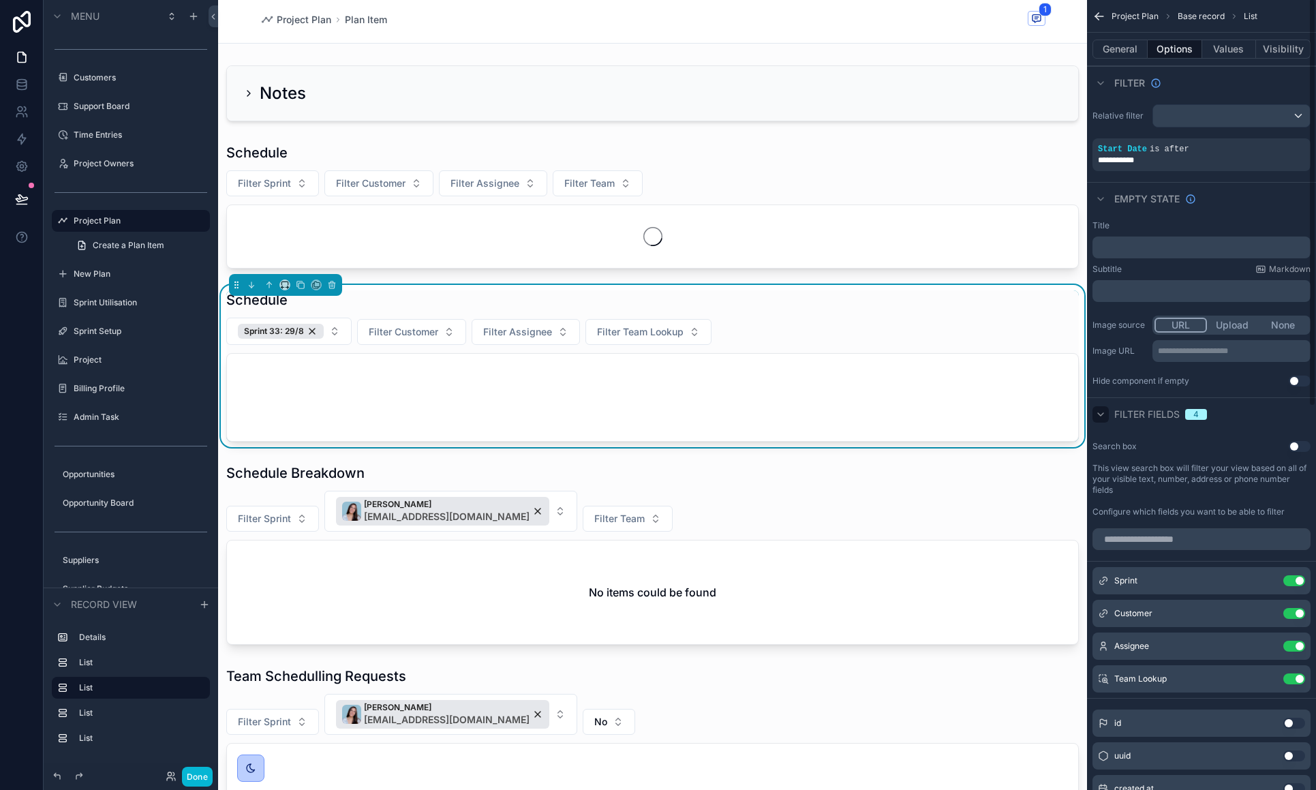
scroll to position [0, 0]
click at [1120, 45] on button "General" at bounding box center [1119, 49] width 55 height 19
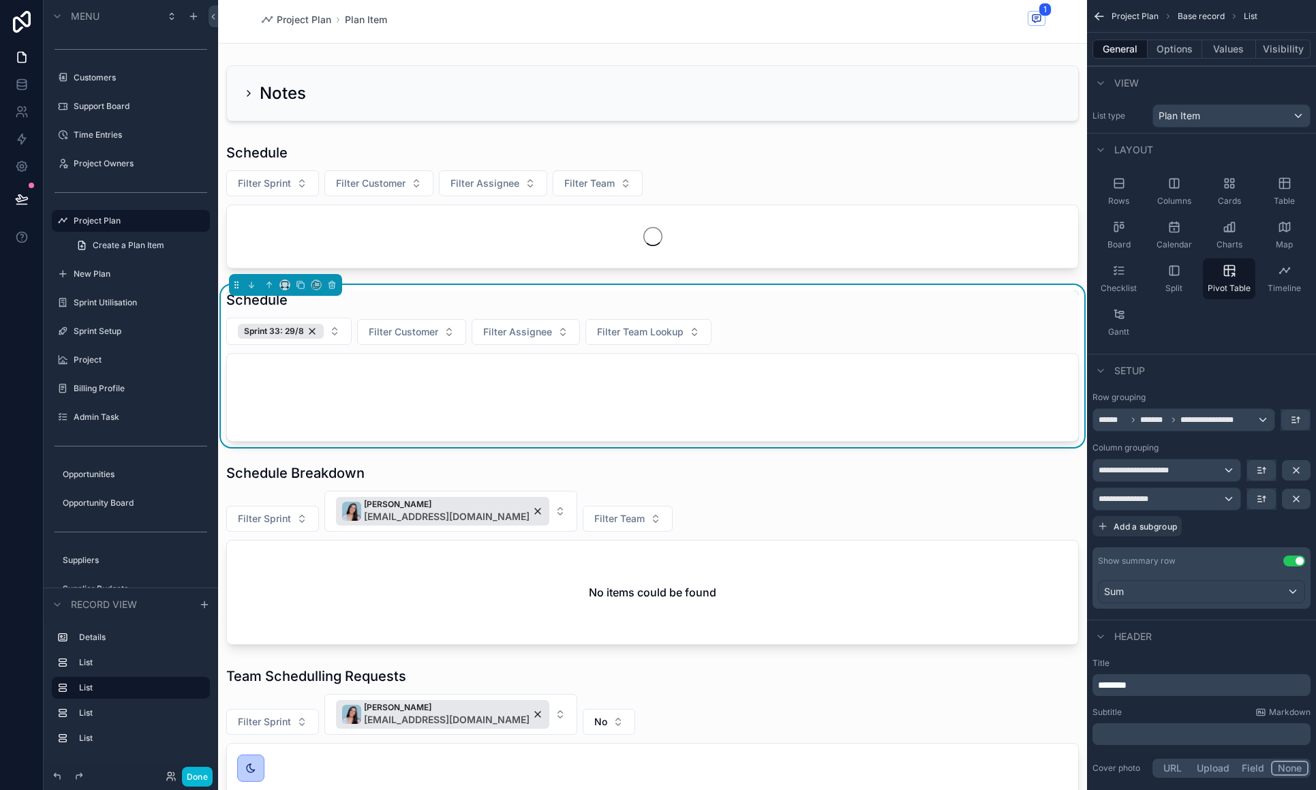
click at [1228, 117] on div "Plan Item" at bounding box center [1231, 116] width 157 height 22
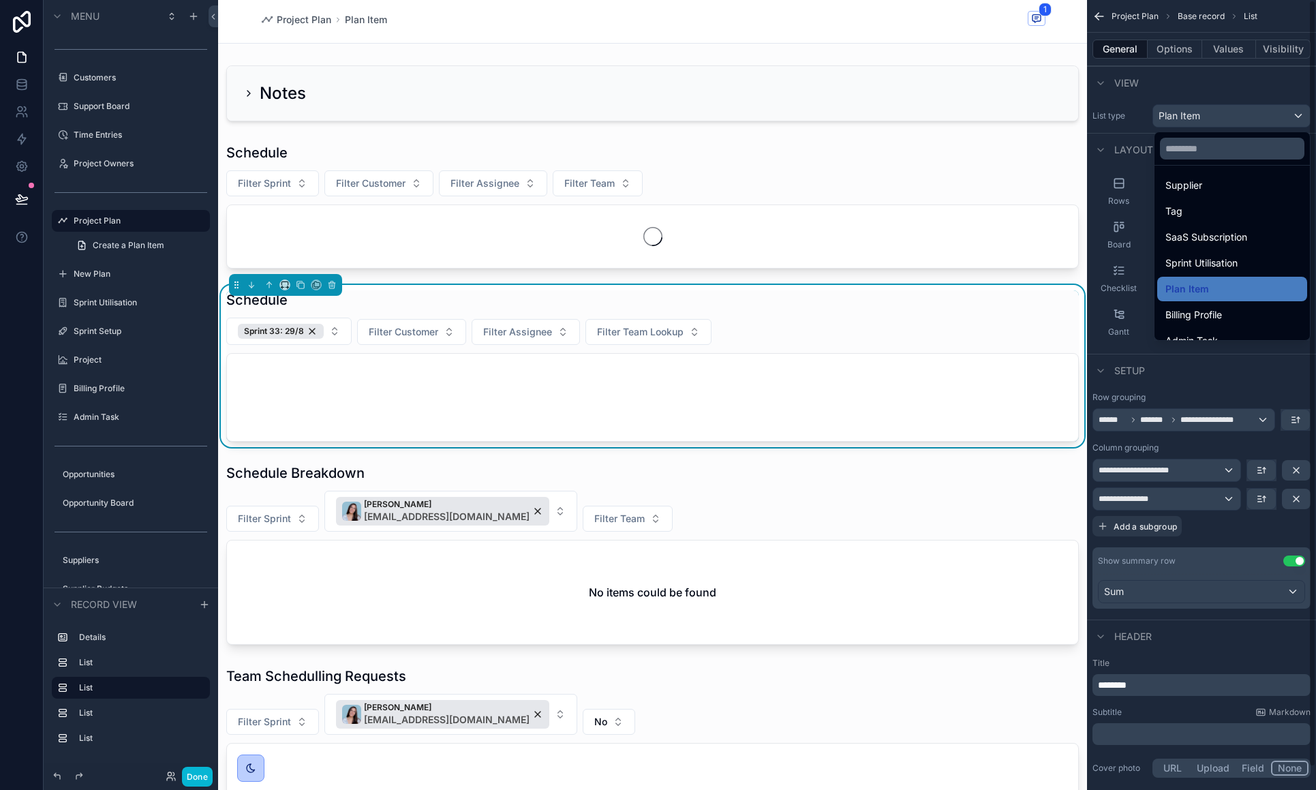
scroll to position [466, 0]
click at [1218, 377] on div "scrollable content" at bounding box center [658, 395] width 1316 height 790
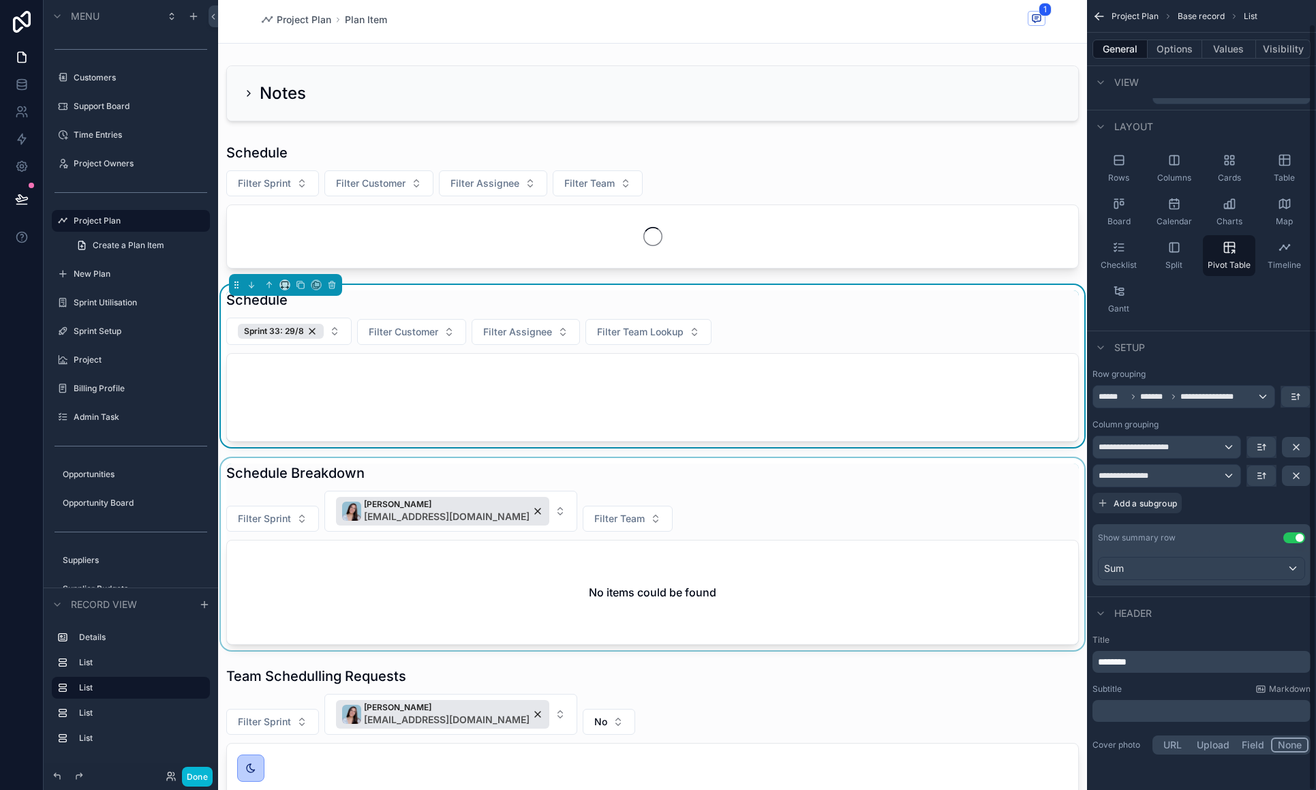
scroll to position [23, 0]
click at [646, 362] on div "scrollable content" at bounding box center [652, 397] width 851 height 87
click at [309, 333] on div "Sprint 33: 29/8" at bounding box center [281, 331] width 86 height 15
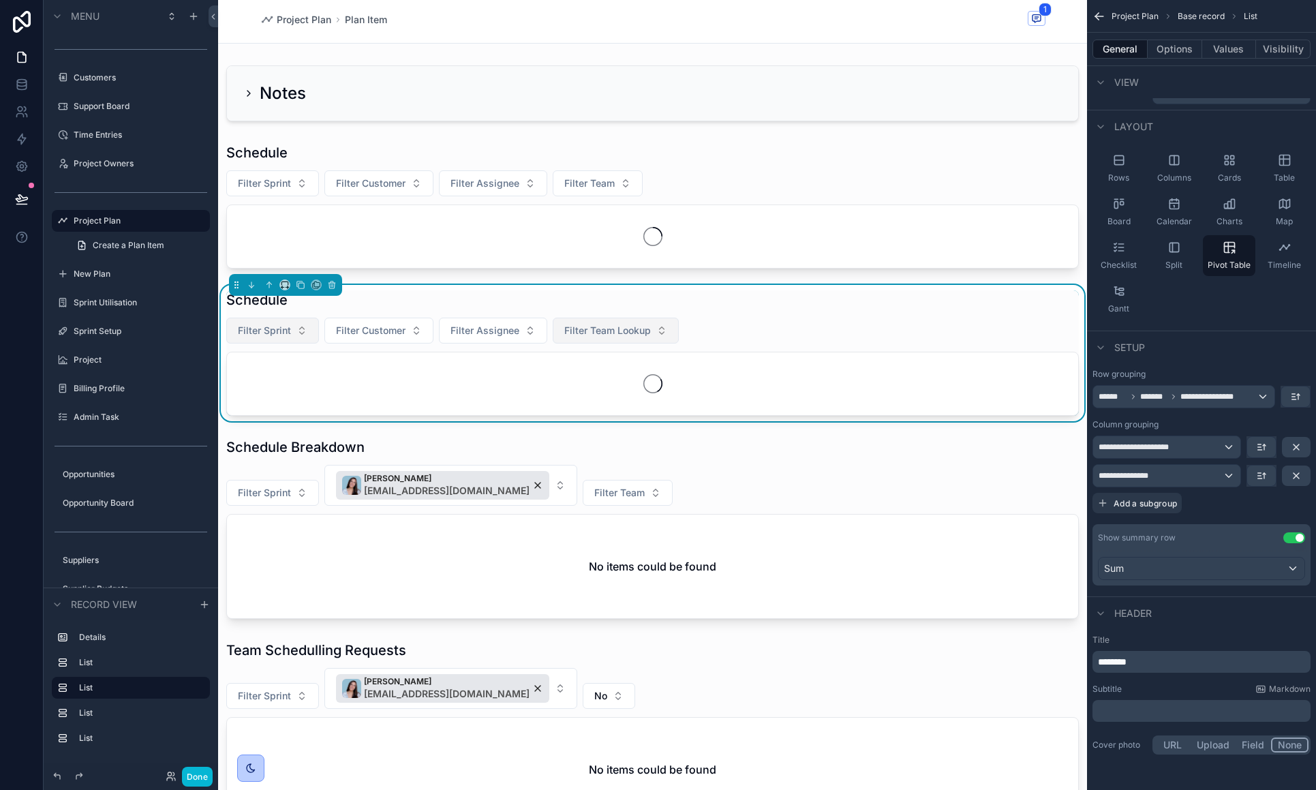
click at [624, 331] on span "Filter Team Lookup" at bounding box center [607, 331] width 87 height 14
click at [591, 387] on div "FM" at bounding box center [616, 386] width 164 height 22
click at [191, 777] on button "Done" at bounding box center [197, 777] width 31 height 20
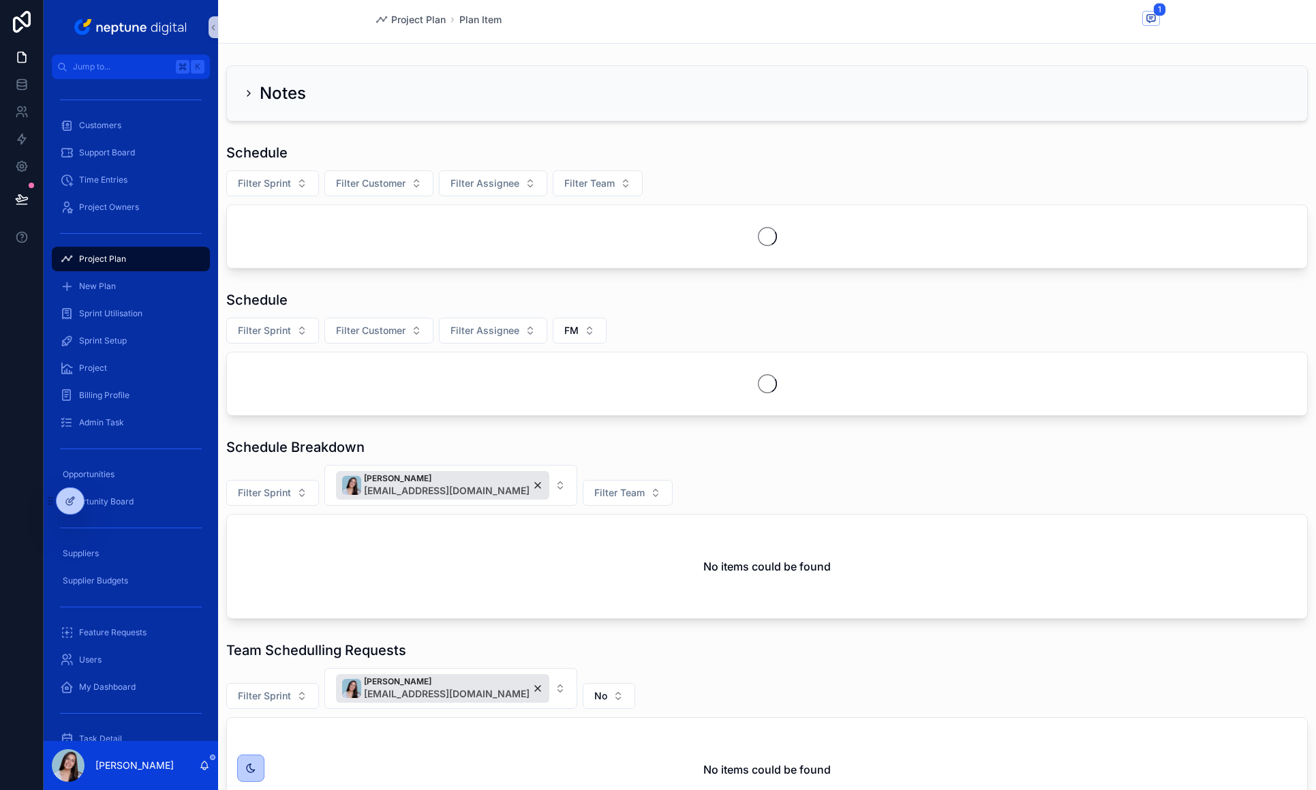
scroll to position [2, 0]
